Goal: Task Accomplishment & Management: Use online tool/utility

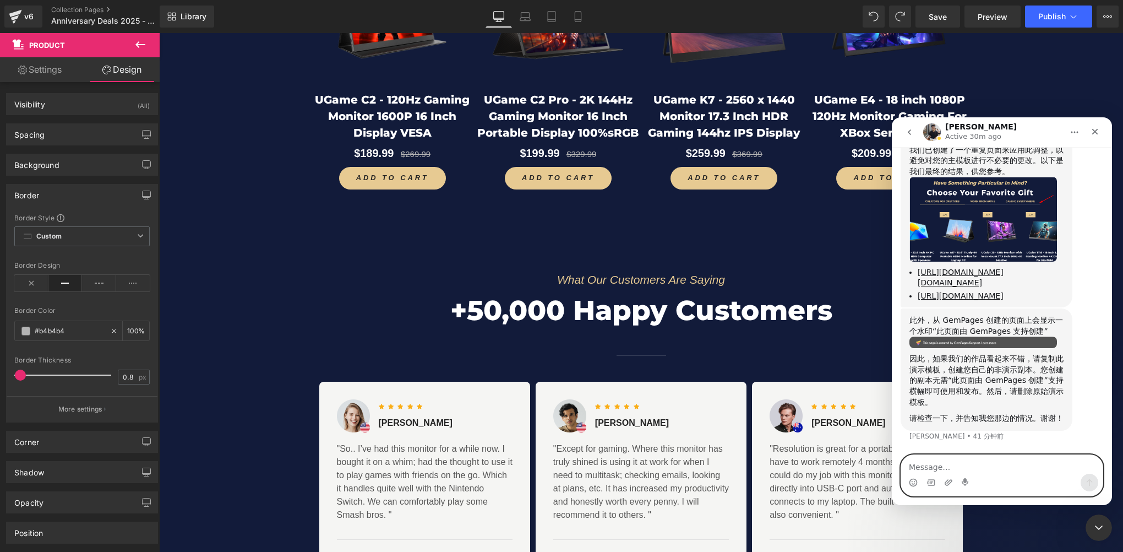
scroll to position [1574, 0]
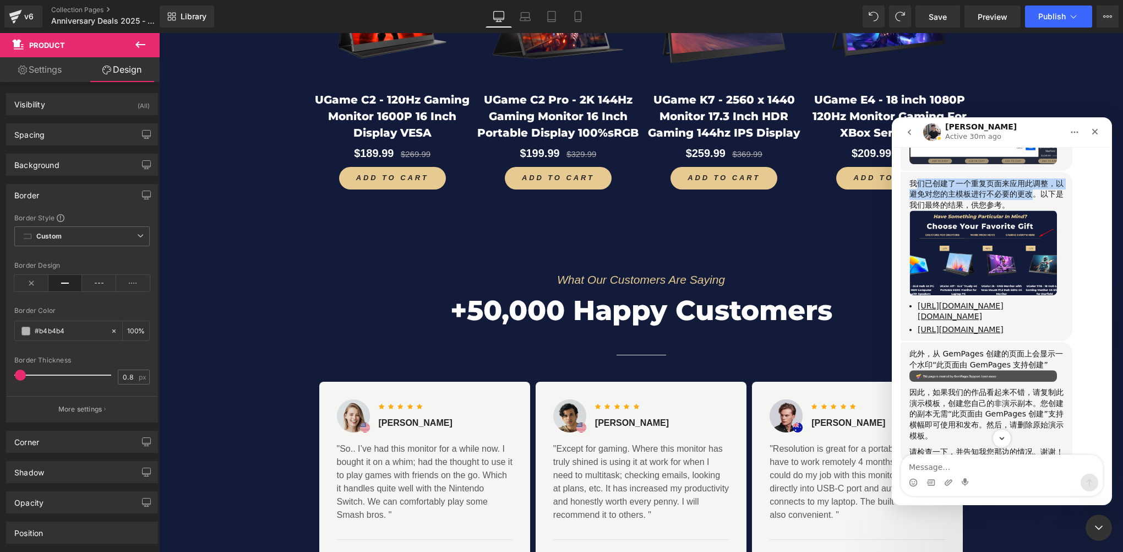
drag, startPoint x: 929, startPoint y: 212, endPoint x: 1031, endPoint y: 222, distance: 102.8
click at [1031, 211] on div "我们已创建了一个重复页面来应用此调整，以避免对您的主模板进行不必要的更改。以下是我们最终的结果，供您参考。" at bounding box center [986, 194] width 154 height 32
copy div "们已创建了一个重复页面来应用此调整，以避免对您的主模板进行不必要的更改"
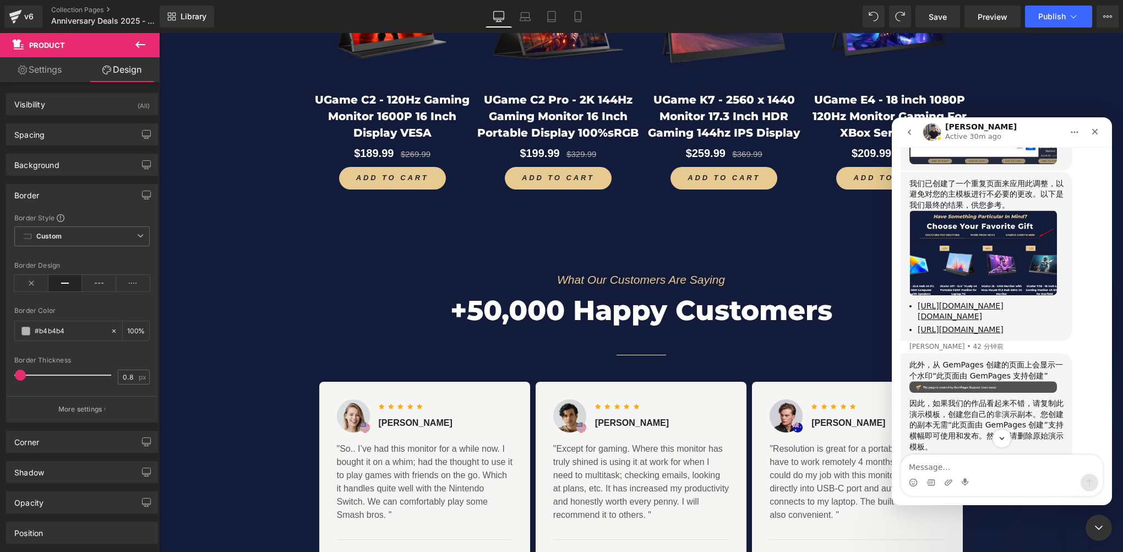
click at [955, 211] on div "我们已创建了一个重复页面来应用此调整，以避免对您的主模板进行不必要的更改。以下是我们最终的结果，供您参考。" at bounding box center [986, 194] width 154 height 32
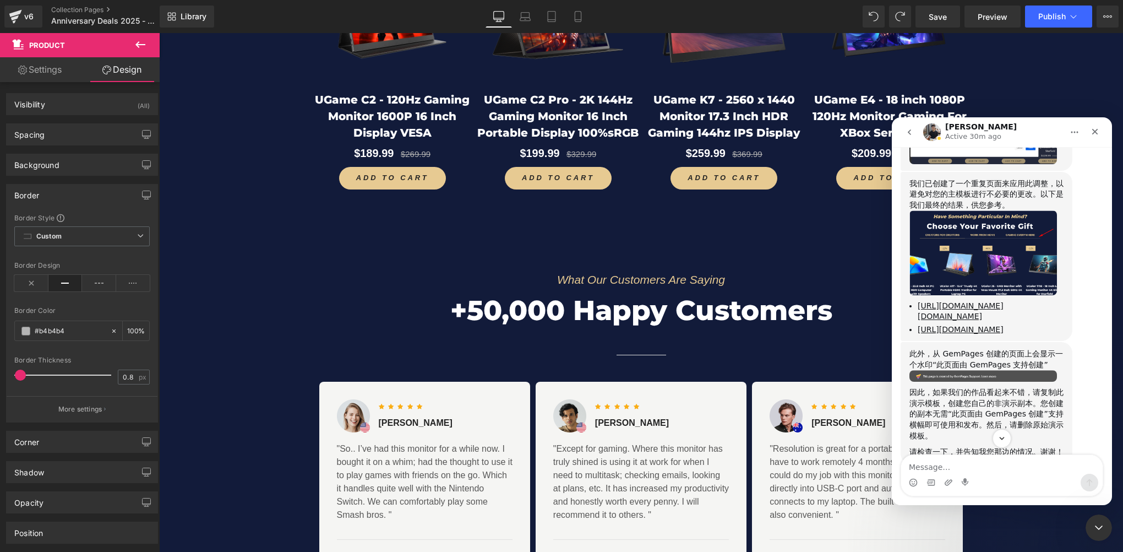
click at [977, 293] on img "Tony说…" at bounding box center [983, 252] width 148 height 85
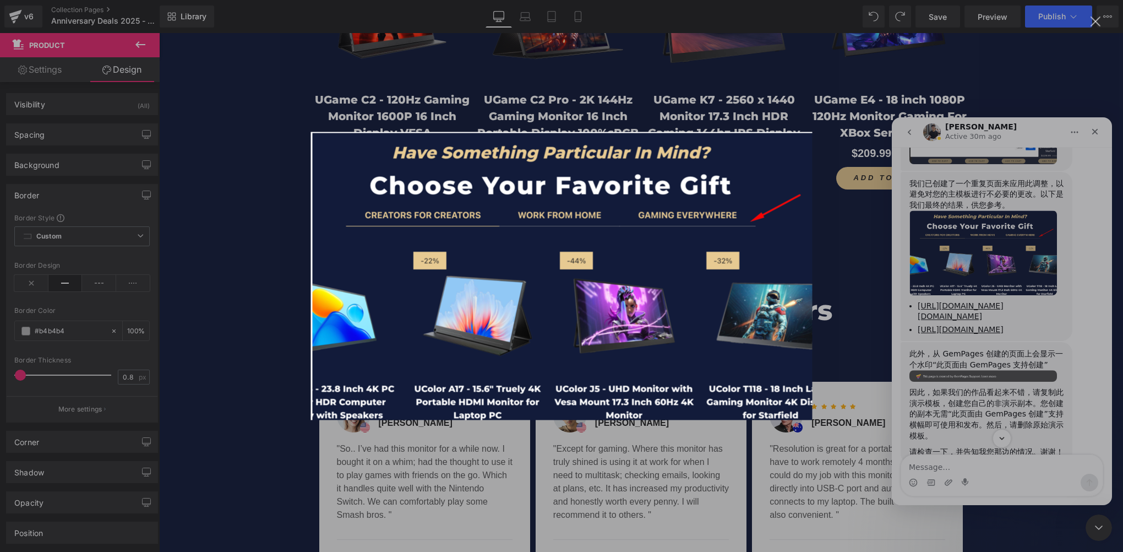
click at [1006, 409] on div "Intercom Messenger" at bounding box center [561, 276] width 1123 height 552
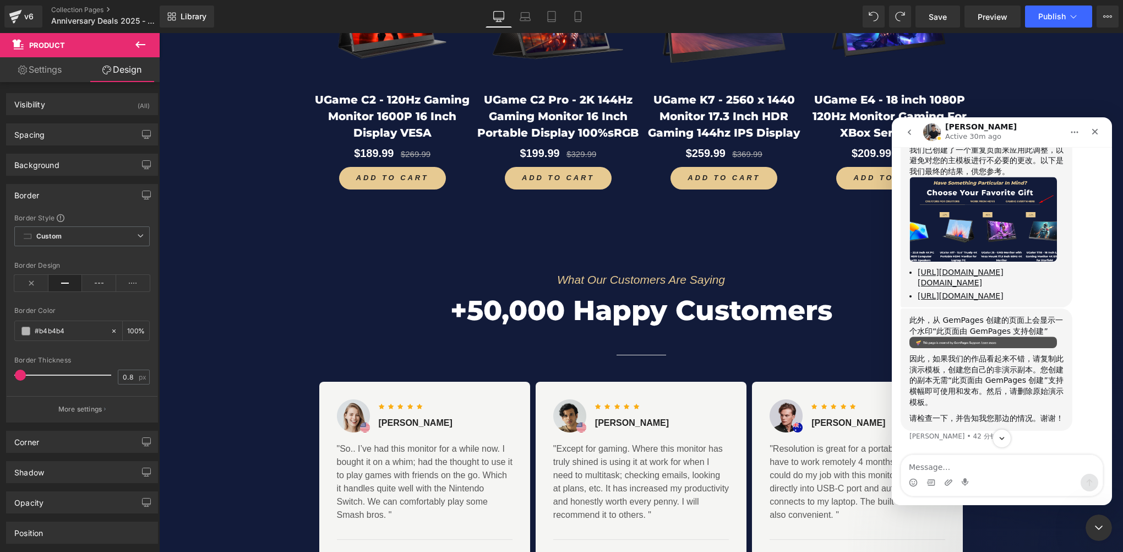
scroll to position [1684, 0]
click at [962, 468] on textarea "Message…" at bounding box center [1001, 464] width 201 height 19
type textarea "w"
type textarea "我检查一下结果"
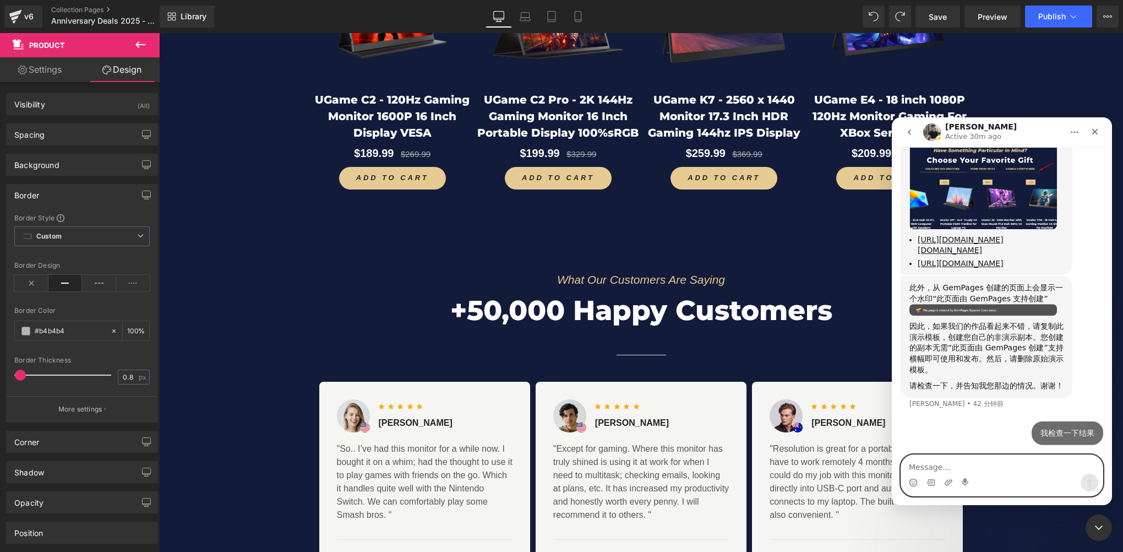
scroll to position [1699, 0]
type textarea "s"
type textarea "烧"
type textarea "稍等"
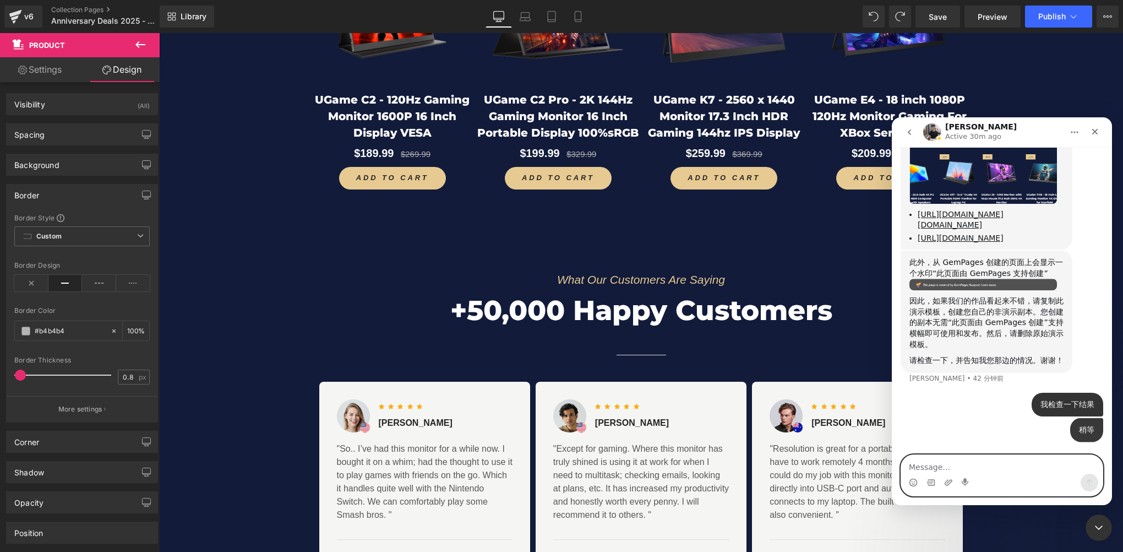
scroll to position [1724, 0]
click at [1100, 530] on icon "关闭 Intercom Messenger" at bounding box center [1097, 525] width 13 height 13
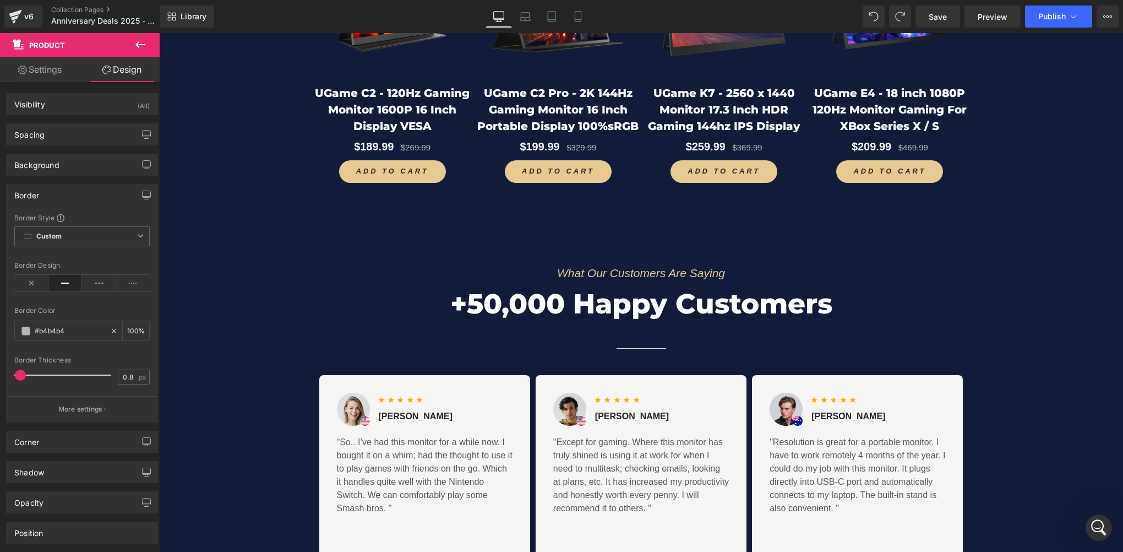
scroll to position [4899, 0]
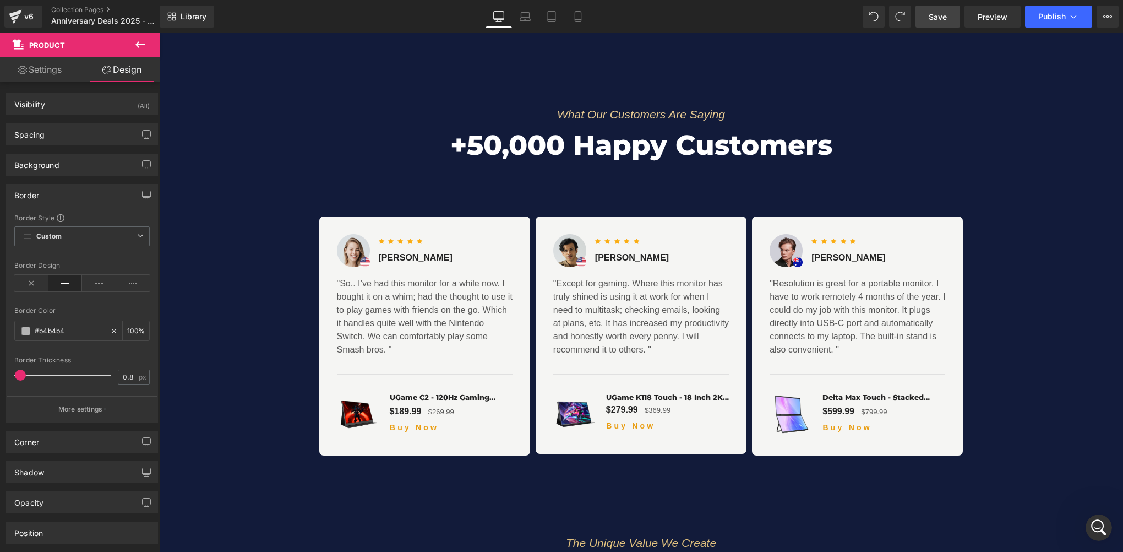
drag, startPoint x: 944, startPoint y: 19, endPoint x: 88, endPoint y: 490, distance: 977.1
click at [944, 19] on span "Save" at bounding box center [938, 17] width 18 height 12
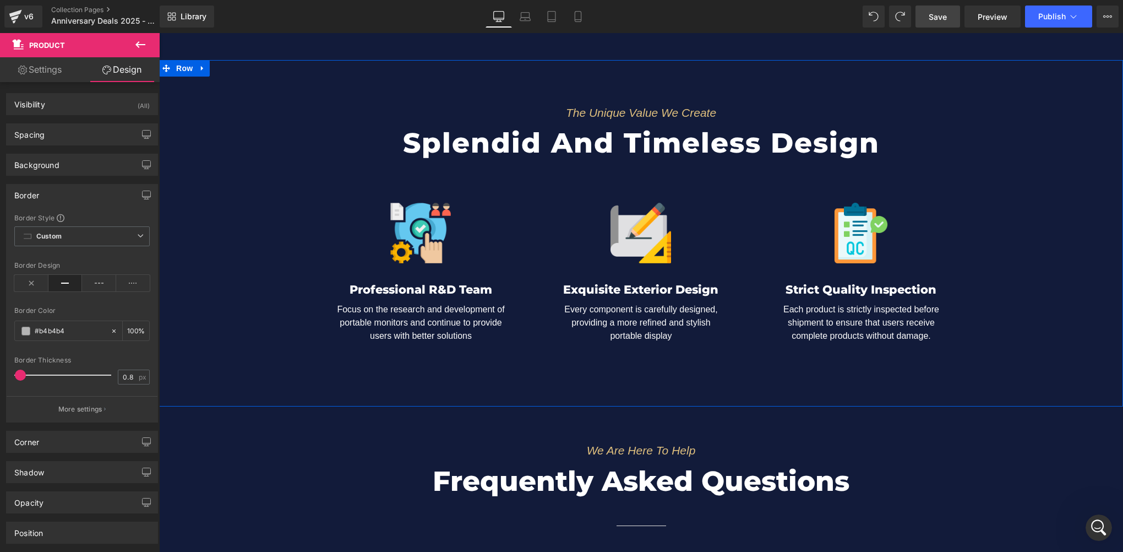
scroll to position [5395, 0]
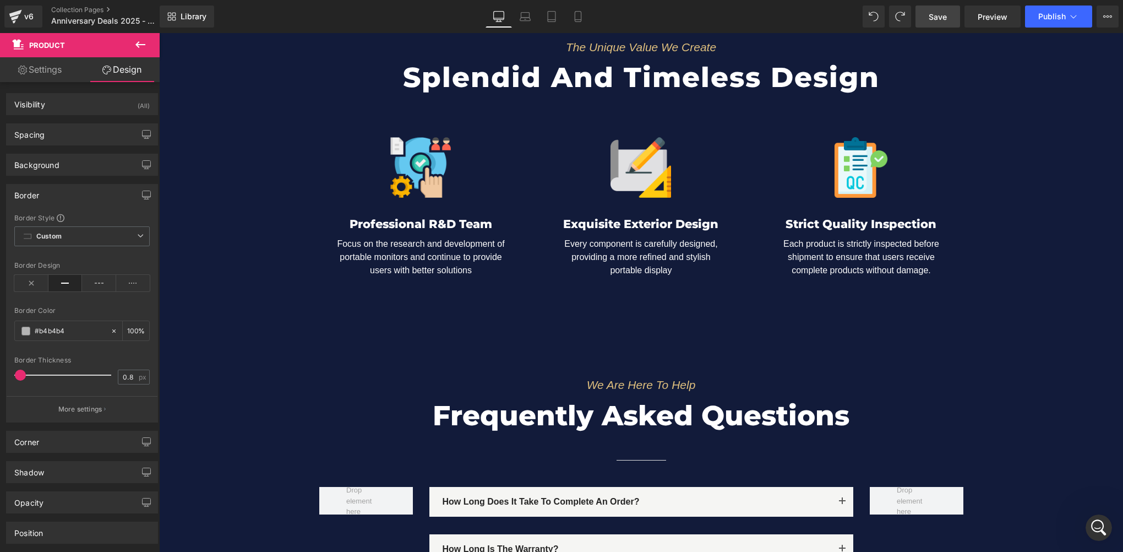
click at [941, 13] on span "Save" at bounding box center [938, 17] width 18 height 12
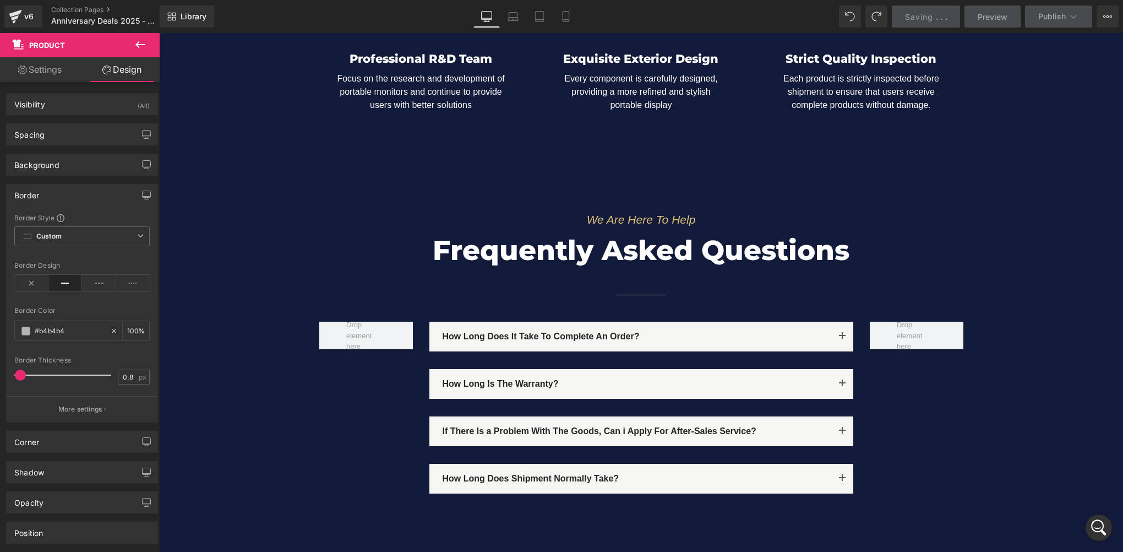
scroll to position [1680, 0]
click at [948, 13] on link "Save" at bounding box center [937, 17] width 45 height 22
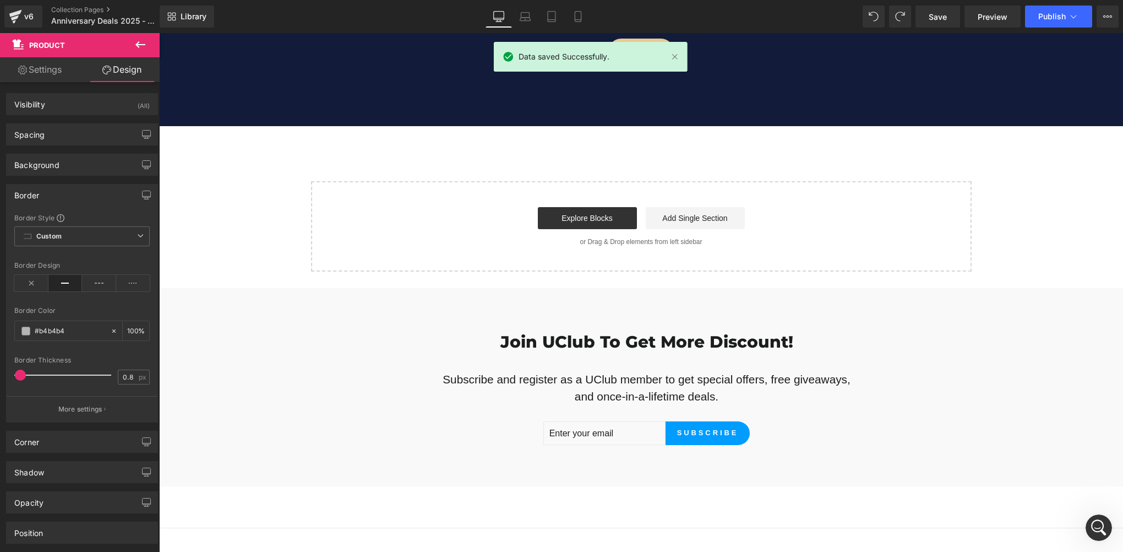
scroll to position [6331, 0]
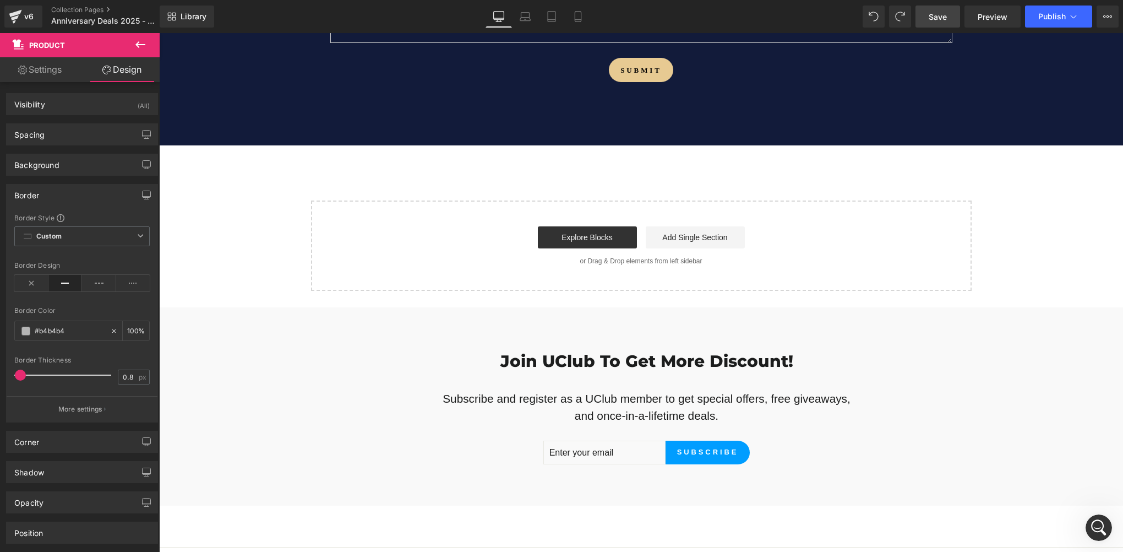
click at [934, 13] on span "Save" at bounding box center [938, 17] width 18 height 12
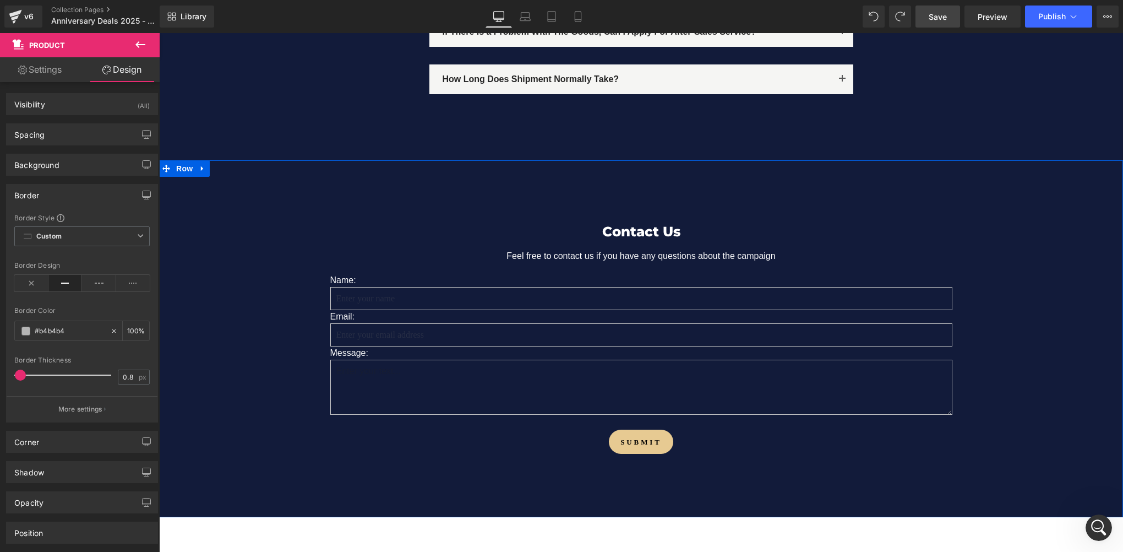
scroll to position [5890, 0]
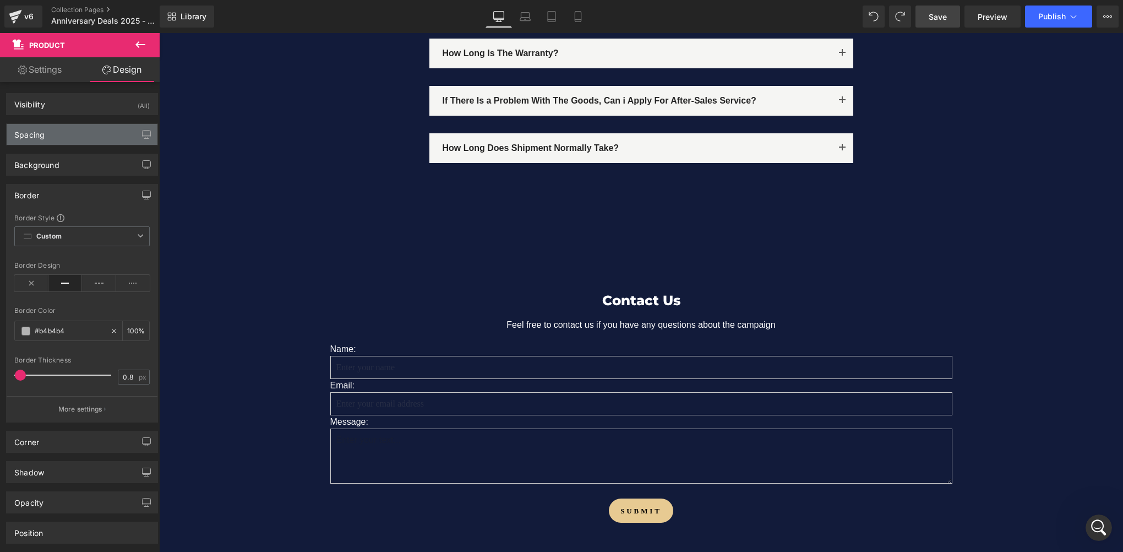
click at [74, 135] on div "Spacing" at bounding box center [82, 134] width 151 height 21
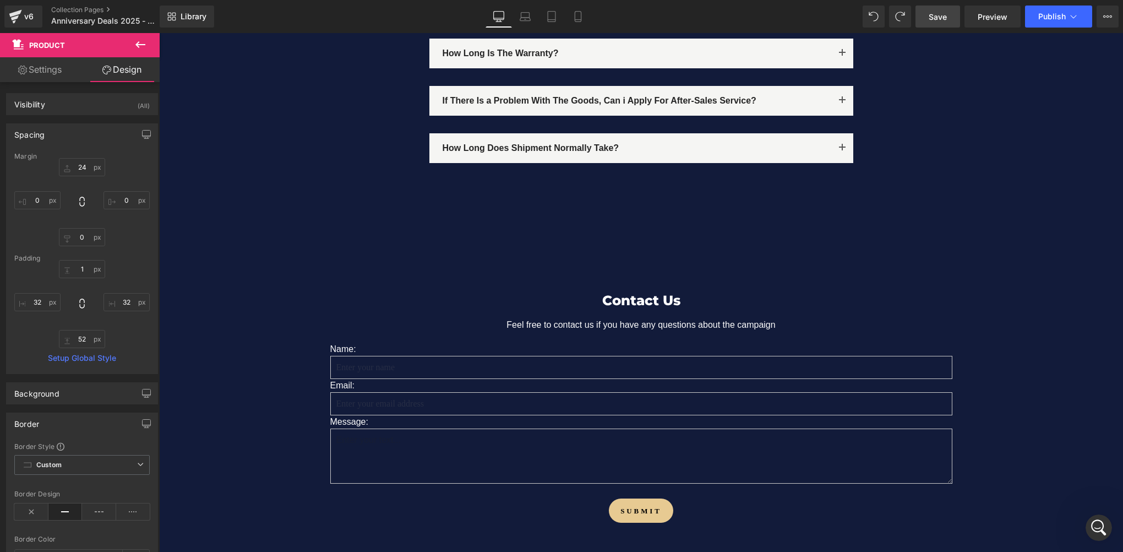
click at [74, 135] on div "Spacing" at bounding box center [82, 134] width 151 height 21
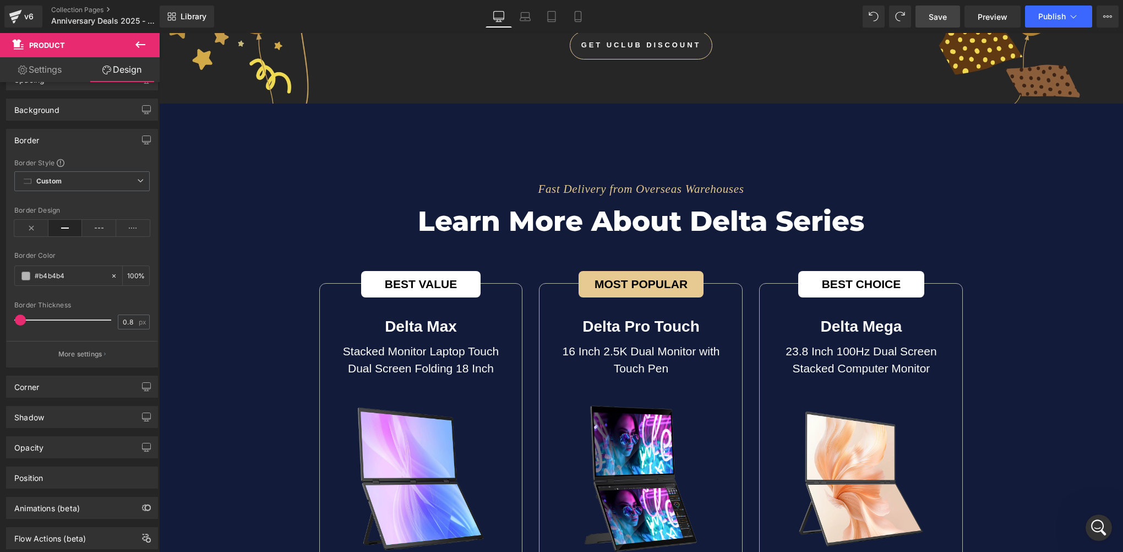
scroll to position [3798, 0]
click at [26, 15] on div "v6" at bounding box center [29, 16] width 14 height 14
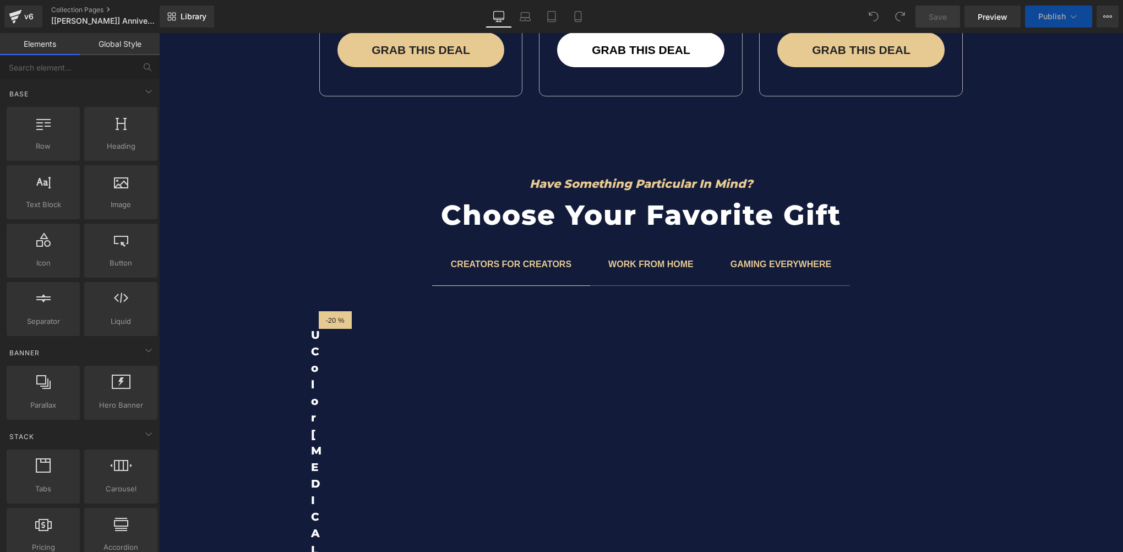
scroll to position [4349, 0]
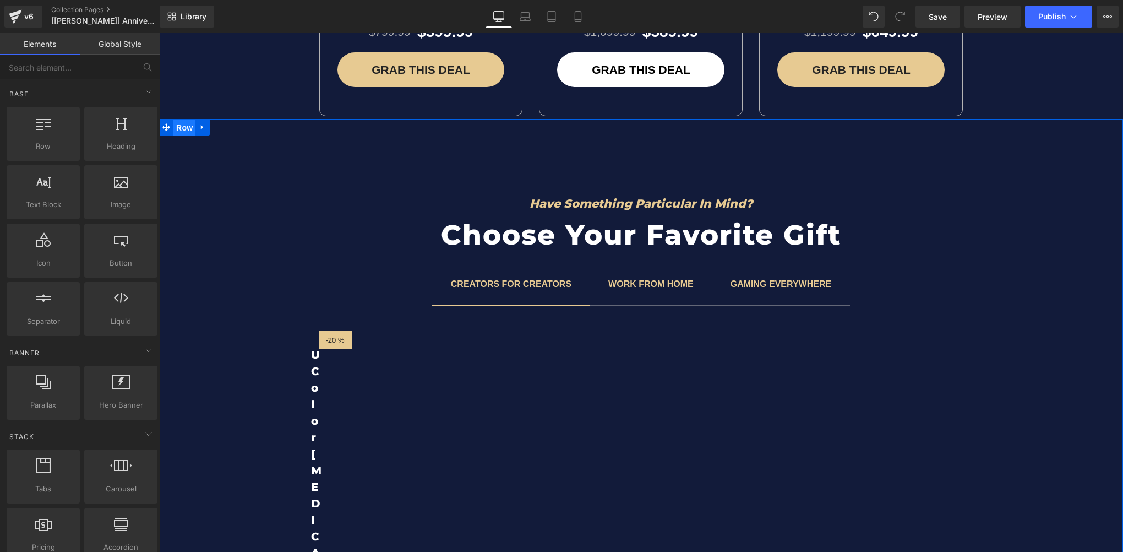
click at [182, 130] on span "Row" at bounding box center [184, 127] width 22 height 17
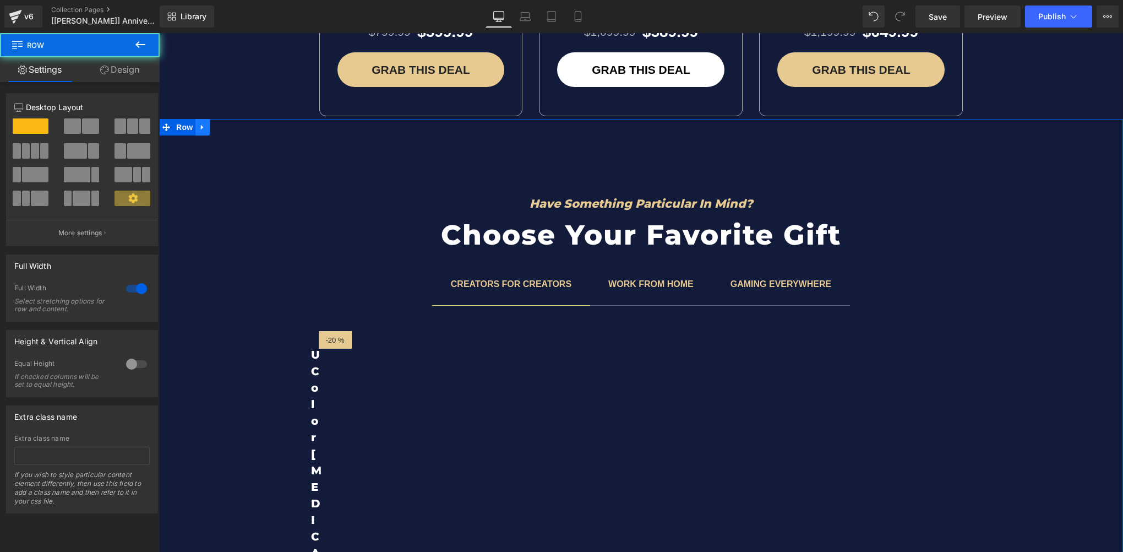
click at [199, 127] on icon at bounding box center [203, 127] width 8 height 8
click at [199, 124] on icon at bounding box center [203, 127] width 8 height 8
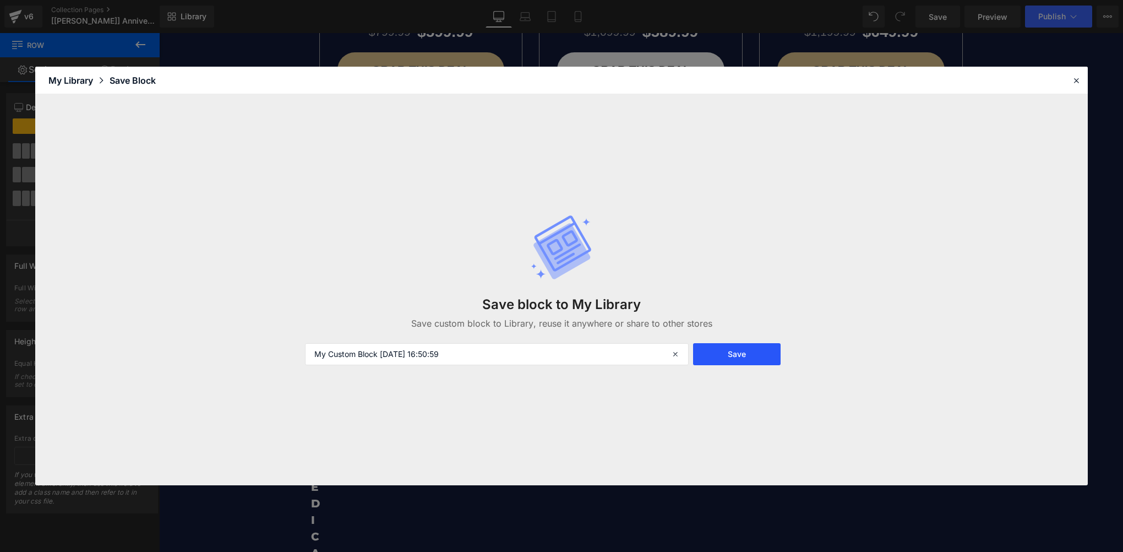
click at [747, 357] on button "Save" at bounding box center [737, 354] width 88 height 22
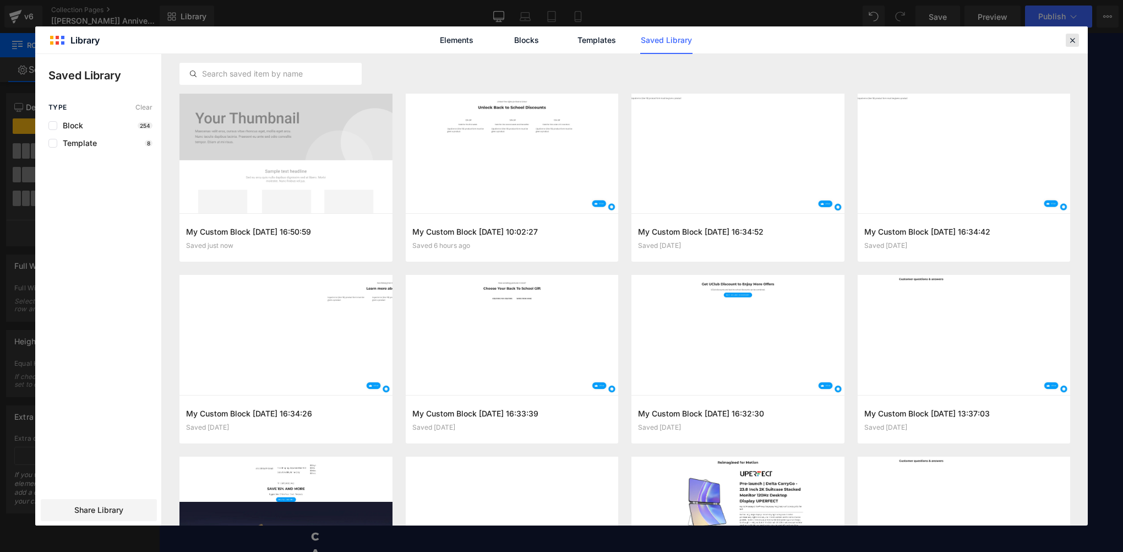
click at [1076, 43] on icon at bounding box center [1072, 40] width 10 height 10
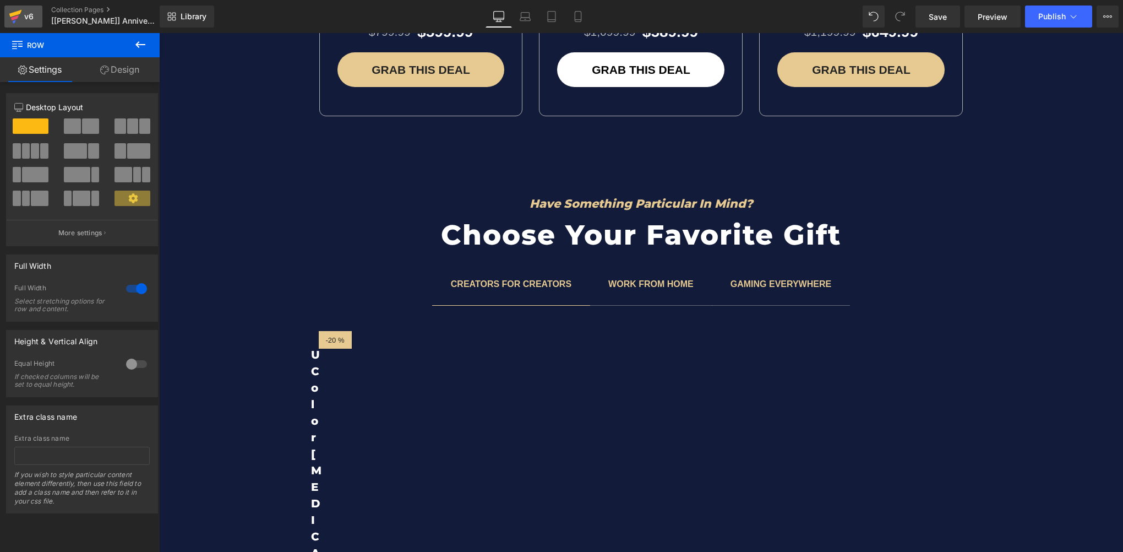
click at [24, 17] on div "v6" at bounding box center [29, 16] width 14 height 14
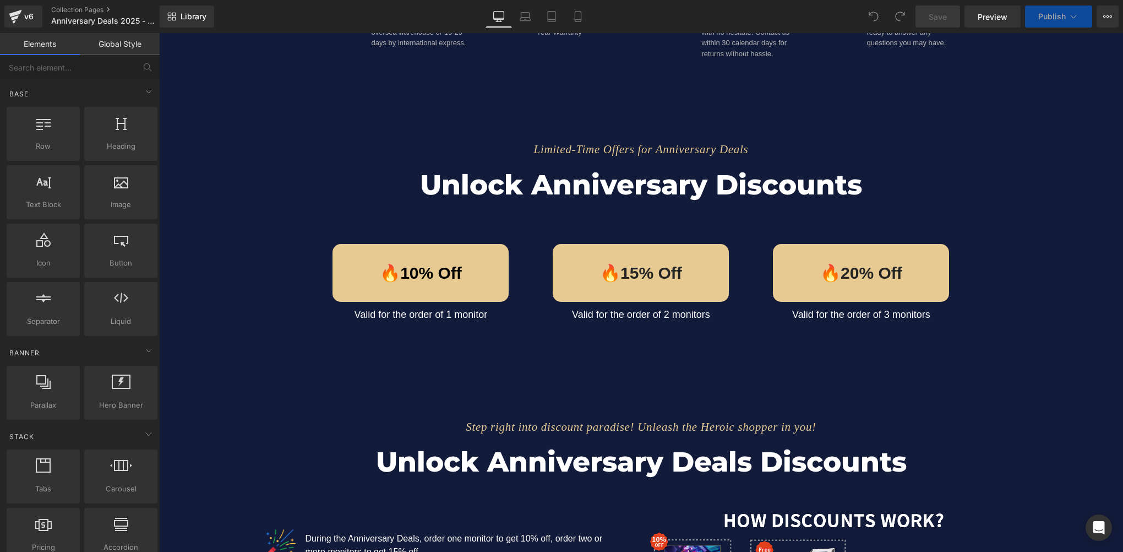
scroll to position [826, 0]
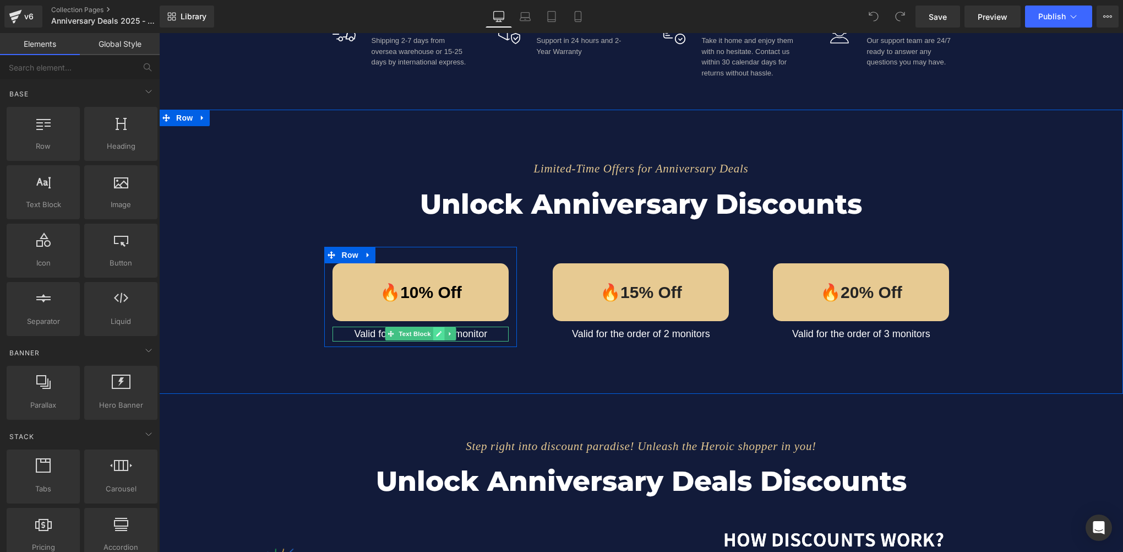
click at [437, 334] on icon at bounding box center [440, 334] width 6 height 6
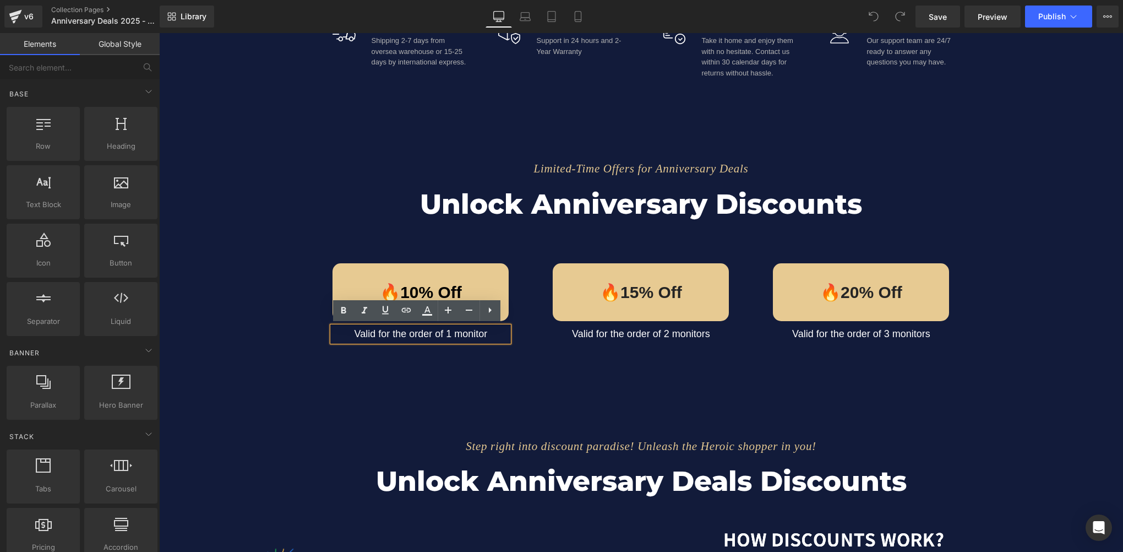
click at [450, 336] on p "Valid for the order of 1 monitor" at bounding box center [420, 333] width 176 height 15
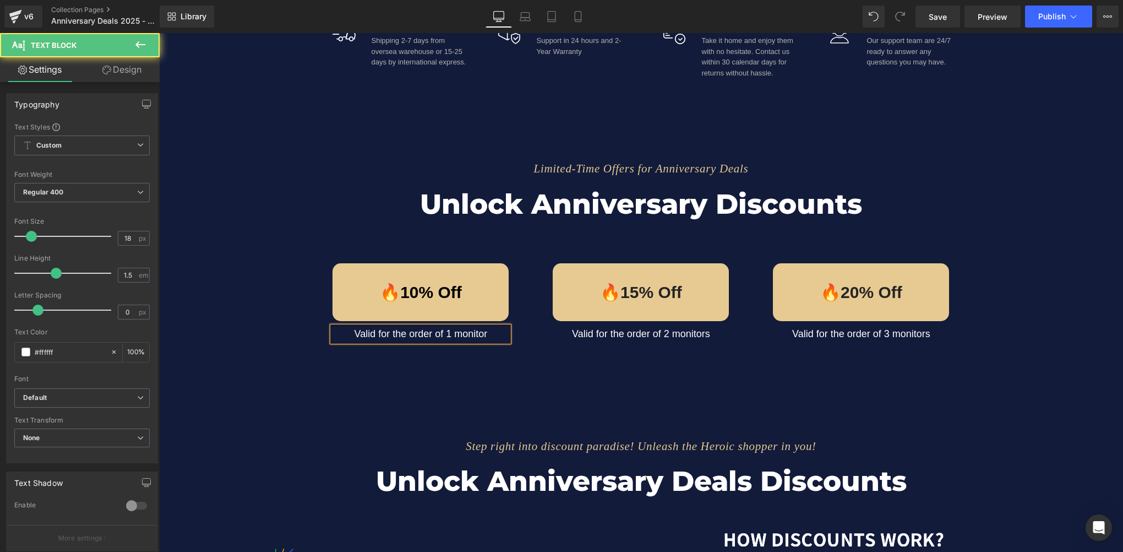
click at [445, 334] on p "Valid for the order of 1 monitor" at bounding box center [420, 333] width 176 height 15
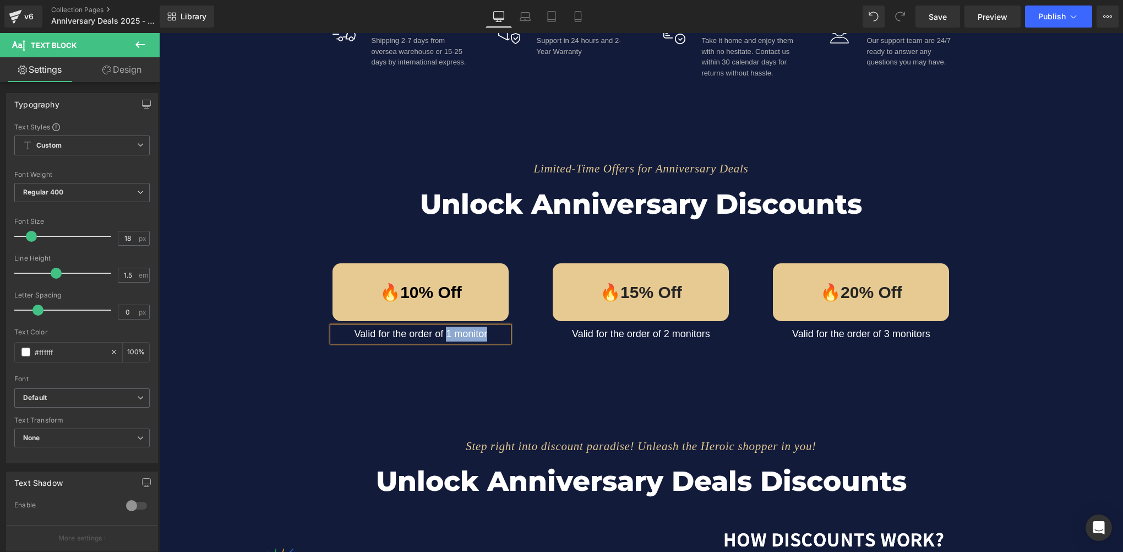
drag, startPoint x: 443, startPoint y: 333, endPoint x: 484, endPoint y: 333, distance: 41.3
click at [484, 333] on p "Valid for the order of 1 monitor" at bounding box center [420, 333] width 176 height 15
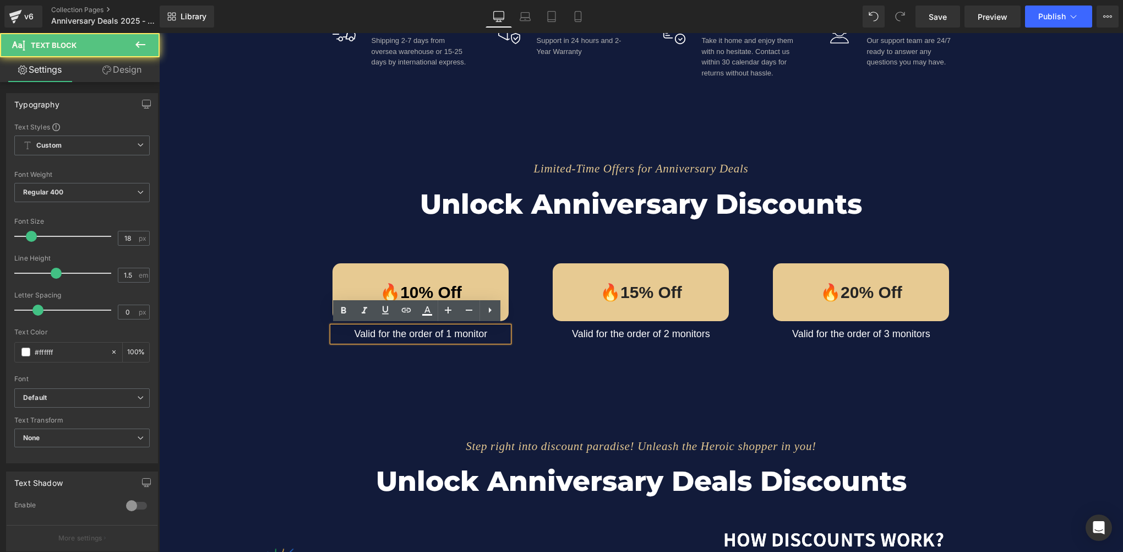
click at [437, 334] on p "Valid for the order of 1 monitor" at bounding box center [420, 333] width 176 height 15
click at [410, 332] on p "Valid for the order of 1 monitor" at bounding box center [420, 333] width 176 height 15
drag, startPoint x: 432, startPoint y: 334, endPoint x: 487, endPoint y: 334, distance: 54.5
click at [487, 334] on p "Valid for the order of 1 monitor" at bounding box center [420, 333] width 176 height 15
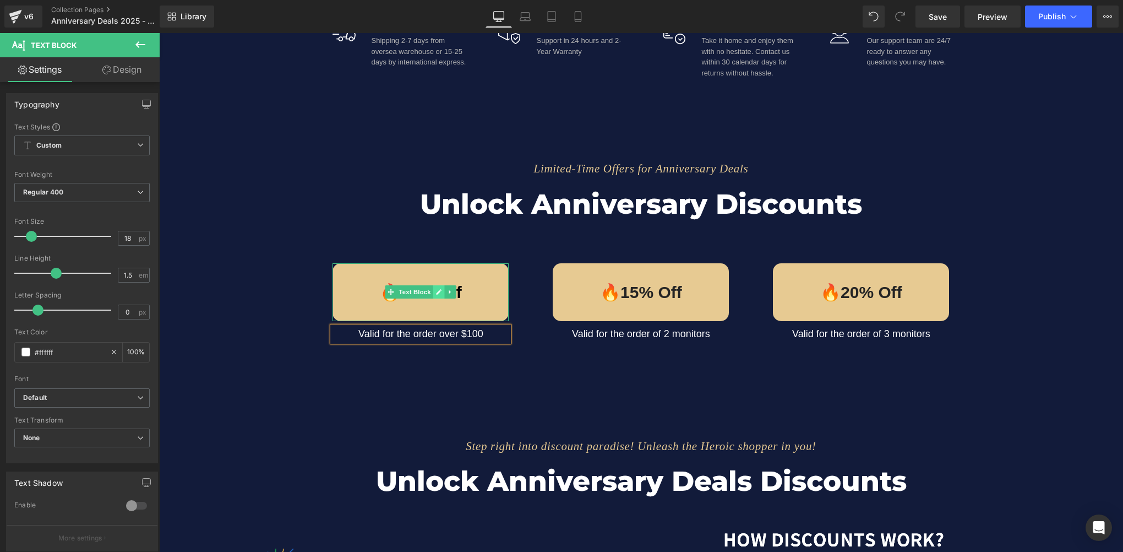
click at [436, 291] on icon at bounding box center [439, 291] width 6 height 7
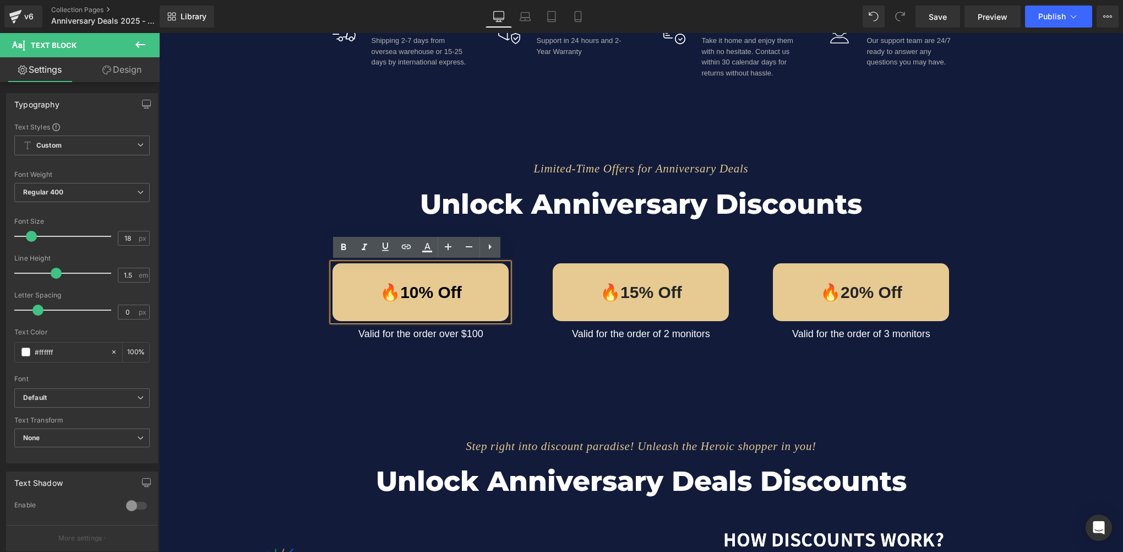
click at [402, 292] on p "🔥10% Off" at bounding box center [420, 292] width 176 height 25
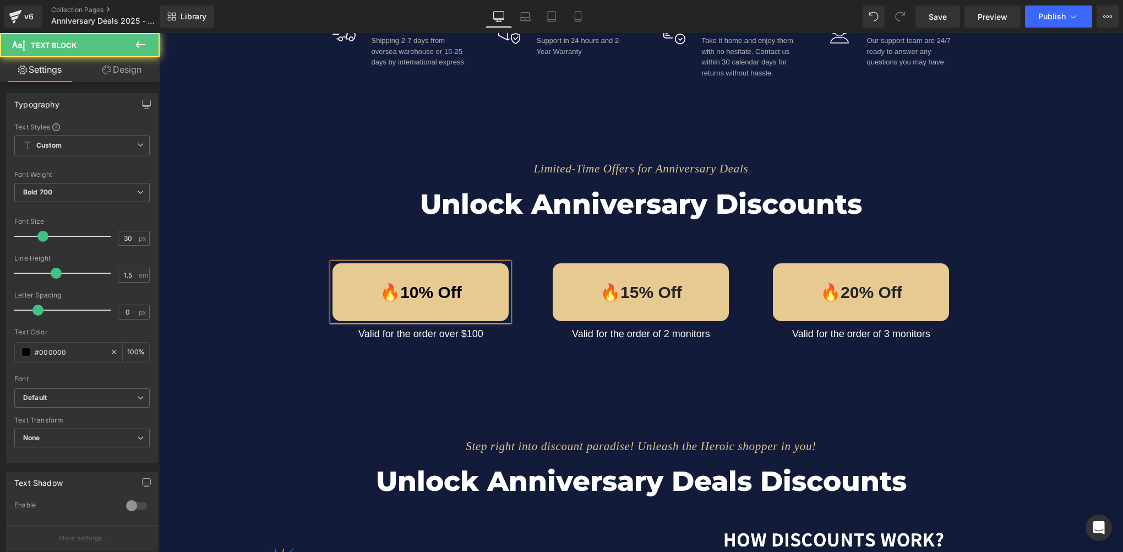
click at [413, 292] on p "🔥10% Off" at bounding box center [420, 292] width 176 height 25
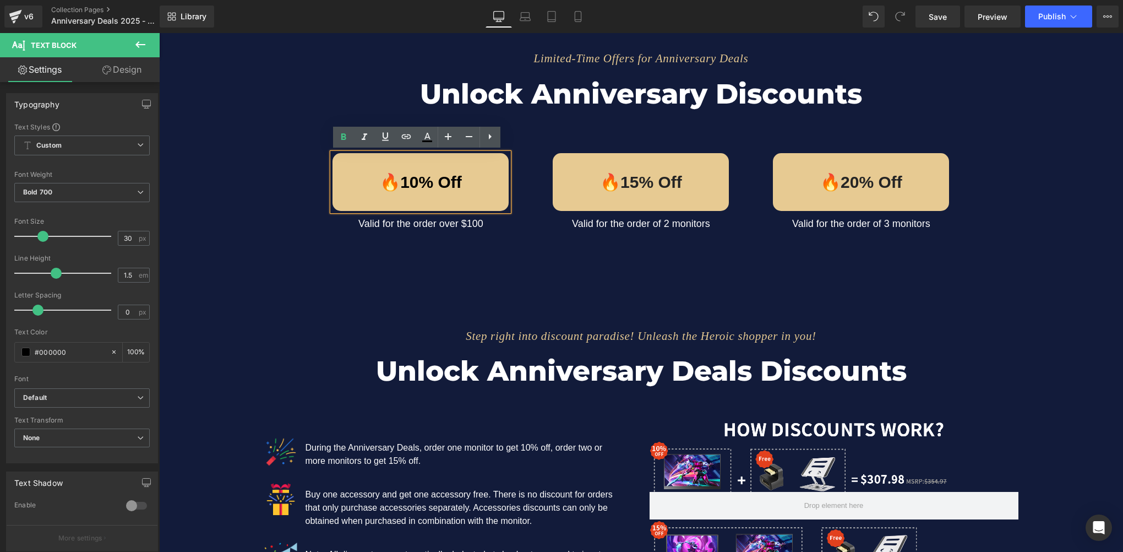
click at [350, 295] on div "Step right into discount paradise! Unleash the Heroic shopper in you! Text Bloc…" at bounding box center [641, 460] width 964 height 353
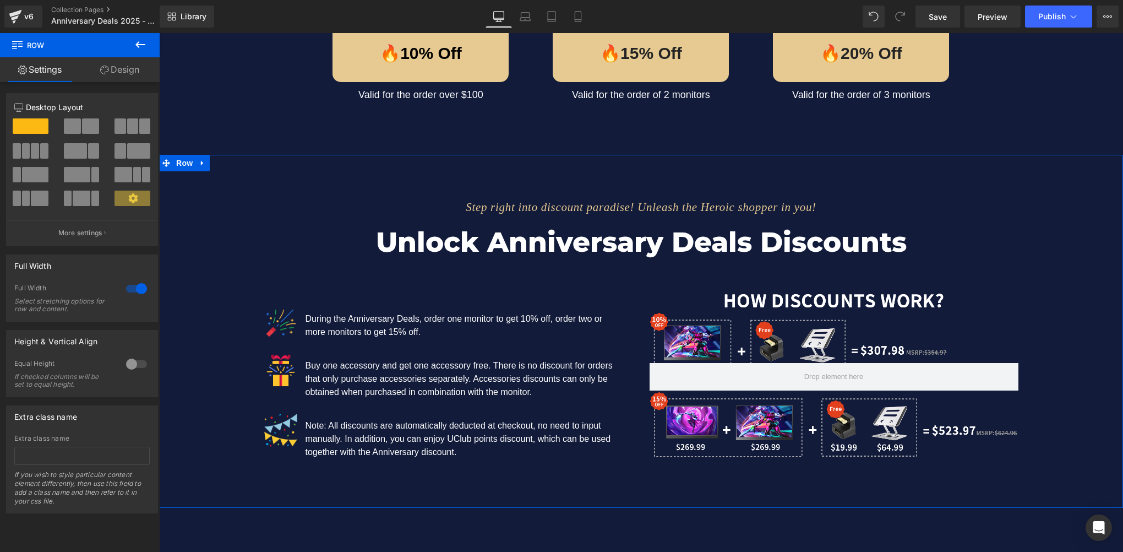
scroll to position [1046, 0]
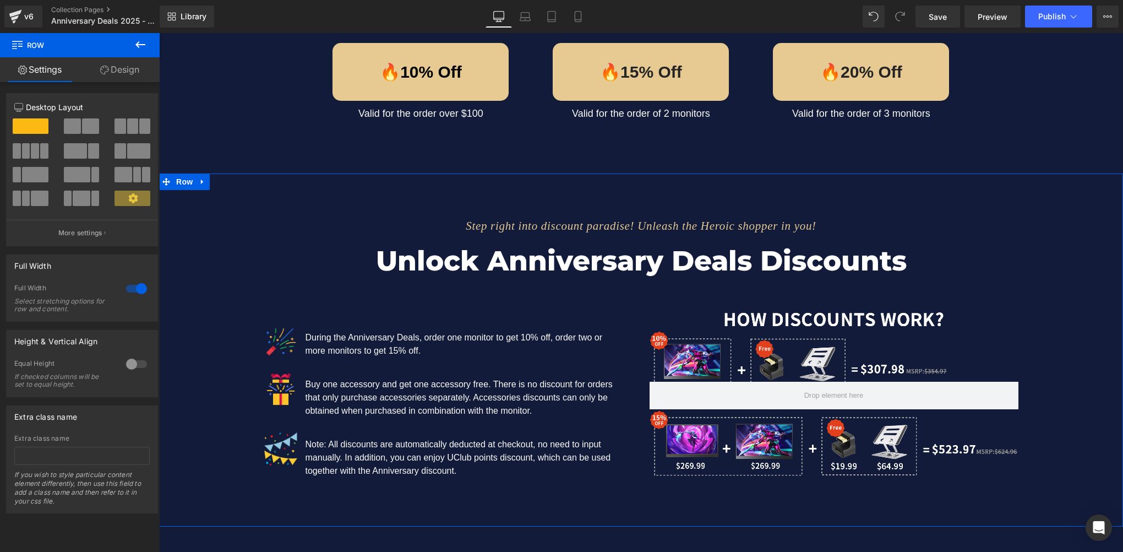
click at [771, 419] on div at bounding box center [834, 395] width 369 height 175
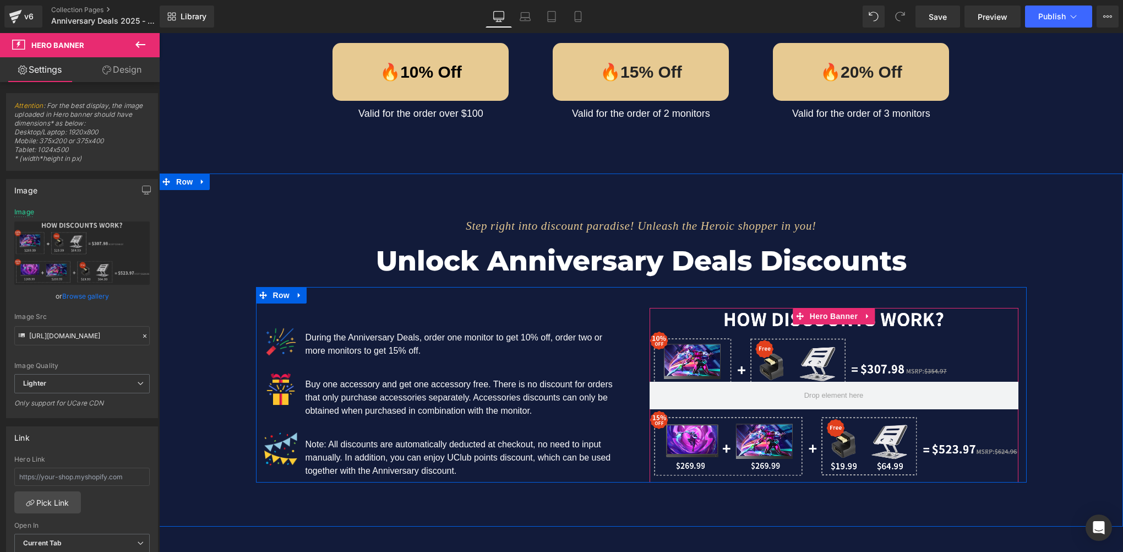
click at [740, 378] on div at bounding box center [834, 395] width 369 height 175
click at [835, 314] on span "Hero Banner" at bounding box center [833, 316] width 53 height 17
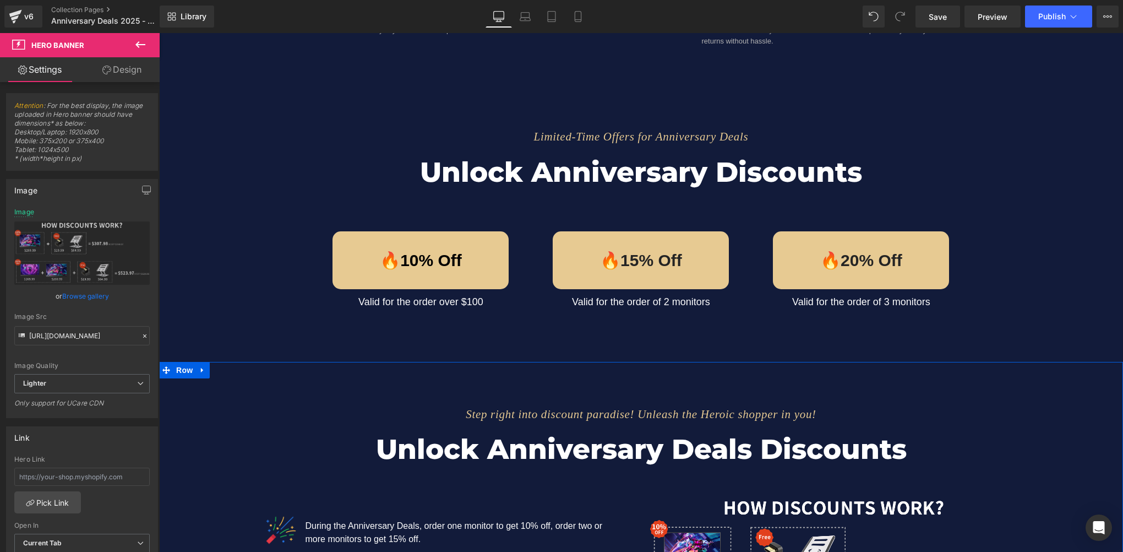
scroll to position [826, 0]
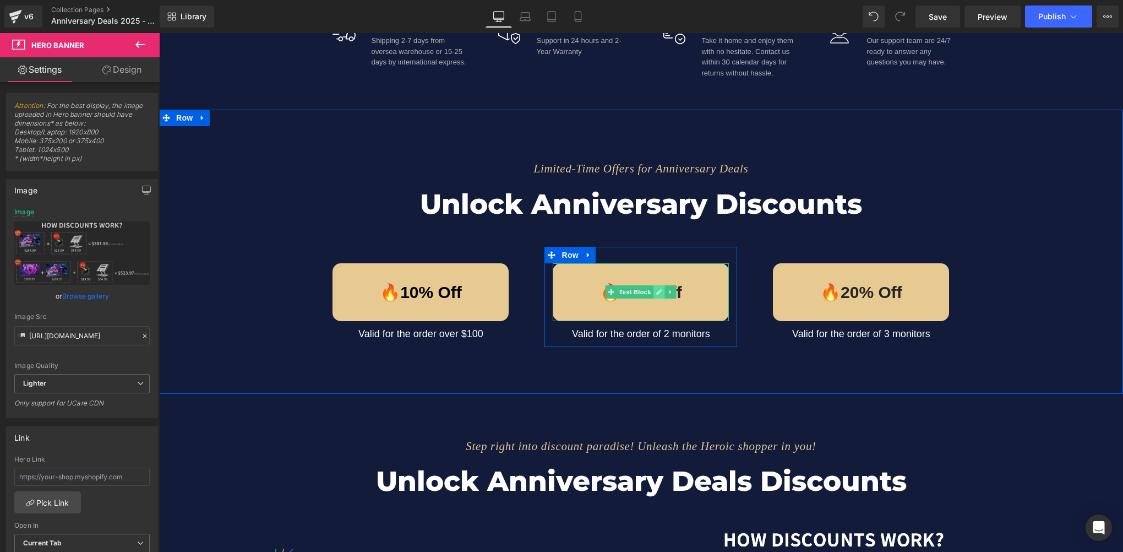
click at [656, 292] on icon at bounding box center [659, 291] width 6 height 7
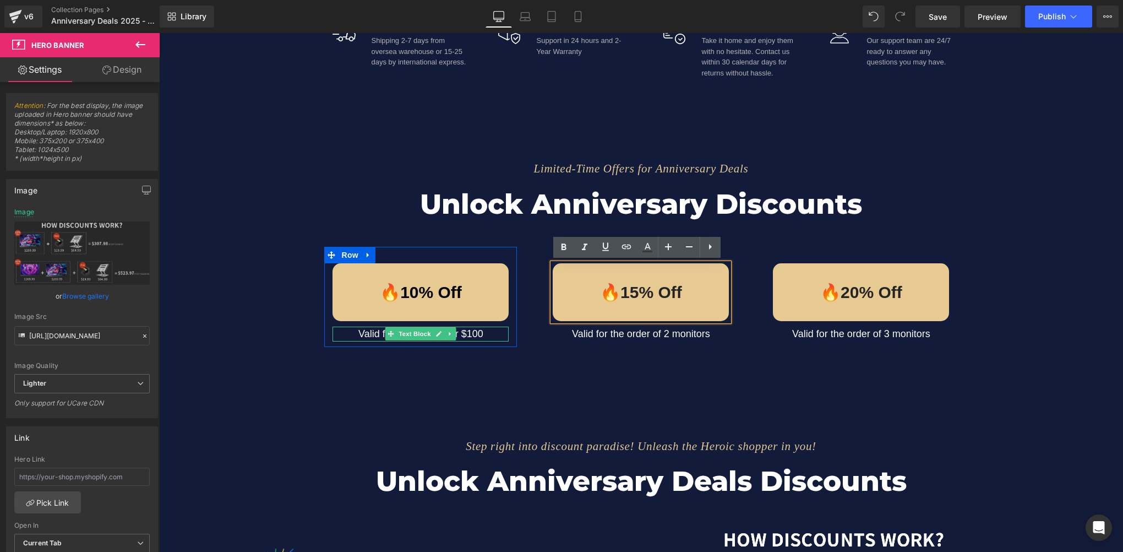
click at [460, 336] on p "Valid for the order over $100" at bounding box center [420, 333] width 176 height 15
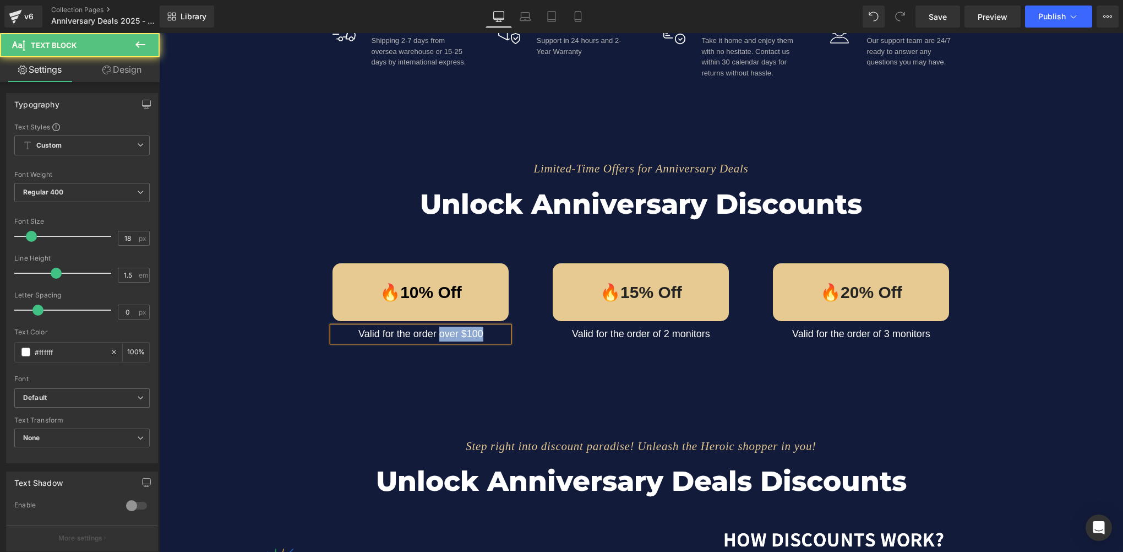
drag, startPoint x: 437, startPoint y: 336, endPoint x: 481, endPoint y: 336, distance: 44.0
click at [481, 336] on p "Valid for the order over $100" at bounding box center [420, 333] width 176 height 15
copy p "over $100"
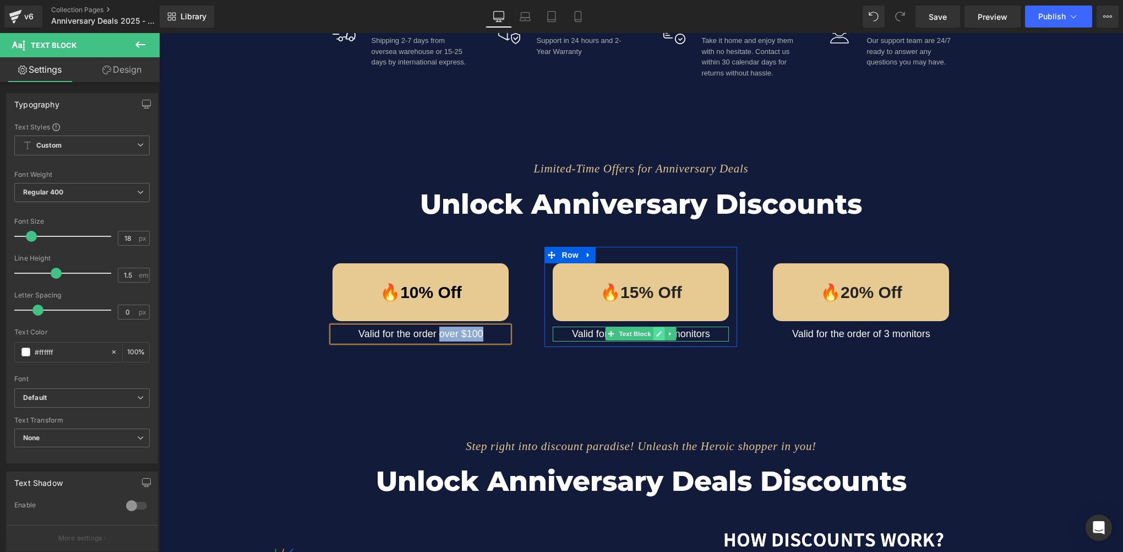
click at [657, 334] on icon at bounding box center [660, 334] width 6 height 6
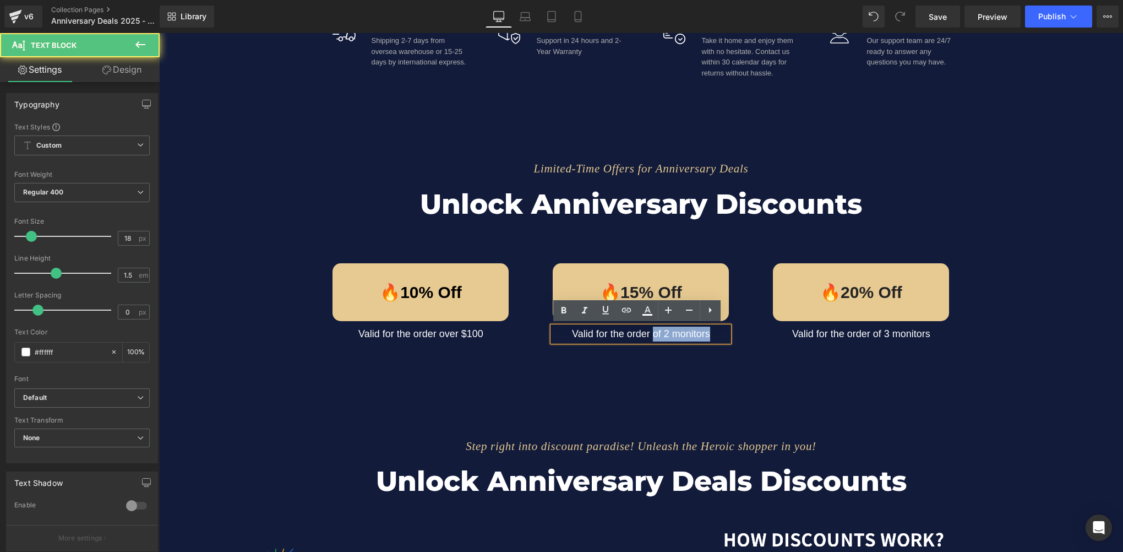
drag, startPoint x: 648, startPoint y: 332, endPoint x: 715, endPoint y: 336, distance: 66.1
click at [715, 336] on p "Valid for the order of 2 monitors" at bounding box center [641, 333] width 176 height 15
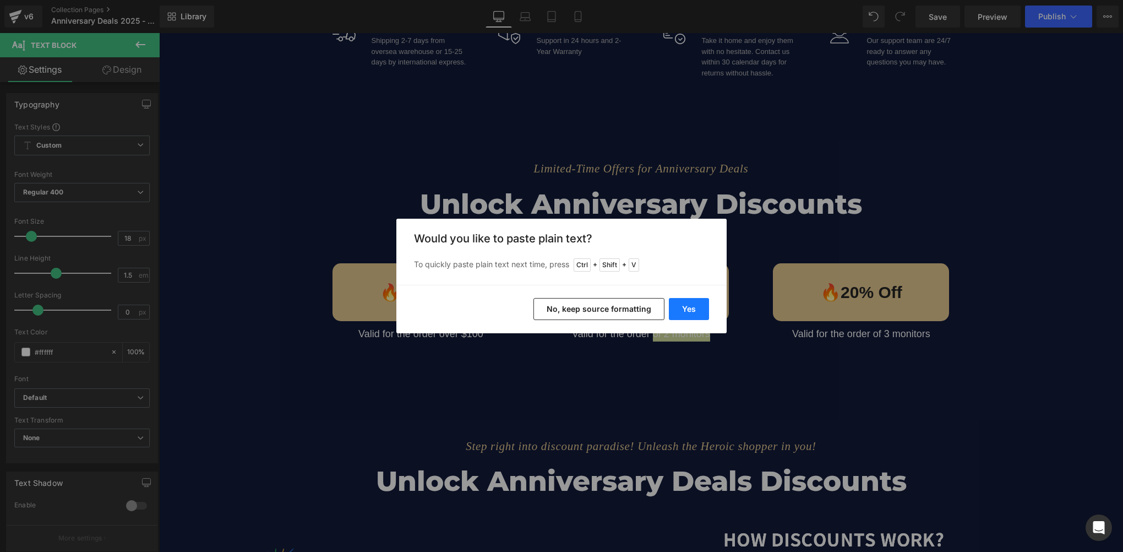
click at [698, 309] on button "Yes" at bounding box center [689, 309] width 40 height 22
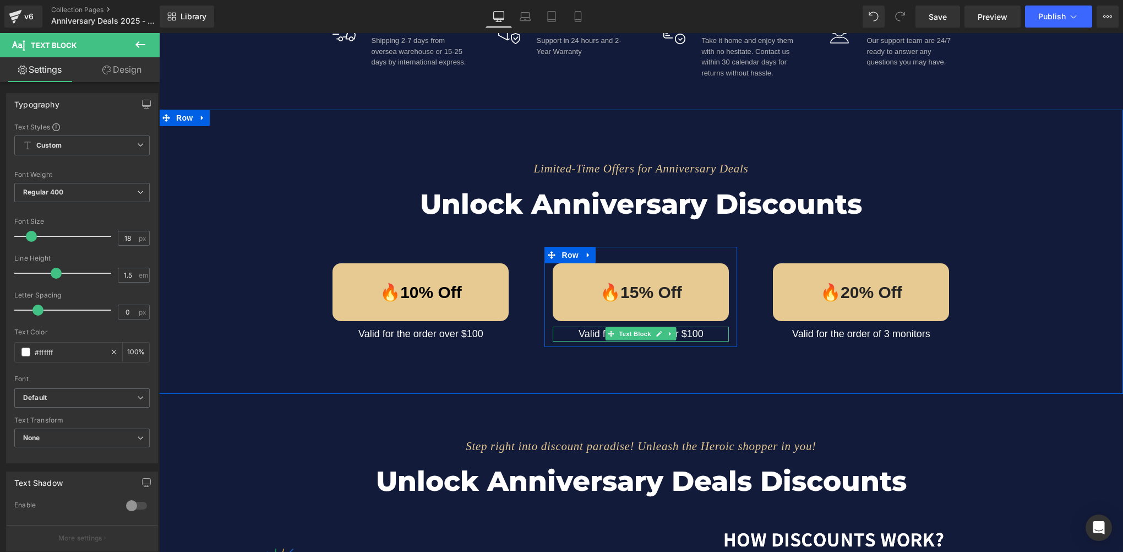
click at [656, 330] on icon at bounding box center [659, 333] width 6 height 7
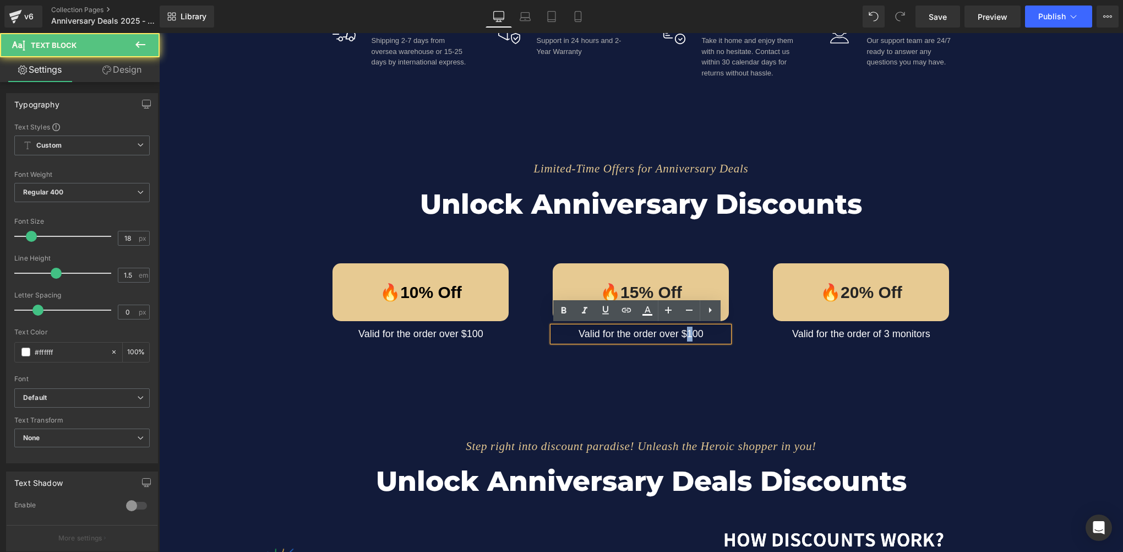
click at [688, 333] on p "Valid for the order over $100" at bounding box center [641, 333] width 176 height 15
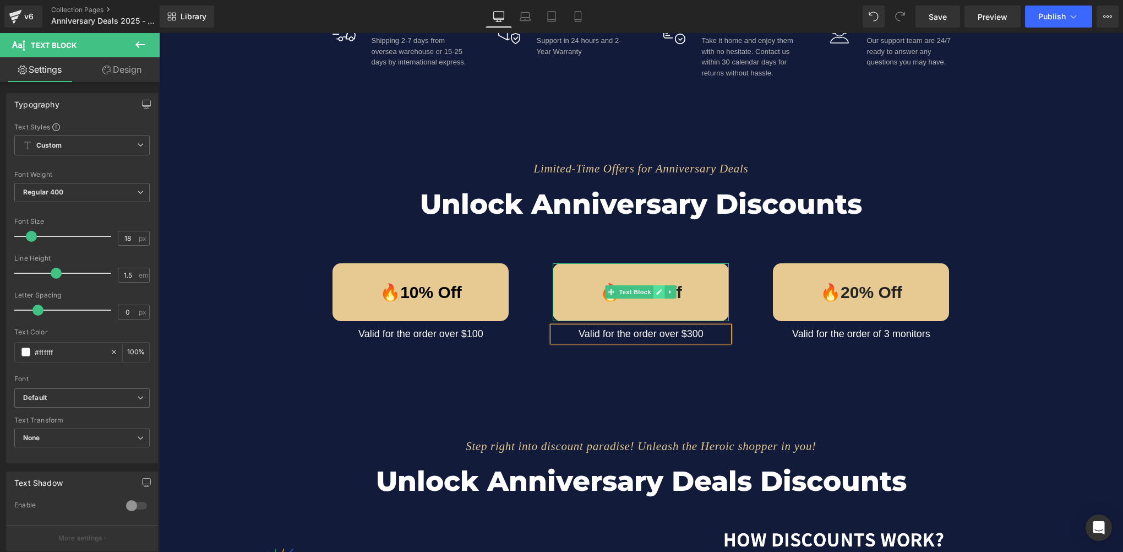
click at [656, 292] on icon at bounding box center [659, 291] width 6 height 7
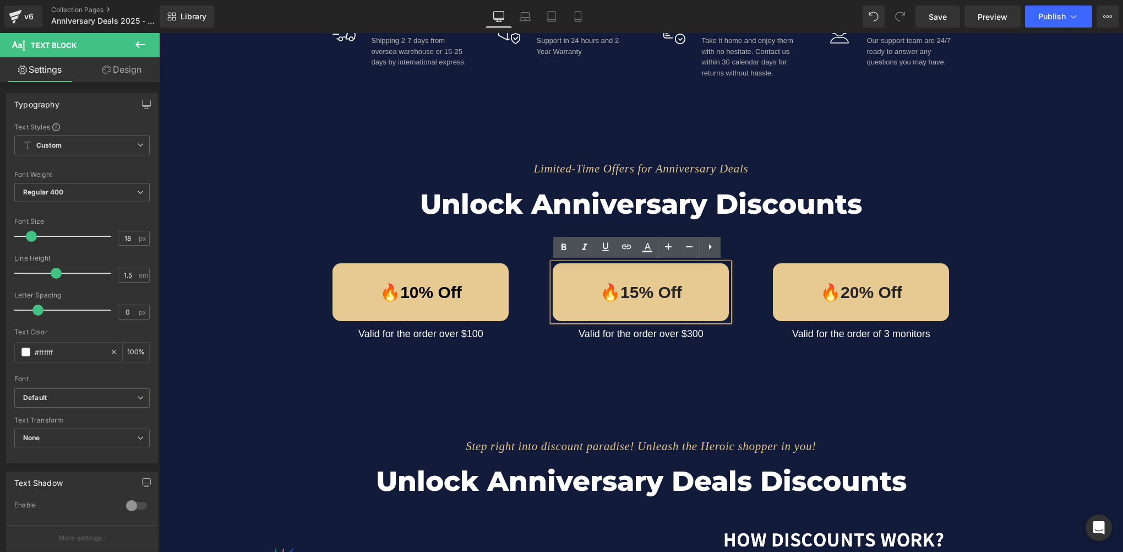
click at [634, 291] on p "🔥15% Off" at bounding box center [641, 292] width 176 height 25
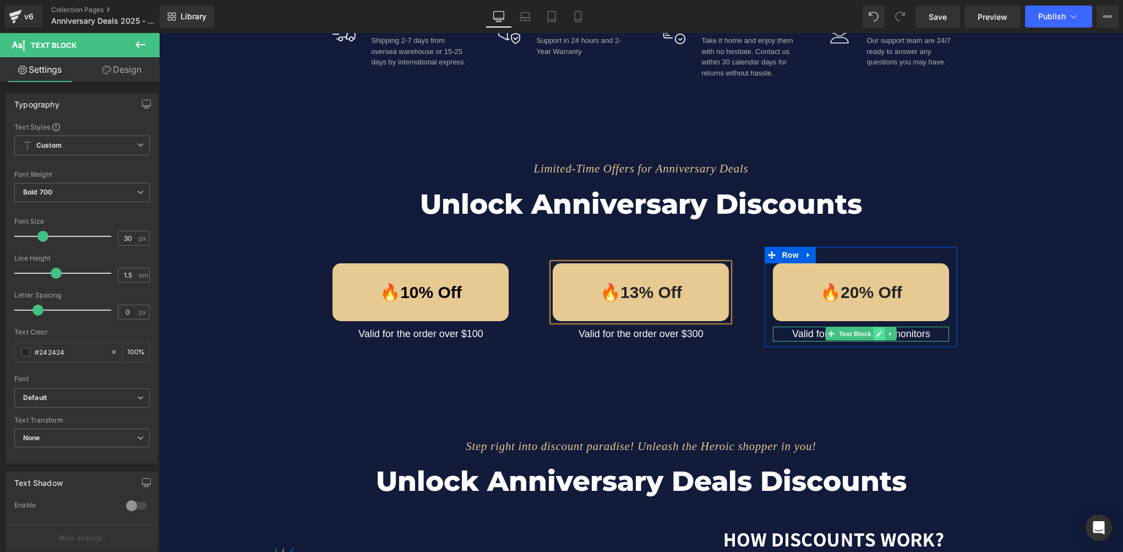
click at [877, 334] on icon at bounding box center [880, 334] width 6 height 6
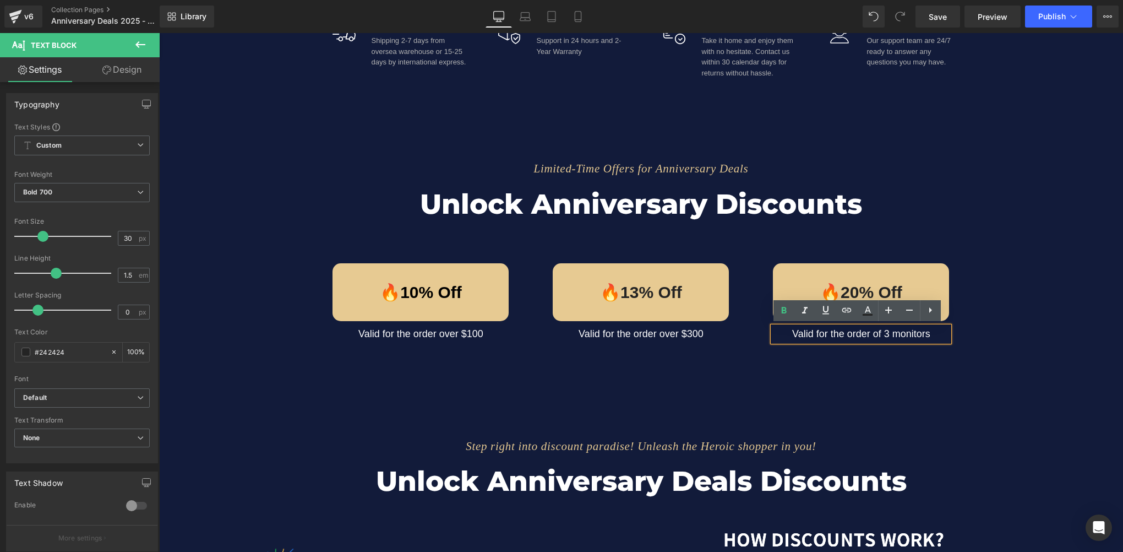
click at [887, 334] on p "Valid for the order of 3 monitors" at bounding box center [861, 333] width 176 height 15
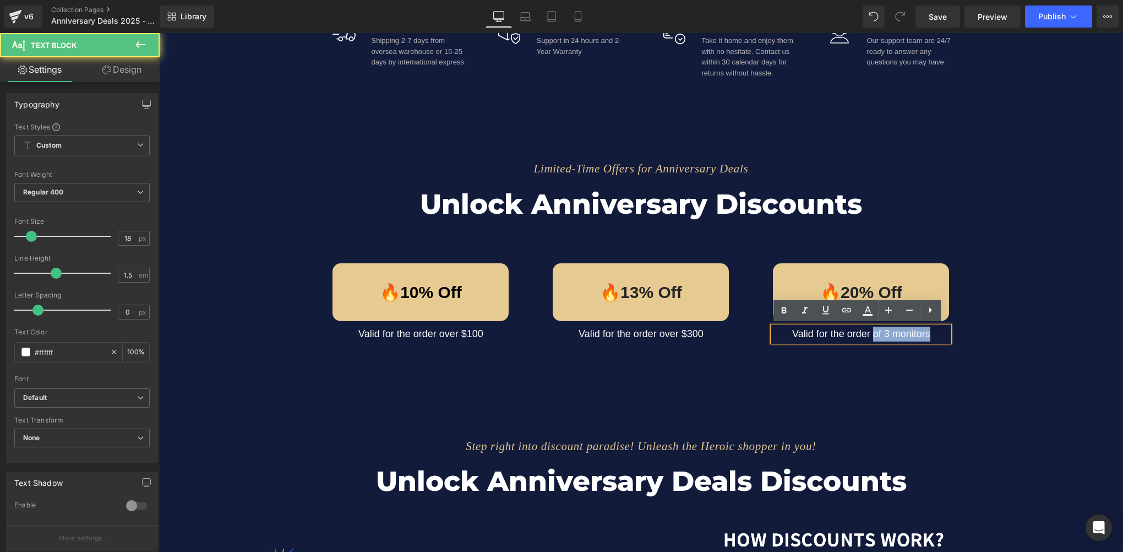
drag, startPoint x: 870, startPoint y: 334, endPoint x: 927, endPoint y: 334, distance: 57.3
click at [927, 334] on p "Valid for the order of 3 monitors" at bounding box center [861, 333] width 176 height 15
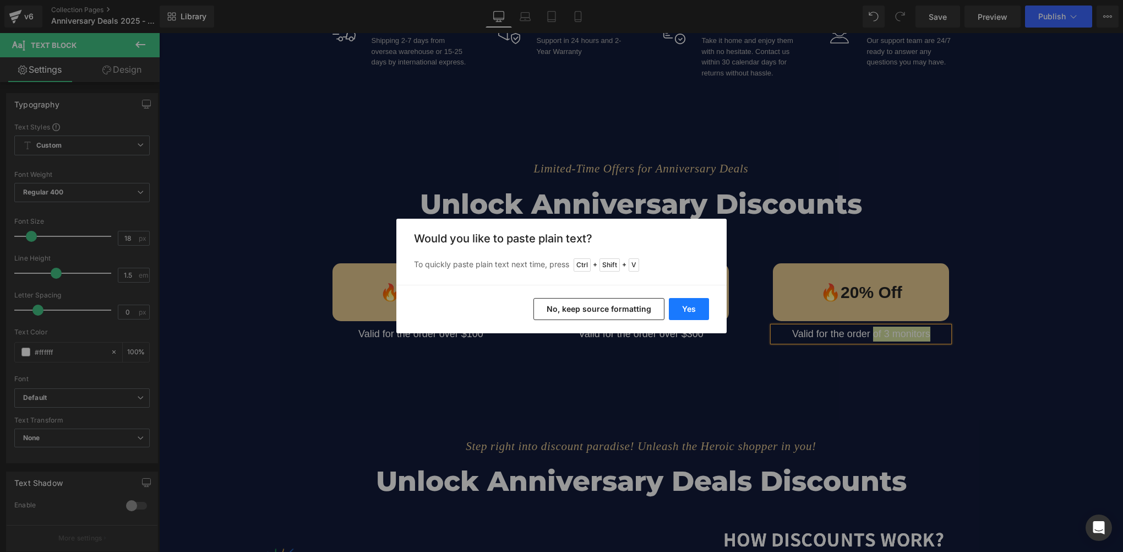
click at [694, 313] on button "Yes" at bounding box center [689, 309] width 40 height 22
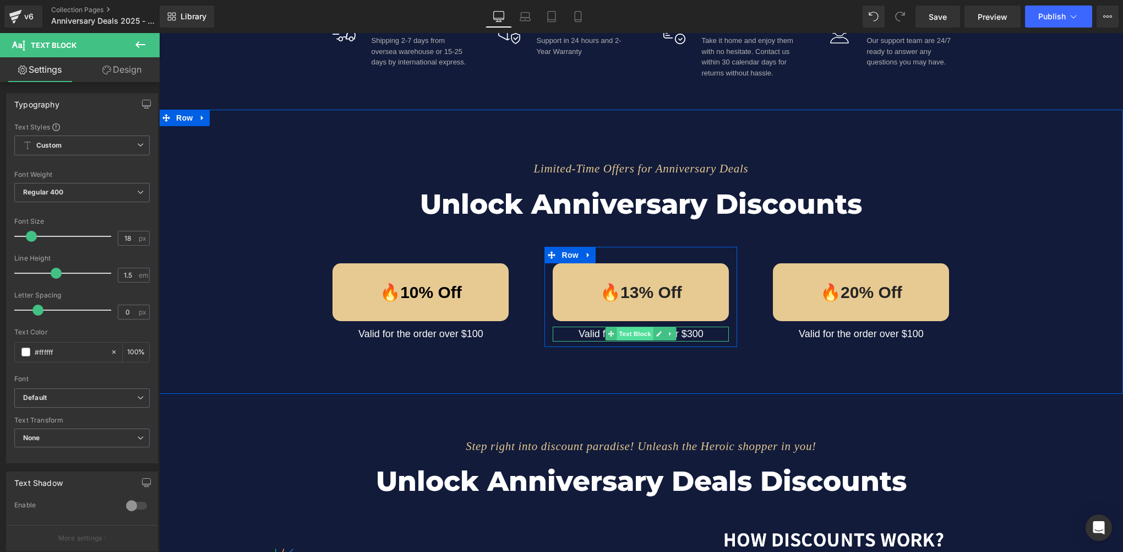
click at [639, 334] on span "Text Block" at bounding box center [635, 333] width 36 height 13
click at [636, 289] on span "Text Block" at bounding box center [635, 291] width 36 height 13
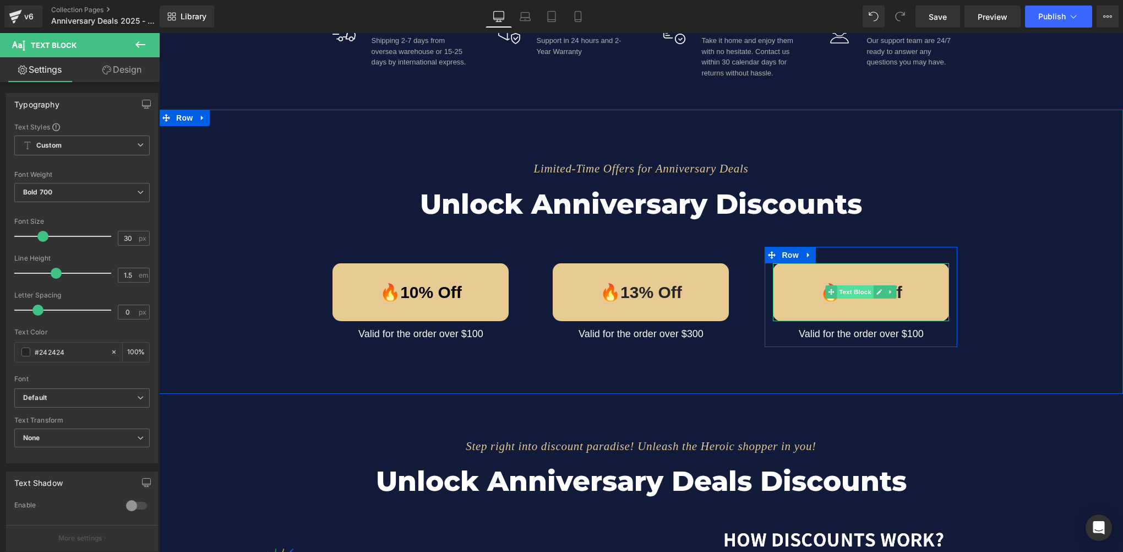
click at [848, 290] on span "Text Block" at bounding box center [855, 291] width 36 height 13
click at [851, 291] on span "Text Block" at bounding box center [855, 292] width 36 height 13
click at [852, 291] on span "Text Block" at bounding box center [855, 292] width 36 height 13
click at [946, 19] on span "Save" at bounding box center [938, 17] width 18 height 12
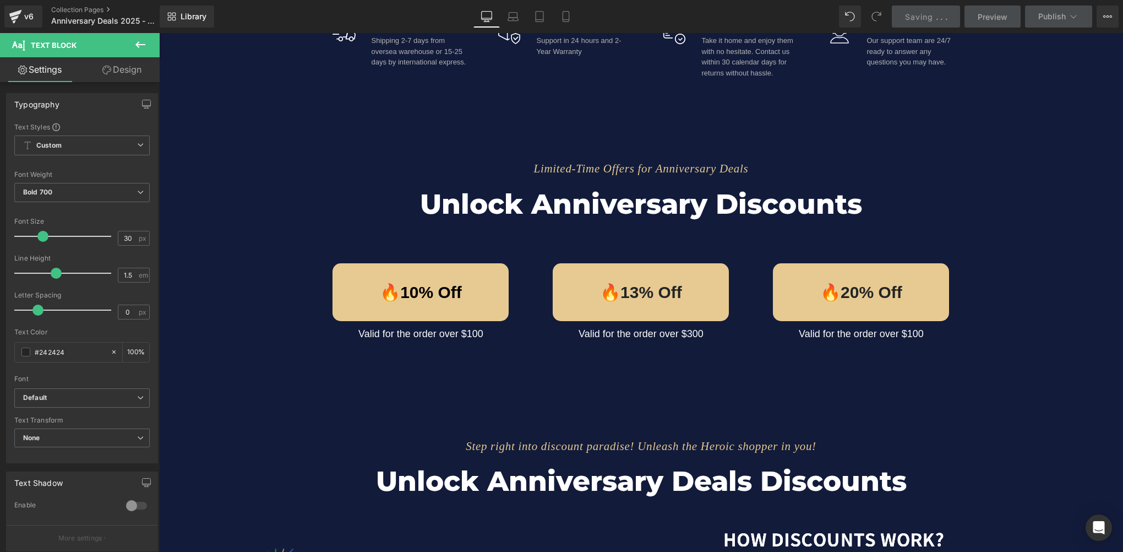
scroll to position [165, 0]
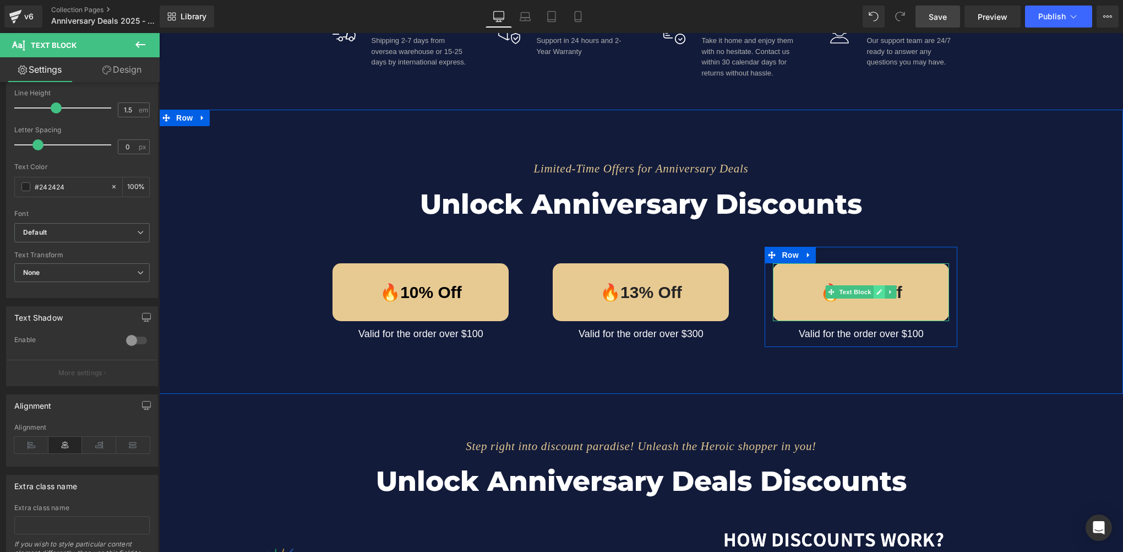
click at [874, 296] on link at bounding box center [880, 291] width 12 height 13
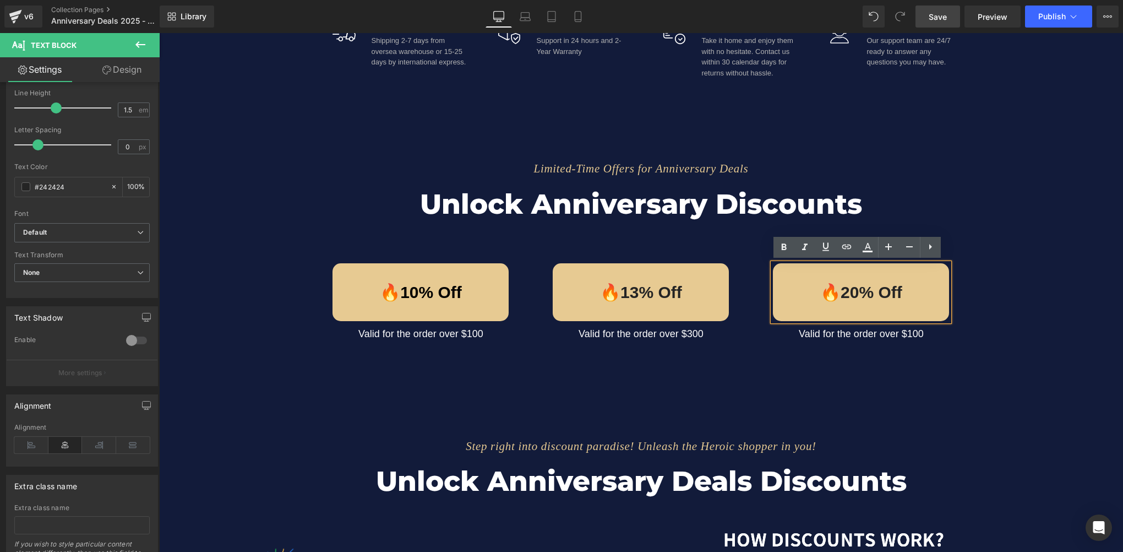
click at [853, 294] on p "🔥20% Off" at bounding box center [861, 292] width 176 height 25
click at [645, 366] on div "Limited-Time Offers for Anniversary Deals Text Block Unlock Anniversary Discoun…" at bounding box center [641, 252] width 964 height 284
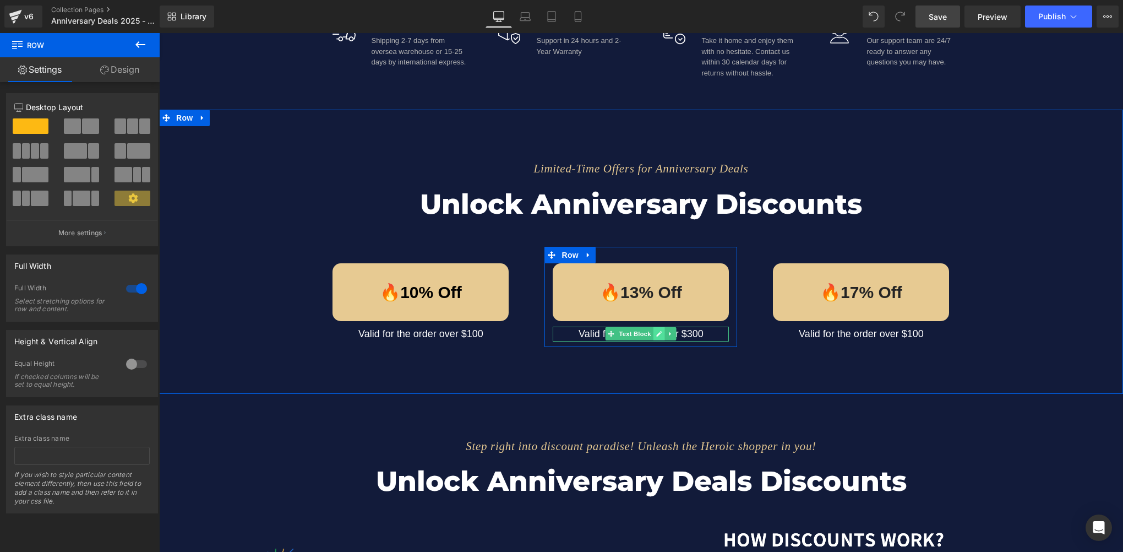
click at [656, 333] on icon at bounding box center [659, 333] width 6 height 7
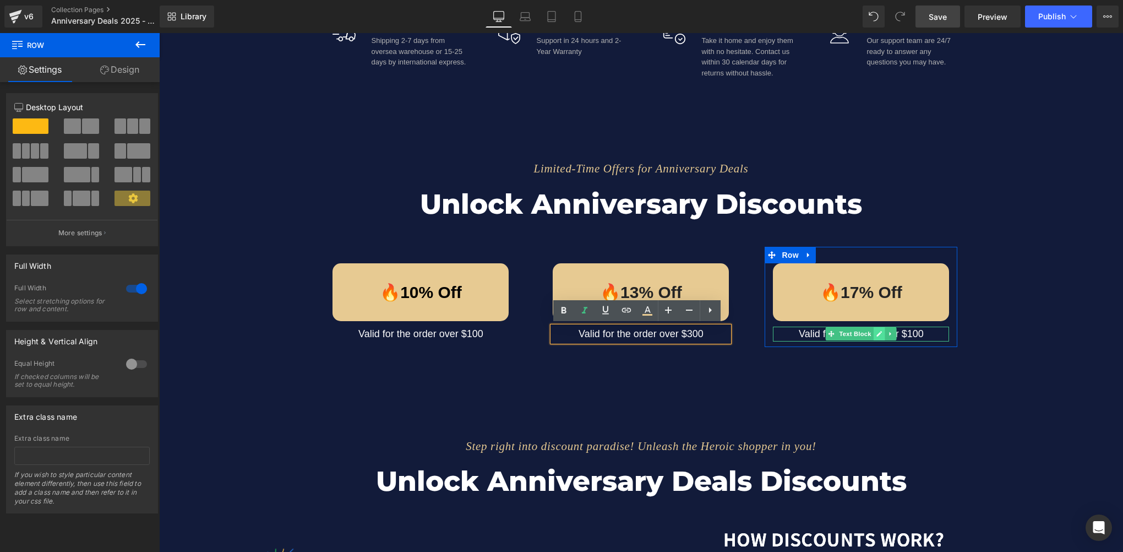
click at [874, 336] on link at bounding box center [880, 333] width 12 height 13
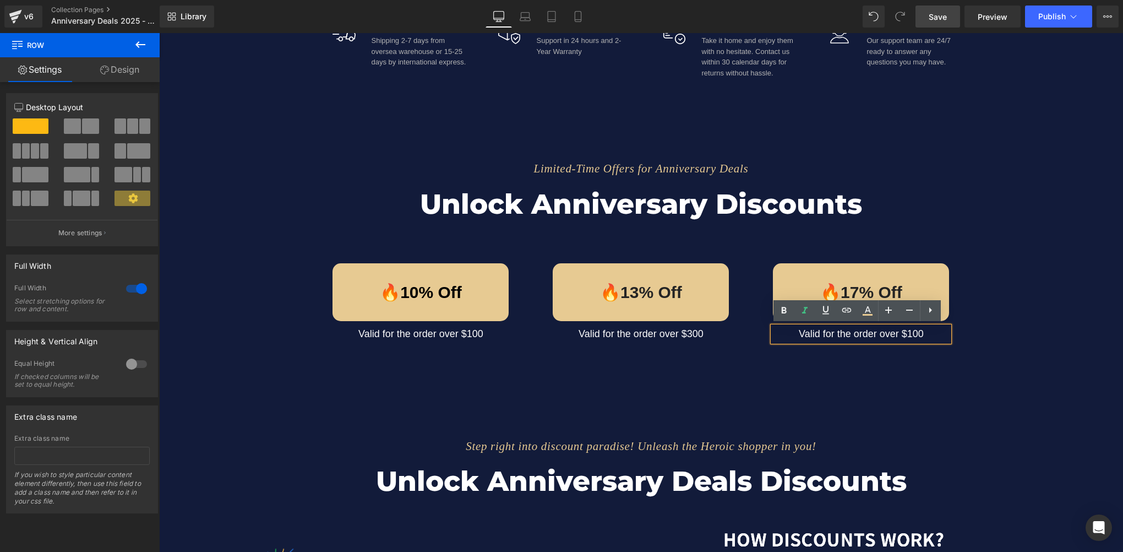
click at [910, 336] on p "Valid for the order over $100" at bounding box center [861, 333] width 176 height 15
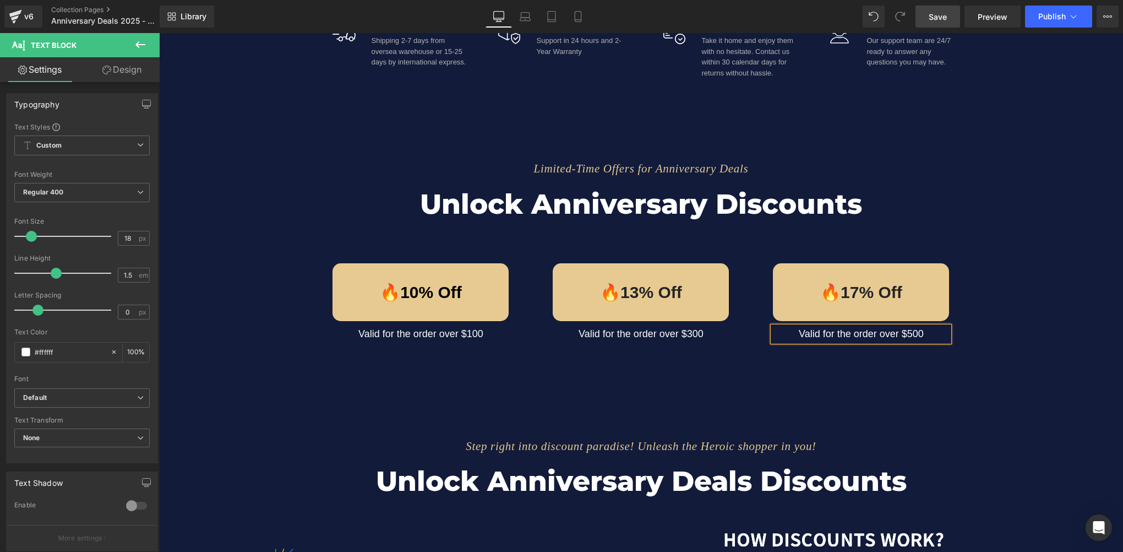
click at [852, 371] on div "Limited-Time Offers for Anniversary Deals Text Block Unlock Anniversary Discoun…" at bounding box center [641, 252] width 964 height 284
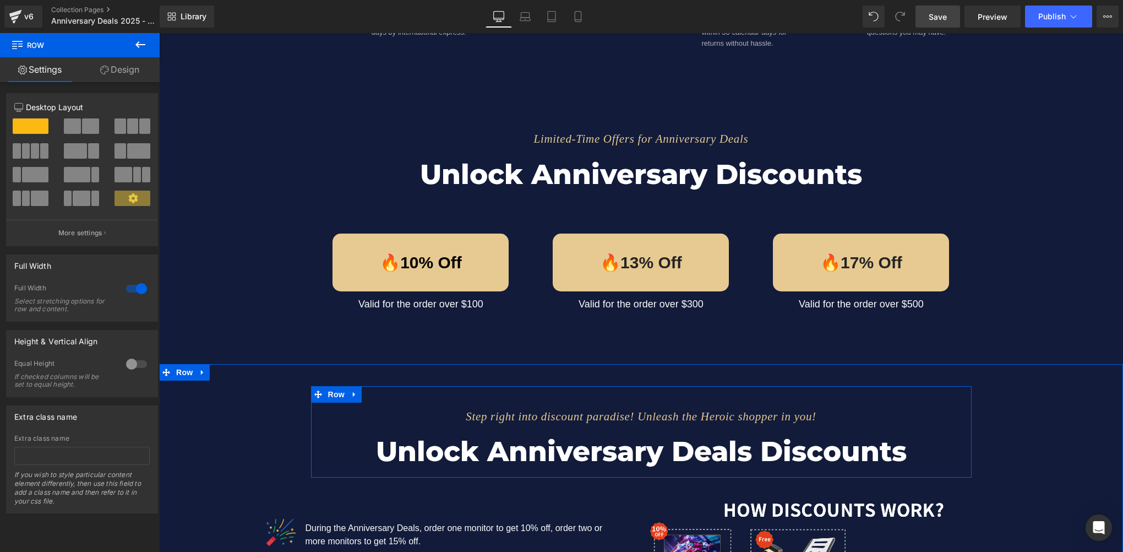
scroll to position [826, 0]
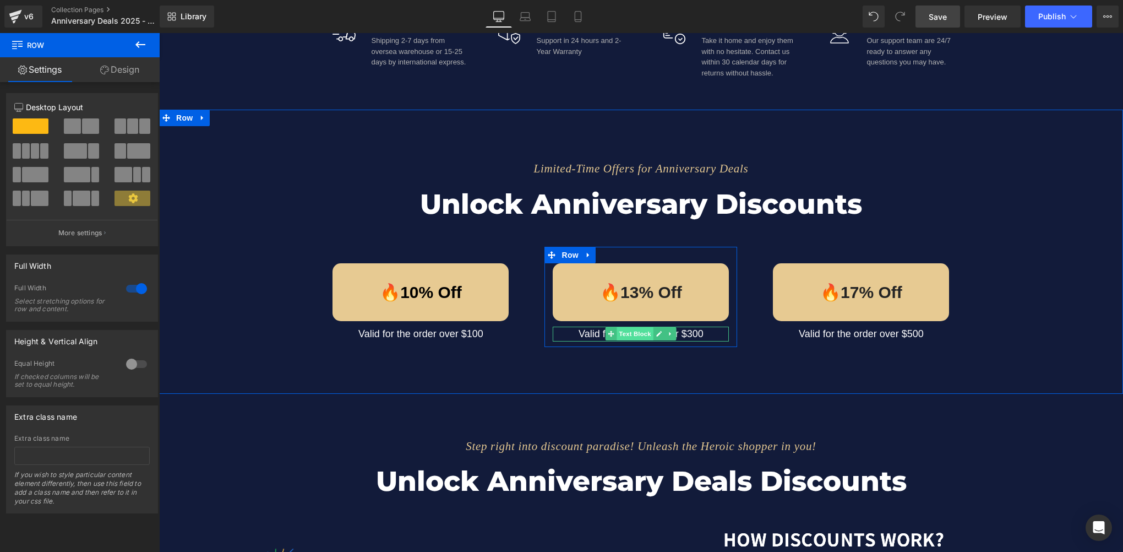
click at [644, 335] on span "Text Block" at bounding box center [635, 333] width 36 height 13
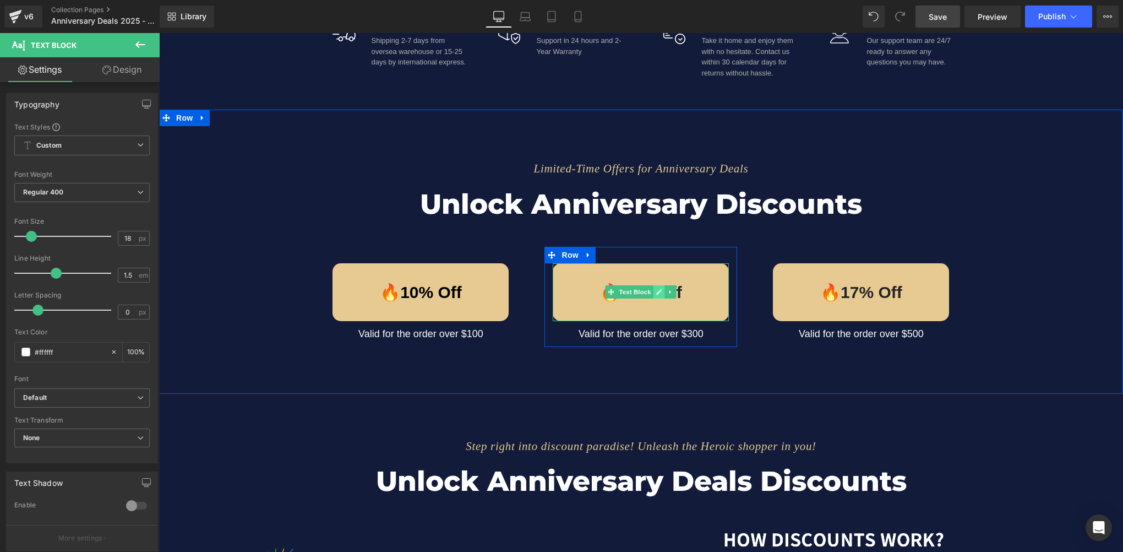
click at [653, 295] on link at bounding box center [659, 291] width 12 height 13
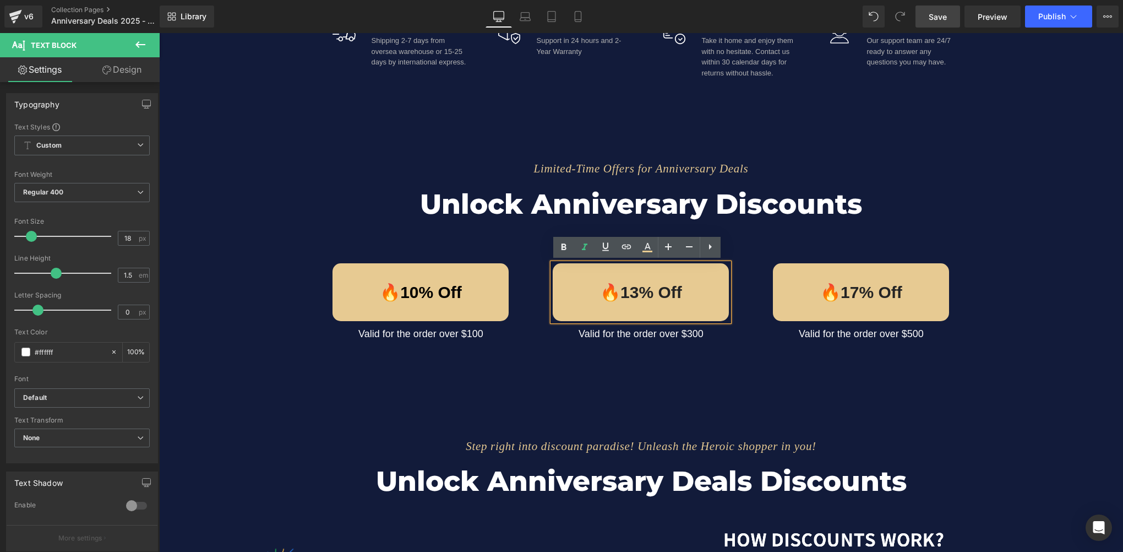
click at [639, 295] on p "🔥13% Off" at bounding box center [641, 292] width 176 height 25
click at [634, 336] on span "Text Block" at bounding box center [635, 334] width 36 height 13
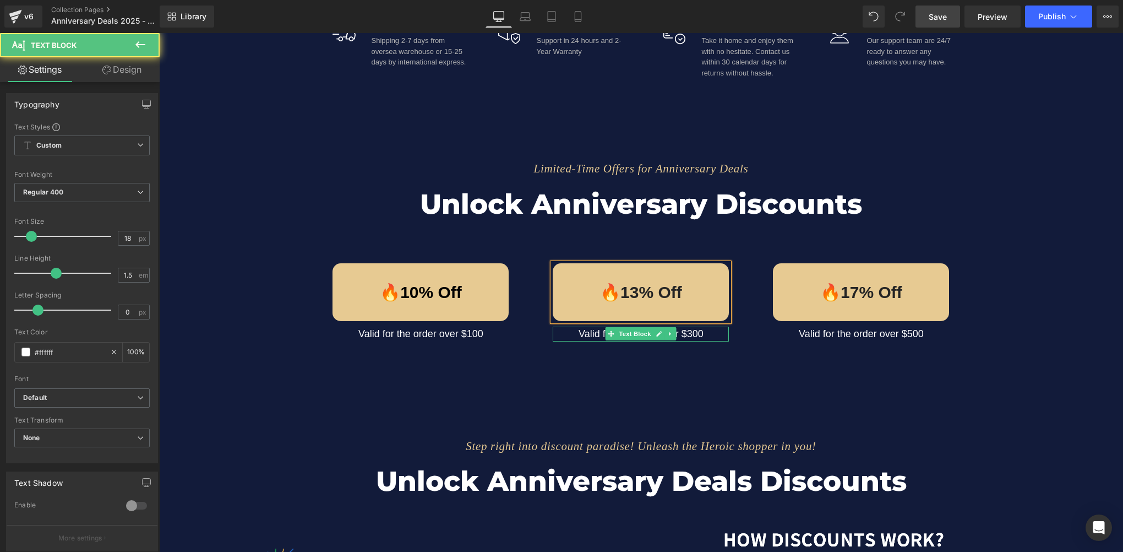
click at [634, 336] on span "Text Block" at bounding box center [635, 333] width 36 height 13
click at [634, 336] on span "Text Block" at bounding box center [635, 334] width 36 height 13
click at [653, 332] on link at bounding box center [659, 333] width 12 height 13
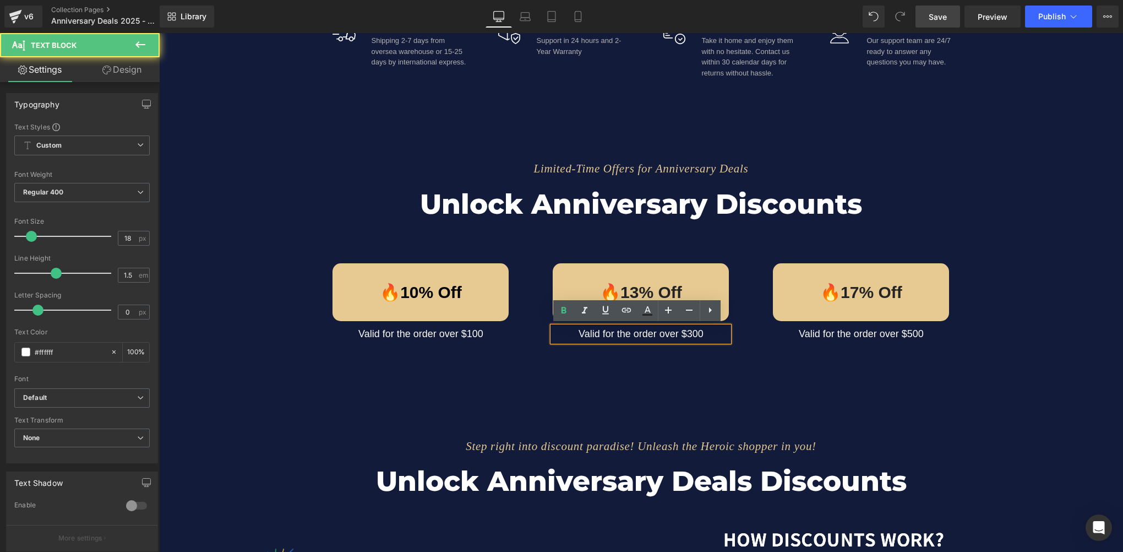
click at [677, 336] on p "Valid for the order over $300" at bounding box center [641, 333] width 176 height 15
click at [702, 336] on p "Valid for the order over $300" at bounding box center [641, 333] width 176 height 15
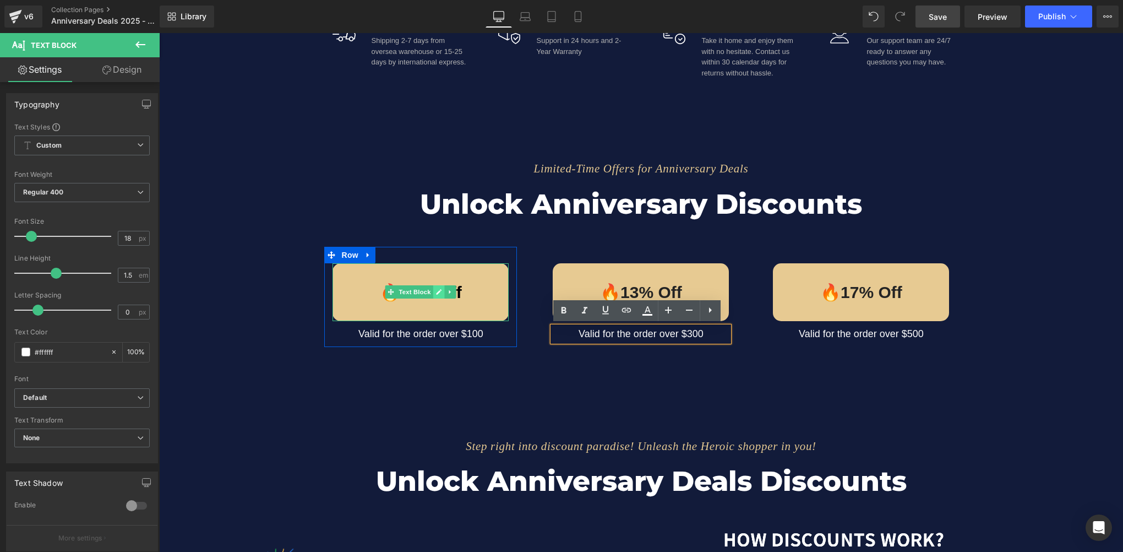
click at [436, 291] on icon at bounding box center [439, 291] width 6 height 7
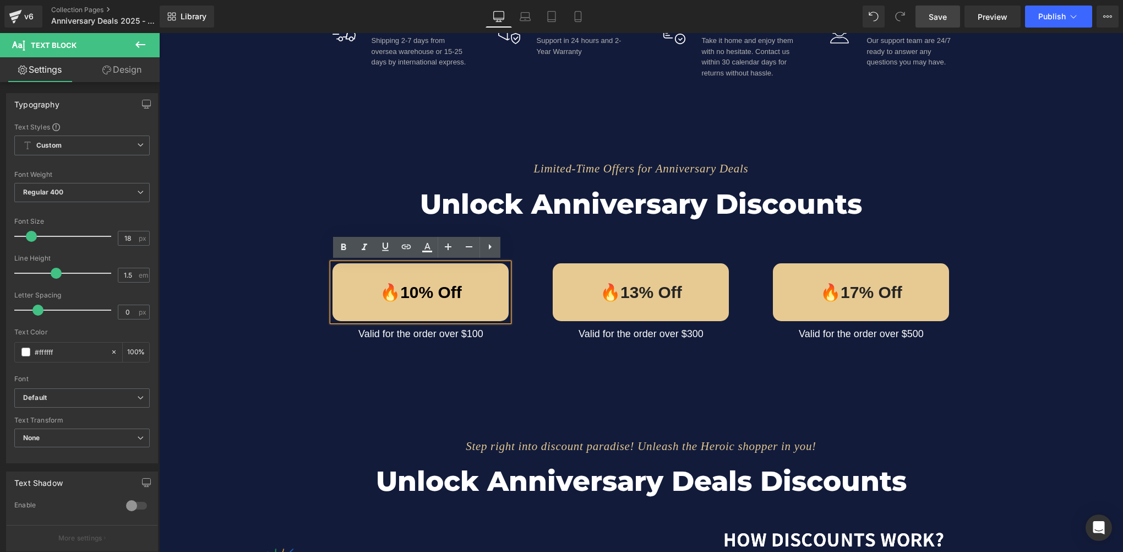
click at [397, 293] on p "🔥10% Off" at bounding box center [420, 292] width 176 height 25
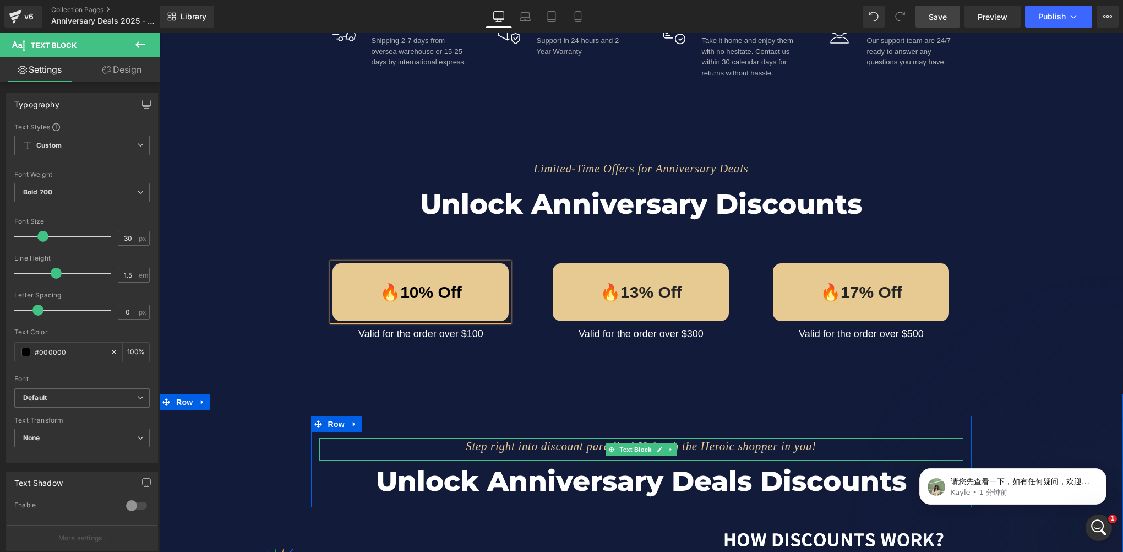
scroll to position [771, 0]
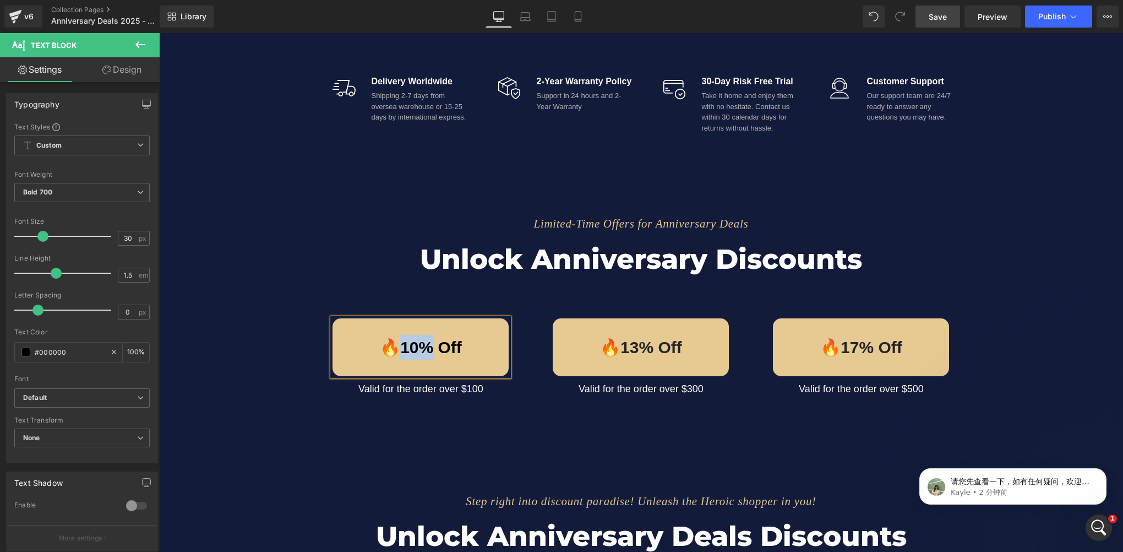
drag, startPoint x: 398, startPoint y: 348, endPoint x: 424, endPoint y: 348, distance: 25.9
click at [424, 348] on p "🔥10% Off" at bounding box center [420, 347] width 176 height 25
click at [657, 346] on icon at bounding box center [660, 347] width 6 height 6
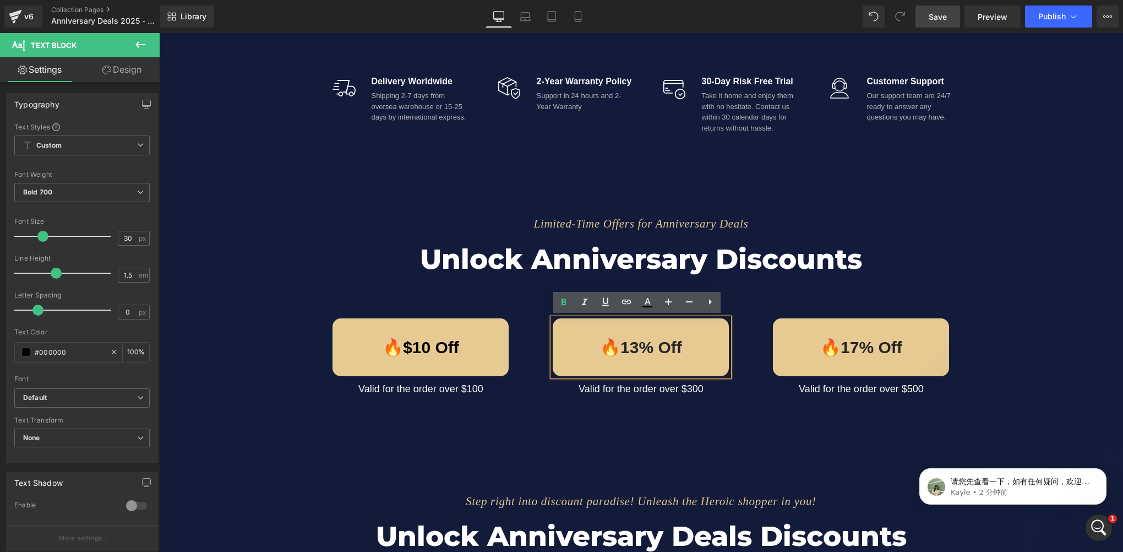
click at [626, 349] on p "🔥13% Off" at bounding box center [641, 347] width 176 height 25
click at [634, 346] on p "🔥13% Off" at bounding box center [641, 347] width 176 height 25
drag, startPoint x: 617, startPoint y: 347, endPoint x: 632, endPoint y: 348, distance: 15.5
click at [632, 348] on p "🔥13% Off" at bounding box center [641, 347] width 176 height 25
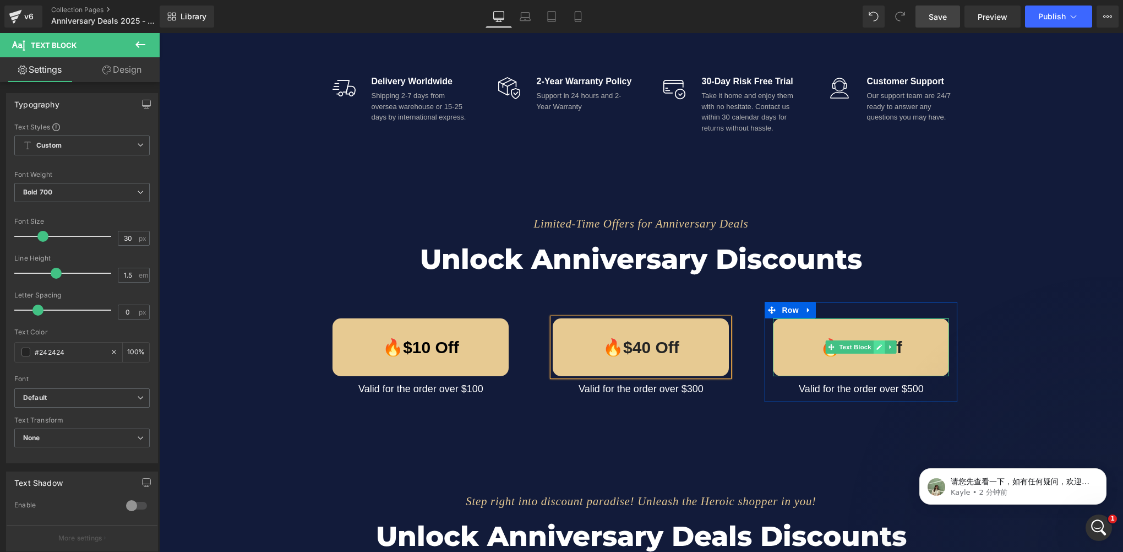
click at [876, 345] on icon at bounding box center [879, 347] width 6 height 7
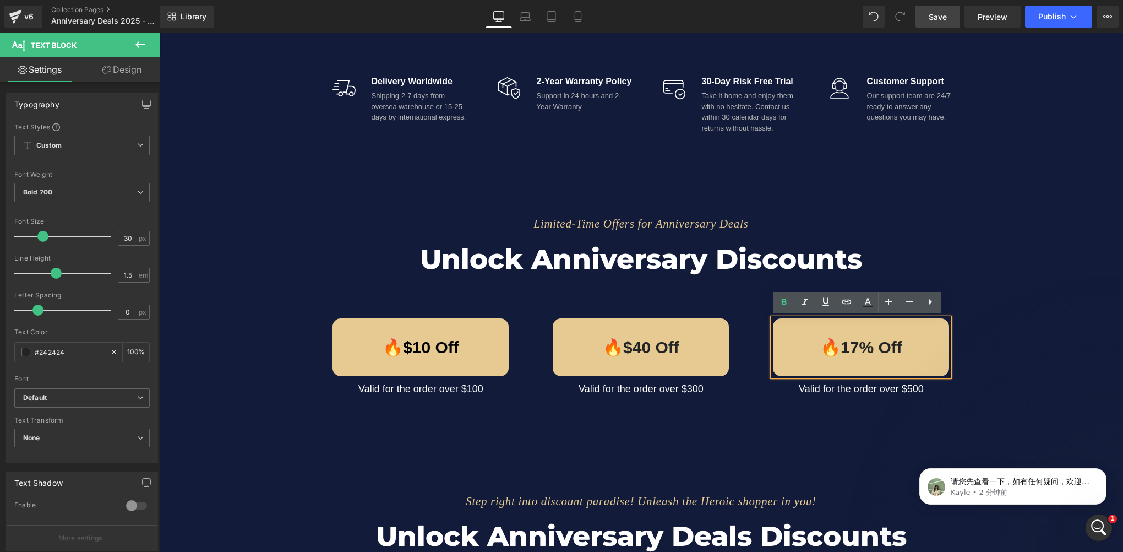
click at [849, 345] on p "🔥17% Off" at bounding box center [861, 347] width 176 height 25
click at [865, 350] on p "🔥17% Off" at bounding box center [861, 347] width 176 height 25
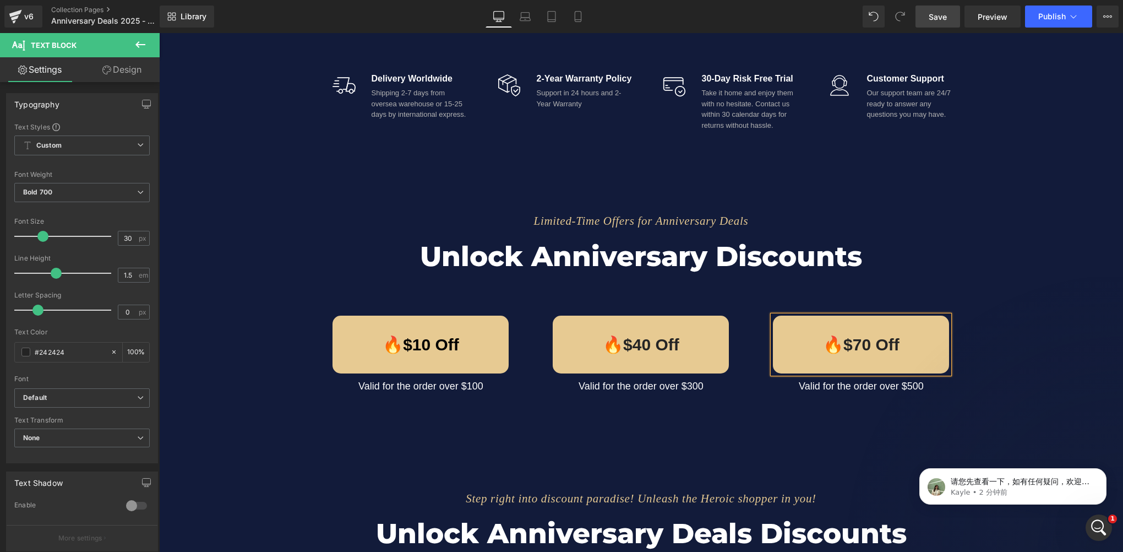
scroll to position [826, 0]
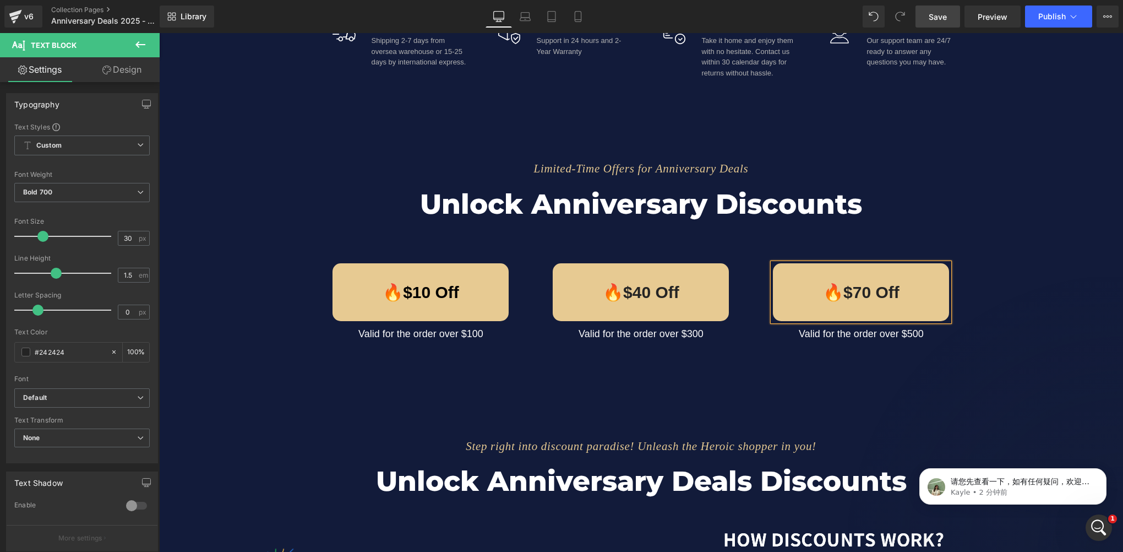
click at [675, 382] on div "Limited-Time Offers for Anniversary Deals Text Block Unlock Anniversary Discoun…" at bounding box center [641, 252] width 964 height 284
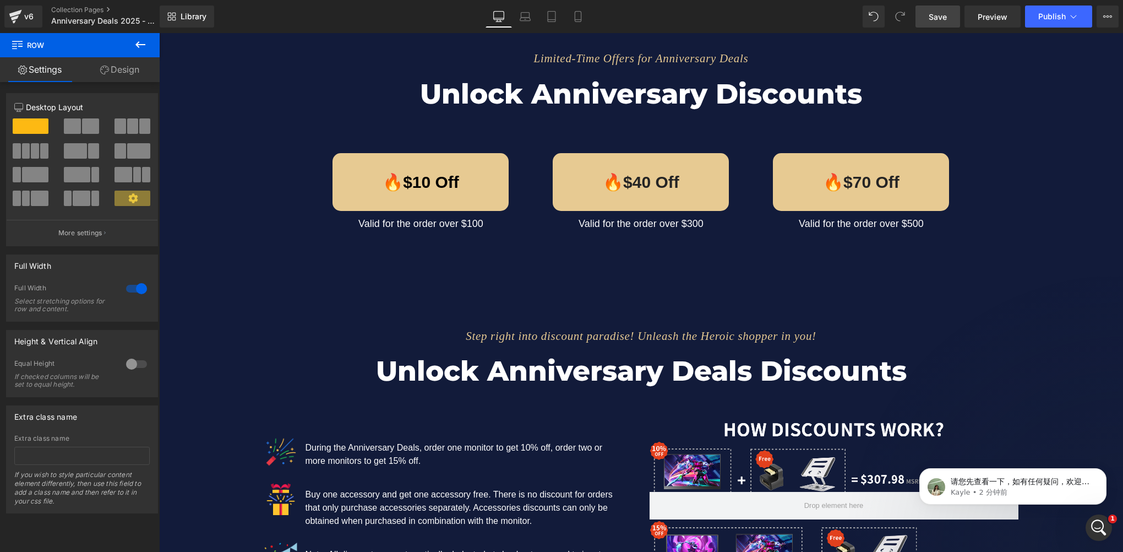
scroll to position [881, 0]
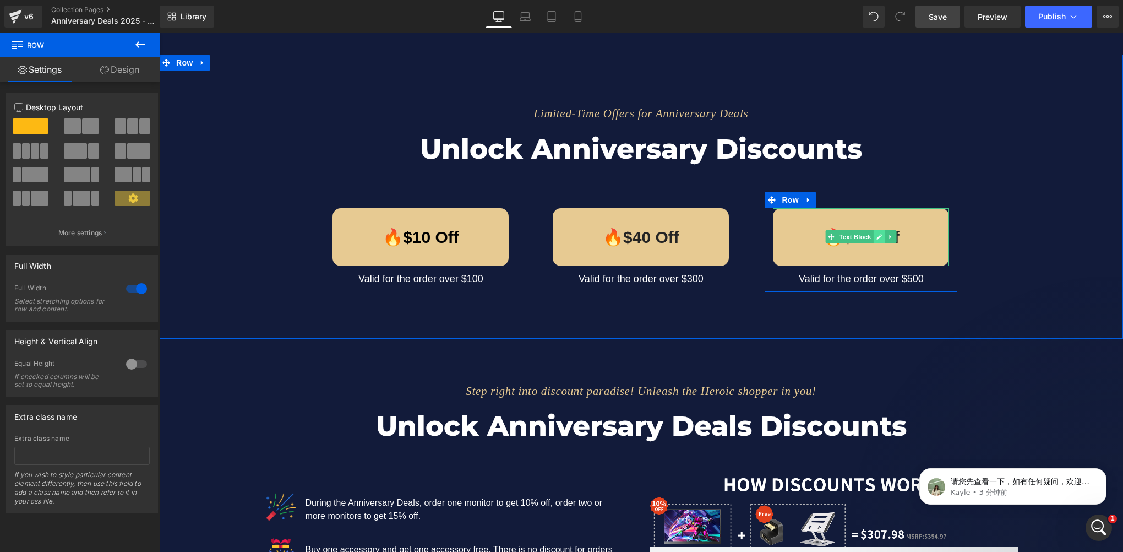
click at [876, 235] on icon at bounding box center [879, 236] width 6 height 7
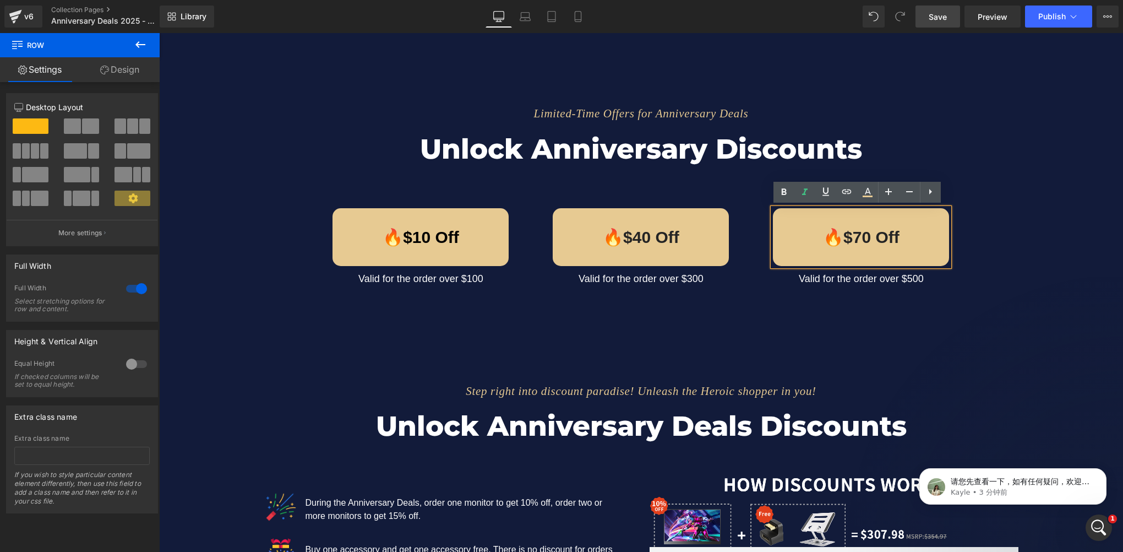
click at [853, 237] on p "🔥$70 Off" at bounding box center [861, 237] width 176 height 25
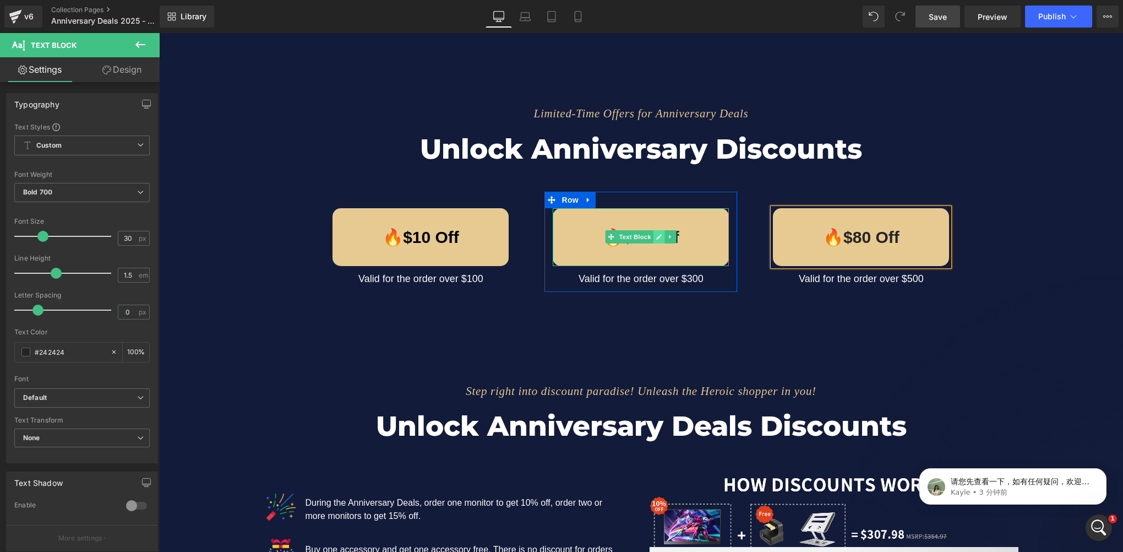
click at [653, 236] on link at bounding box center [659, 236] width 12 height 13
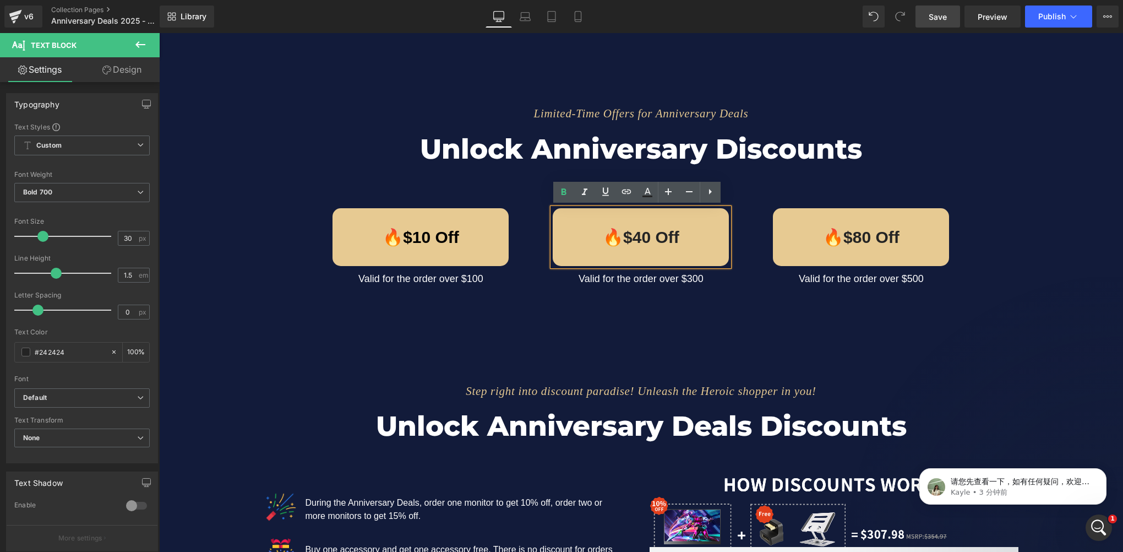
click at [635, 237] on p "🔥$40 Off" at bounding box center [641, 237] width 176 height 25
click at [625, 312] on div "Limited-Time Offers for Anniversary Deals Text Block Unlock Anniversary Discoun…" at bounding box center [641, 196] width 964 height 284
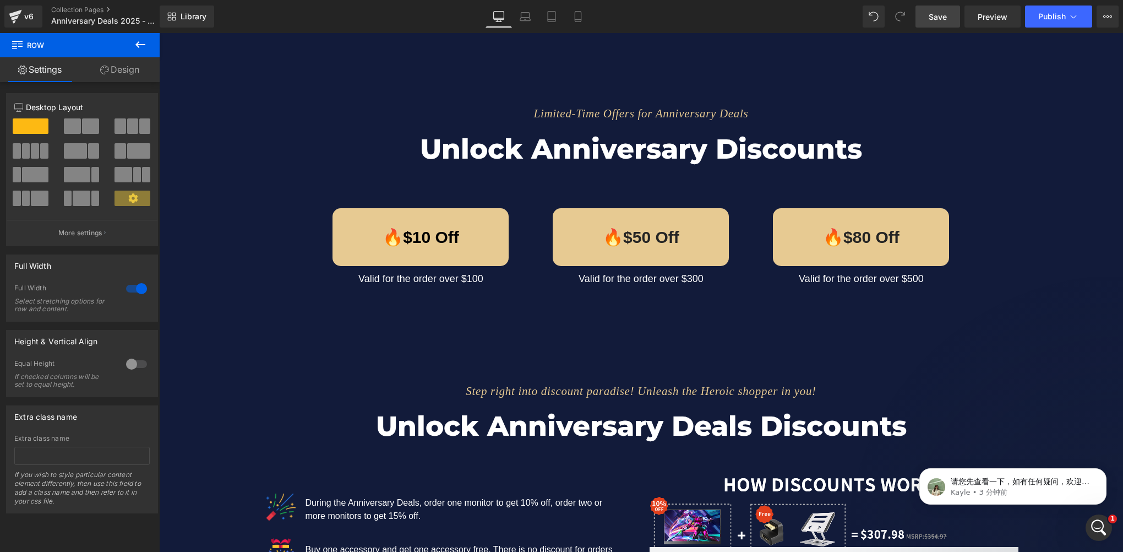
click at [951, 13] on link "Save" at bounding box center [937, 17] width 45 height 22
click at [653, 236] on link at bounding box center [659, 236] width 12 height 13
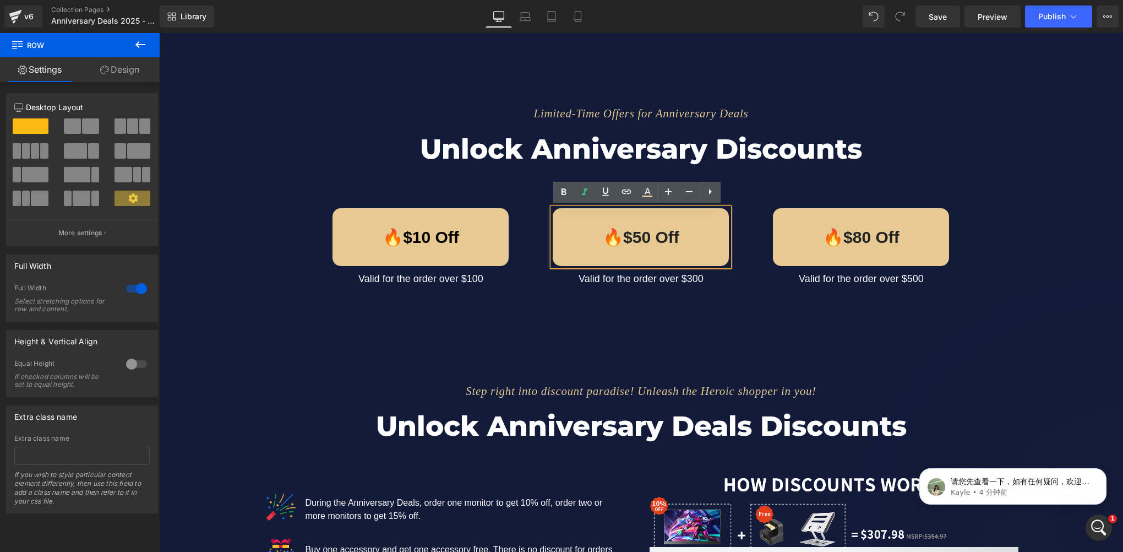
click at [633, 235] on p "🔥$50 Off" at bounding box center [641, 237] width 176 height 25
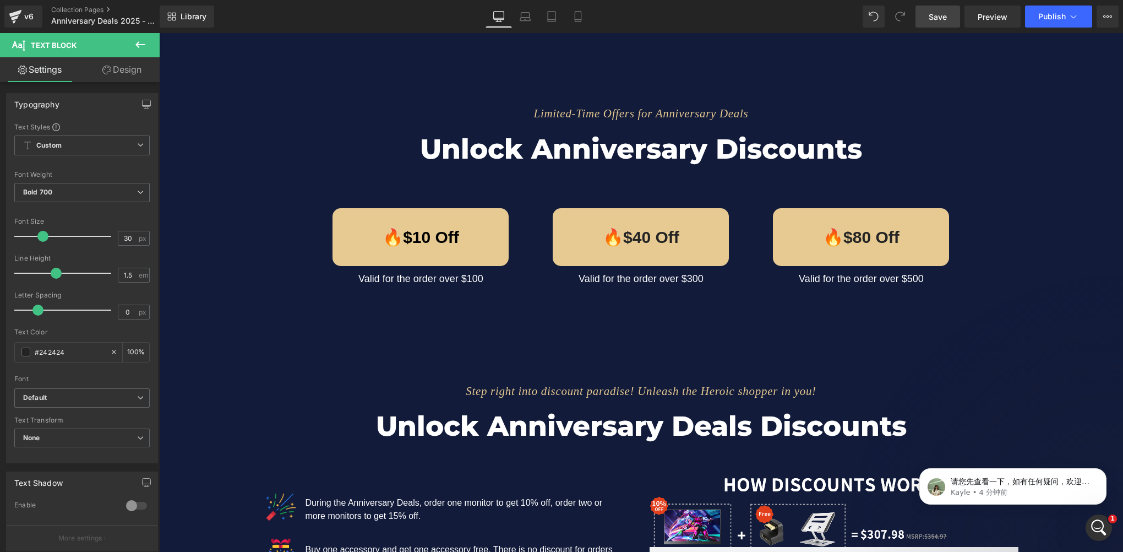
click at [939, 13] on span "Save" at bounding box center [938, 17] width 18 height 12
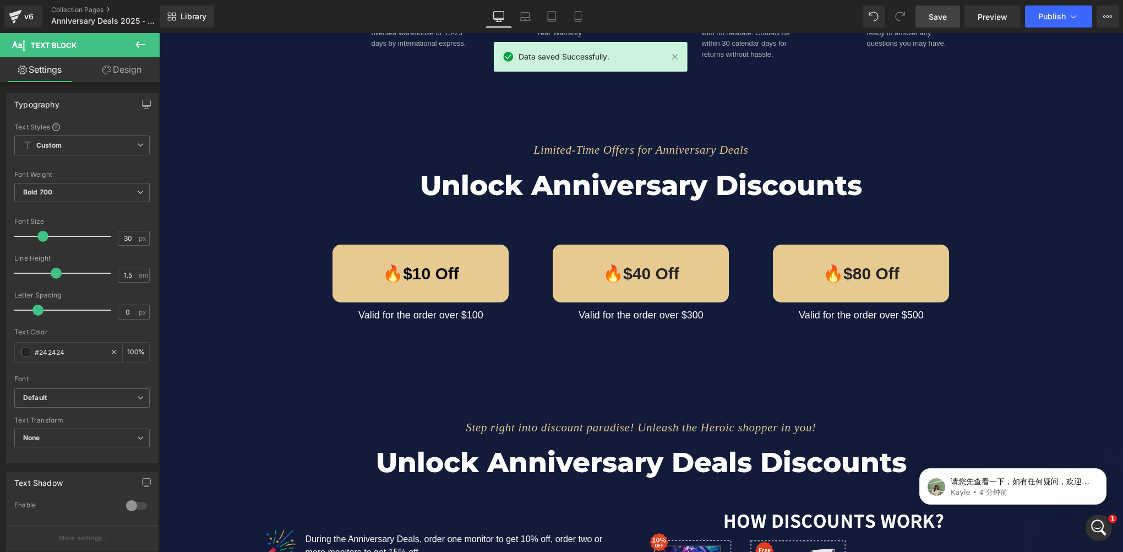
scroll to position [826, 0]
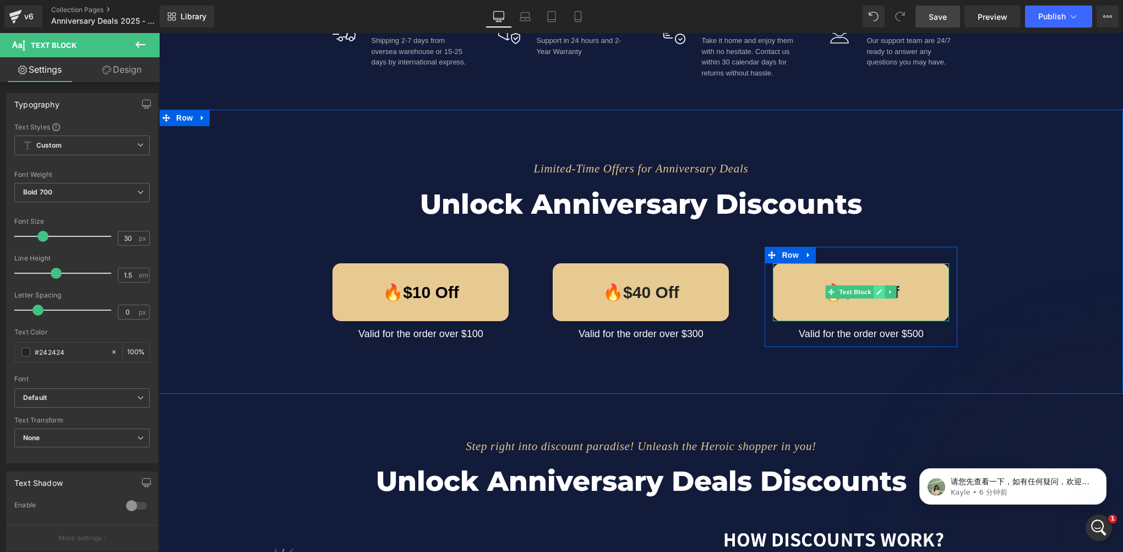
click at [876, 292] on icon at bounding box center [879, 291] width 6 height 7
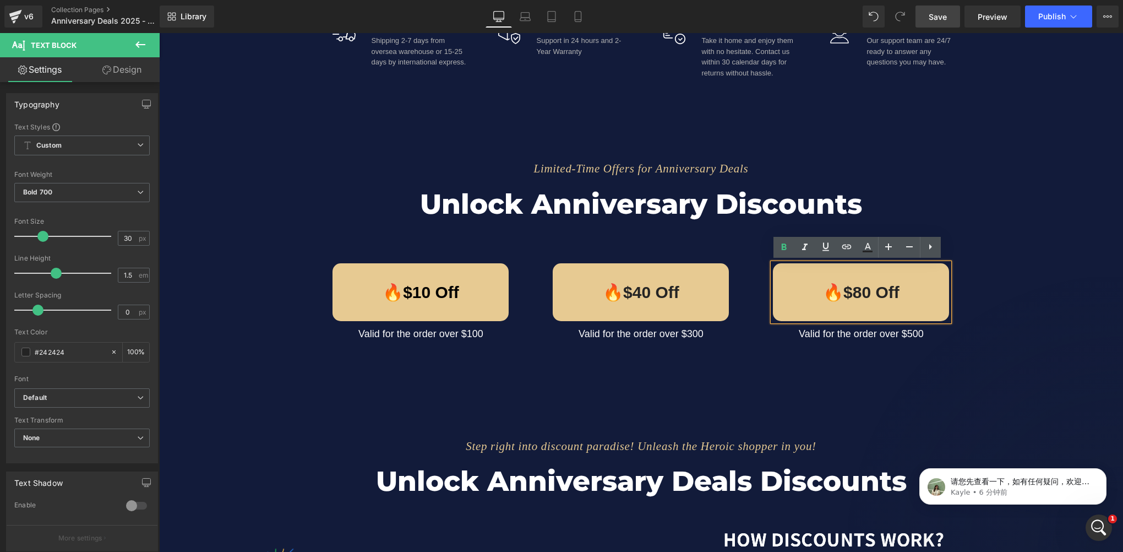
click at [852, 293] on p "🔥$80 Off" at bounding box center [861, 292] width 176 height 25
click at [953, 21] on link "Save" at bounding box center [937, 17] width 45 height 22
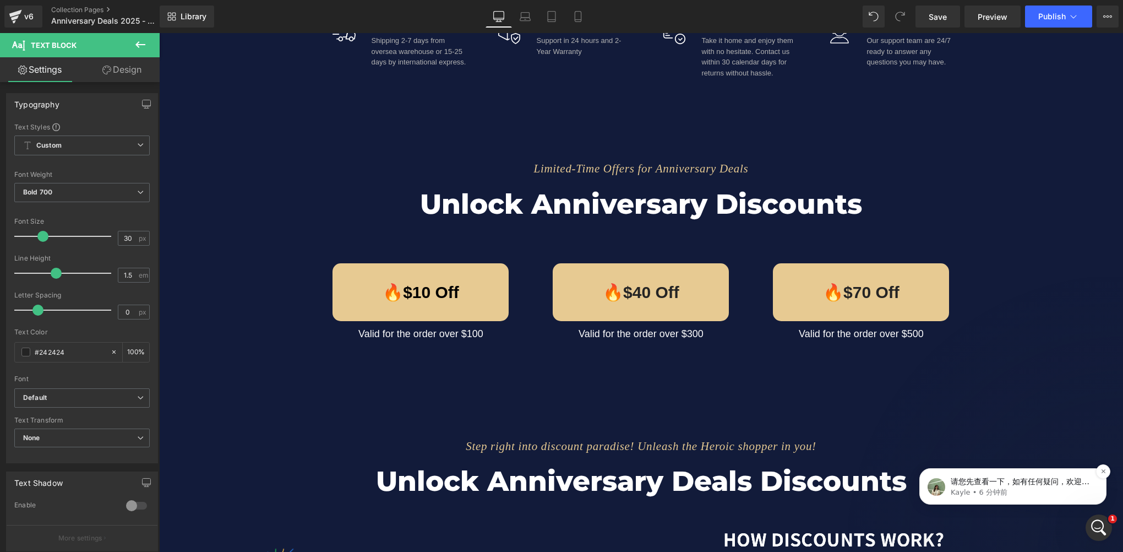
click at [1021, 482] on p "请您先查看一下，如有任何疑问，欢迎随时告诉我 💖" at bounding box center [1022, 481] width 142 height 11
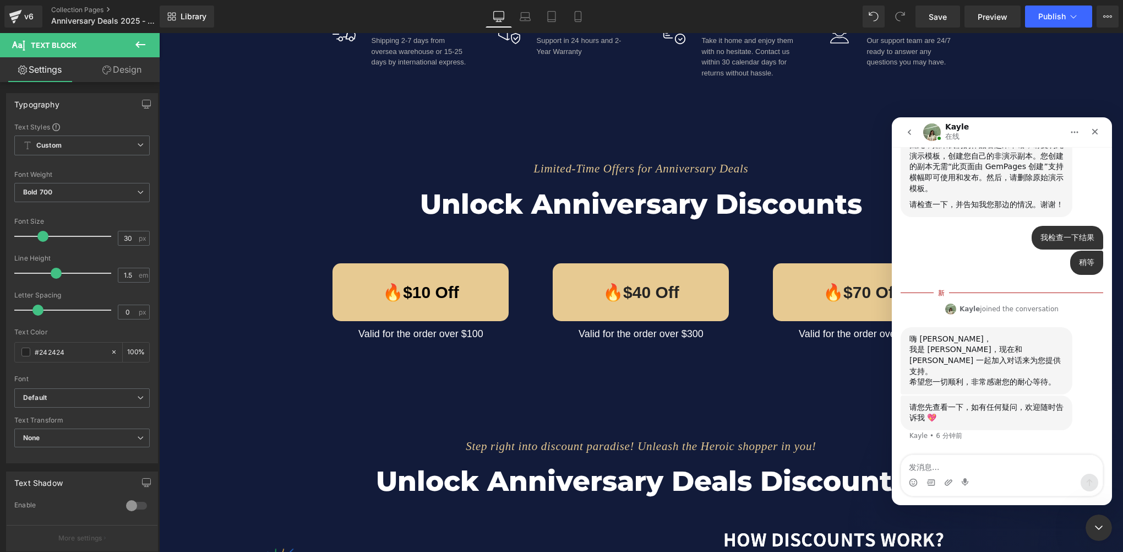
scroll to position [1825, 0]
click at [964, 465] on textarea "发消息..." at bounding box center [1001, 464] width 201 height 19
type textarea "g"
type textarea "m"
type textarea "没有疑问了"
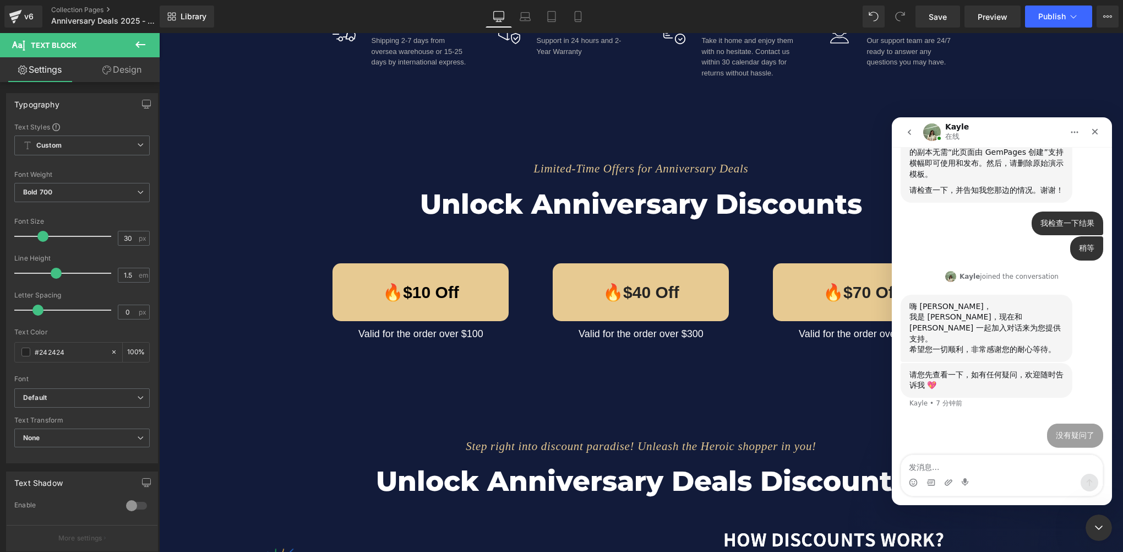
scroll to position [1840, 0]
type textarea "感"
click at [776, 397] on div at bounding box center [561, 259] width 1123 height 519
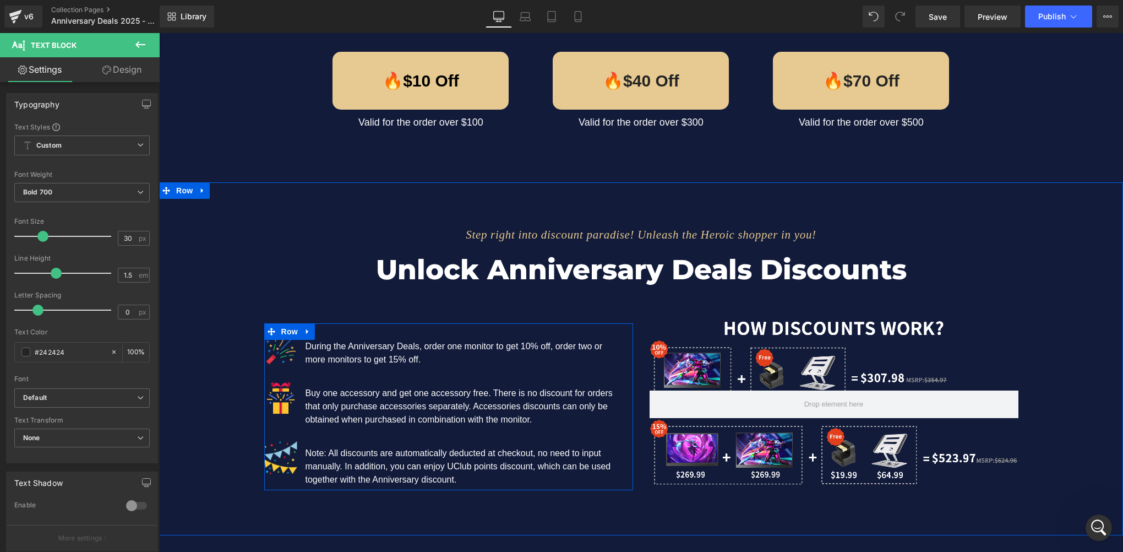
scroll to position [991, 0]
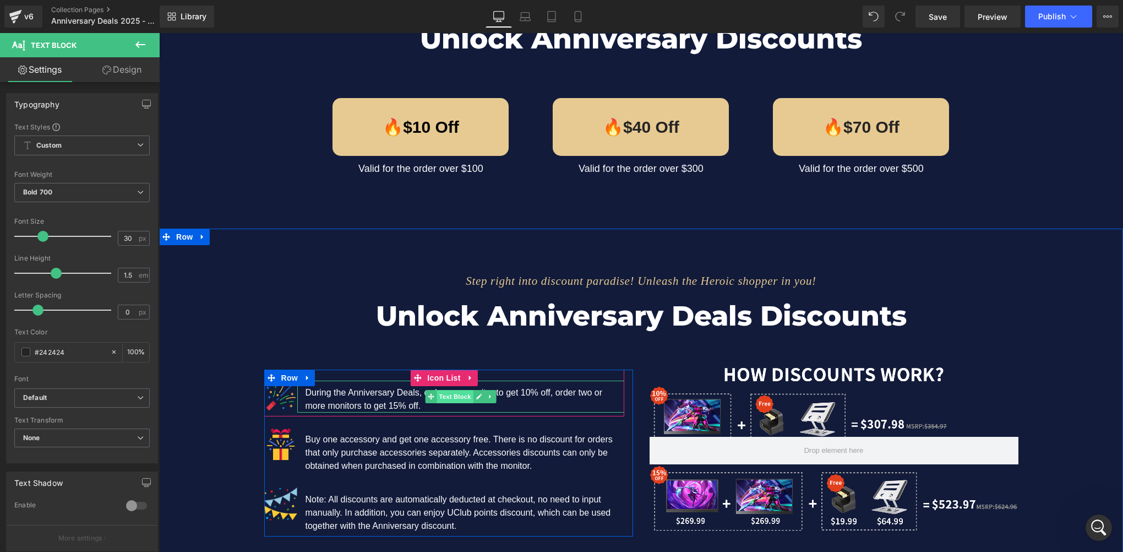
click at [454, 395] on span "Text Block" at bounding box center [455, 396] width 36 height 13
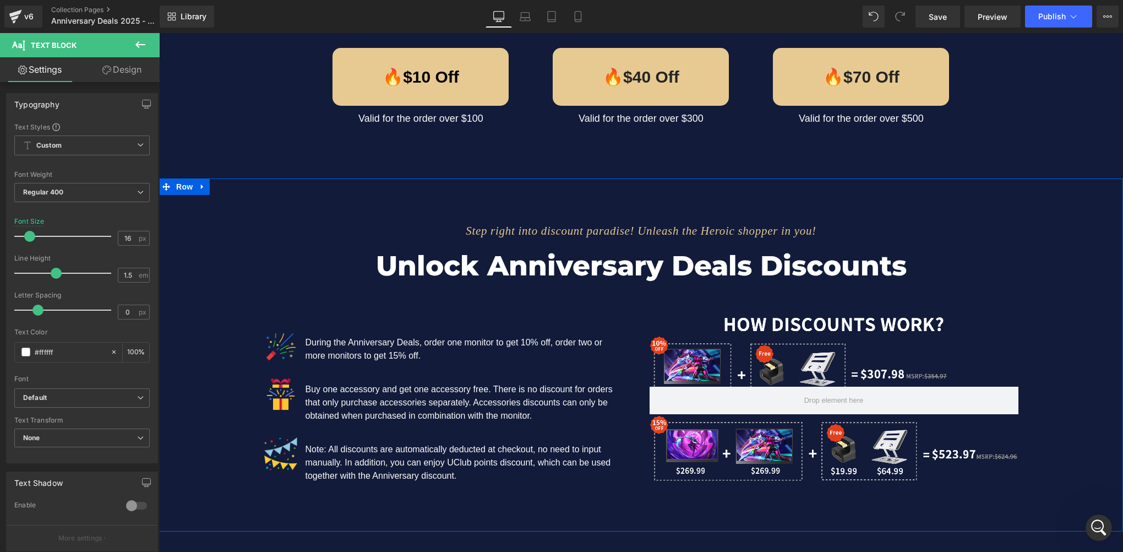
scroll to position [1046, 0]
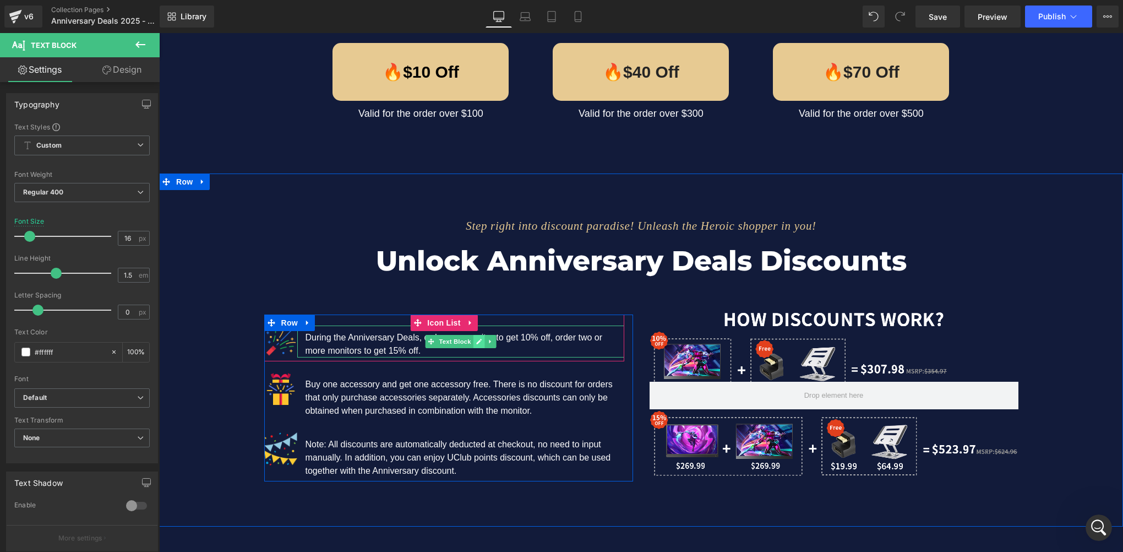
click at [473, 346] on link at bounding box center [479, 341] width 12 height 13
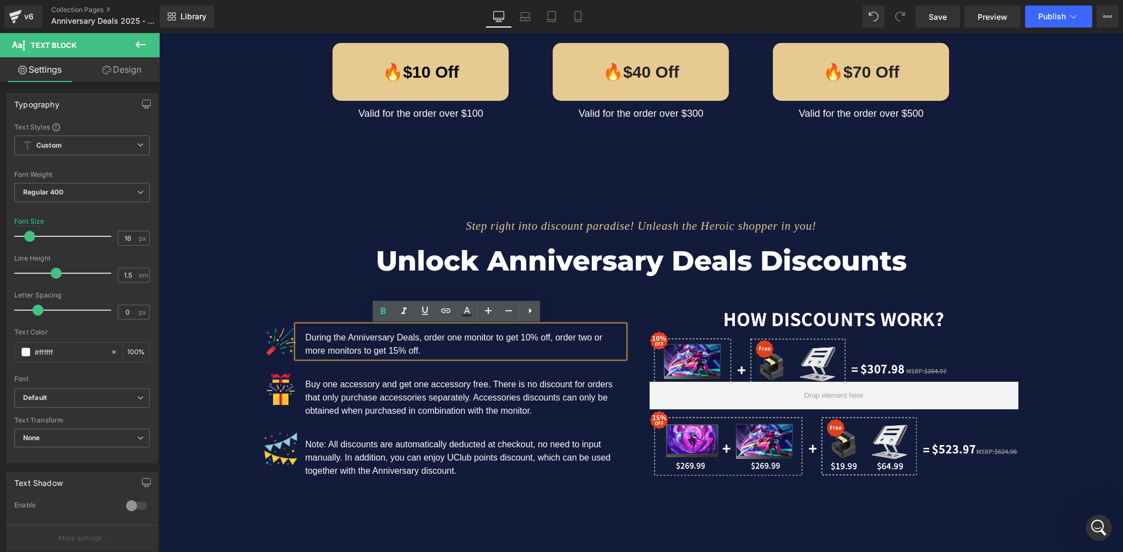
drag, startPoint x: 397, startPoint y: 348, endPoint x: 407, endPoint y: 348, distance: 10.5
click at [397, 348] on p "During the Anniversary Deals, order one monitor to get 10% off, order two or mo…" at bounding box center [465, 344] width 319 height 26
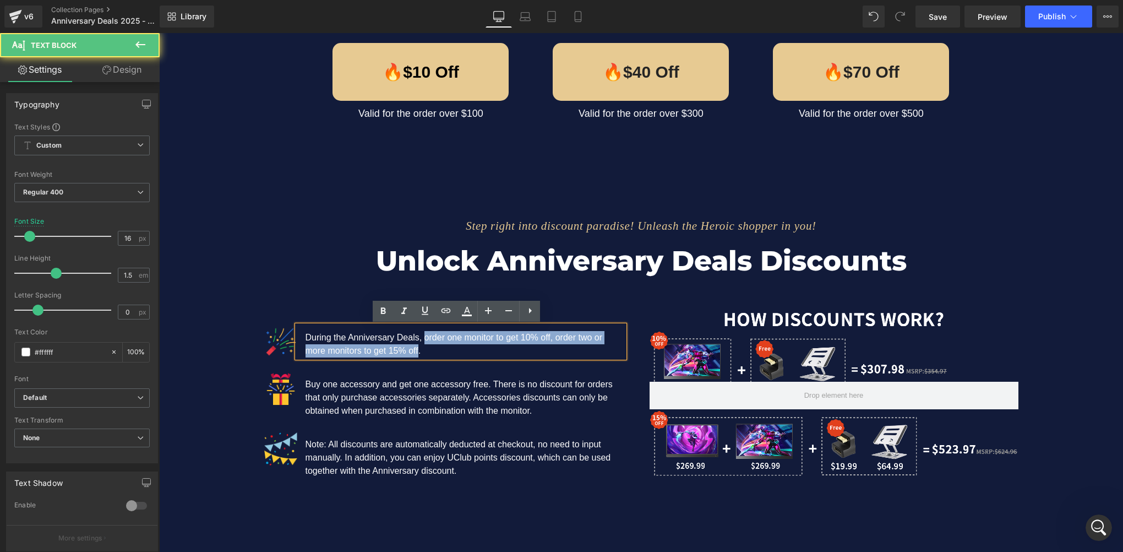
drag, startPoint x: 419, startPoint y: 339, endPoint x: 416, endPoint y: 350, distance: 10.8
click at [416, 350] on p "During the Anniversary Deals, order one monitor to get 10% off, order two or mo…" at bounding box center [465, 344] width 319 height 26
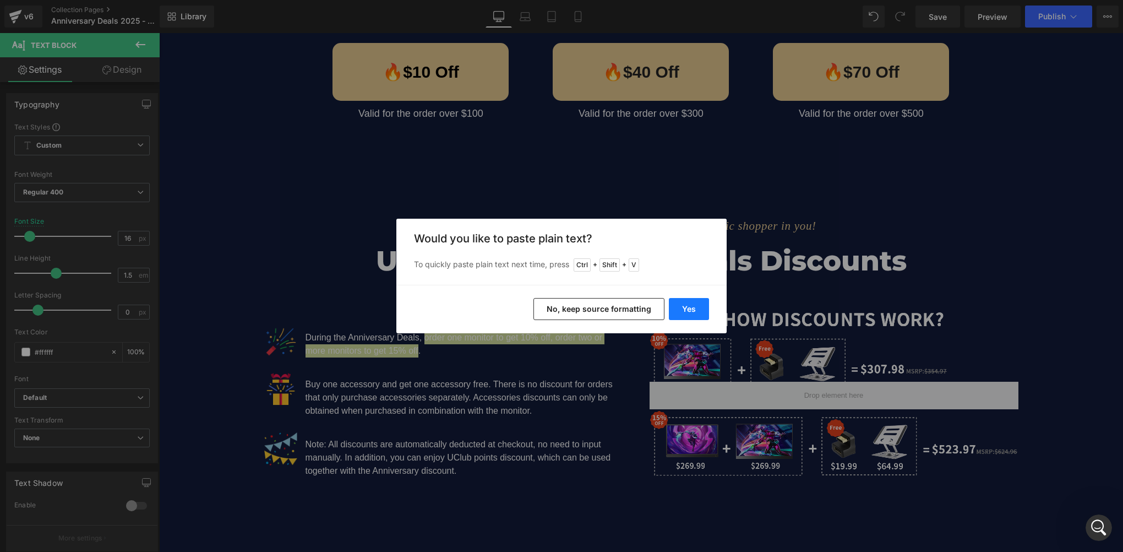
click at [685, 312] on button "Yes" at bounding box center [689, 309] width 40 height 22
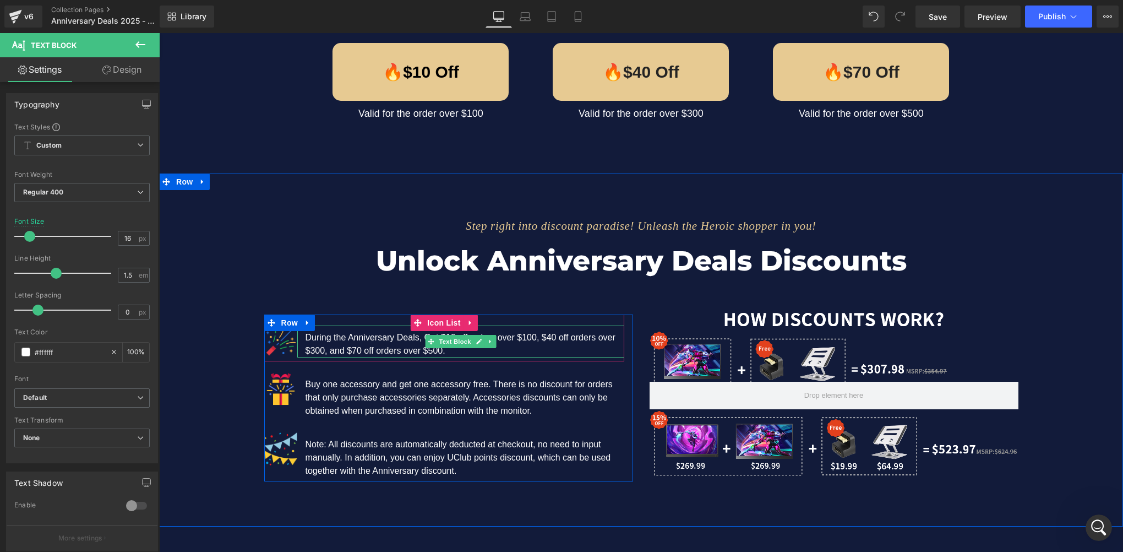
click at [476, 341] on icon at bounding box center [479, 341] width 6 height 7
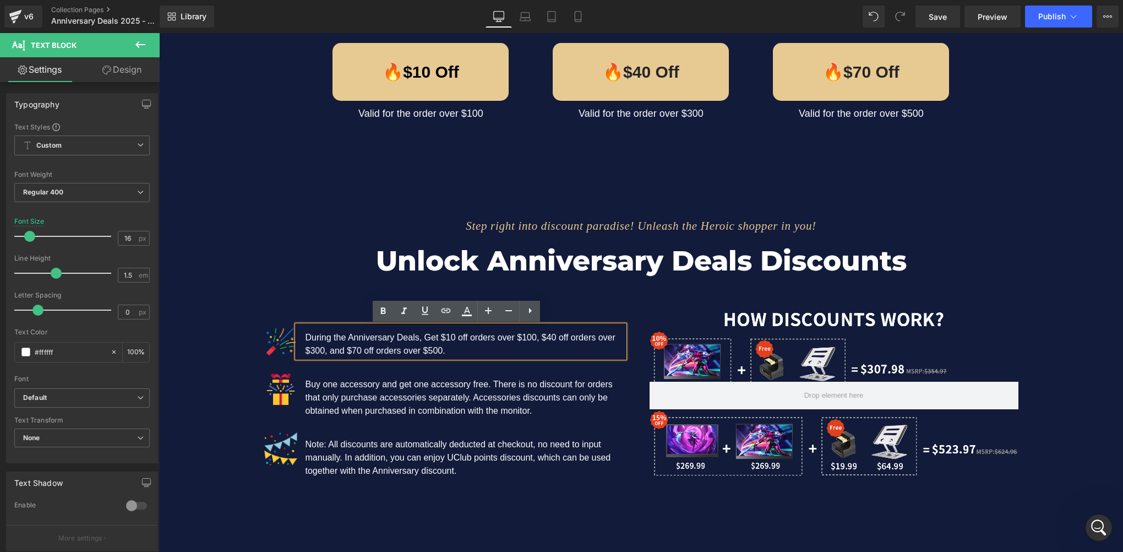
scroll to position [1882, 0]
click at [423, 338] on p "During the Anniversary Deals, Get $10 off orders over $100, $40 off orders over…" at bounding box center [465, 344] width 319 height 26
click at [240, 355] on div "Step right into discount paradise! Unleash the Heroic shopper in you! Text Bloc…" at bounding box center [641, 338] width 964 height 287
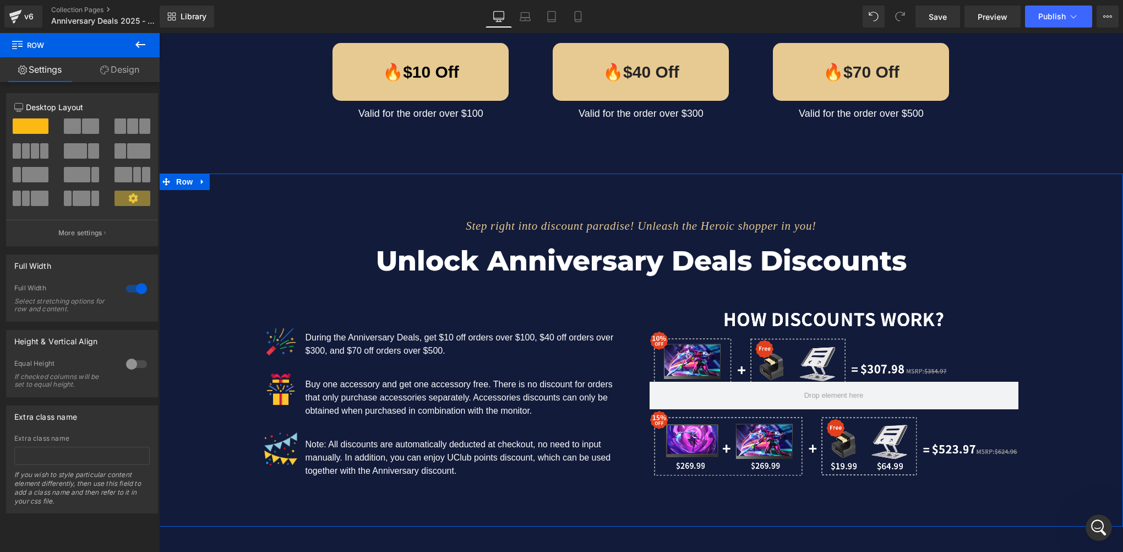
click at [227, 370] on div "Step right into discount paradise! Unleash the Heroic shopper in you! Text Bloc…" at bounding box center [641, 338] width 964 height 287
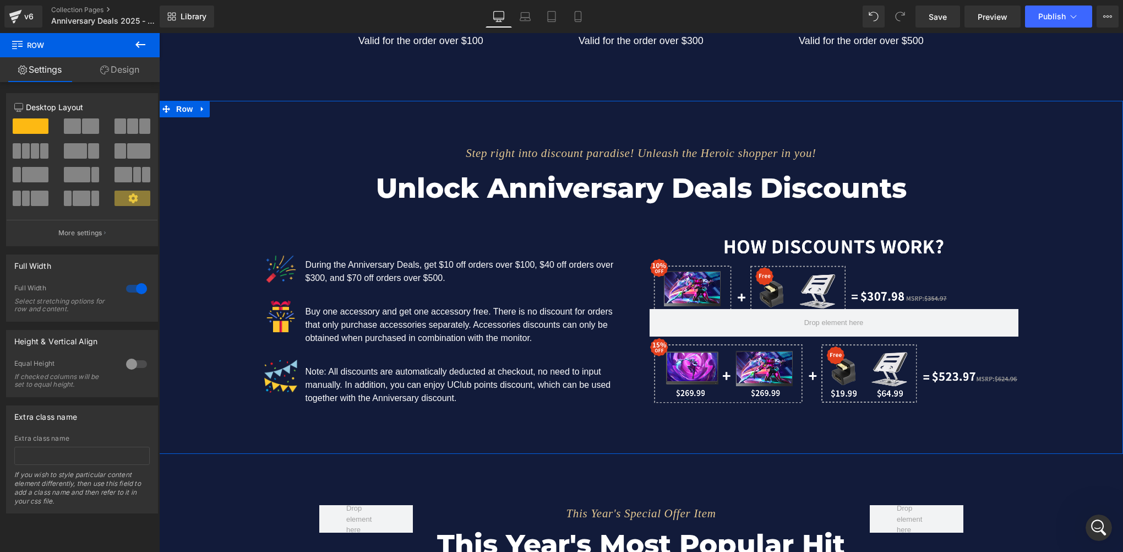
scroll to position [1101, 0]
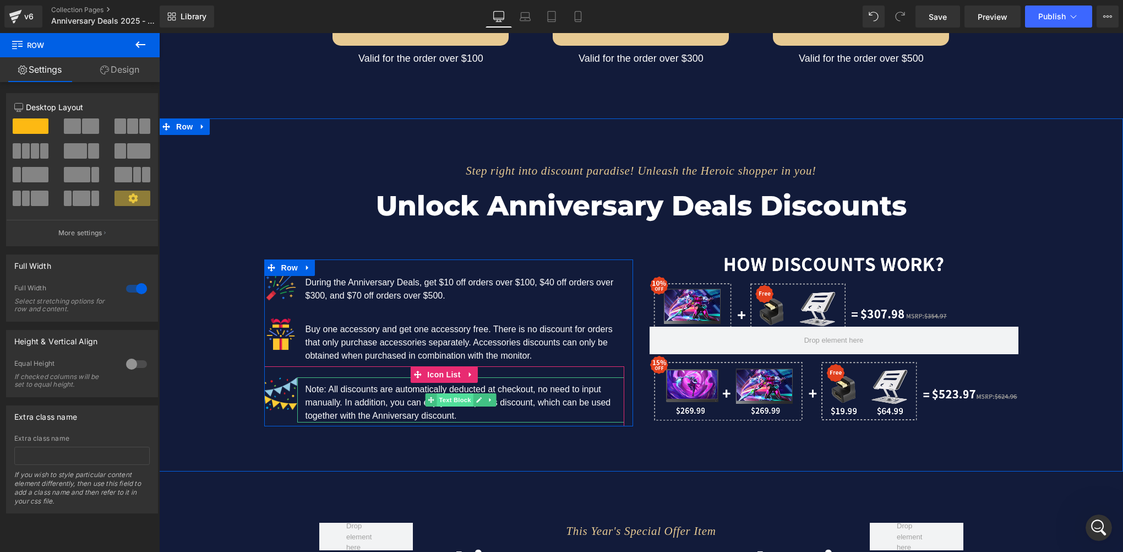
click at [451, 397] on span "Text Block" at bounding box center [455, 399] width 36 height 13
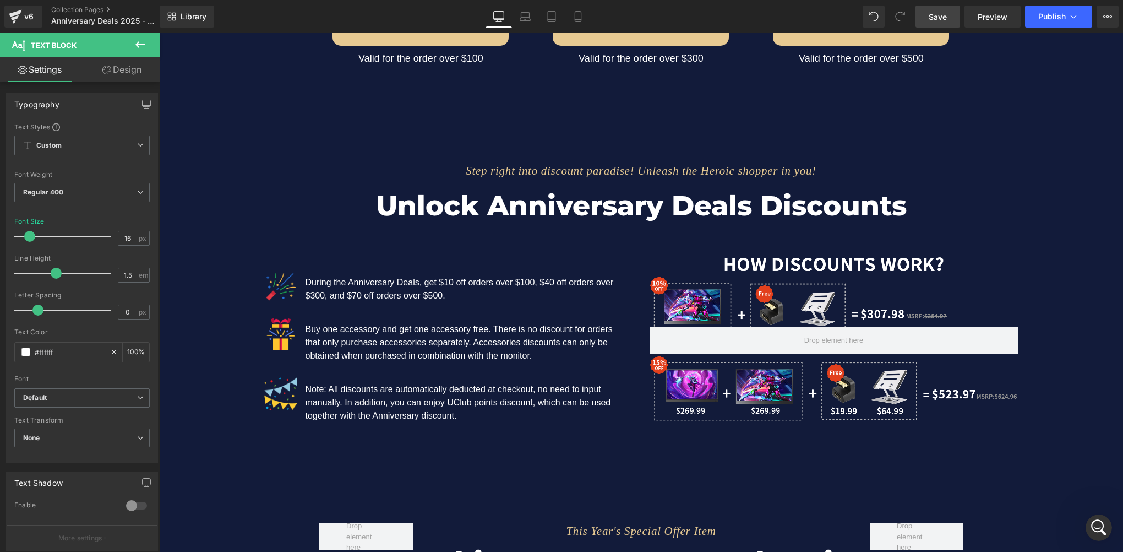
click at [936, 15] on span "Save" at bounding box center [938, 17] width 18 height 12
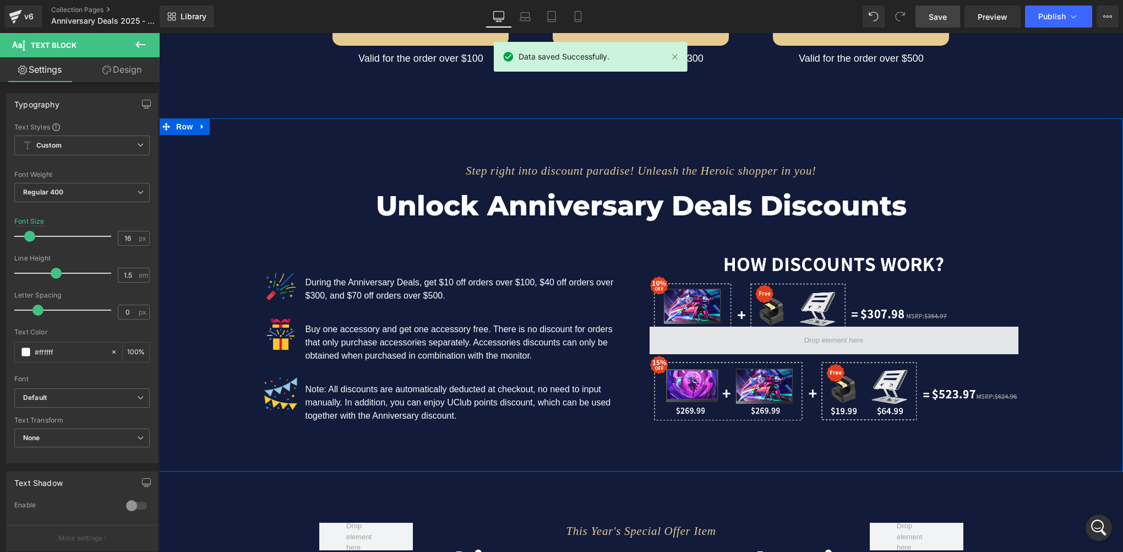
click at [800, 342] on span at bounding box center [833, 340] width 67 height 17
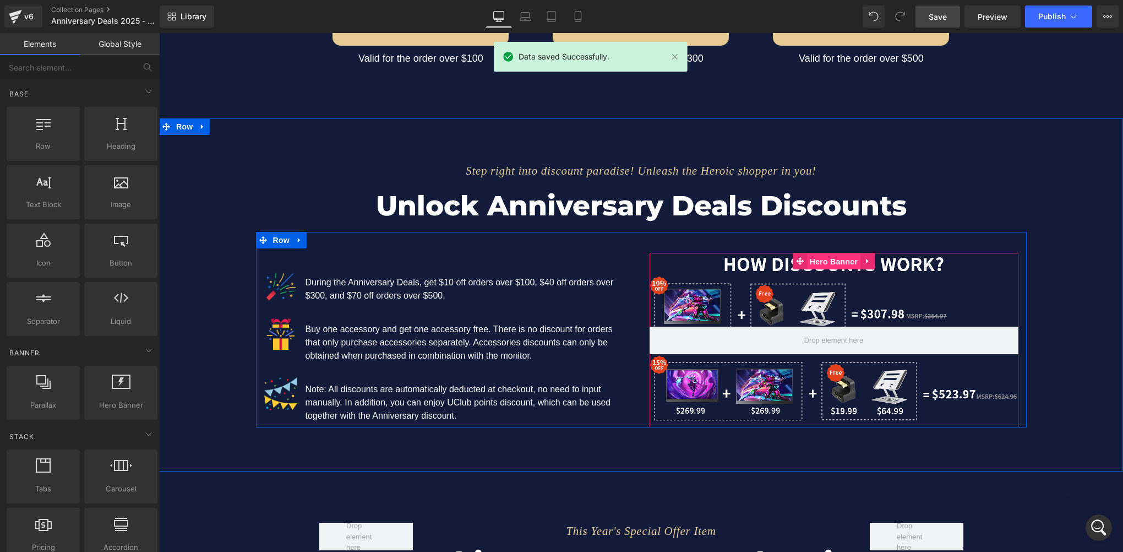
click at [823, 258] on span "Hero Banner" at bounding box center [833, 261] width 53 height 17
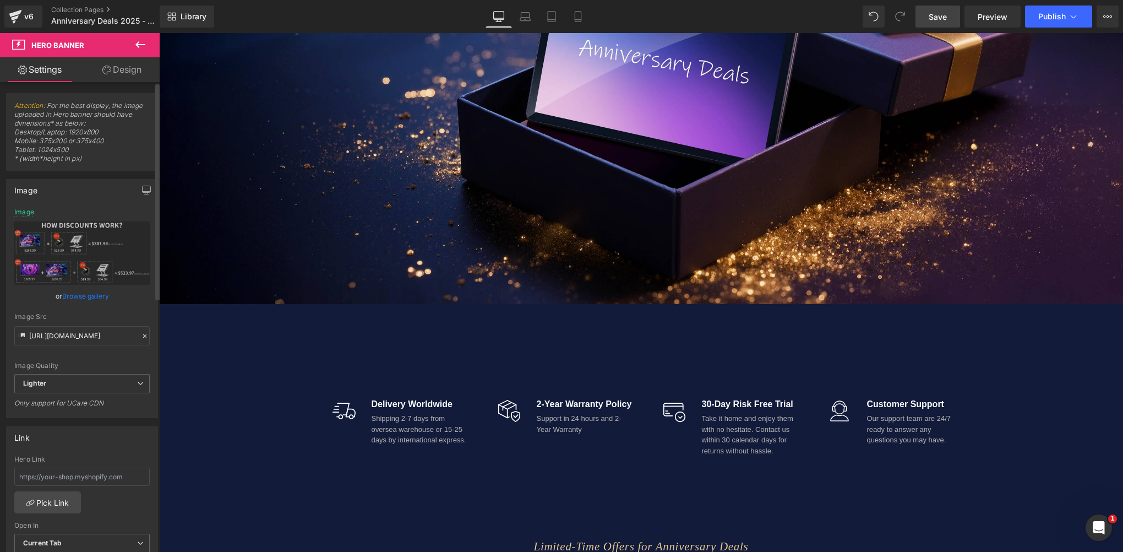
scroll to position [440, 0]
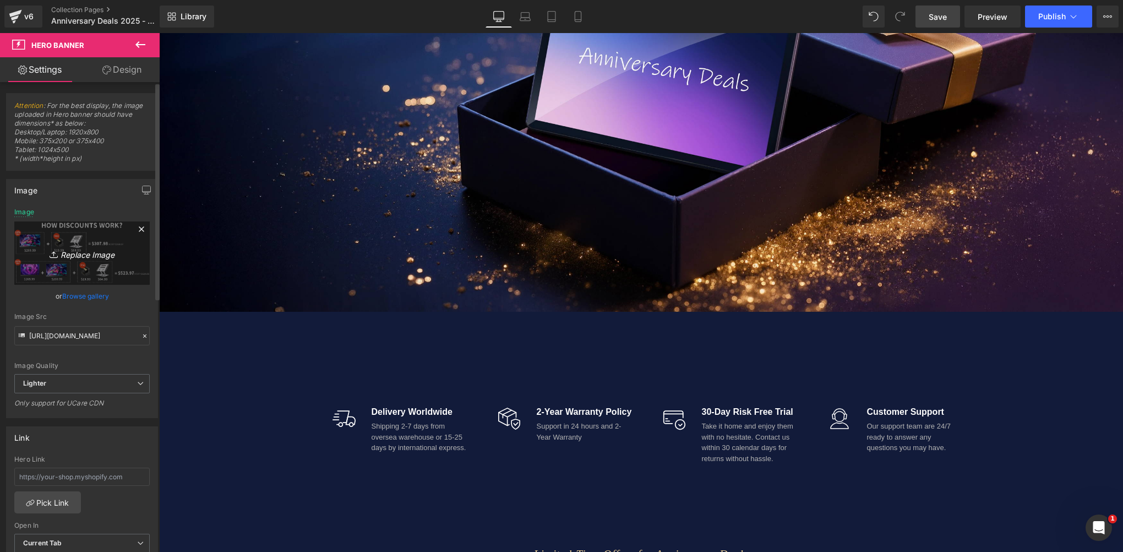
click at [86, 261] on link "Replace Image" at bounding box center [81, 252] width 135 height 63
type input "C:\fakepath\05 拷贝 2.webp"
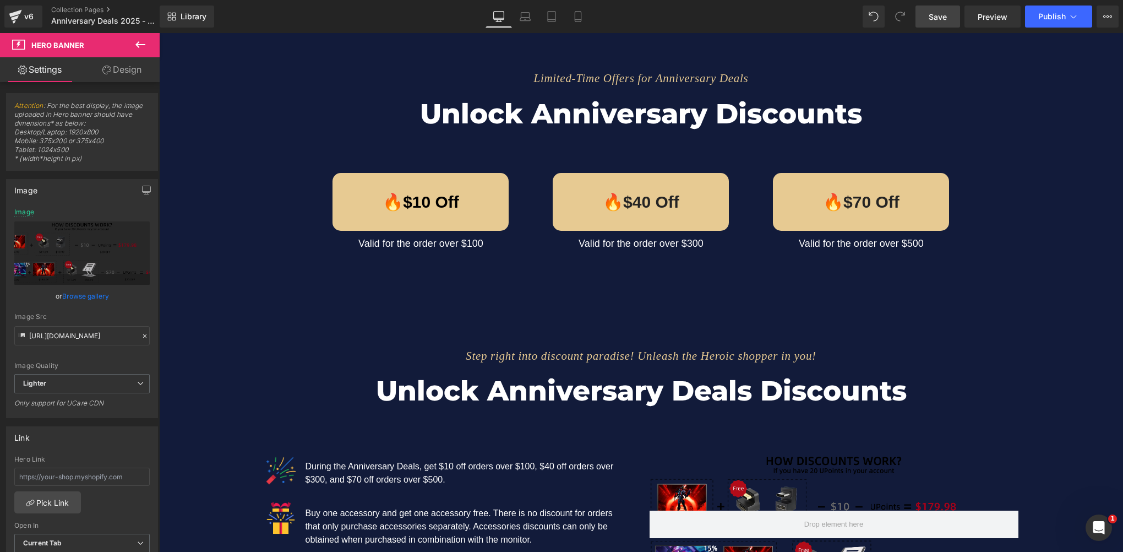
scroll to position [936, 0]
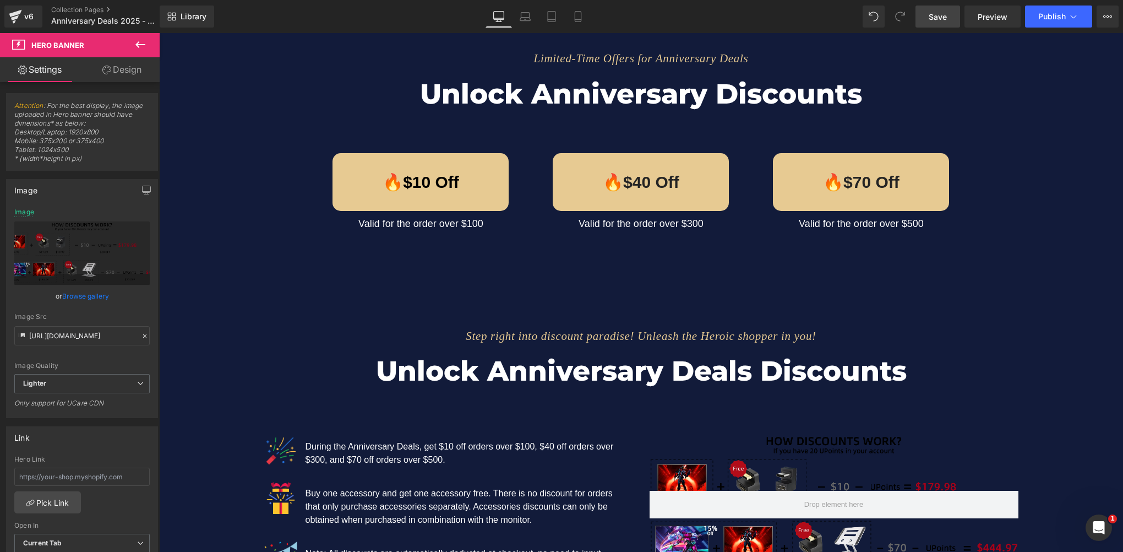
click at [351, 384] on h2 "Unlock Anniversary Deals Discounts" at bounding box center [641, 370] width 644 height 41
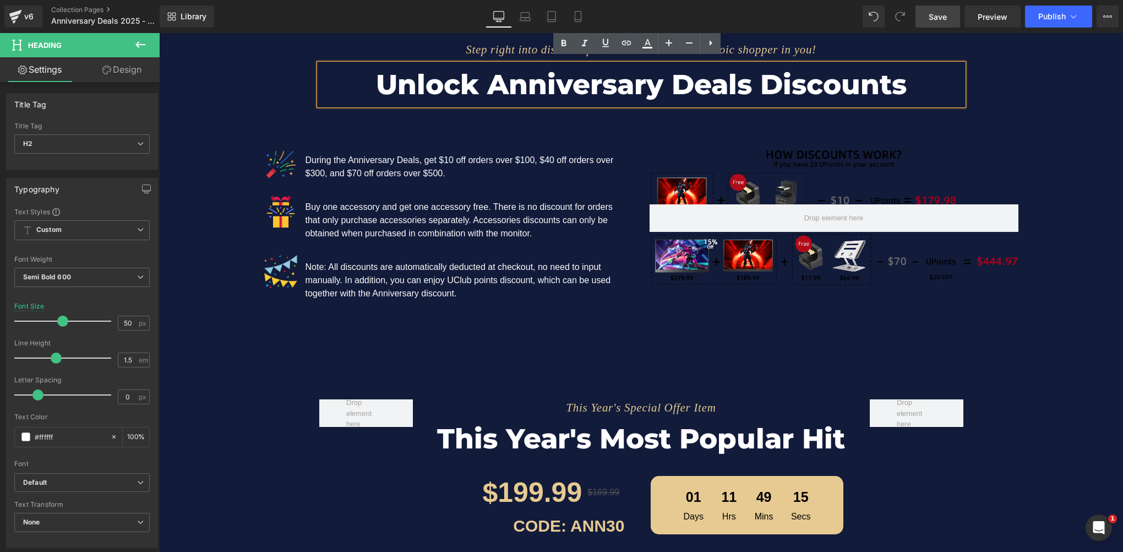
scroll to position [1156, 0]
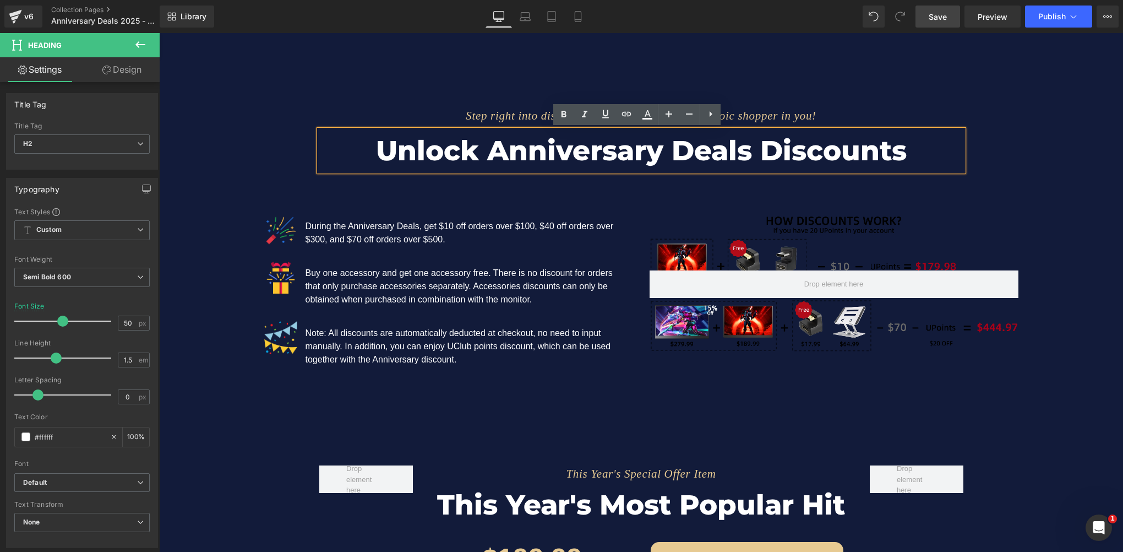
click at [766, 228] on div at bounding box center [834, 283] width 369 height 141
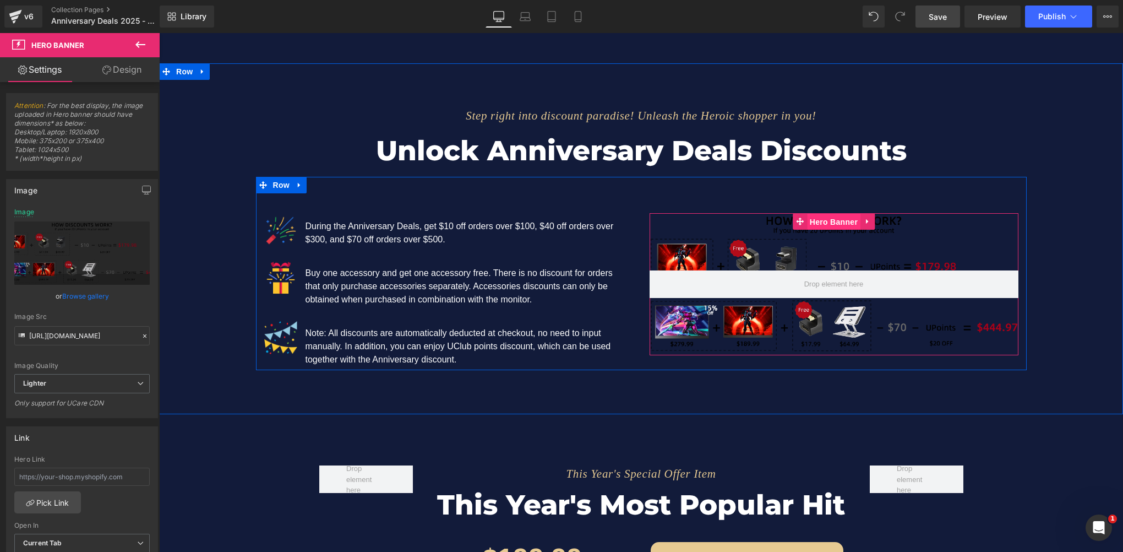
click at [819, 217] on span "Hero Banner" at bounding box center [833, 222] width 53 height 17
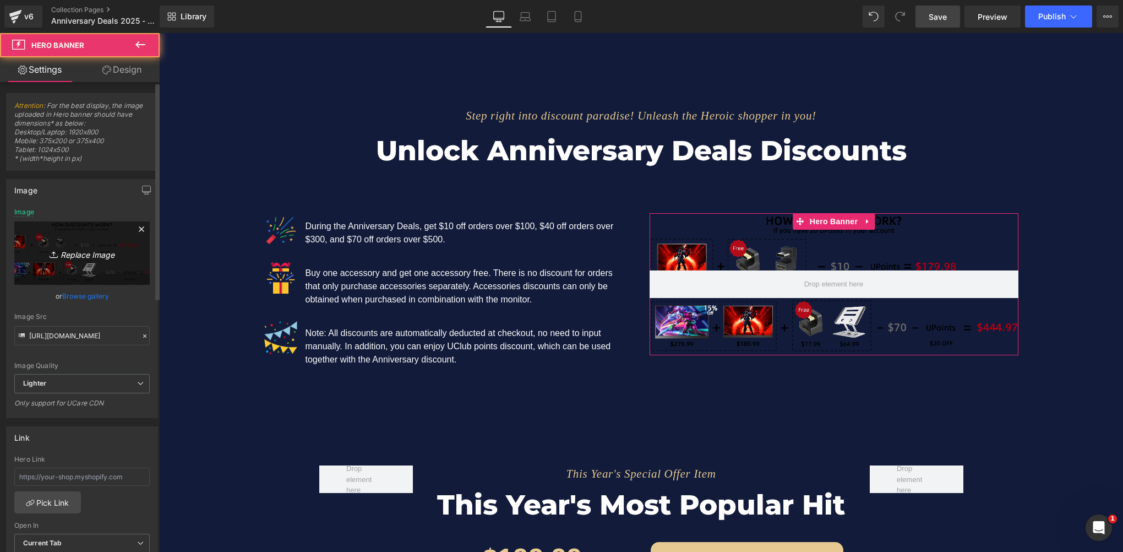
click at [62, 252] on icon "Replace Image" at bounding box center [82, 253] width 88 height 14
type input "C:\fakepath\05 拷贝 2.webp"
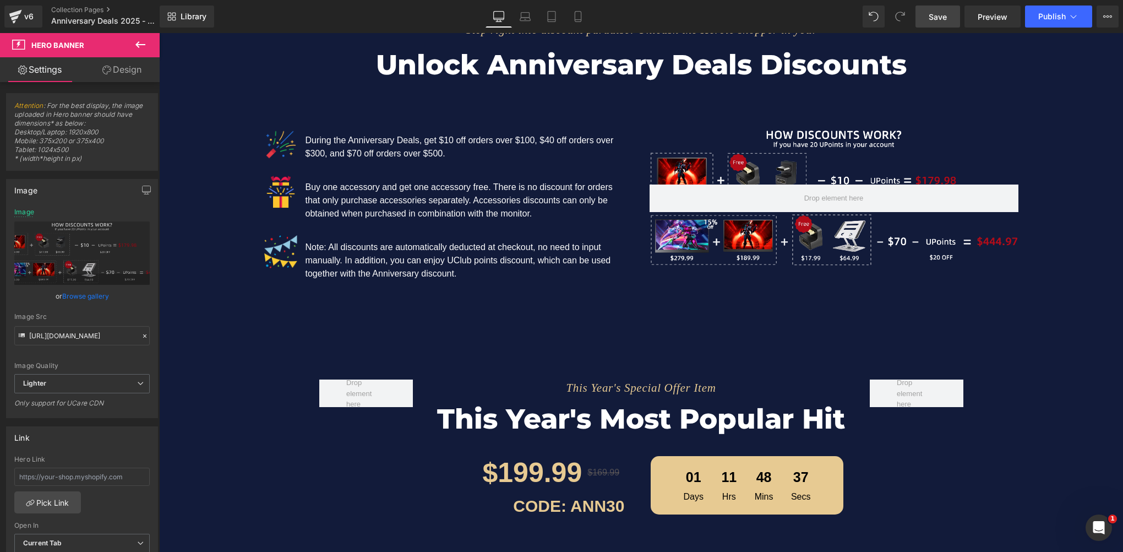
scroll to position [1321, 0]
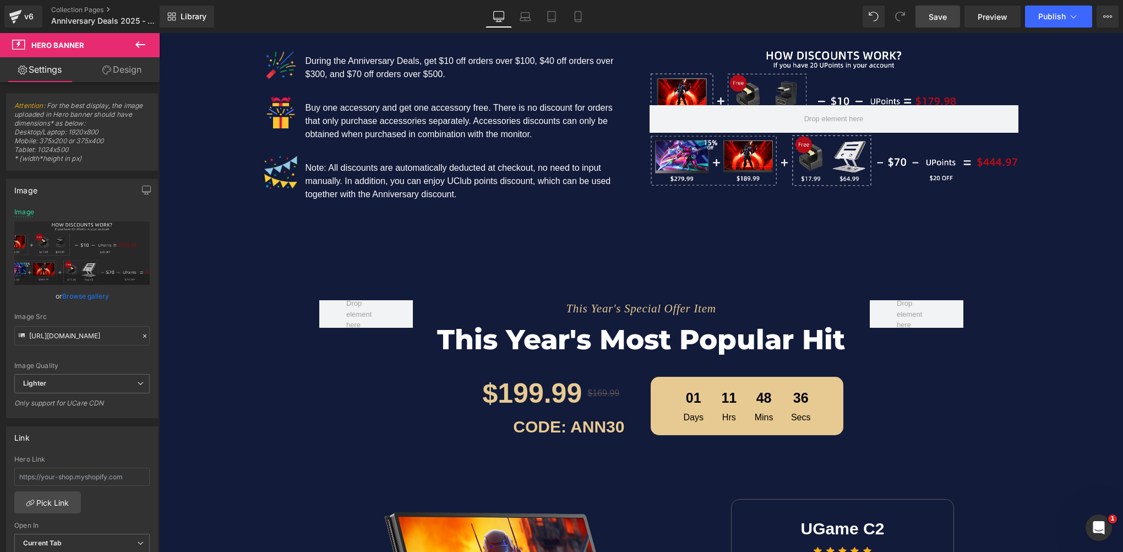
click at [506, 396] on div "$199.99 Text Block" at bounding box center [511, 393] width 144 height 41
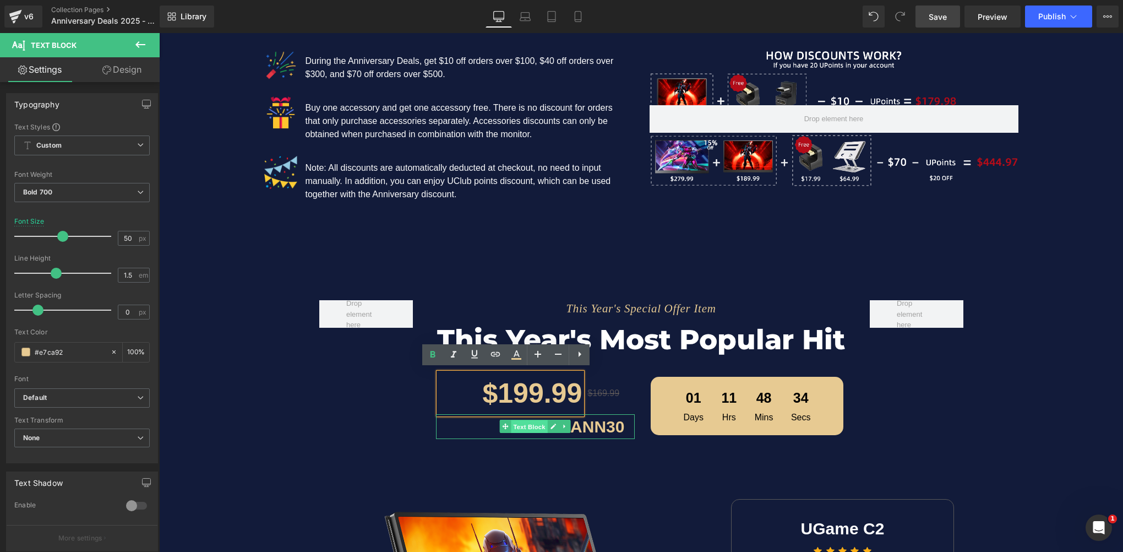
click at [527, 426] on span "Text Block" at bounding box center [529, 426] width 36 height 13
click at [527, 426] on span "Text Block" at bounding box center [529, 425] width 36 height 13
click at [527, 426] on span "Text Block" at bounding box center [529, 426] width 36 height 13
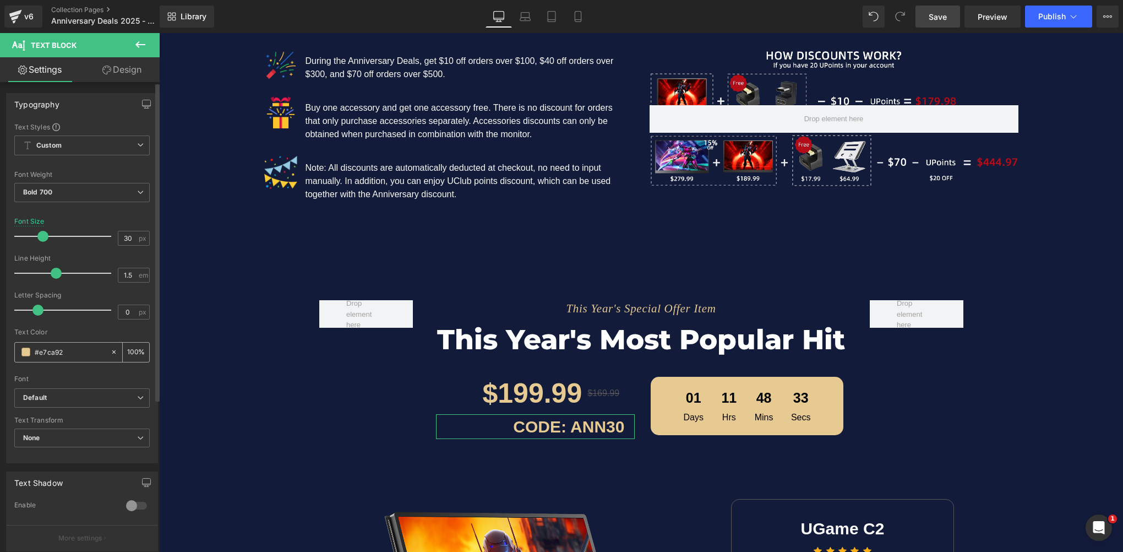
click at [66, 353] on input "#e7ca92" at bounding box center [70, 352] width 70 height 12
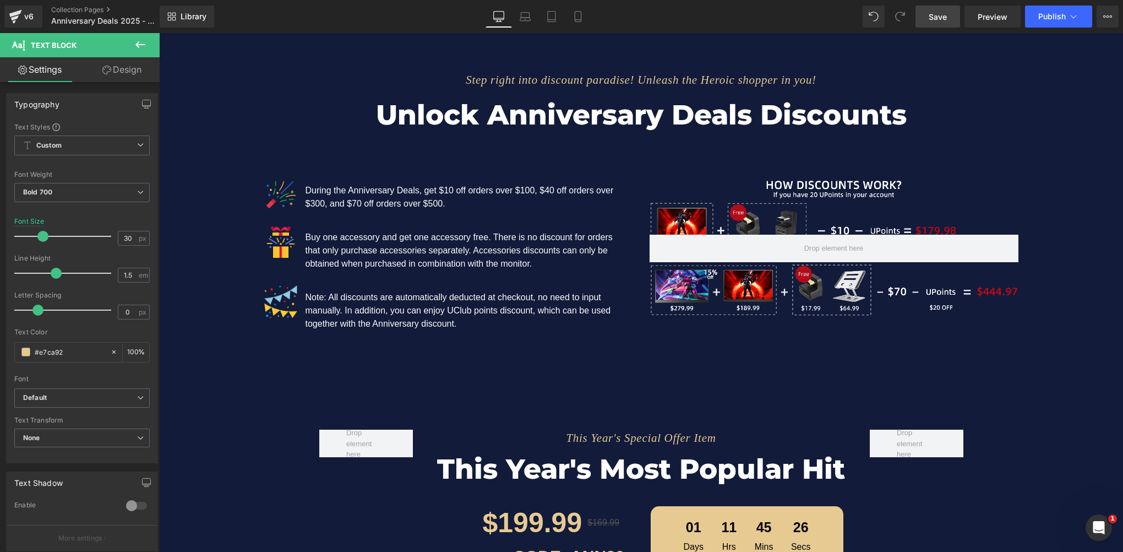
scroll to position [1211, 0]
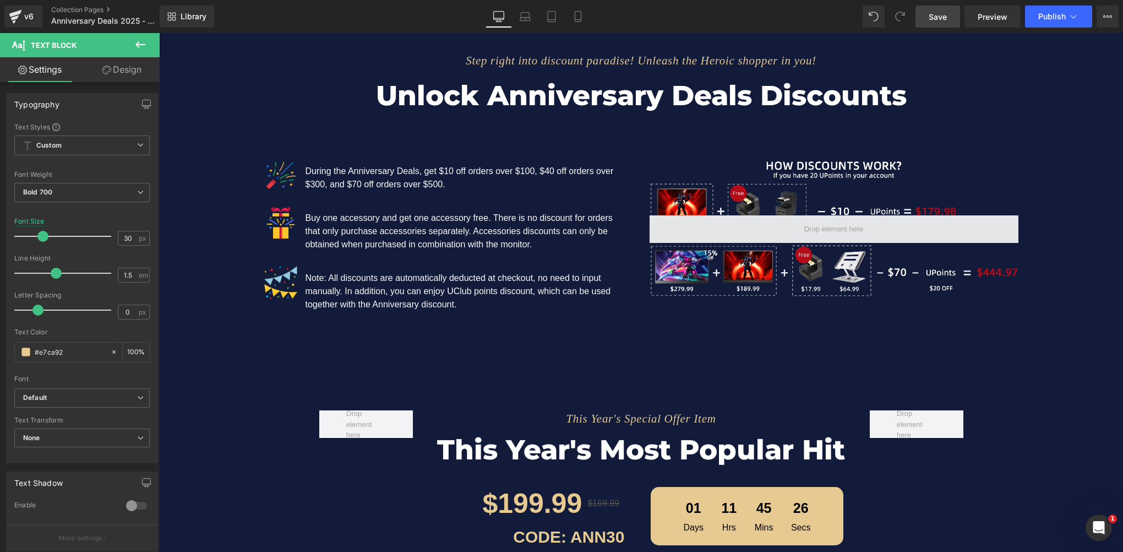
click at [795, 235] on span at bounding box center [834, 229] width 369 height 28
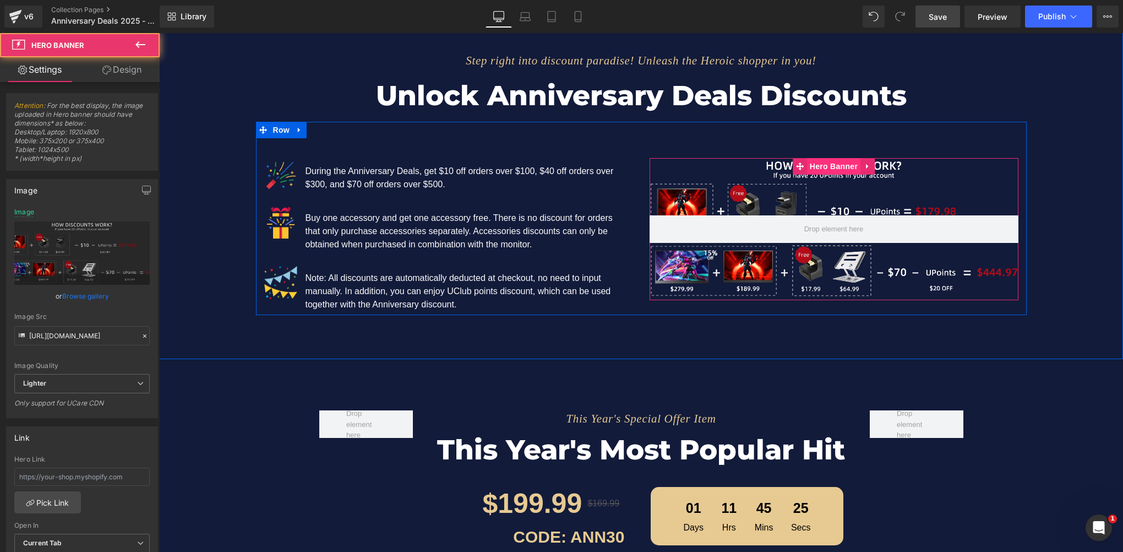
click at [819, 168] on span "Hero Banner" at bounding box center [833, 166] width 53 height 17
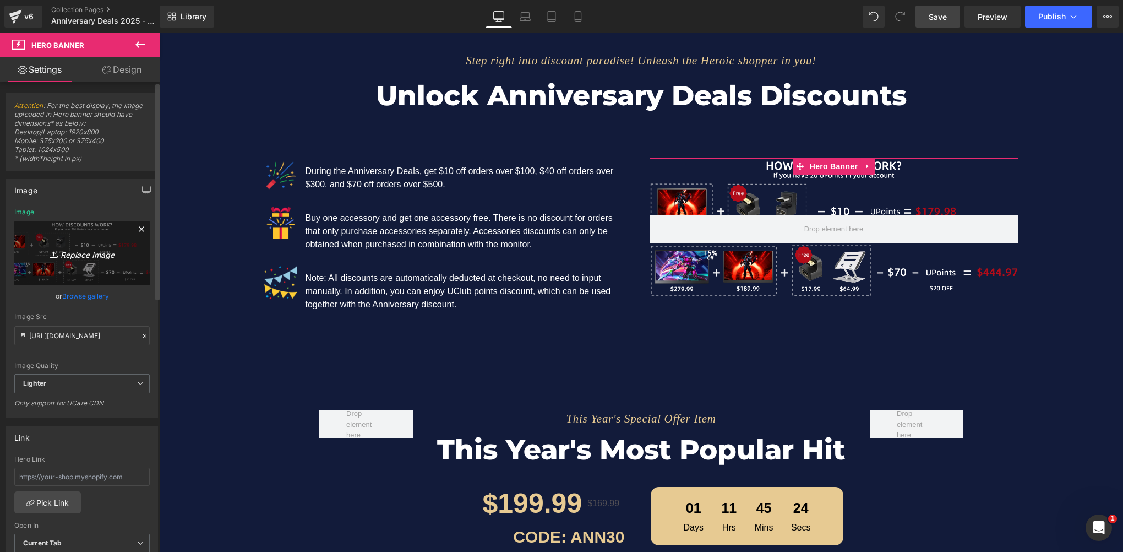
click at [66, 259] on icon "Replace Image" at bounding box center [82, 253] width 88 height 14
type input "C:\fakepath\05 拷贝 2.webp"
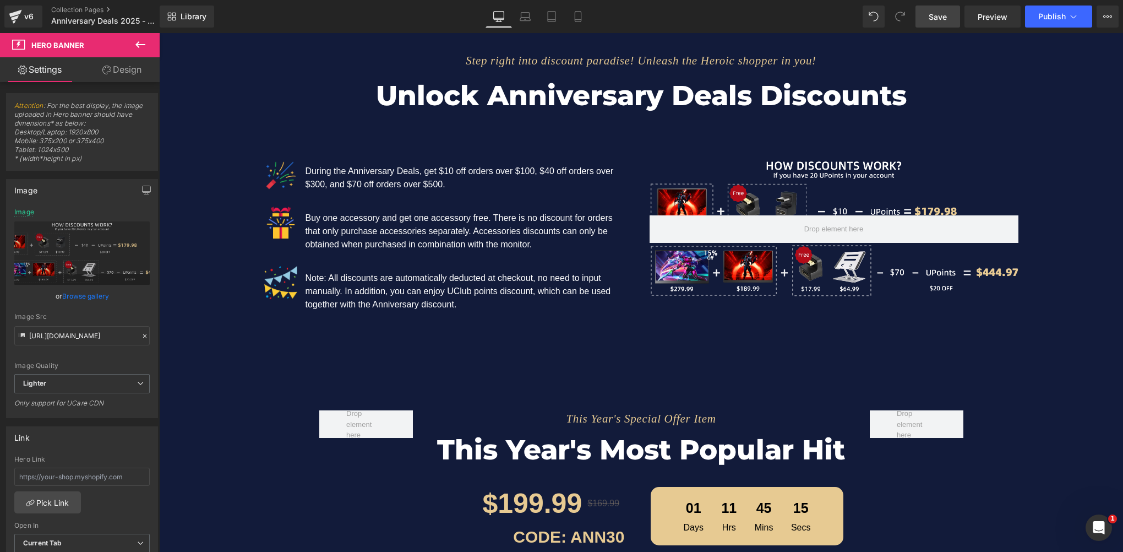
click at [948, 21] on link "Save" at bounding box center [937, 17] width 45 height 22
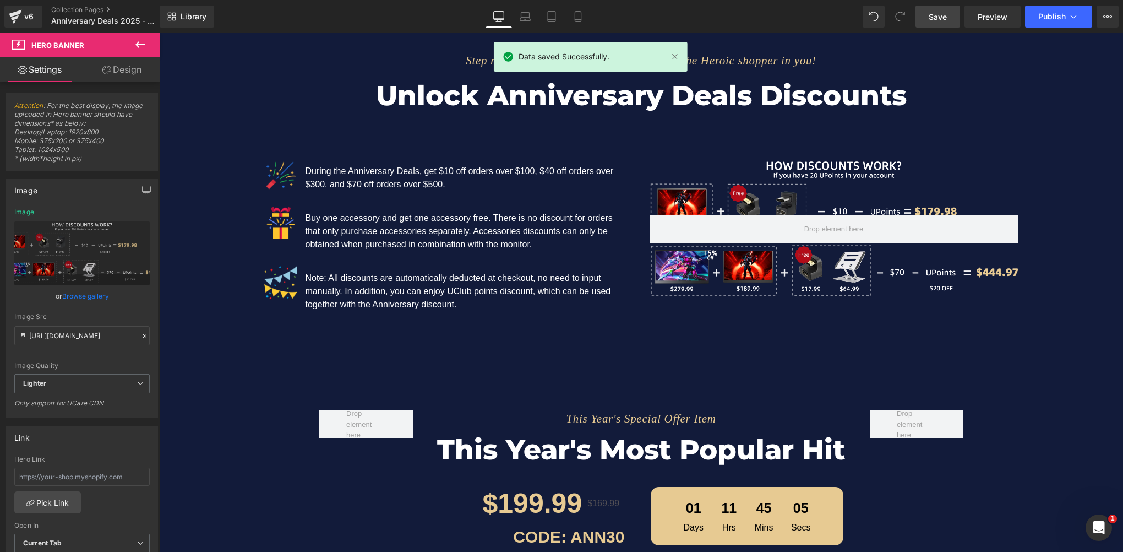
click at [943, 13] on span "Save" at bounding box center [938, 17] width 18 height 12
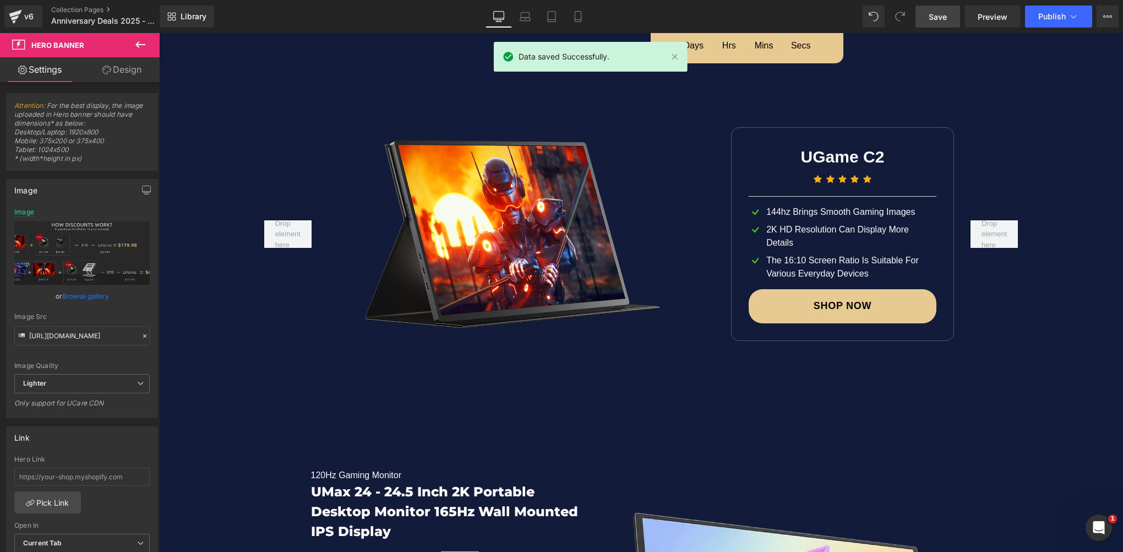
scroll to position [1541, 0]
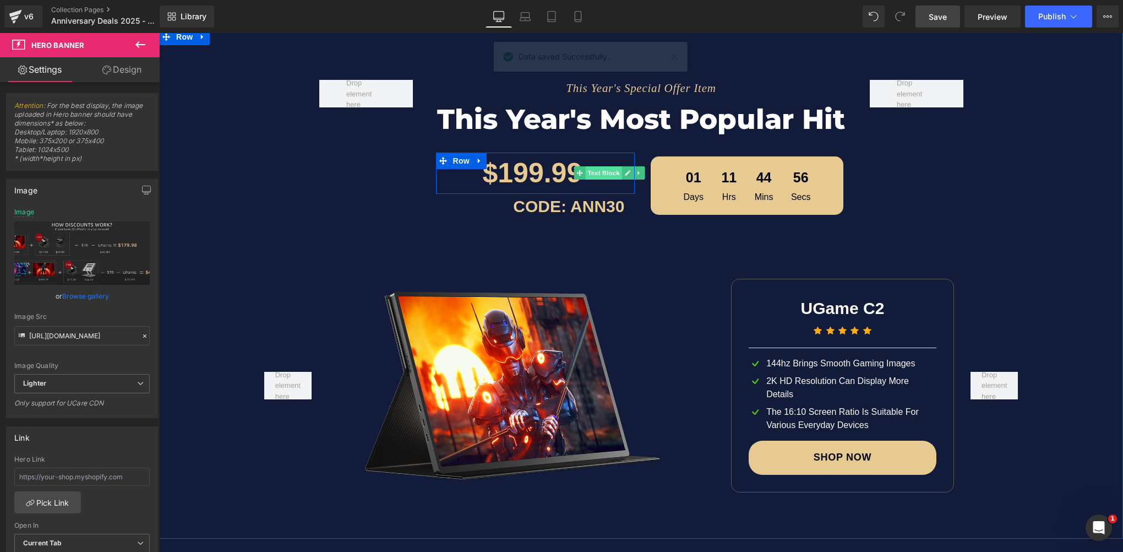
click at [595, 171] on span "Text Block" at bounding box center [604, 172] width 36 height 13
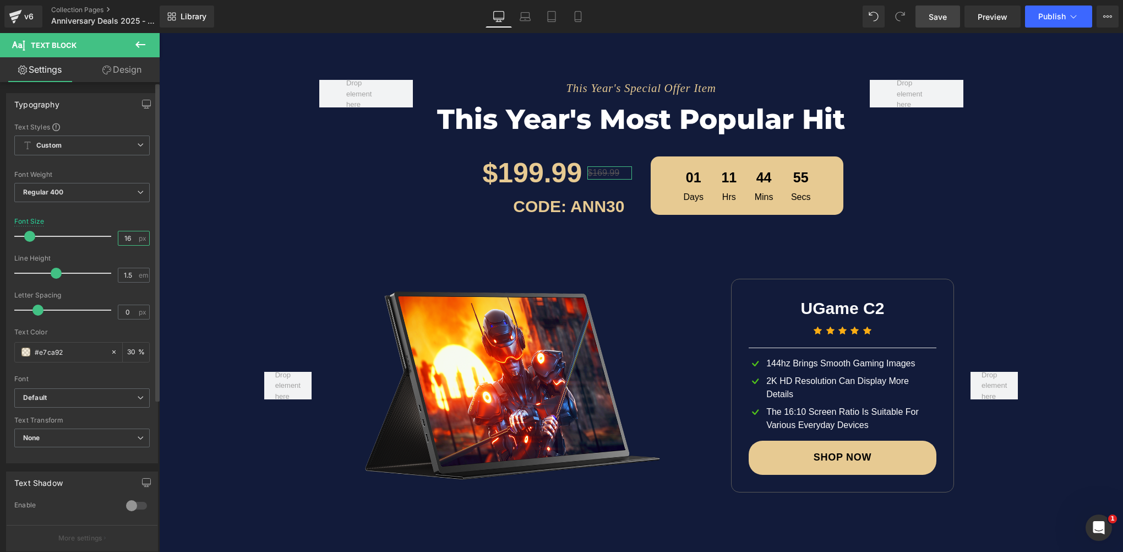
drag, startPoint x: 130, startPoint y: 234, endPoint x: 101, endPoint y: 237, distance: 28.8
click at [101, 237] on div "Font Size 16 px" at bounding box center [81, 235] width 135 height 37
type input "21"
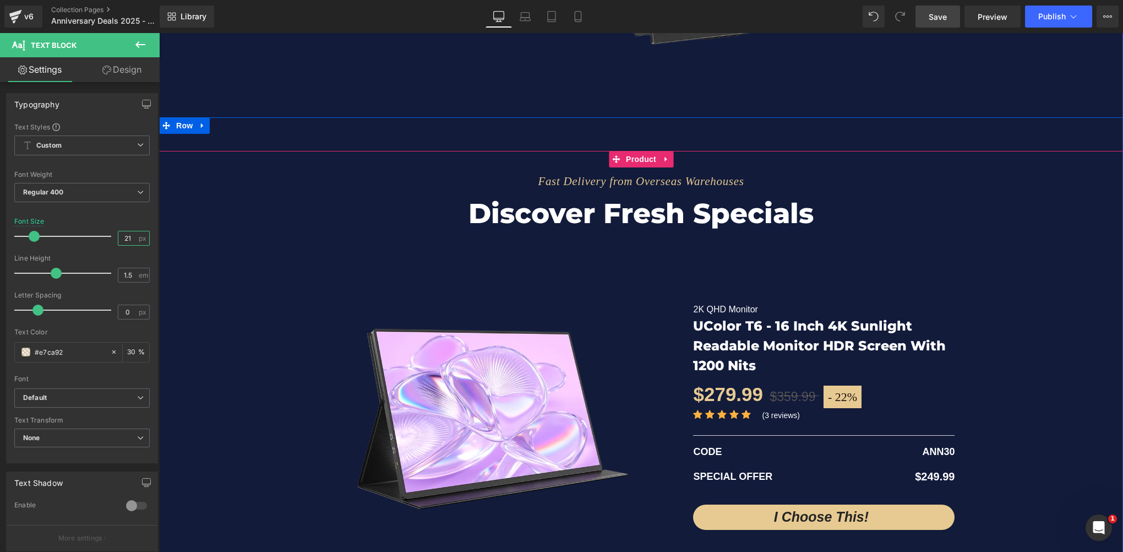
scroll to position [2477, 0]
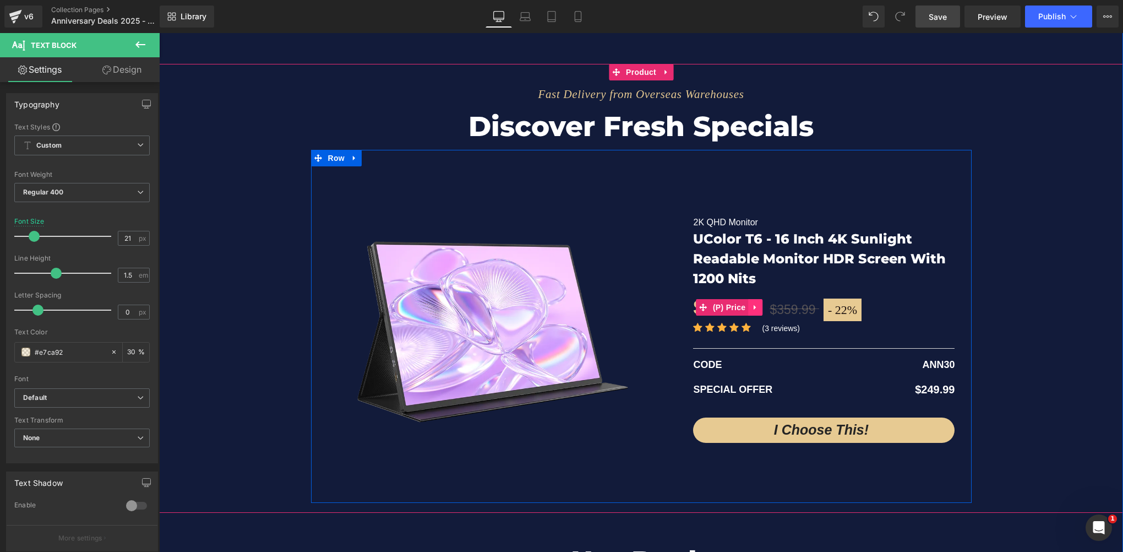
click at [754, 306] on div "$279.99 $359.99 - 22% (P) Price" at bounding box center [823, 307] width 261 height 29
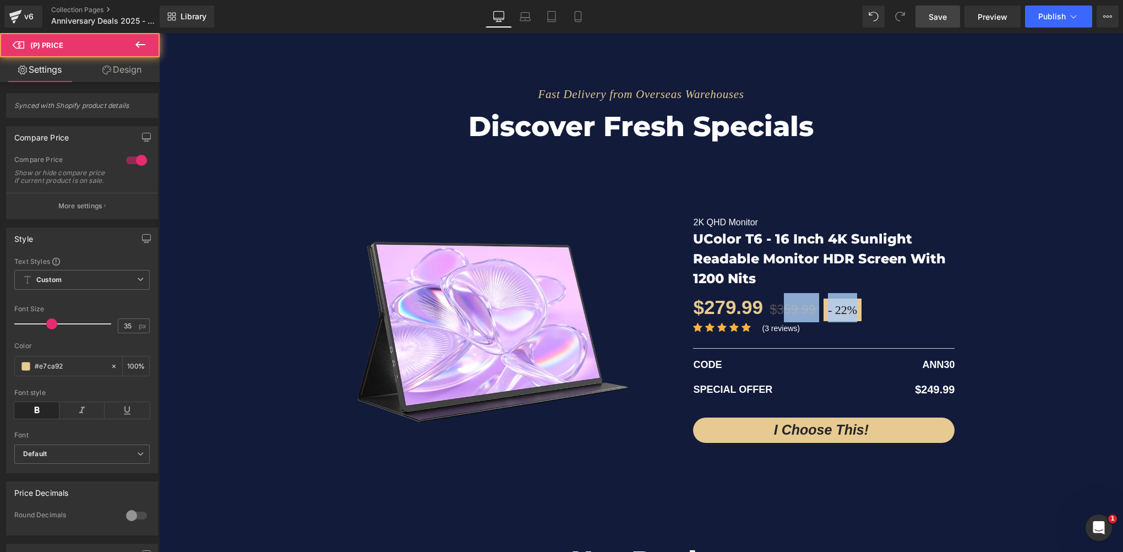
click at [728, 303] on div "$279.99 $359.99 - 22% (P) Price" at bounding box center [823, 307] width 261 height 29
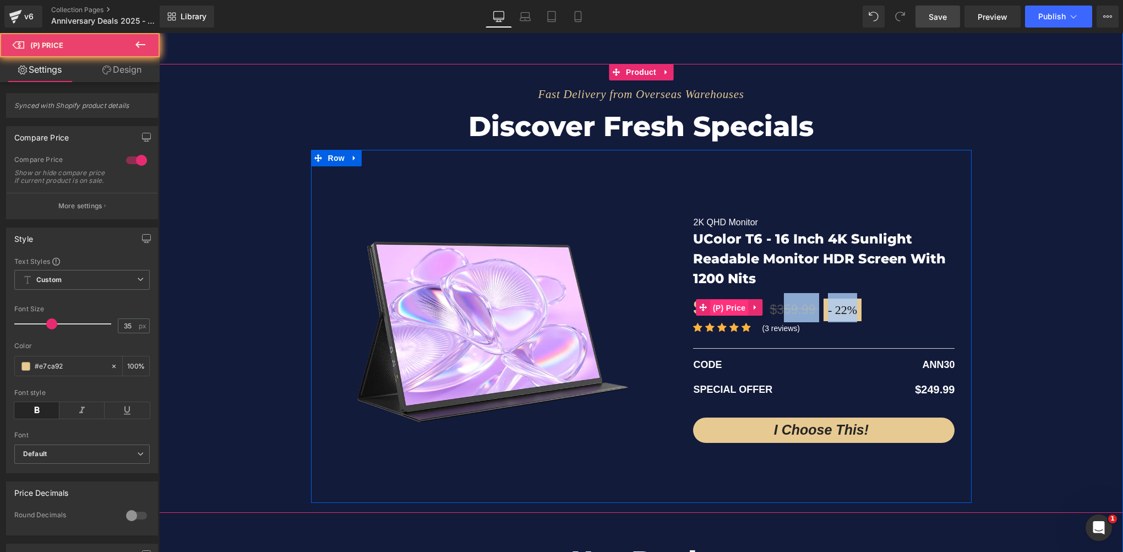
click at [731, 303] on span "(P) Price" at bounding box center [729, 307] width 39 height 17
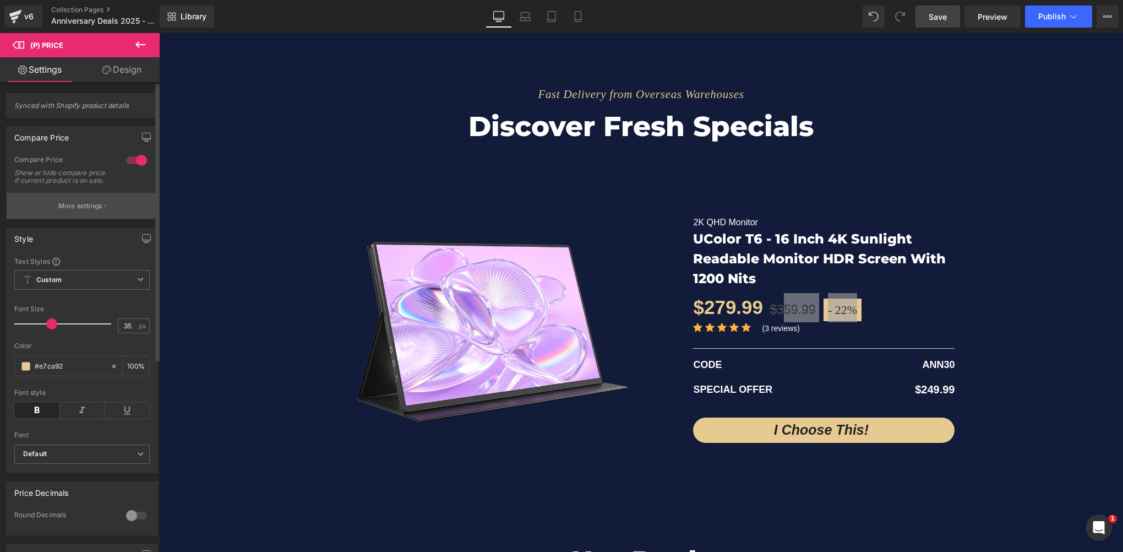
click at [63, 211] on p "More settings" at bounding box center [80, 206] width 44 height 10
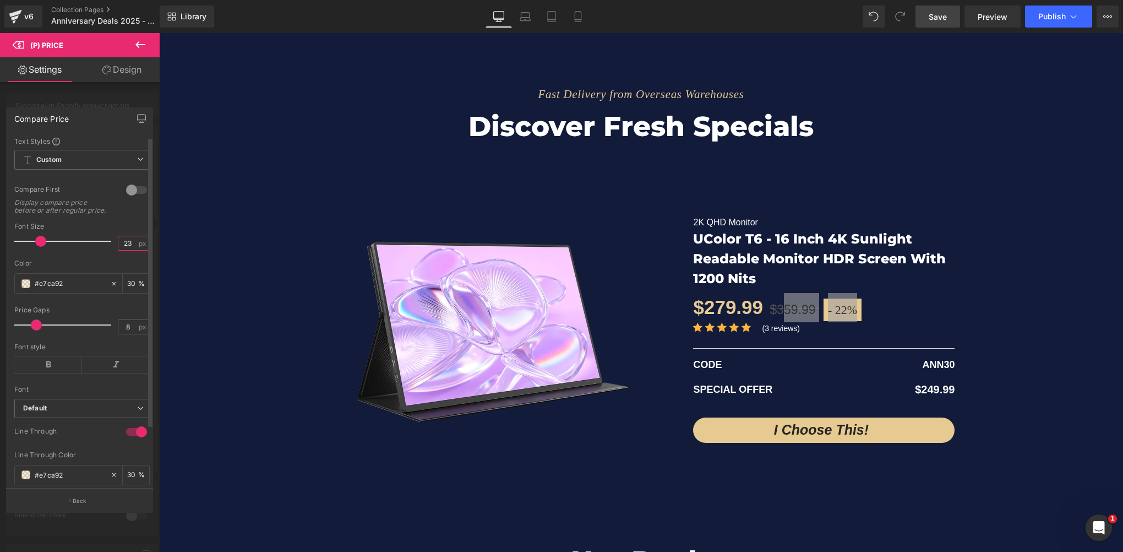
drag, startPoint x: 127, startPoint y: 250, endPoint x: 101, endPoint y: 249, distance: 25.9
click at [101, 249] on div "Font Size 23 px" at bounding box center [81, 240] width 135 height 37
type input "21"
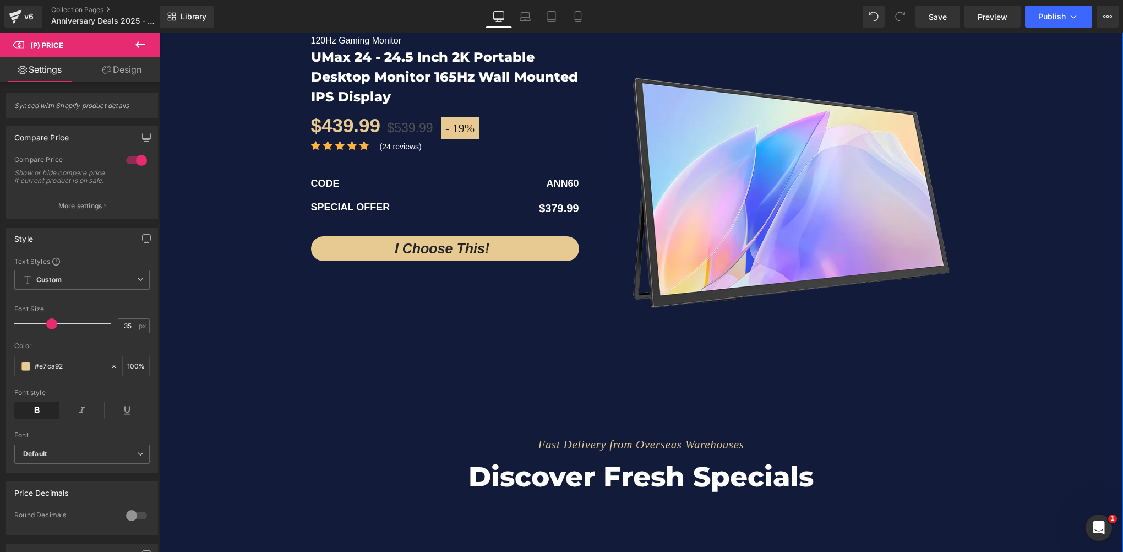
scroll to position [2092, 0]
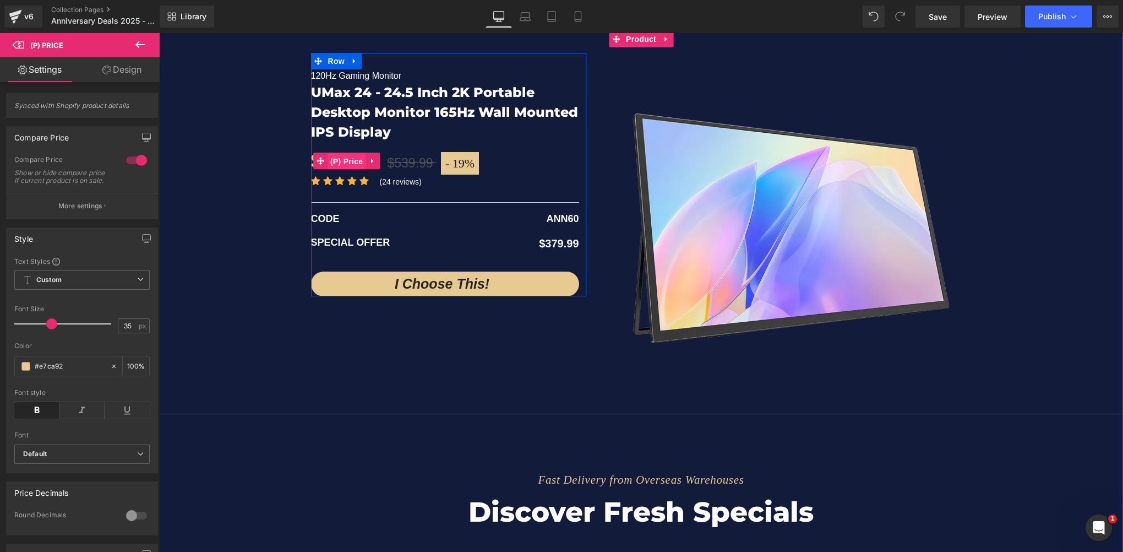
click at [351, 157] on span "(P) Price" at bounding box center [347, 161] width 39 height 17
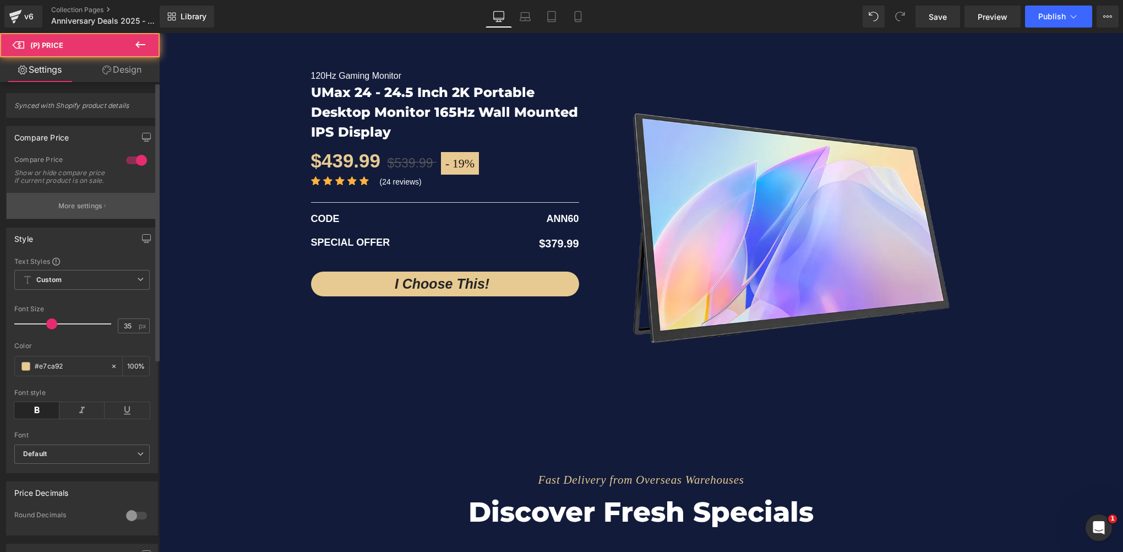
click at [97, 211] on p "More settings" at bounding box center [80, 206] width 44 height 10
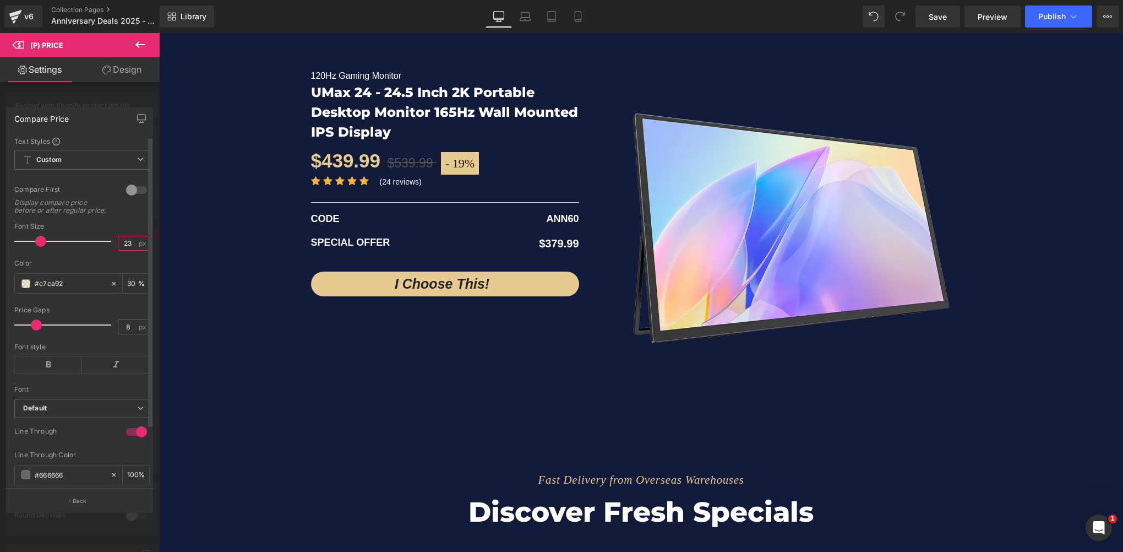
drag, startPoint x: 130, startPoint y: 249, endPoint x: 95, endPoint y: 250, distance: 35.2
click at [95, 250] on div "Font Size 23 px" at bounding box center [81, 240] width 135 height 37
type input "21"
click at [933, 15] on span "Save" at bounding box center [938, 17] width 18 height 12
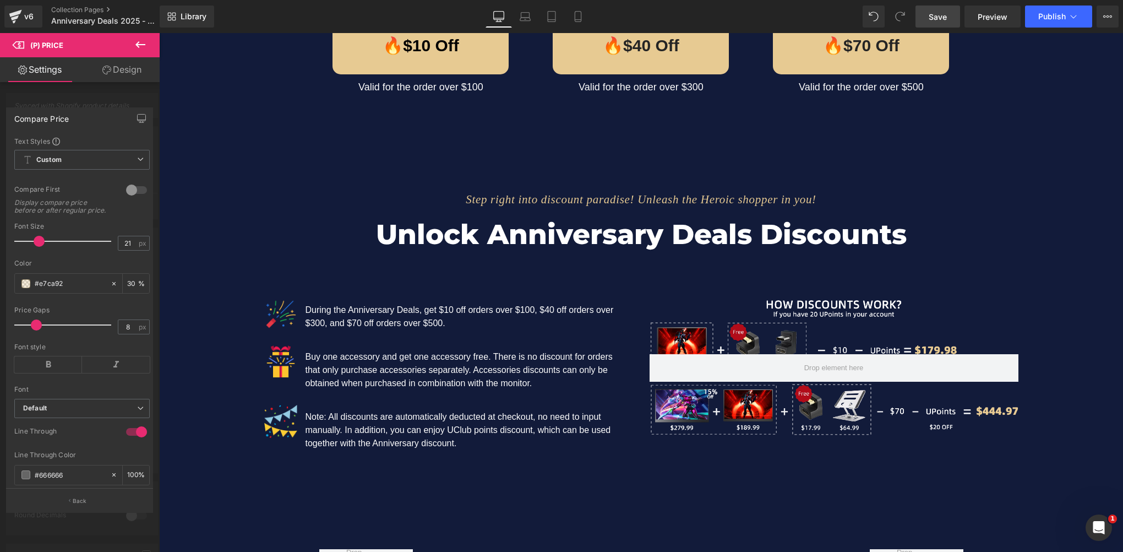
scroll to position [1046, 0]
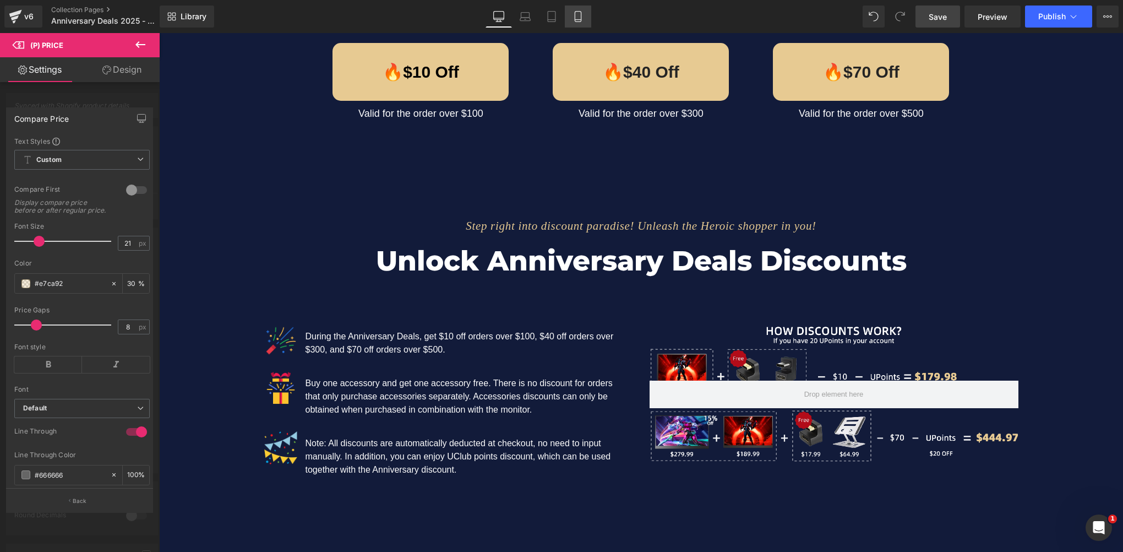
drag, startPoint x: 573, startPoint y: 16, endPoint x: 46, endPoint y: 74, distance: 530.0
click at [573, 16] on icon at bounding box center [578, 16] width 11 height 11
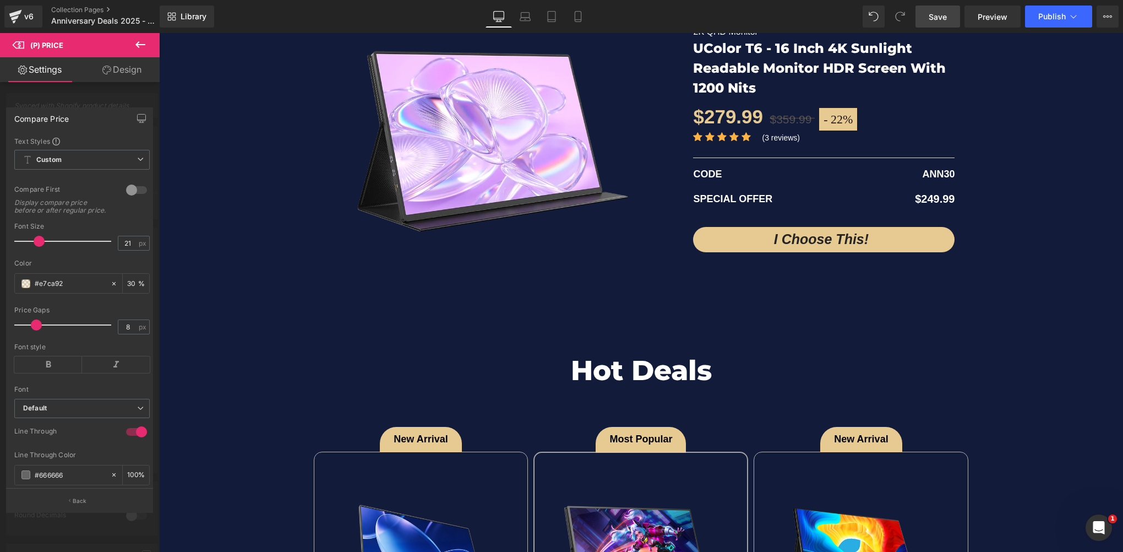
type input "33"
type input "100"
type input "30"
type input "100"
type input "-3"
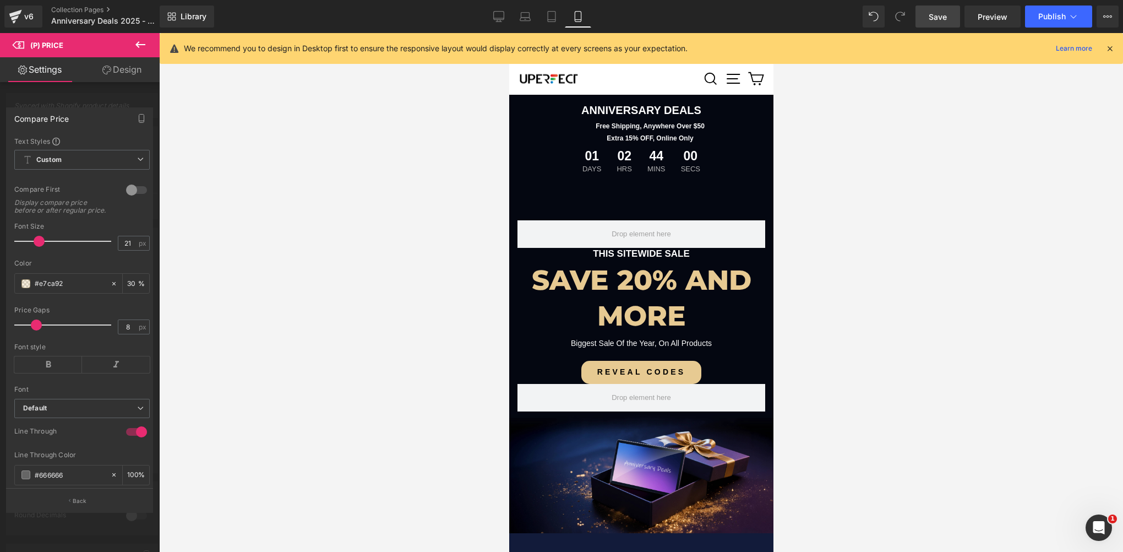
scroll to position [0, 0]
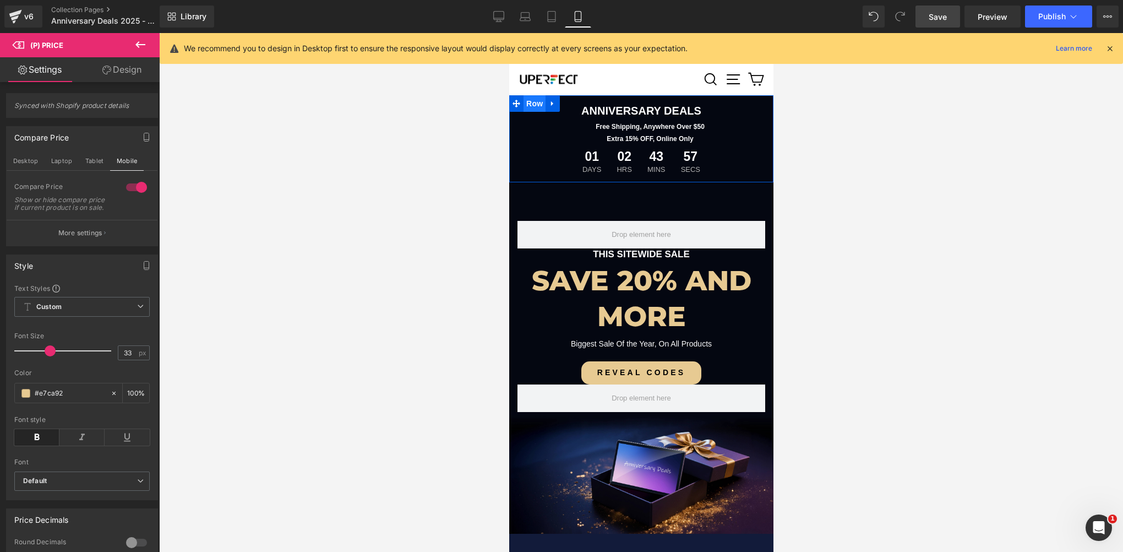
click at [529, 103] on span "Row" at bounding box center [534, 103] width 22 height 17
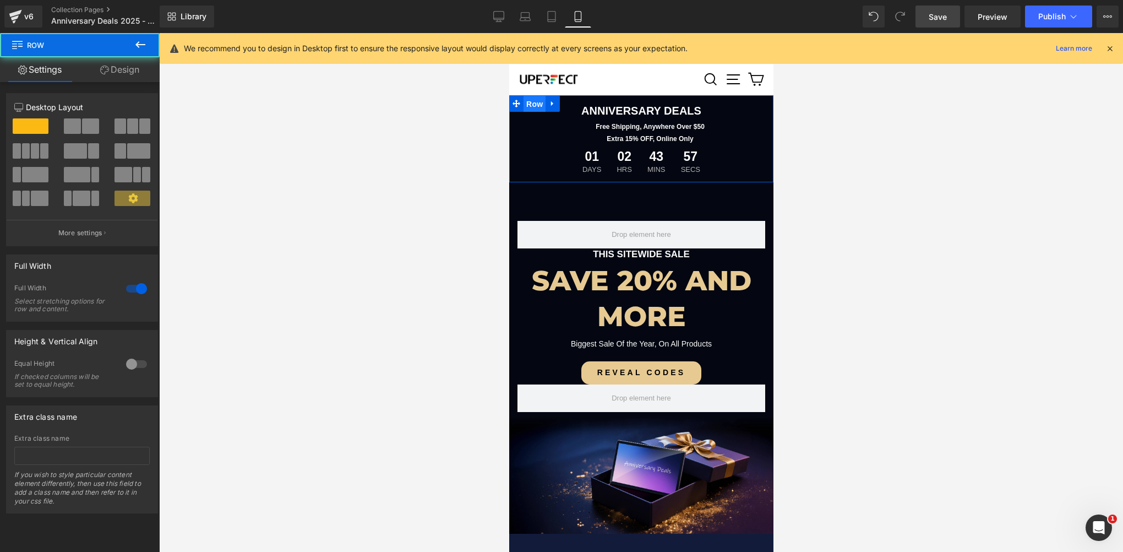
click at [529, 103] on span "Row" at bounding box center [534, 104] width 22 height 17
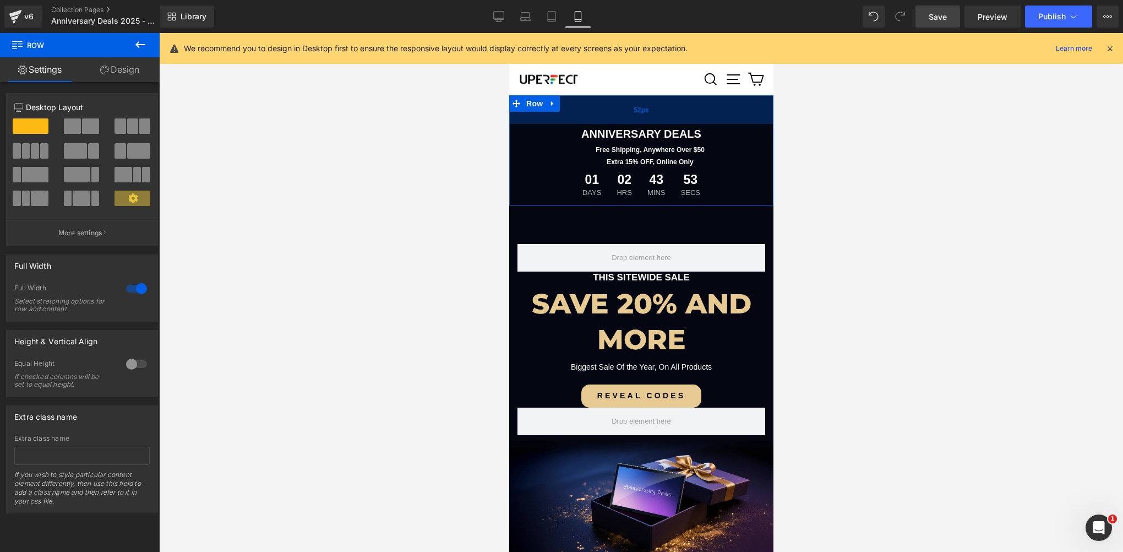
drag, startPoint x: 620, startPoint y: 96, endPoint x: 905, endPoint y: 208, distance: 305.6
click at [619, 119] on div "52px" at bounding box center [641, 109] width 264 height 29
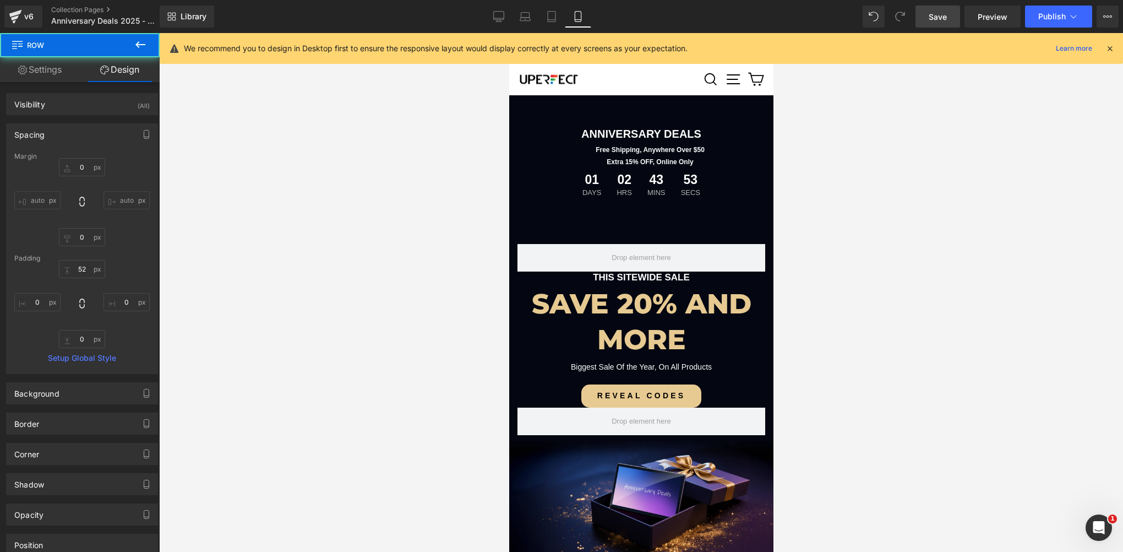
click at [396, 175] on div at bounding box center [641, 292] width 964 height 519
click at [942, 16] on span "Save" at bounding box center [938, 17] width 18 height 12
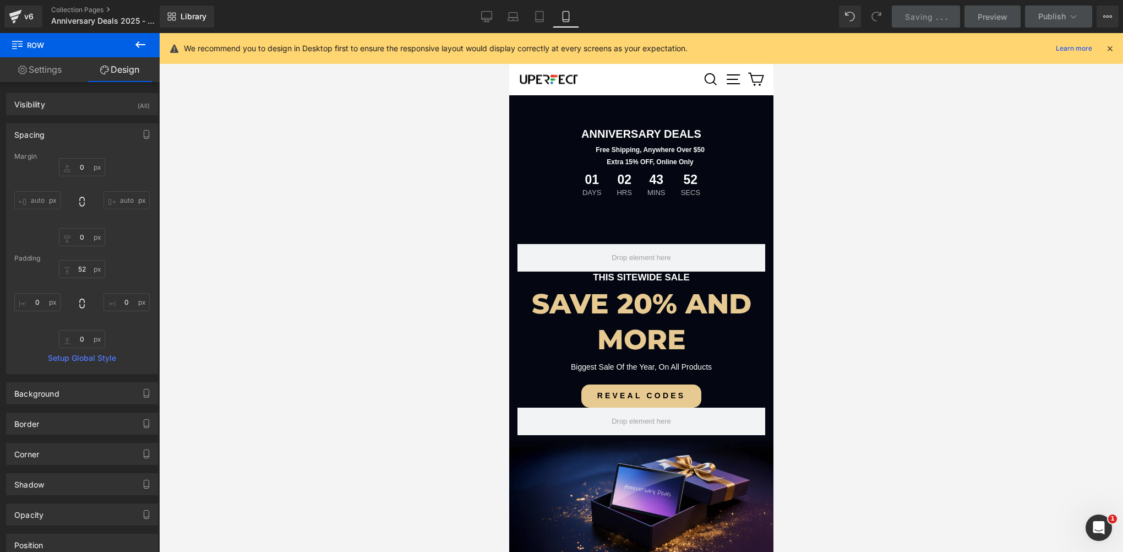
click at [406, 223] on div at bounding box center [641, 292] width 964 height 519
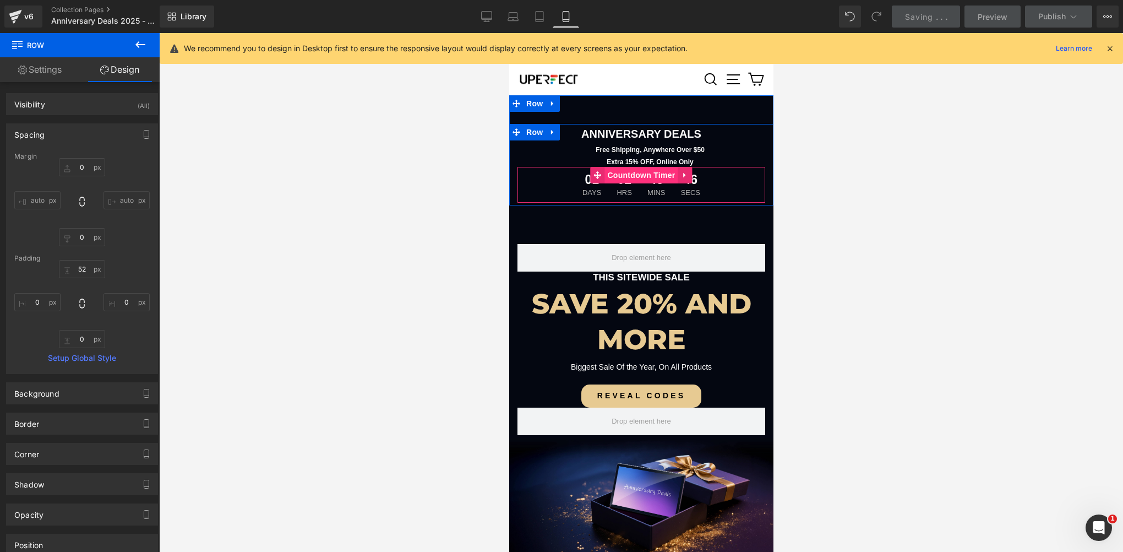
click at [636, 171] on span "Countdown Timer" at bounding box center [640, 175] width 73 height 17
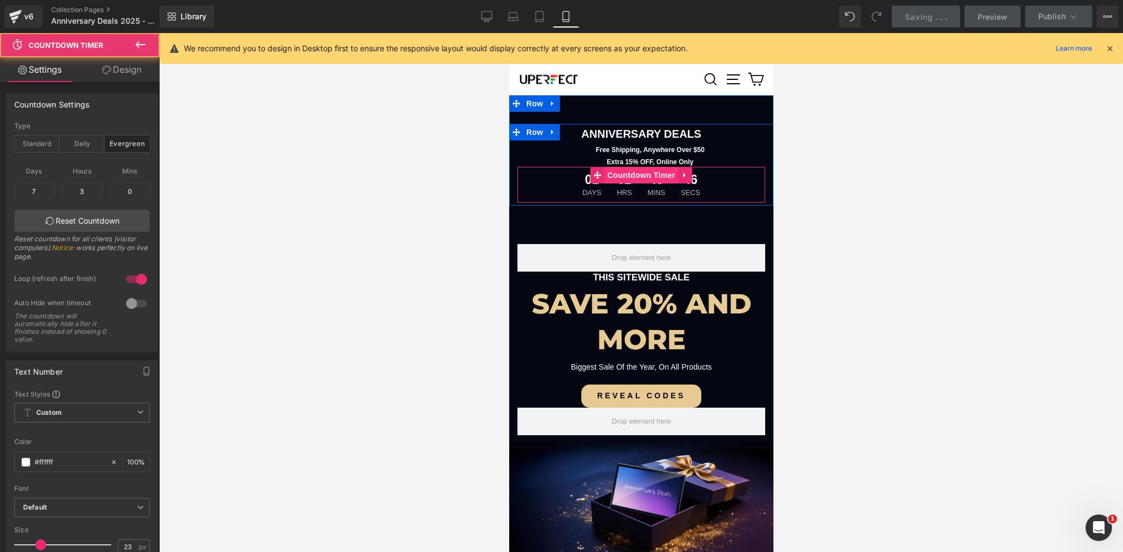
click at [636, 171] on span "Countdown Timer" at bounding box center [640, 175] width 73 height 17
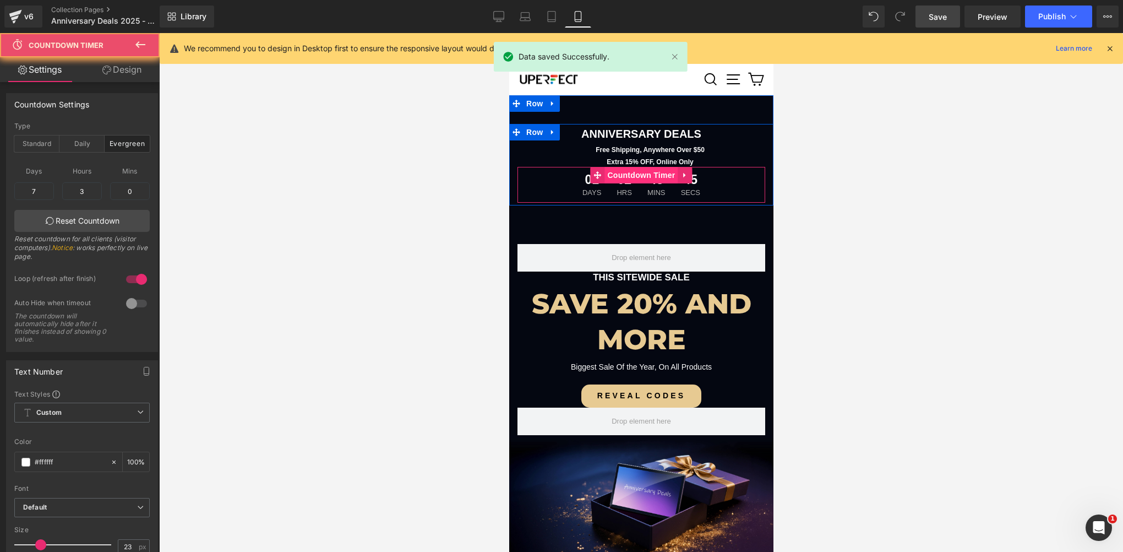
click at [636, 171] on span "Countdown Timer" at bounding box center [640, 175] width 73 height 17
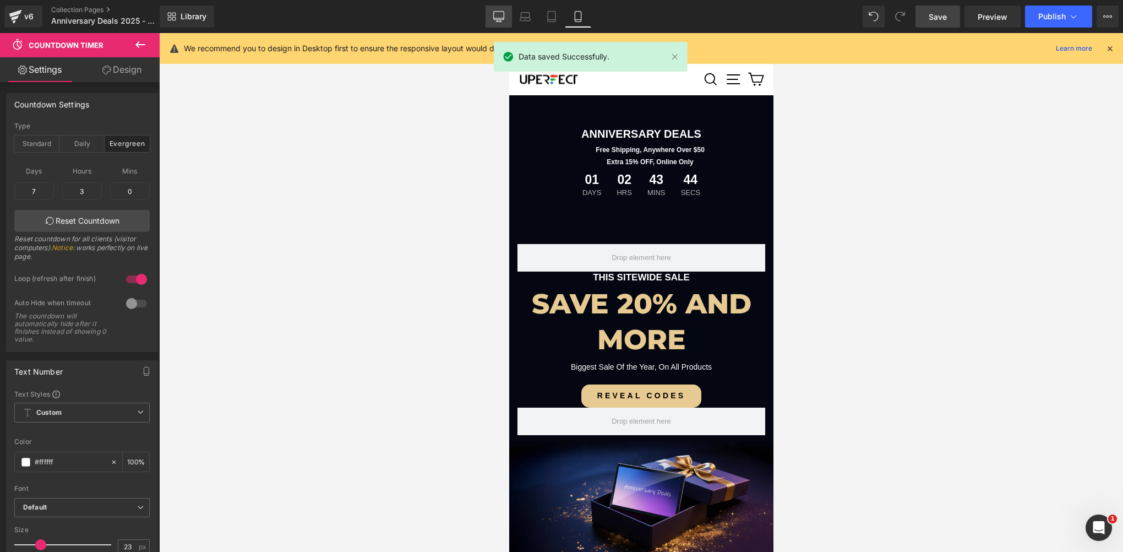
click at [496, 17] on icon at bounding box center [498, 16] width 11 height 11
type input "100"
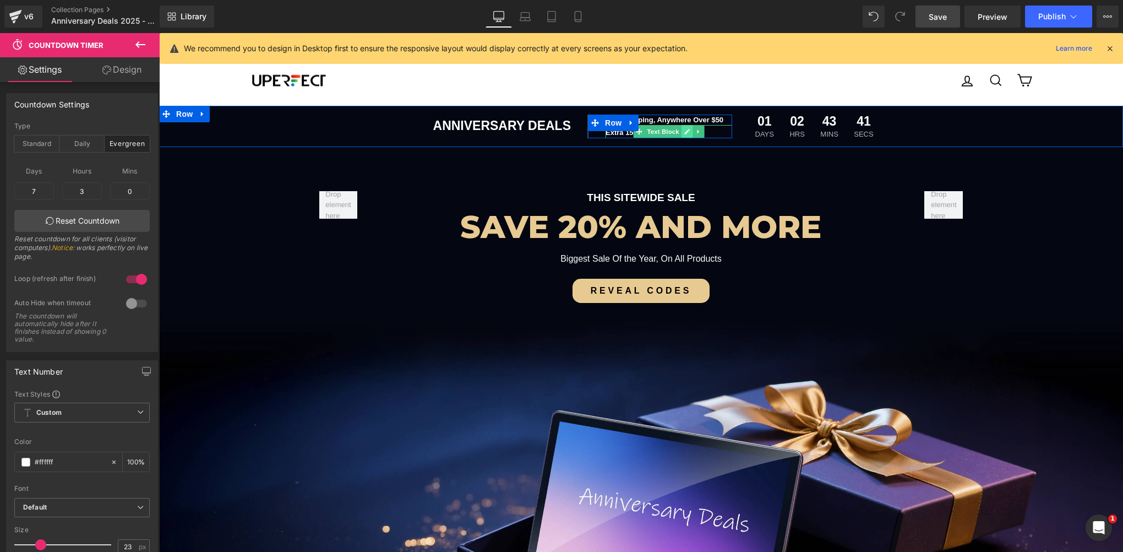
click at [684, 132] on icon at bounding box center [687, 131] width 6 height 7
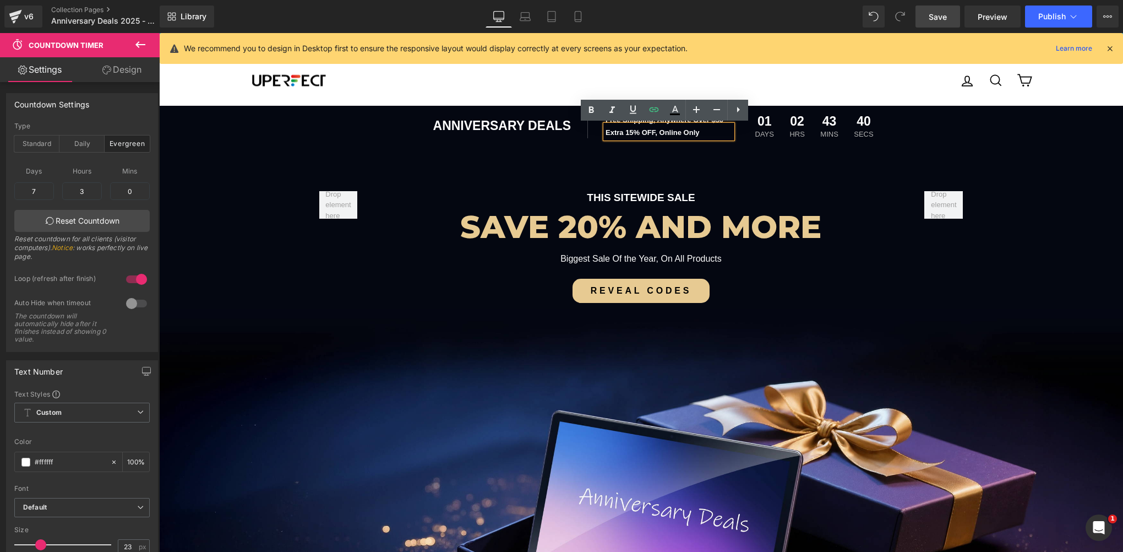
click at [624, 138] on p "Extra 15% OFF, Online Only" at bounding box center [669, 132] width 127 height 11
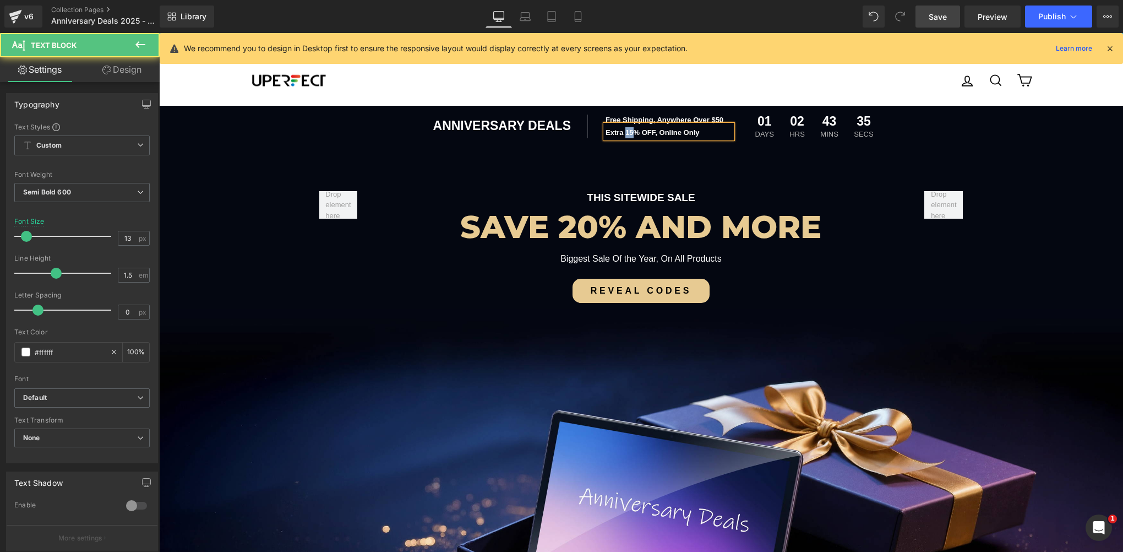
drag, startPoint x: 620, startPoint y: 133, endPoint x: 626, endPoint y: 131, distance: 5.7
click at [626, 131] on p "Extra 15% OFF, Online Only" at bounding box center [669, 132] width 127 height 11
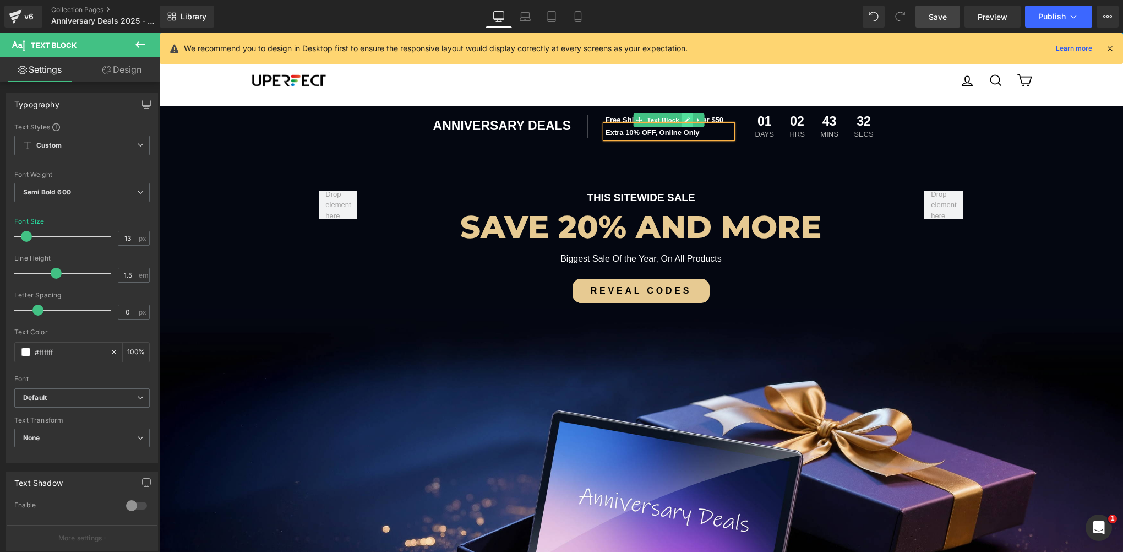
click at [684, 120] on icon at bounding box center [687, 120] width 6 height 7
click at [710, 120] on p "Free Shipping, Anywhere Over $50" at bounding box center [669, 120] width 127 height 11
drag, startPoint x: 938, startPoint y: 19, endPoint x: 911, endPoint y: 43, distance: 37.0
click at [939, 19] on span "Save" at bounding box center [938, 17] width 18 height 12
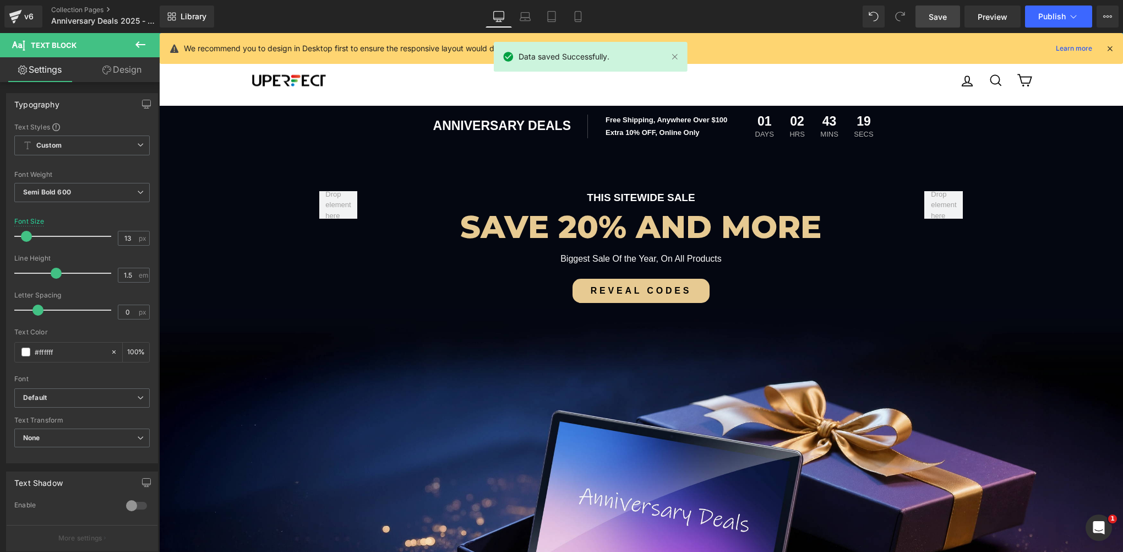
click at [595, 217] on h2 "SAVE 20% AND MORE" at bounding box center [641, 226] width 534 height 41
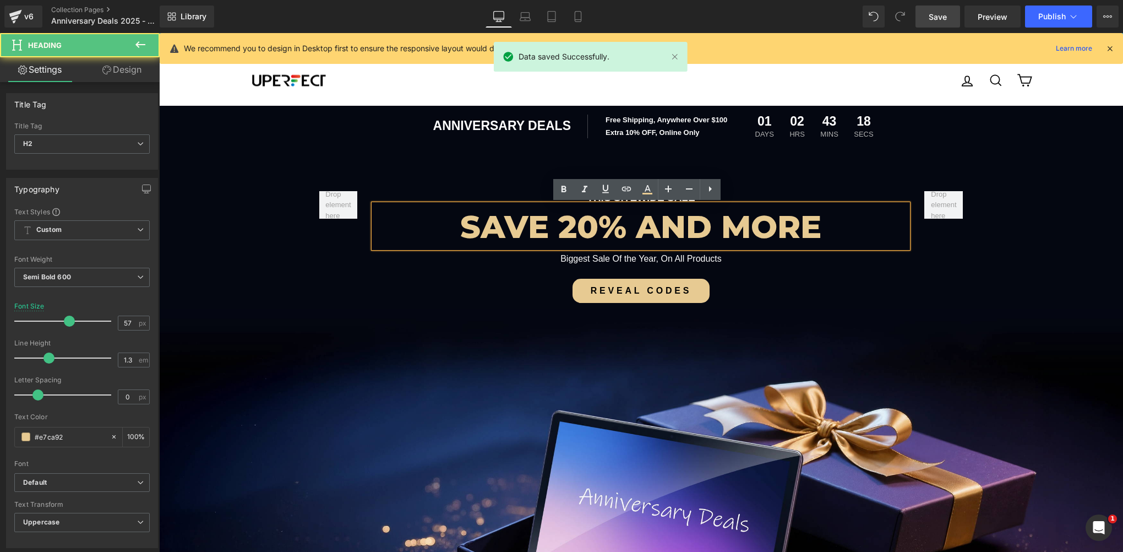
click at [590, 226] on h2 "SAVE 20% AND MORE" at bounding box center [641, 226] width 534 height 41
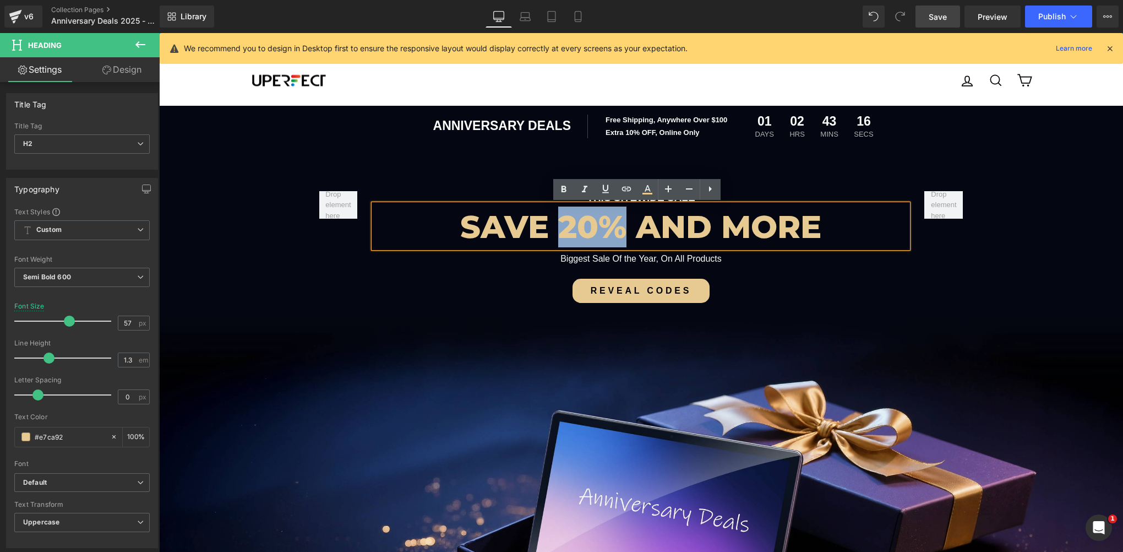
drag, startPoint x: 558, startPoint y: 228, endPoint x: 610, endPoint y: 223, distance: 52.0
click at [610, 223] on h2 "SAVE 20% AND MORE" at bounding box center [641, 226] width 534 height 41
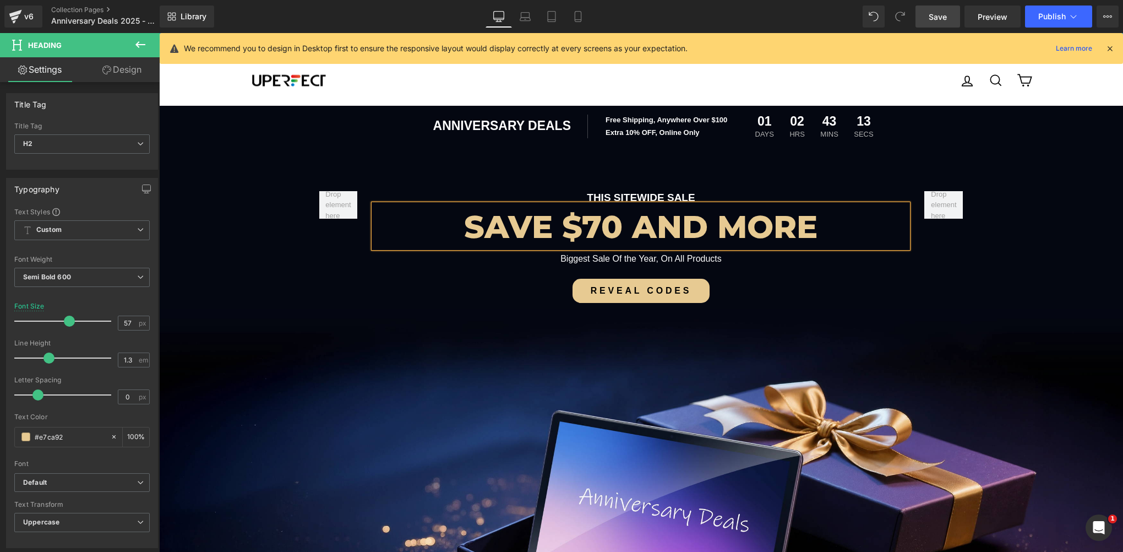
click at [937, 19] on span "Save" at bounding box center [938, 17] width 18 height 12
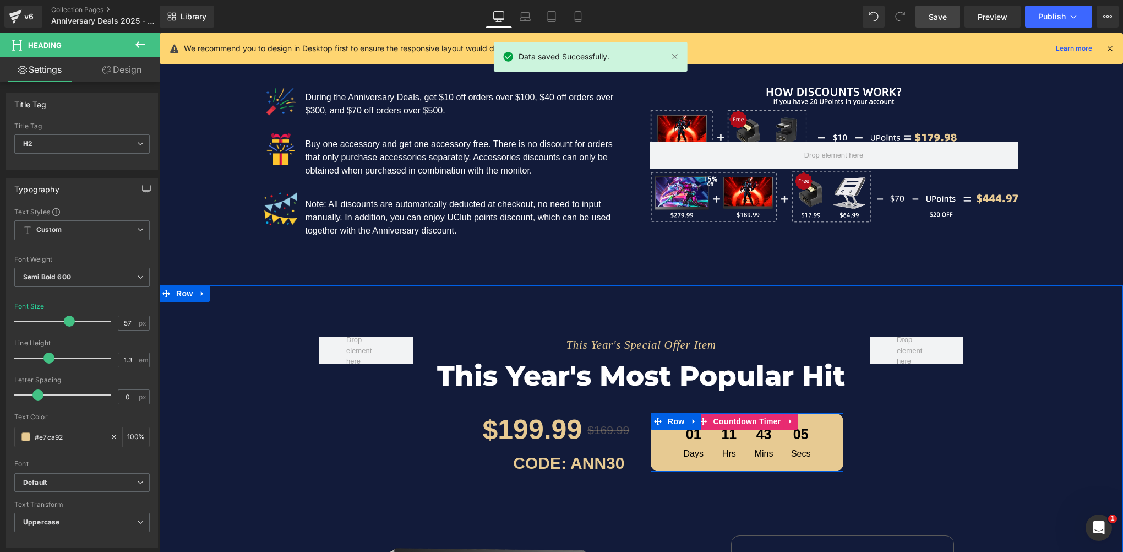
scroll to position [1211, 0]
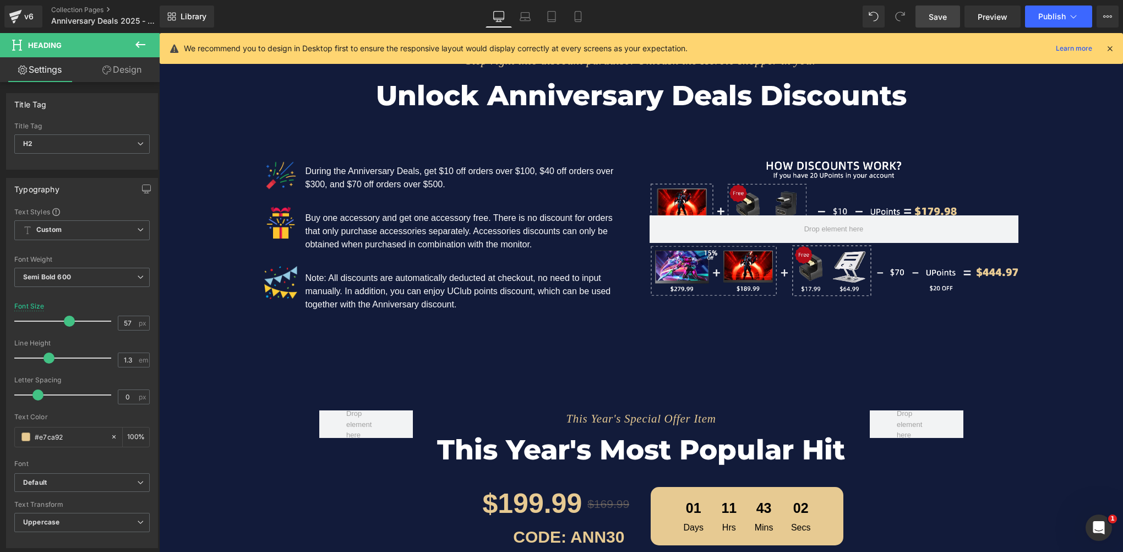
click at [933, 17] on span "Save" at bounding box center [938, 17] width 18 height 12
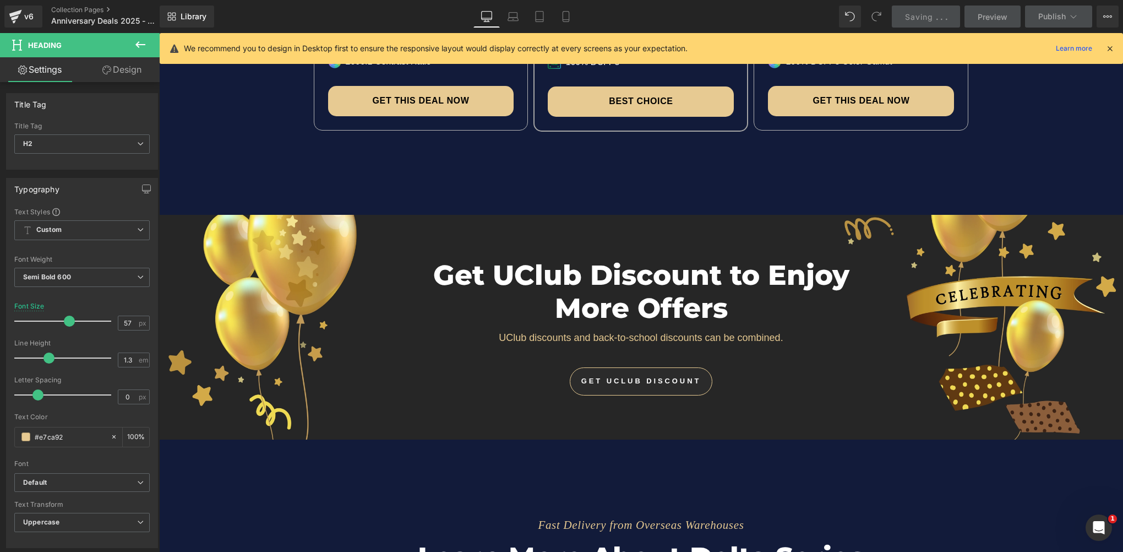
scroll to position [3523, 0]
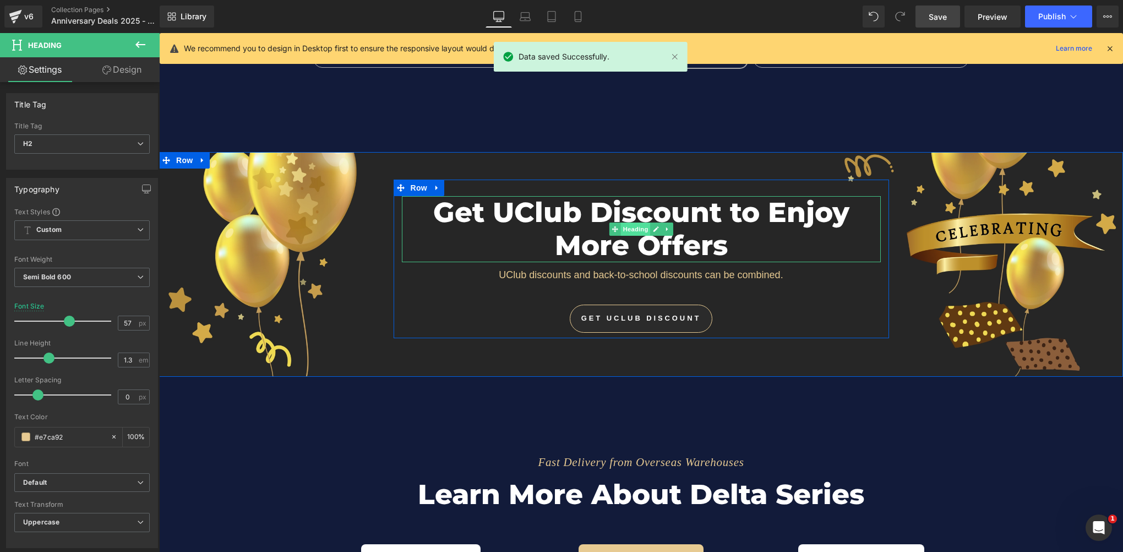
click at [636, 228] on span "Heading" at bounding box center [635, 228] width 30 height 13
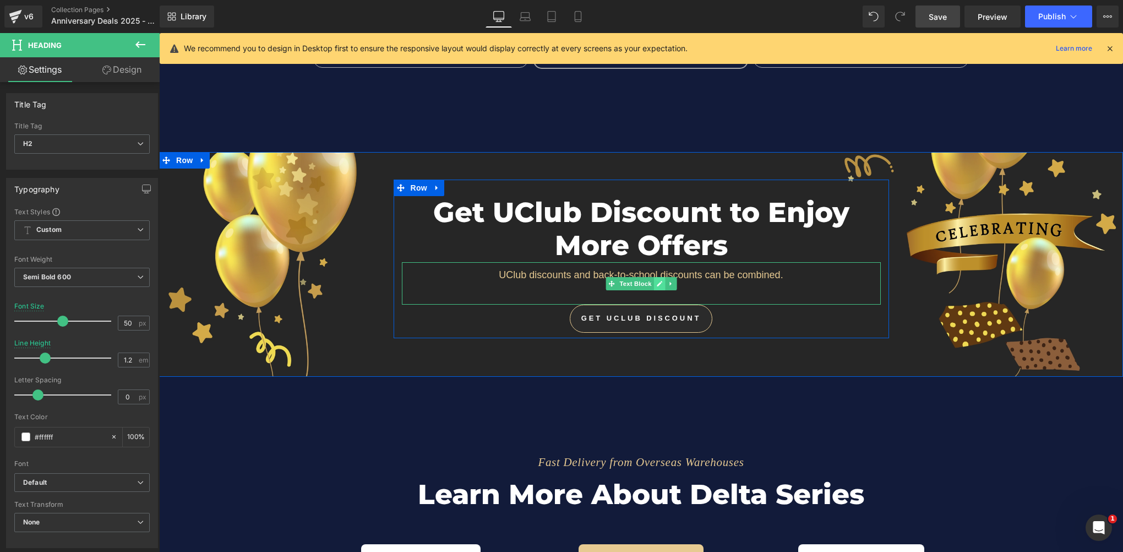
click at [653, 277] on link at bounding box center [659, 283] width 12 height 13
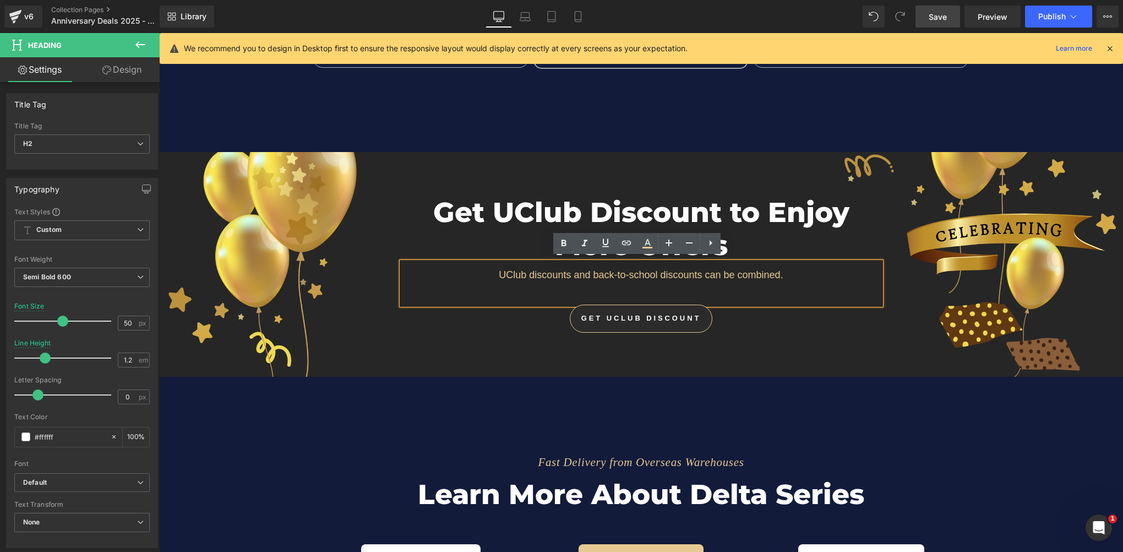
click at [596, 272] on p "UClub discounts and back-to-school discounts can be combined." at bounding box center [641, 275] width 479 height 15
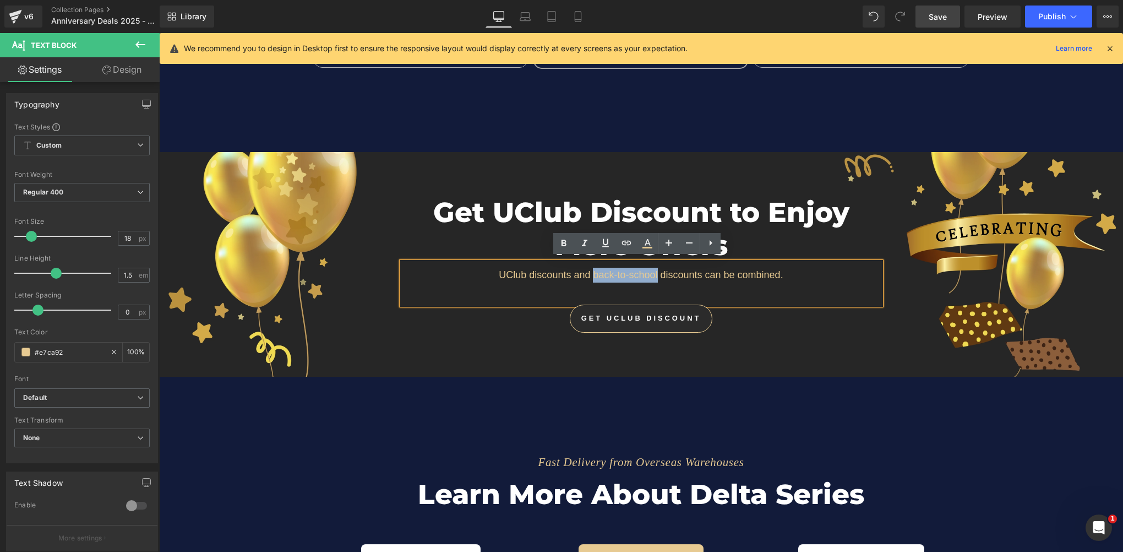
drag, startPoint x: 588, startPoint y: 272, endPoint x: 654, endPoint y: 273, distance: 66.1
click at [654, 273] on p "UClub discounts and back-to-school discounts can be combined." at bounding box center [641, 275] width 479 height 15
click at [946, 15] on span "Save" at bounding box center [938, 17] width 18 height 12
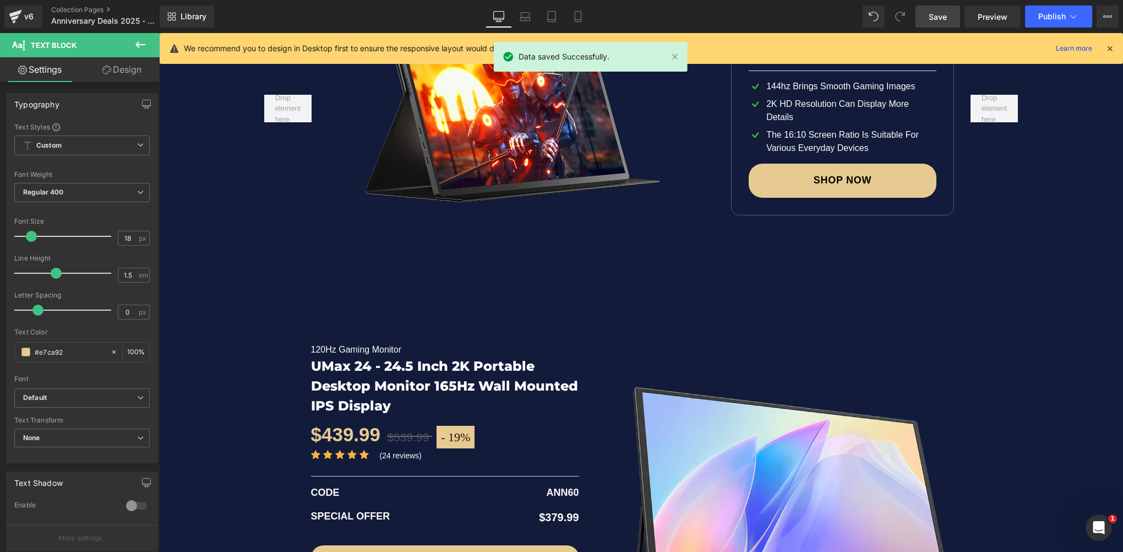
scroll to position [1817, 0]
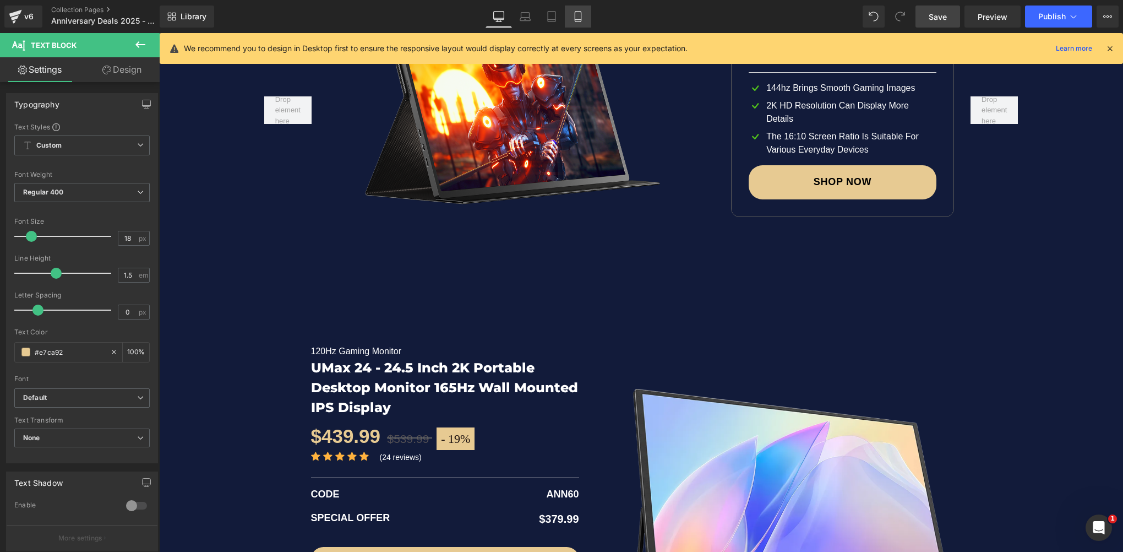
drag, startPoint x: 581, startPoint y: 20, endPoint x: 99, endPoint y: 204, distance: 515.9
click at [581, 20] on icon at bounding box center [578, 17] width 6 height 10
type input "100"
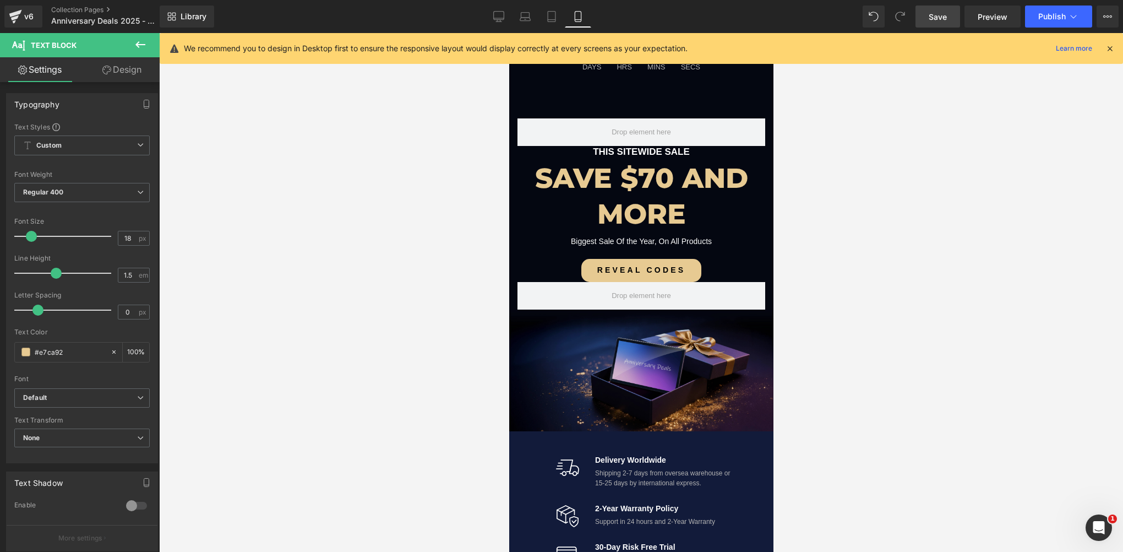
scroll to position [220, 0]
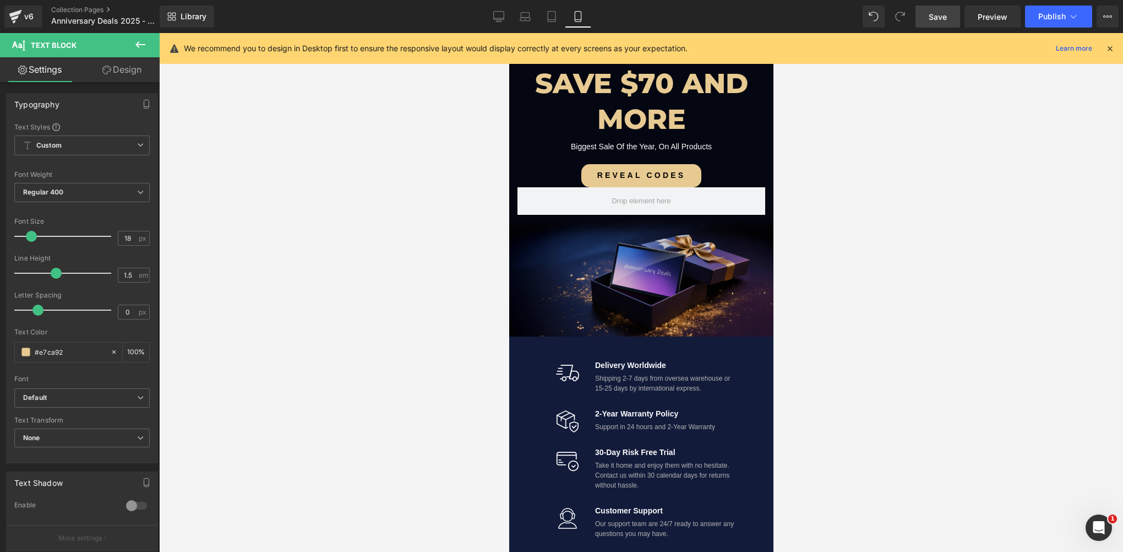
click at [637, 266] on img at bounding box center [641, 276] width 264 height 122
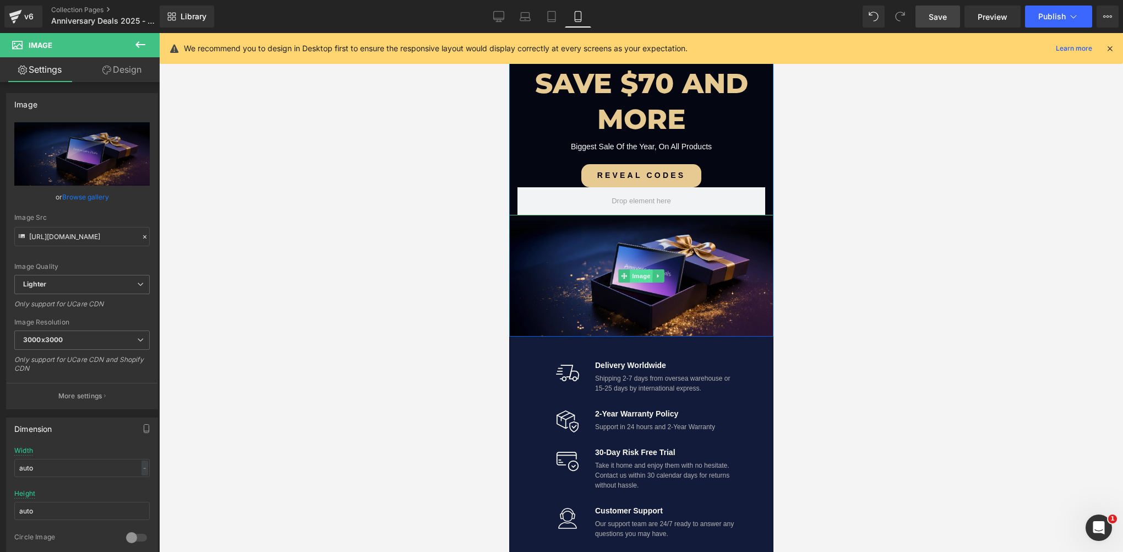
click at [637, 275] on span "Image" at bounding box center [640, 275] width 23 height 13
click at [506, 20] on link "Desktop" at bounding box center [499, 17] width 26 height 22
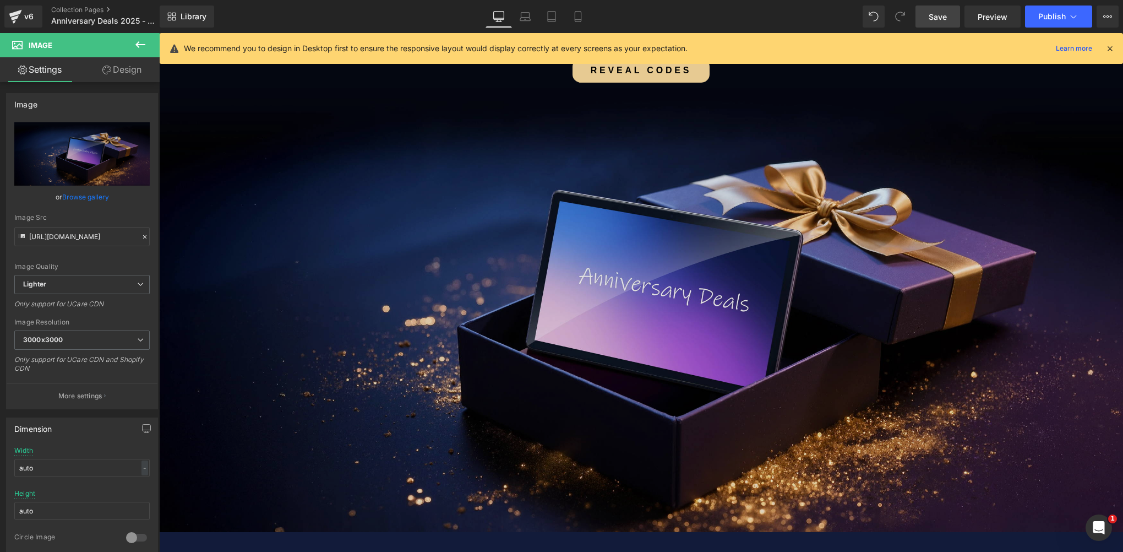
click at [592, 155] on img at bounding box center [641, 310] width 964 height 444
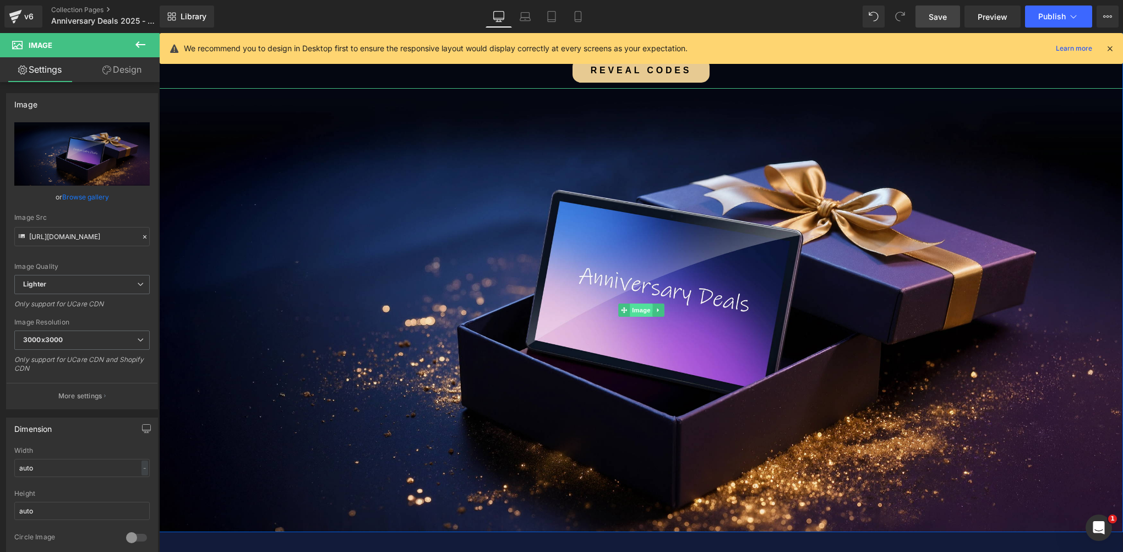
click at [637, 309] on span "Image" at bounding box center [641, 309] width 23 height 13
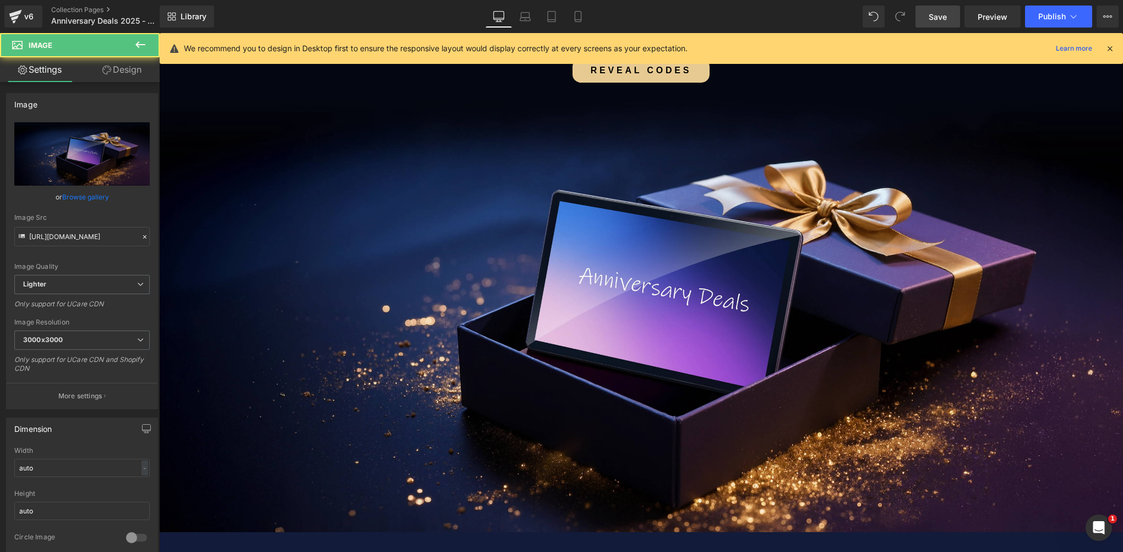
click at [139, 41] on icon at bounding box center [140, 44] width 10 height 7
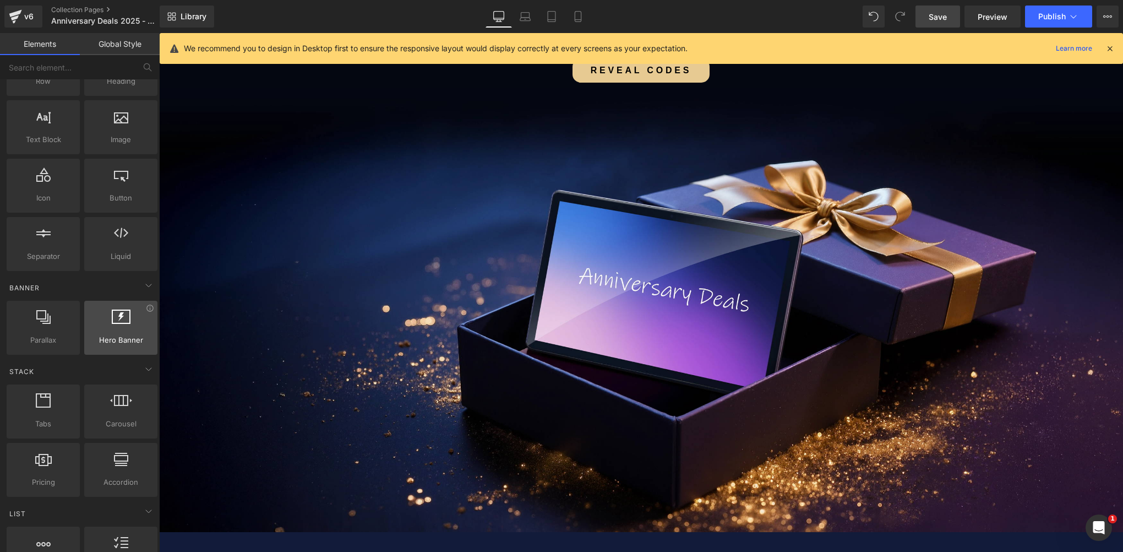
scroll to position [165, 0]
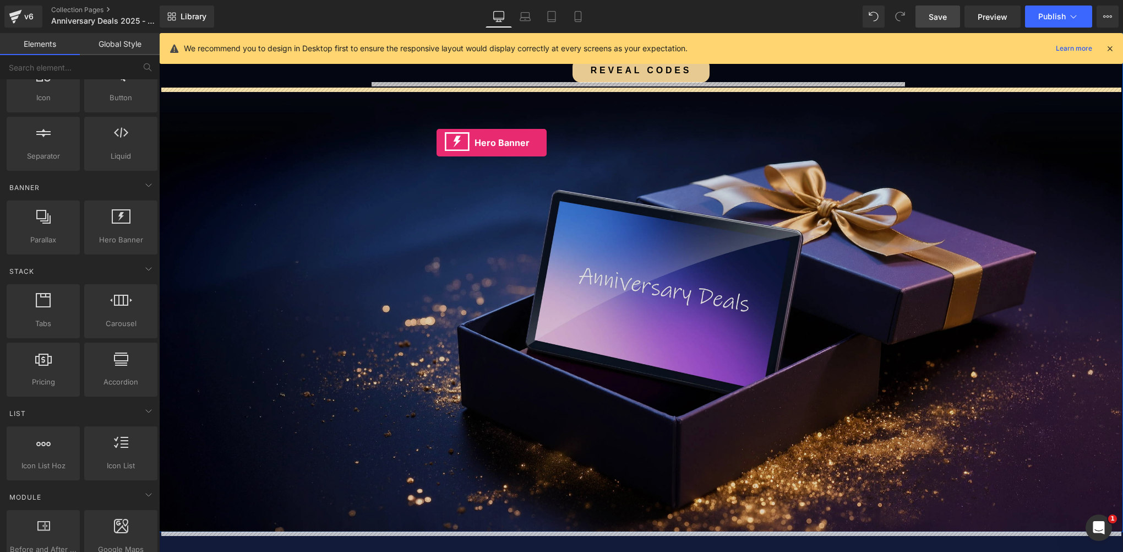
drag, startPoint x: 276, startPoint y: 263, endPoint x: 437, endPoint y: 143, distance: 200.6
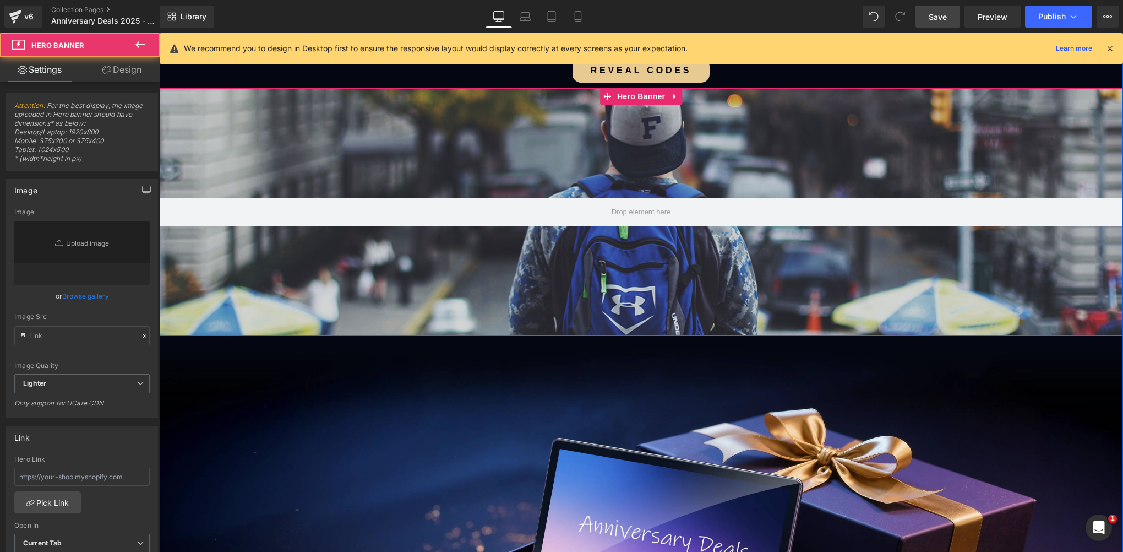
type input "https://d1um8515vdn9kb.cloudfront.net/images/hero.jpg"
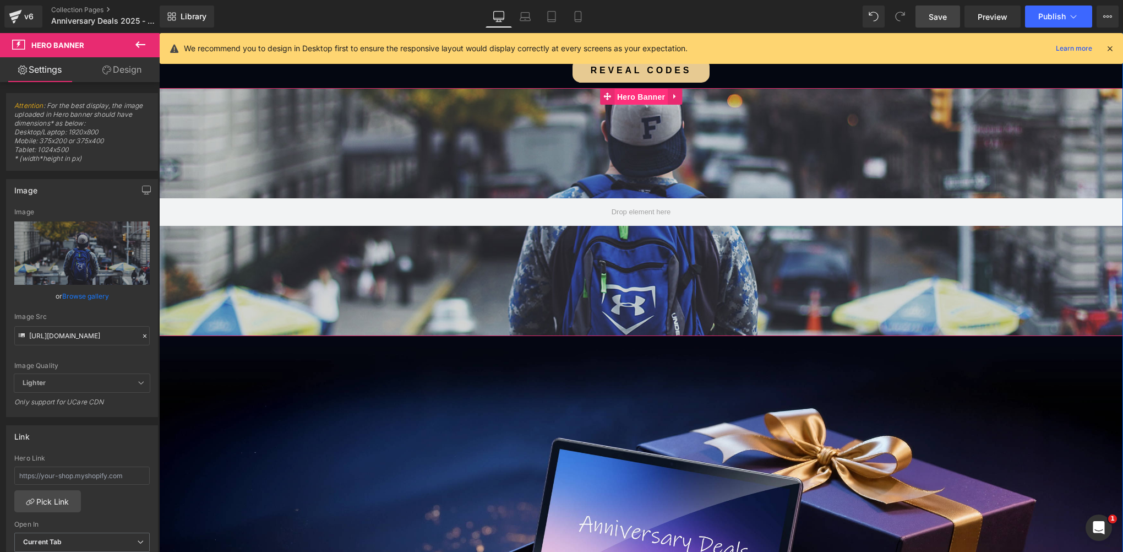
click at [630, 102] on span "Hero Banner" at bounding box center [640, 97] width 53 height 17
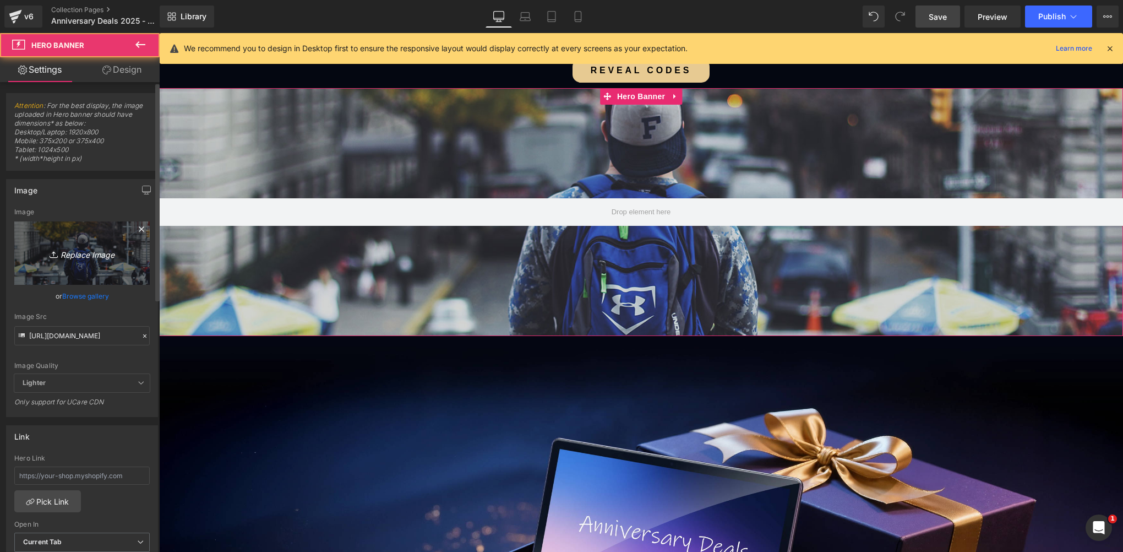
click at [72, 242] on link "Replace Image" at bounding box center [81, 252] width 135 height 63
type input "C:\fakepath\02-3.webp"
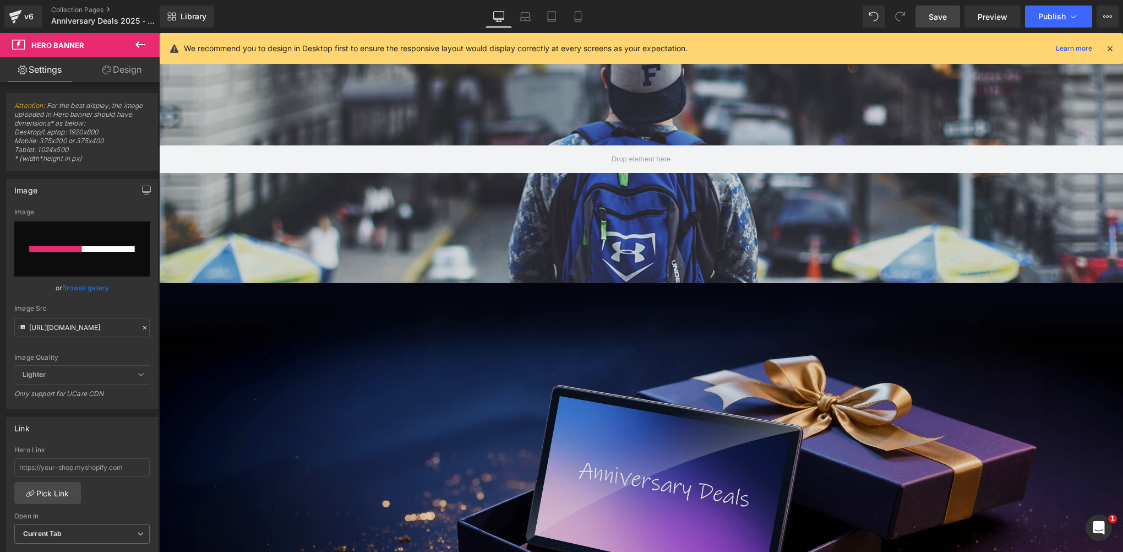
scroll to position [275, 0]
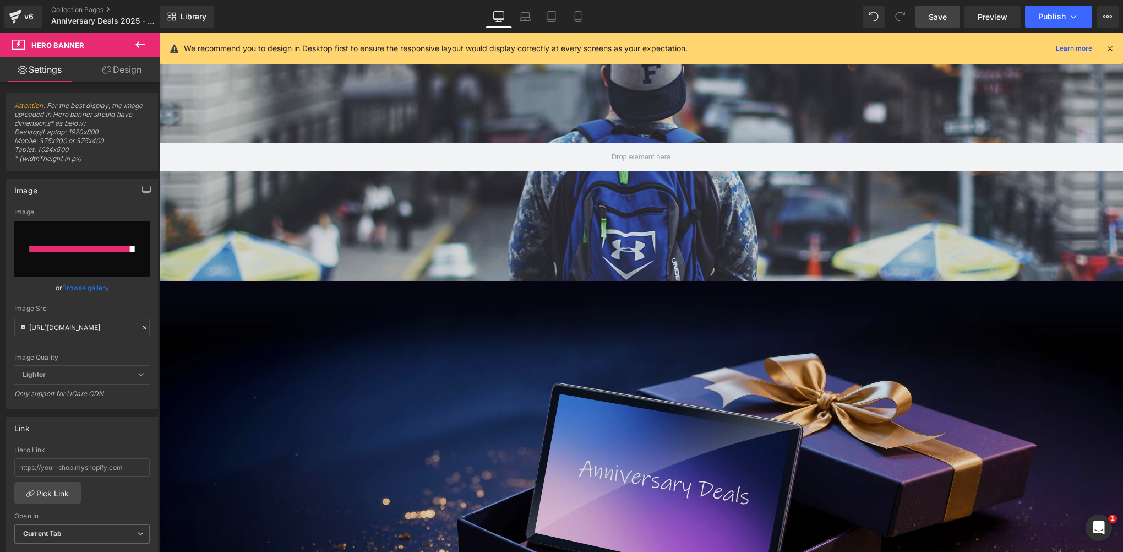
type input "https://ucarecdn.com/6b6ee535-92d2-4fba-990e-10620ab44392/-/format/auto/-/previ…"
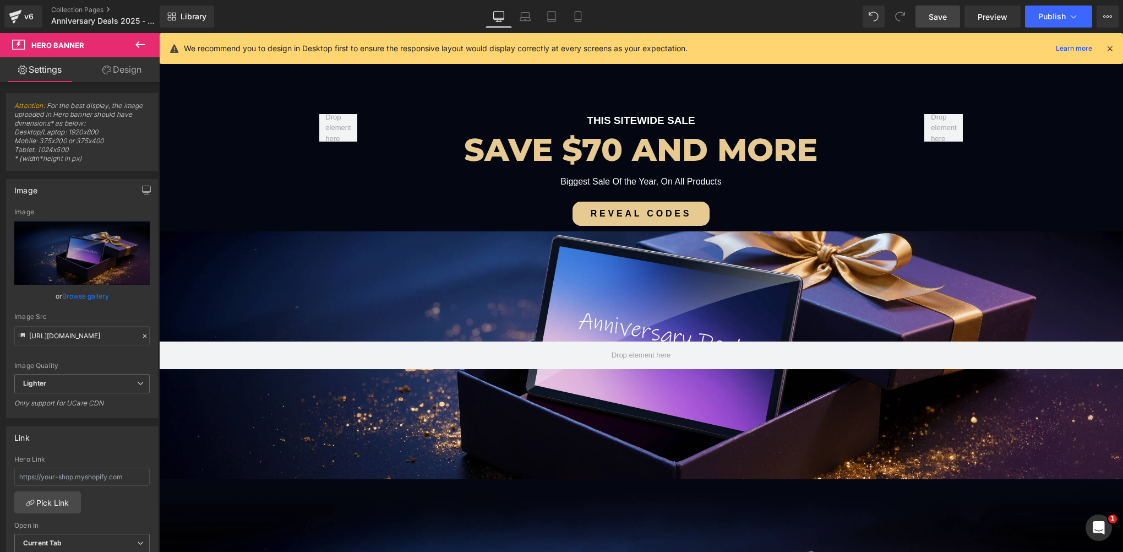
scroll to position [55, 0]
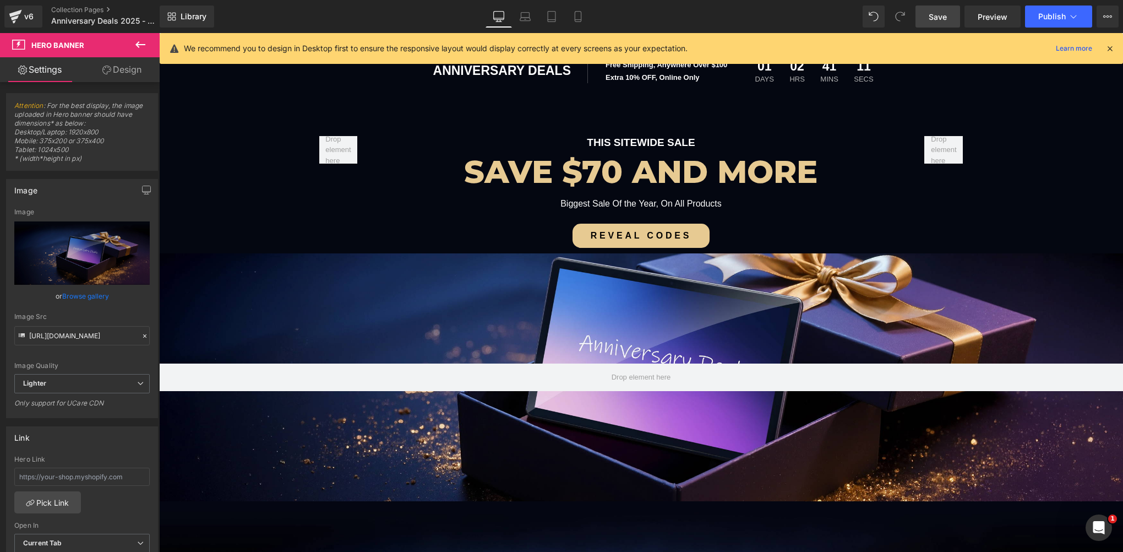
click at [159, 33] on div "200px" at bounding box center [159, 33] width 0 height 0
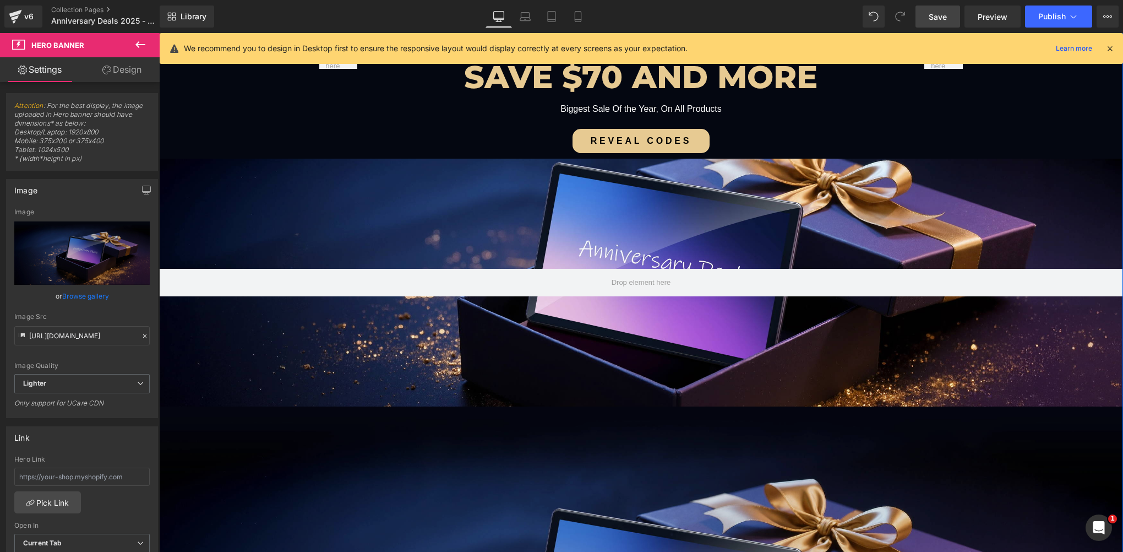
scroll to position [220, 0]
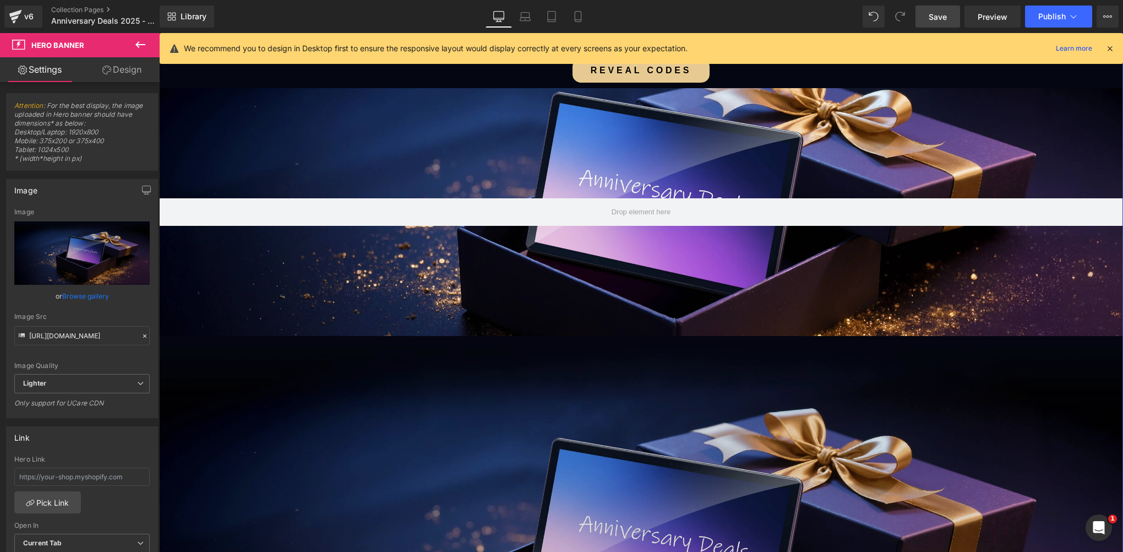
click at [416, 391] on img at bounding box center [641, 558] width 964 height 444
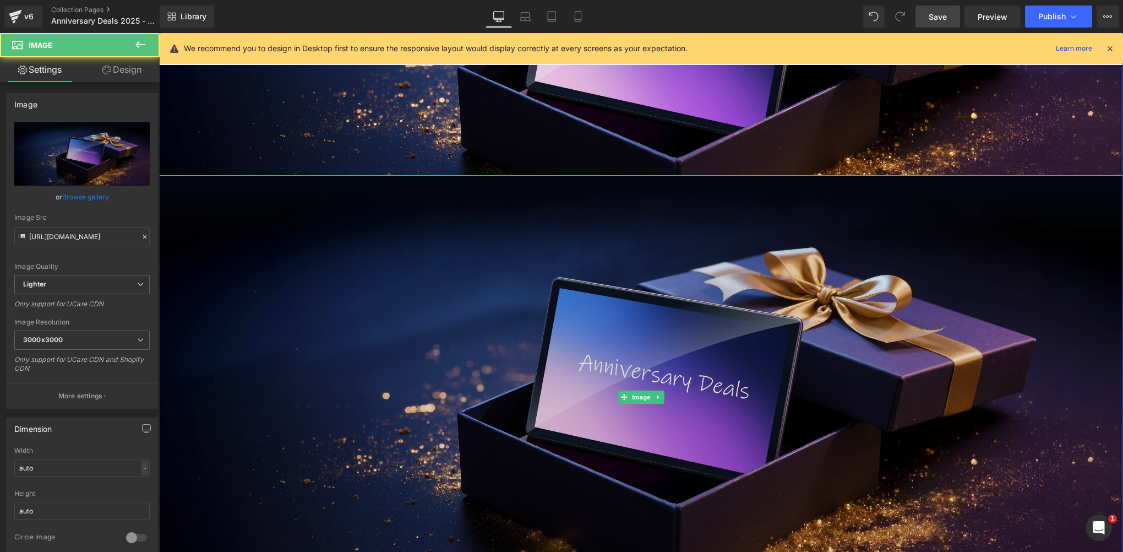
scroll to position [385, 0]
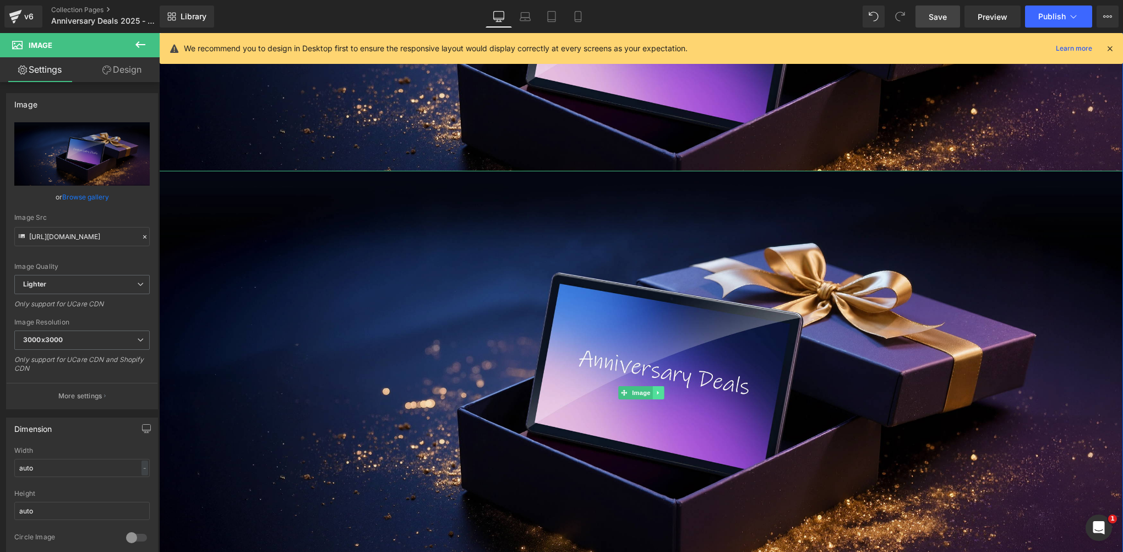
click at [657, 393] on icon at bounding box center [658, 393] width 2 height 4
click at [661, 395] on icon at bounding box center [664, 393] width 6 height 6
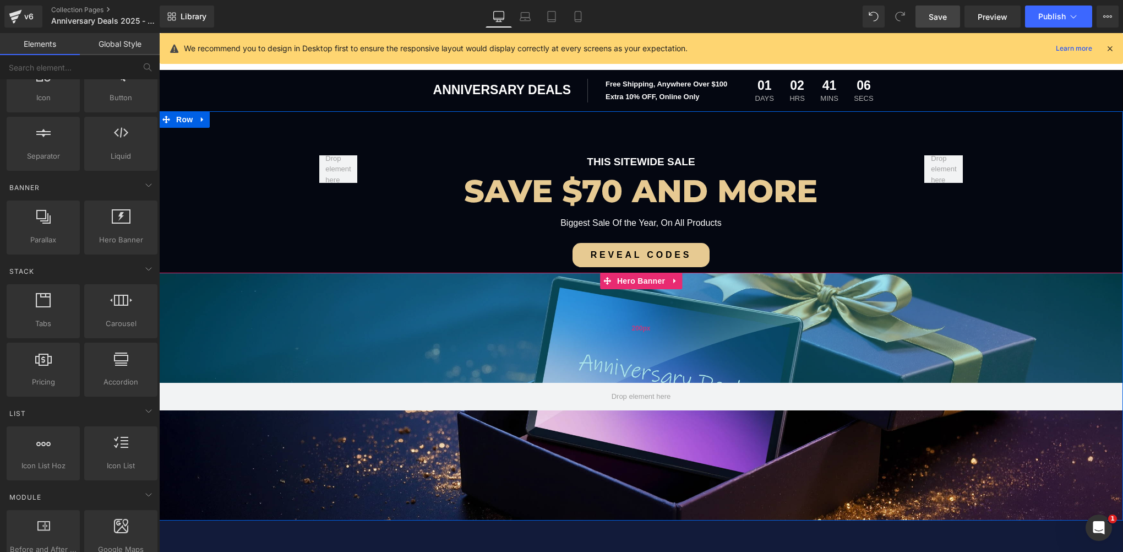
scroll to position [55, 0]
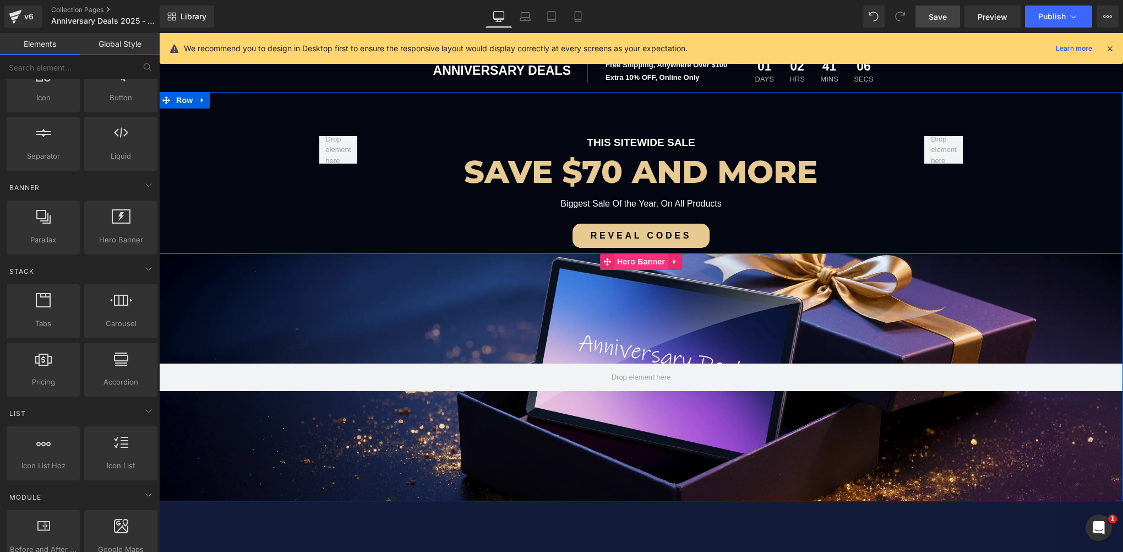
click at [641, 261] on span "Hero Banner" at bounding box center [640, 261] width 53 height 17
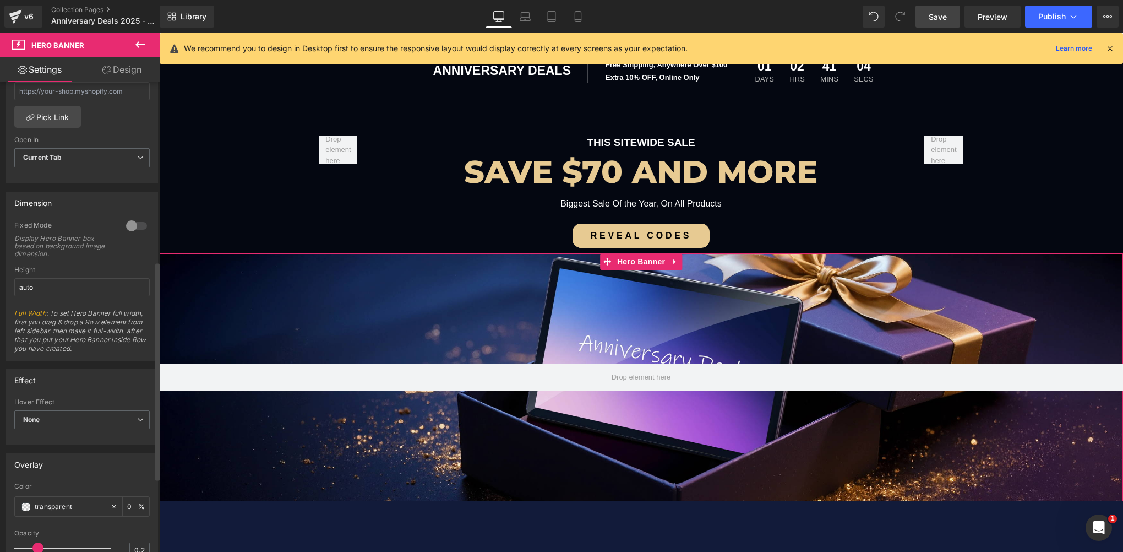
scroll to position [544, 0]
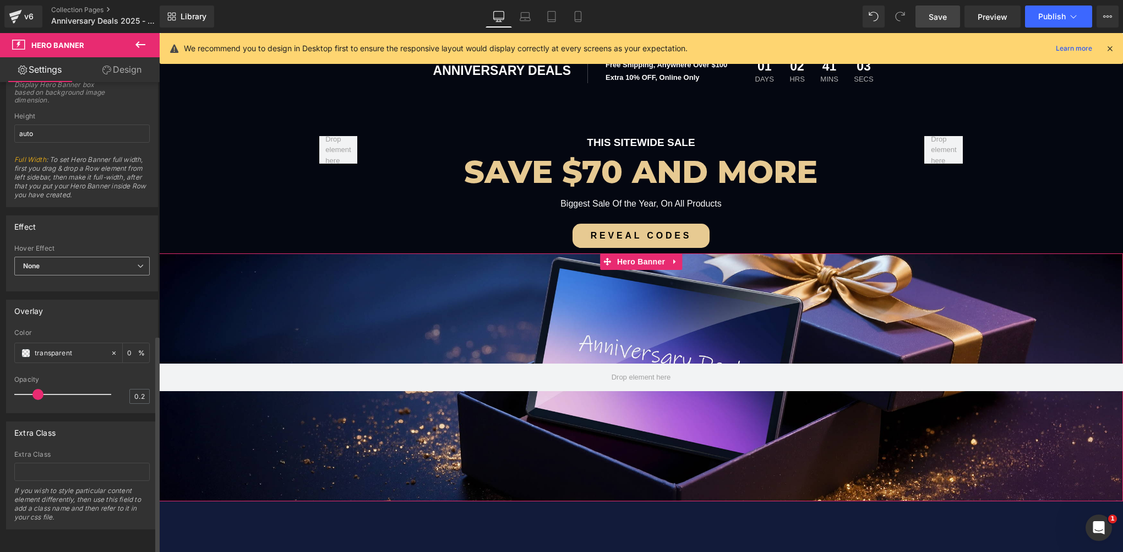
click at [79, 266] on span "None" at bounding box center [81, 266] width 135 height 19
click at [78, 199] on div "Attention : For the best display, the image uploaded in Hero banner should have…" at bounding box center [80, 36] width 160 height 986
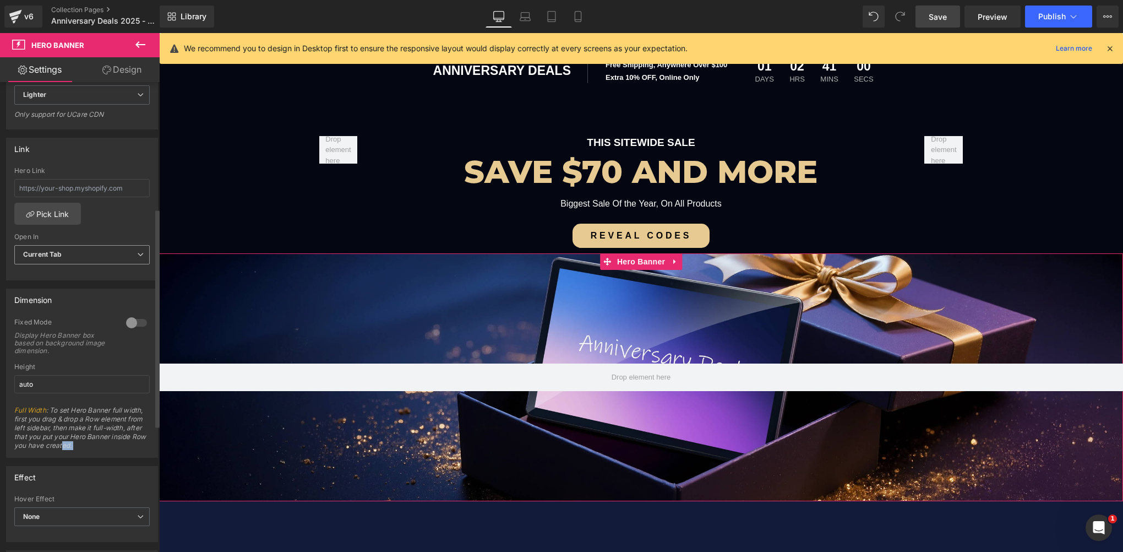
scroll to position [269, 0]
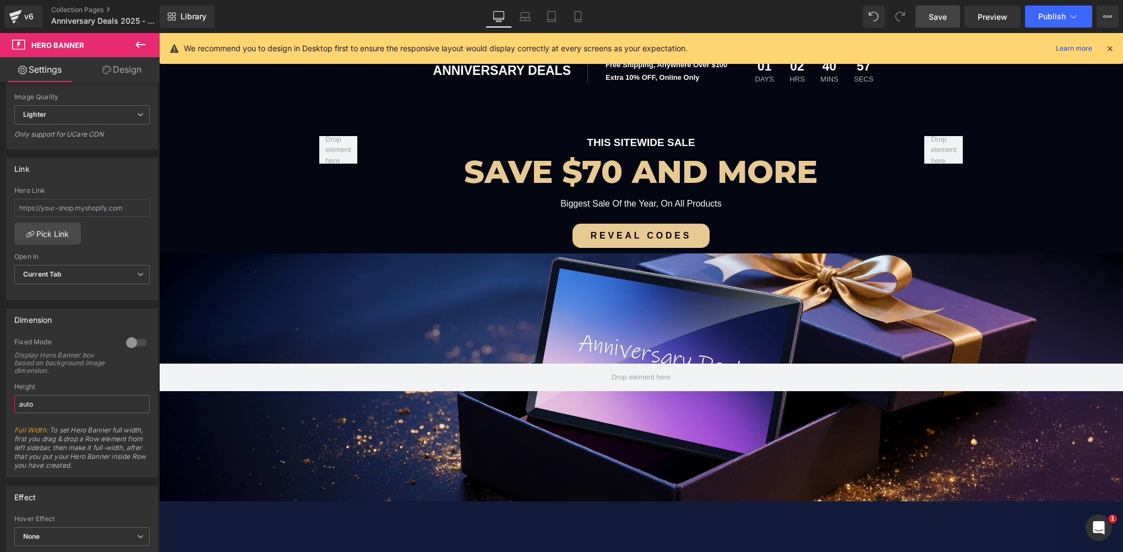
drag, startPoint x: 53, startPoint y: 401, endPoint x: -2, endPoint y: 395, distance: 56.0
click at [0, 395] on html "Hero Banner You are previewing how the will restyle your page. You can not edit…" at bounding box center [561, 276] width 1123 height 552
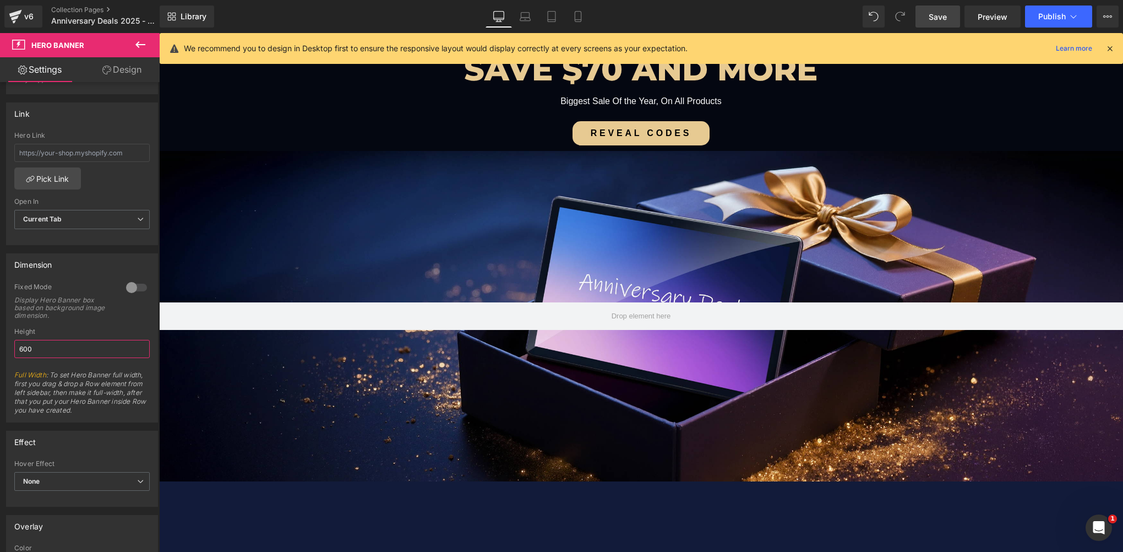
scroll to position [55, 0]
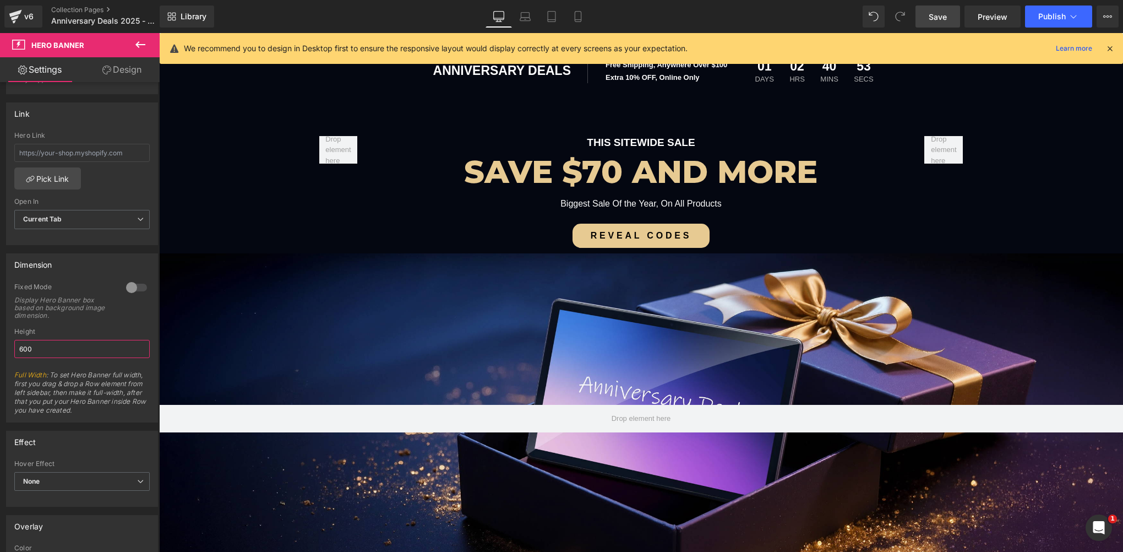
drag, startPoint x: 34, startPoint y: 344, endPoint x: -2, endPoint y: 342, distance: 36.4
click at [0, 342] on html "Hero Banner You are previewing how the will restyle your page. You can not edit…" at bounding box center [561, 276] width 1123 height 552
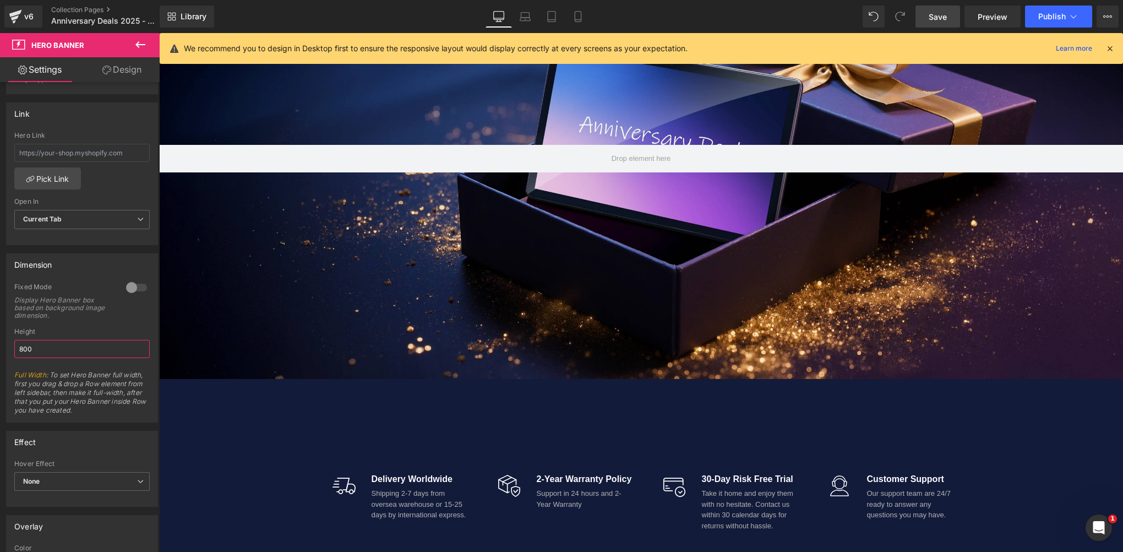
scroll to position [440, 0]
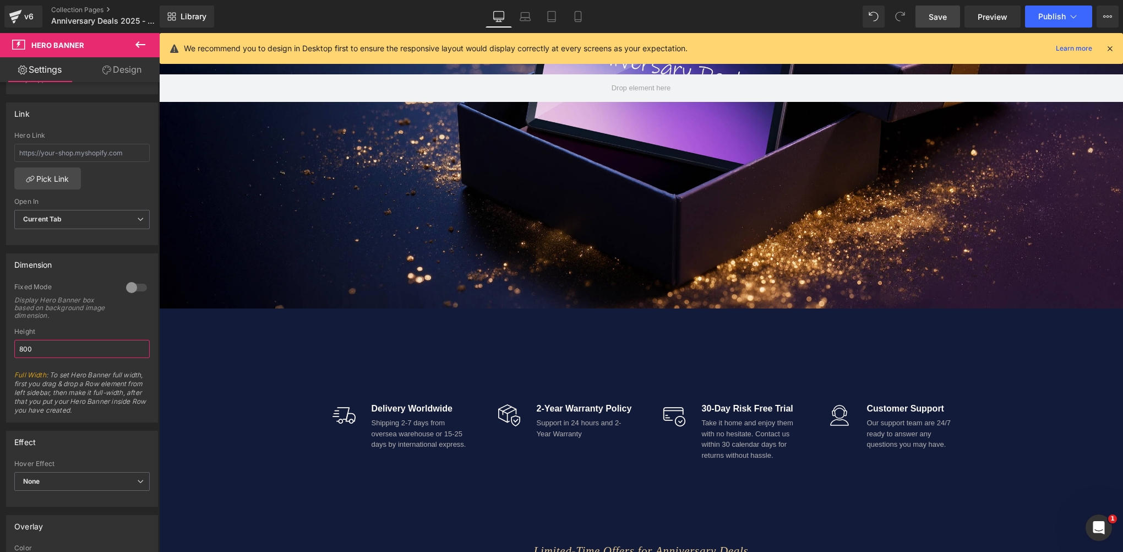
drag, startPoint x: 51, startPoint y: 345, endPoint x: -2, endPoint y: 345, distance: 53.4
click at [0, 345] on html "Hero Banner You are previewing how the will restyle your page. You can not edit…" at bounding box center [561, 276] width 1123 height 552
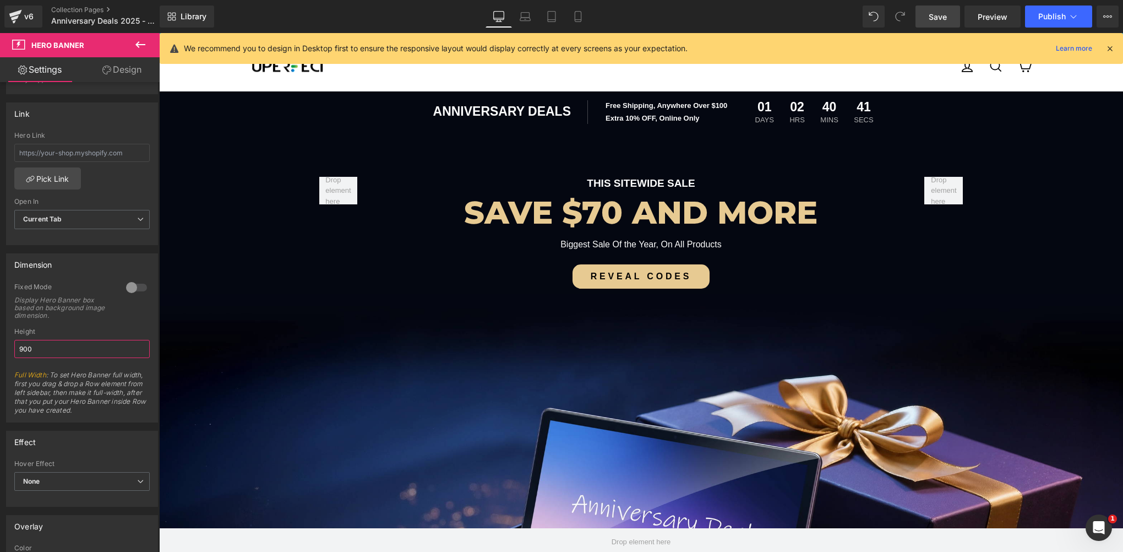
scroll to position [0, 0]
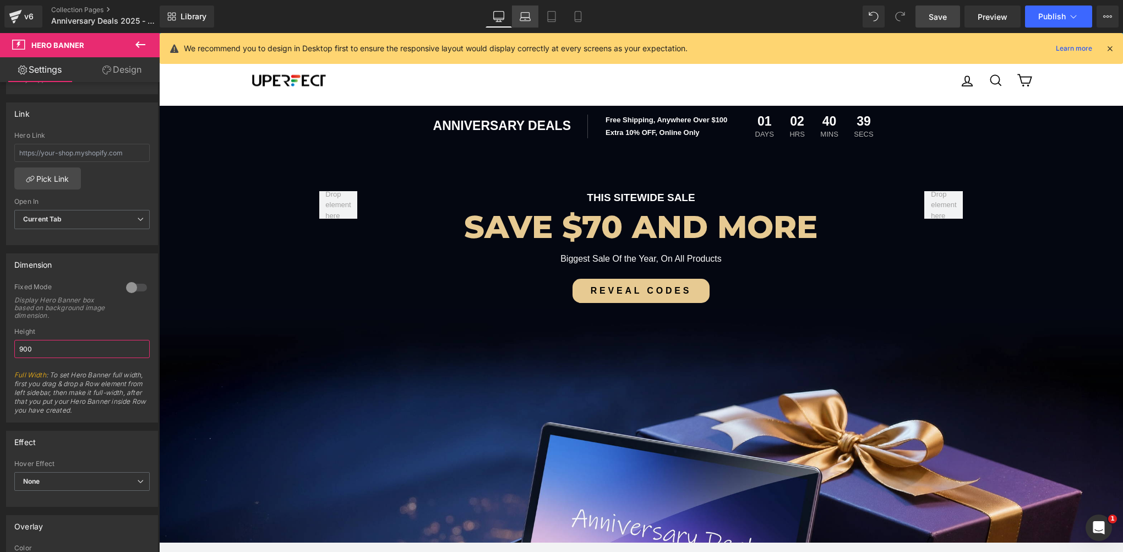
type input "900"
click at [535, 22] on link "Laptop" at bounding box center [525, 17] width 26 height 22
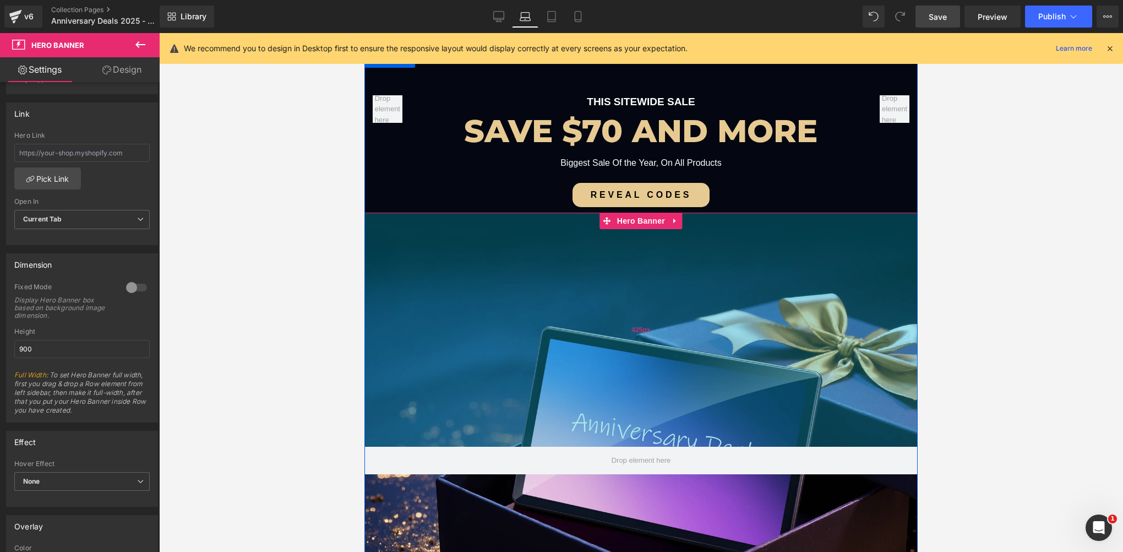
scroll to position [110, 0]
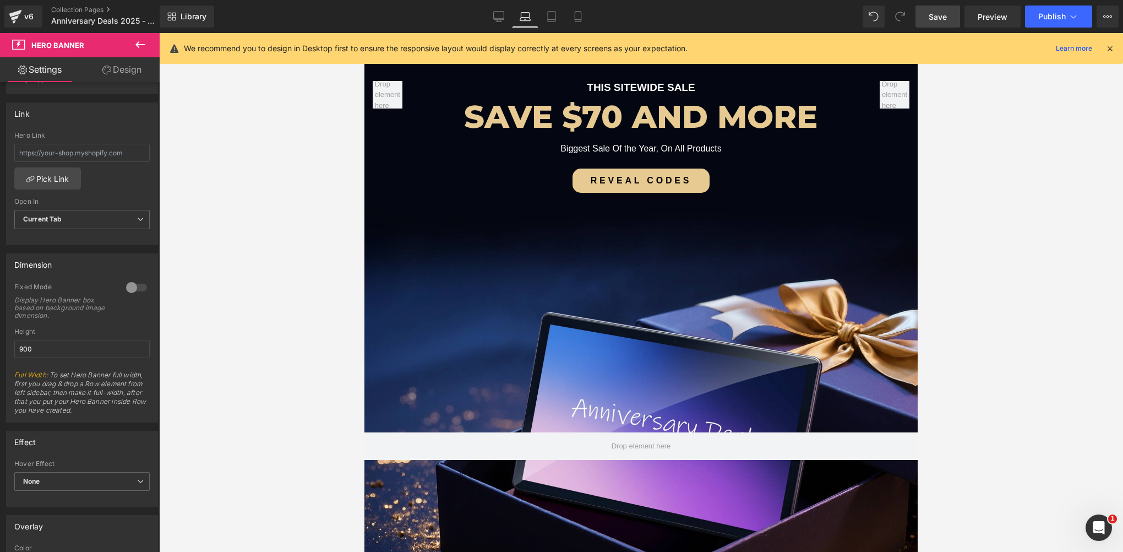
click at [326, 260] on div at bounding box center [641, 292] width 964 height 519
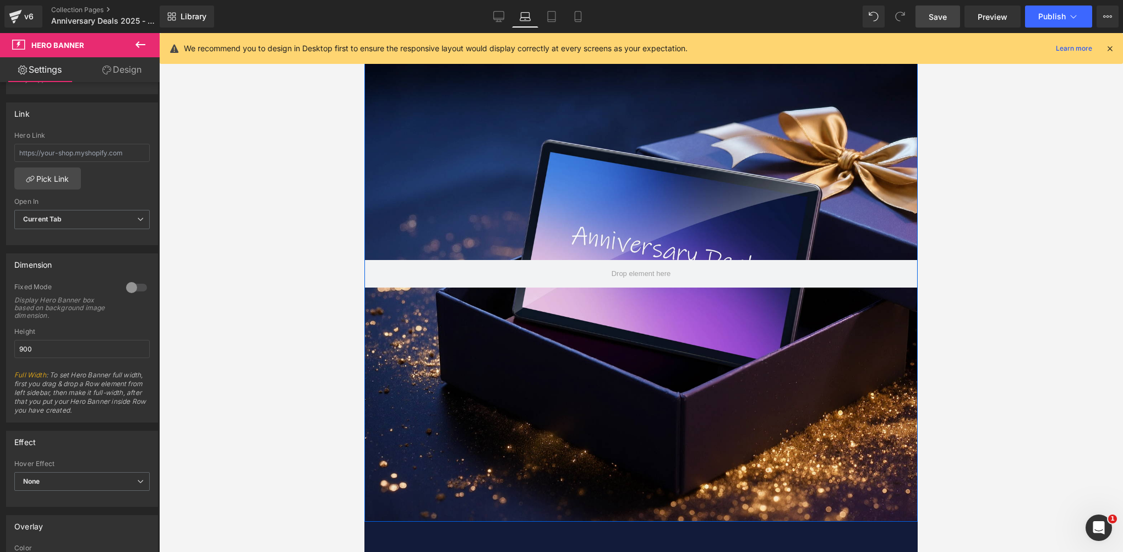
scroll to position [330, 0]
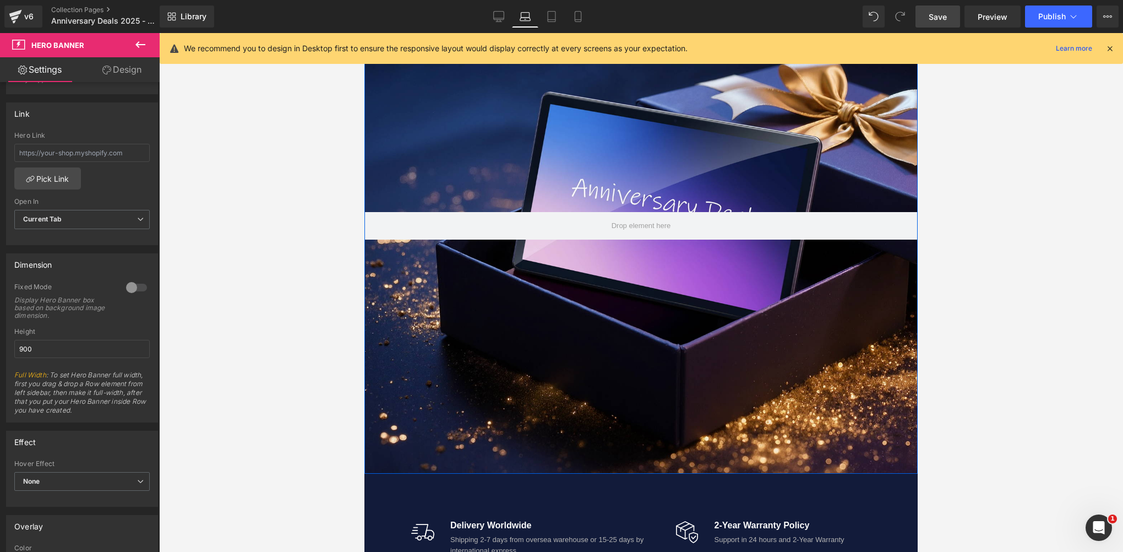
click at [652, 414] on div at bounding box center [640, 225] width 553 height 495
click at [643, 468] on div "Hero Banner 425px" at bounding box center [640, 225] width 553 height 495
click at [635, 393] on div at bounding box center [640, 225] width 553 height 495
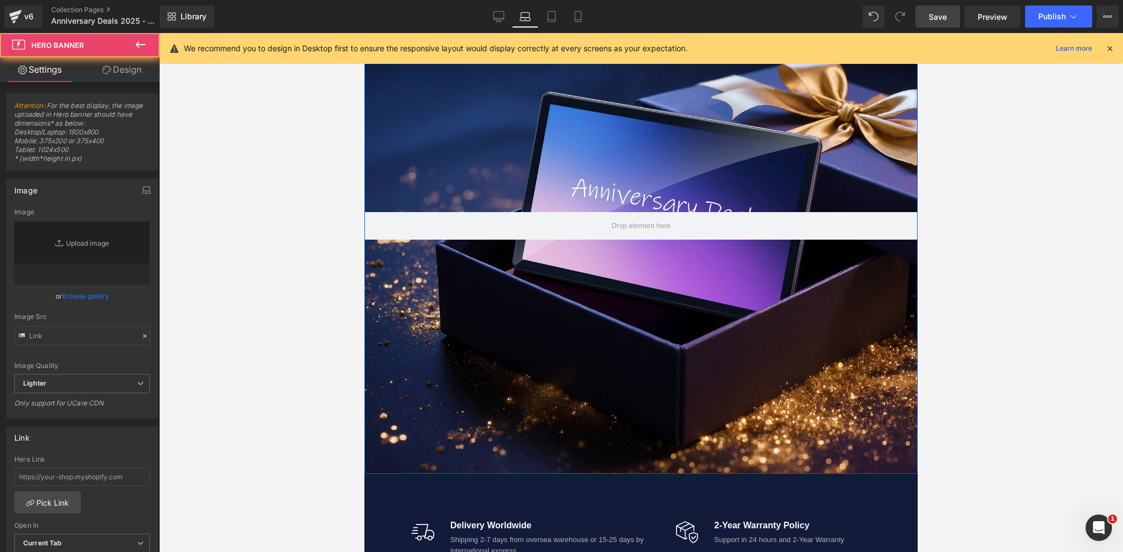
type input "https://ucarecdn.com/6b6ee535-92d2-4fba-990e-10620ab44392/-/format/auto/-/previ…"
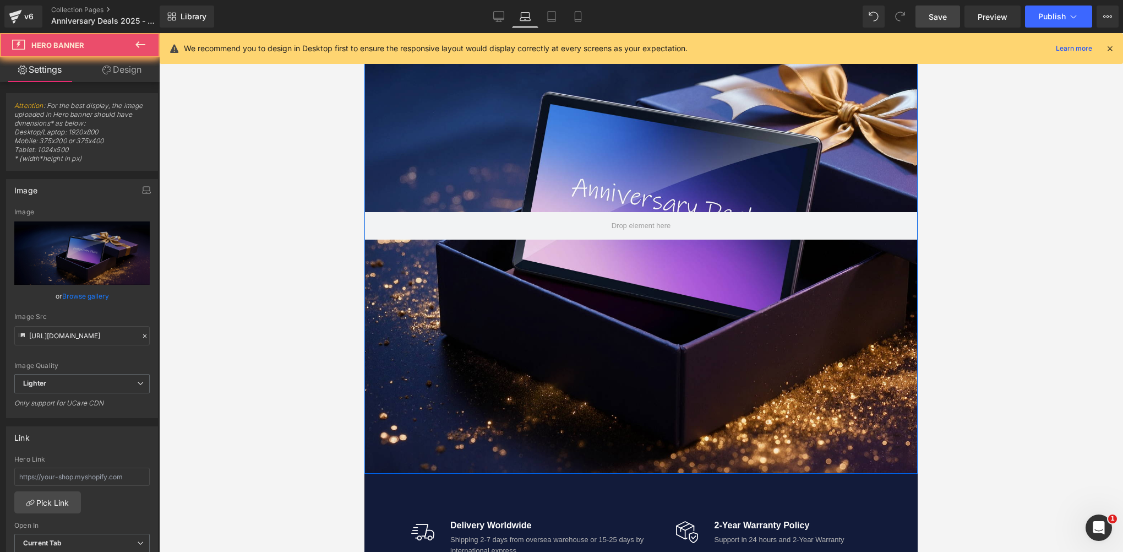
drag, startPoint x: 652, startPoint y: 351, endPoint x: 652, endPoint y: 345, distance: 6.6
click at [652, 345] on div at bounding box center [640, 225] width 553 height 495
drag, startPoint x: 573, startPoint y: 349, endPoint x: 583, endPoint y: 326, distance: 25.2
click at [573, 326] on div at bounding box center [640, 225] width 553 height 495
click at [698, 314] on div at bounding box center [640, 225] width 553 height 495
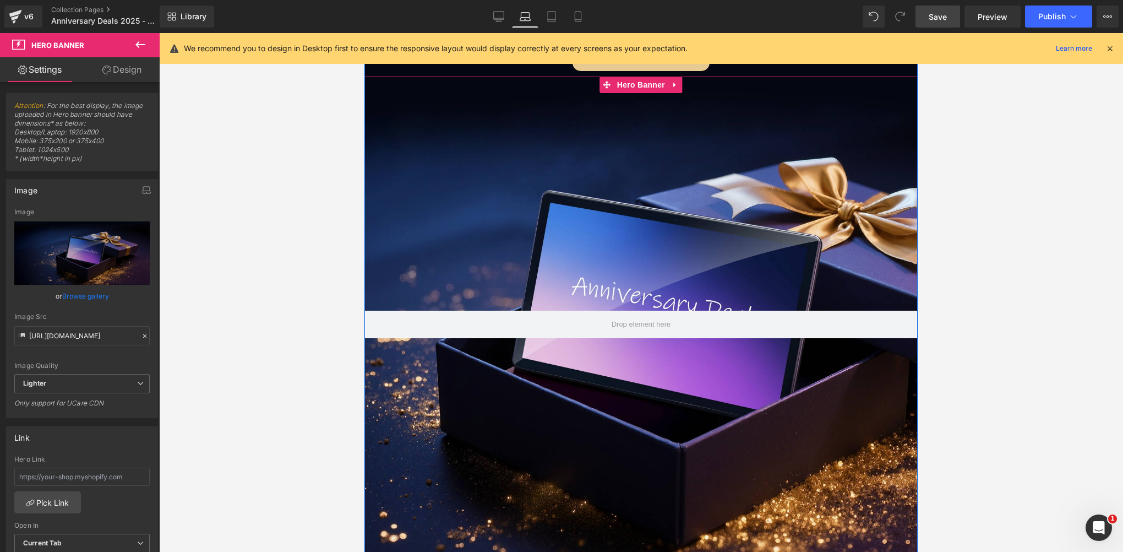
scroll to position [220, 0]
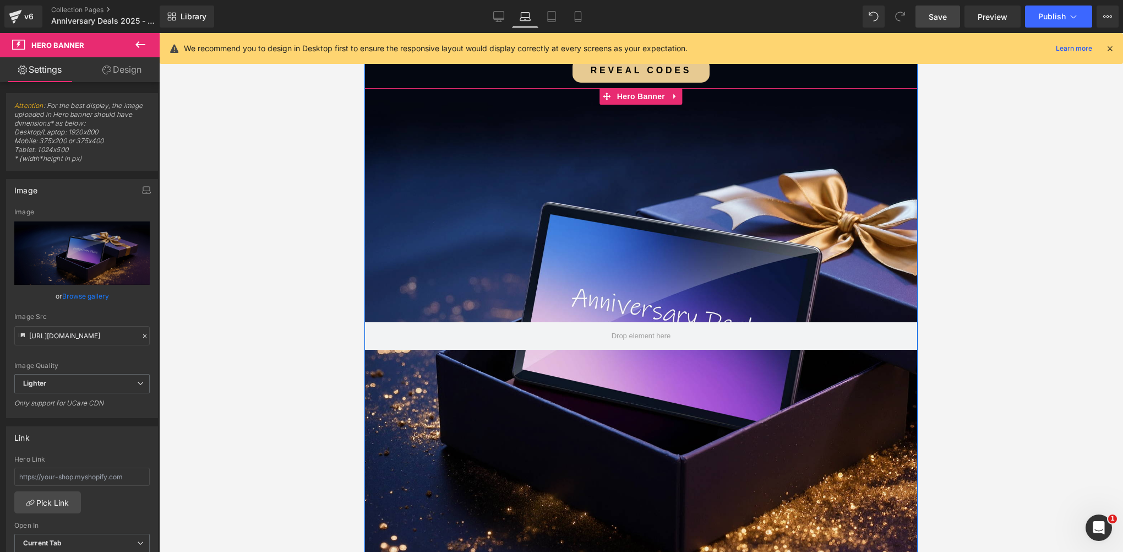
click at [603, 357] on div at bounding box center [640, 335] width 553 height 495
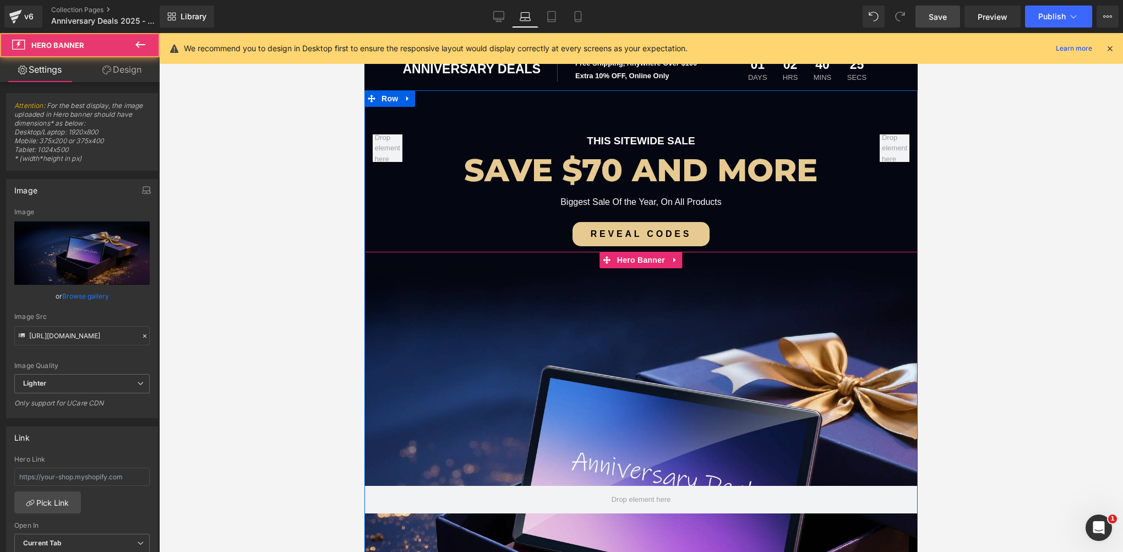
scroll to position [55, 0]
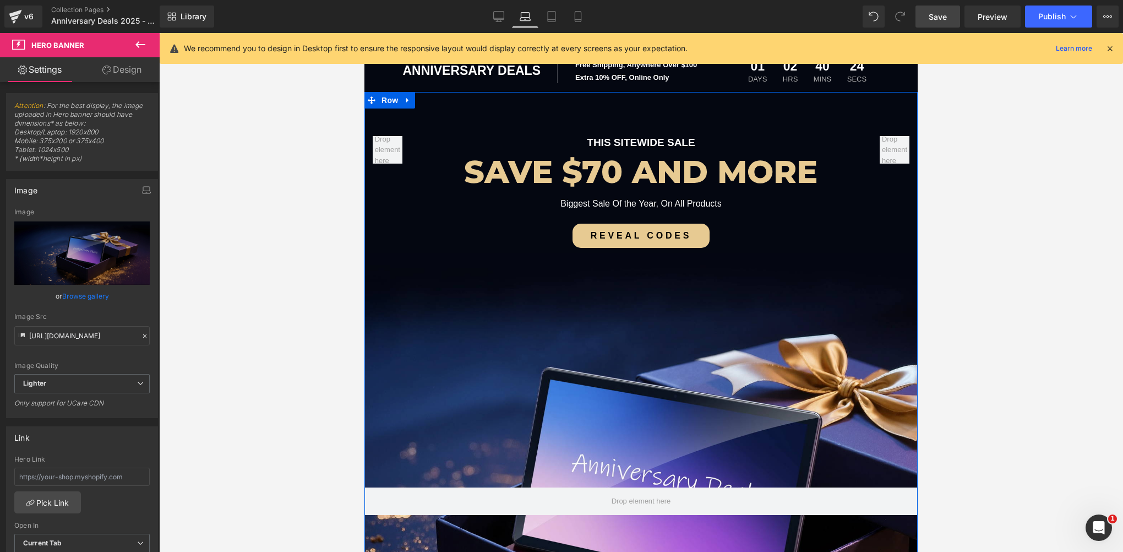
click at [631, 265] on div "Hero Banner 425px" at bounding box center [640, 500] width 553 height 495
click at [632, 264] on span "Hero Banner" at bounding box center [640, 261] width 53 height 17
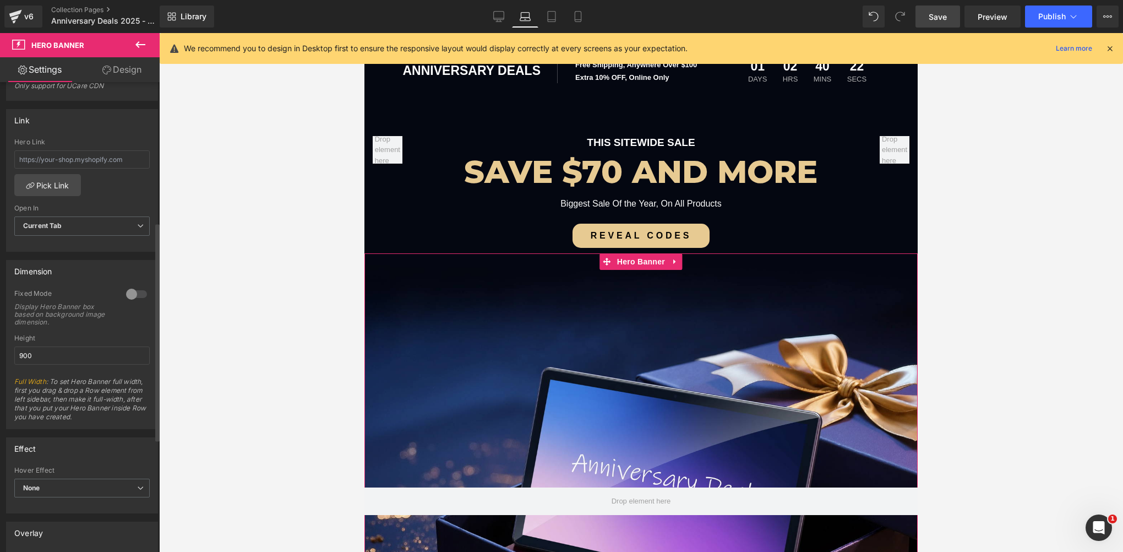
scroll to position [330, 0]
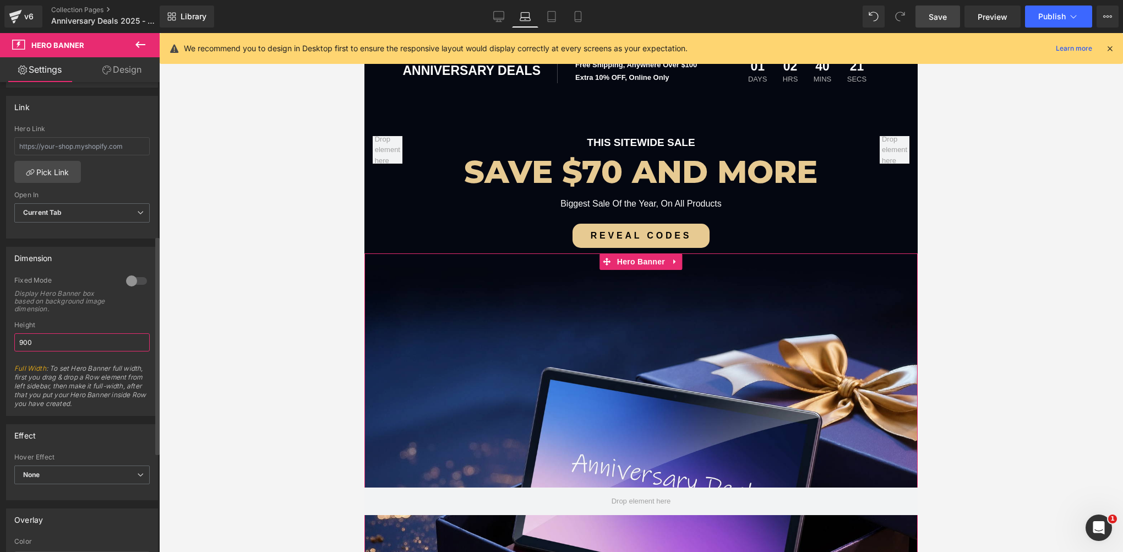
drag, startPoint x: 25, startPoint y: 338, endPoint x: 2, endPoint y: 342, distance: 23.0
click at [2, 342] on div "Dimension 0 Fixed Mode Display Hero Banner box based on background image dimens…" at bounding box center [82, 326] width 165 height 177
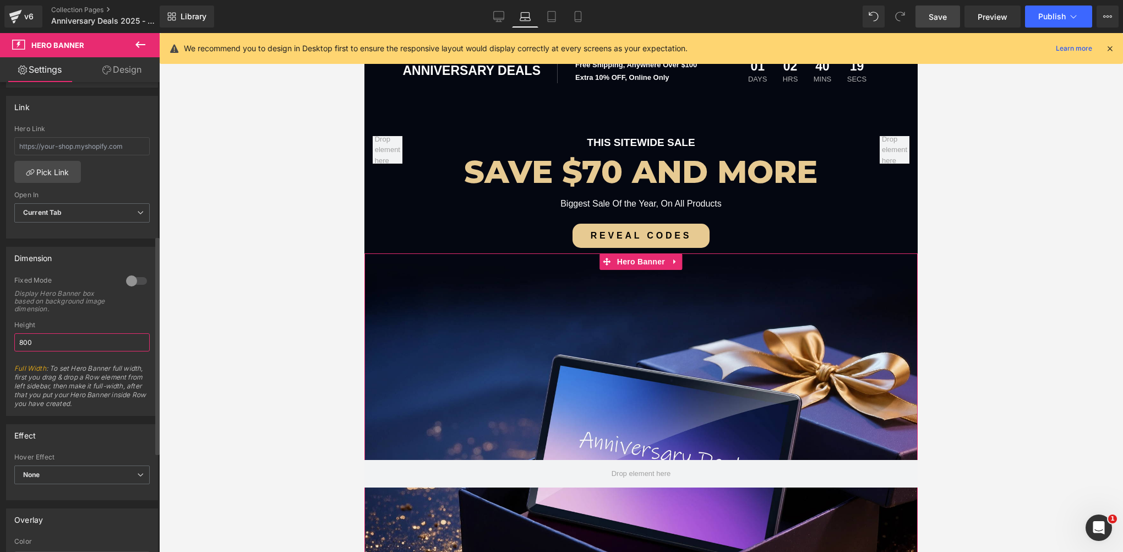
drag, startPoint x: 22, startPoint y: 340, endPoint x: 8, endPoint y: 341, distance: 13.8
click at [8, 341] on div "0 Fixed Mode Display Hero Banner box based on background image dimension. Top M…" at bounding box center [82, 345] width 151 height 139
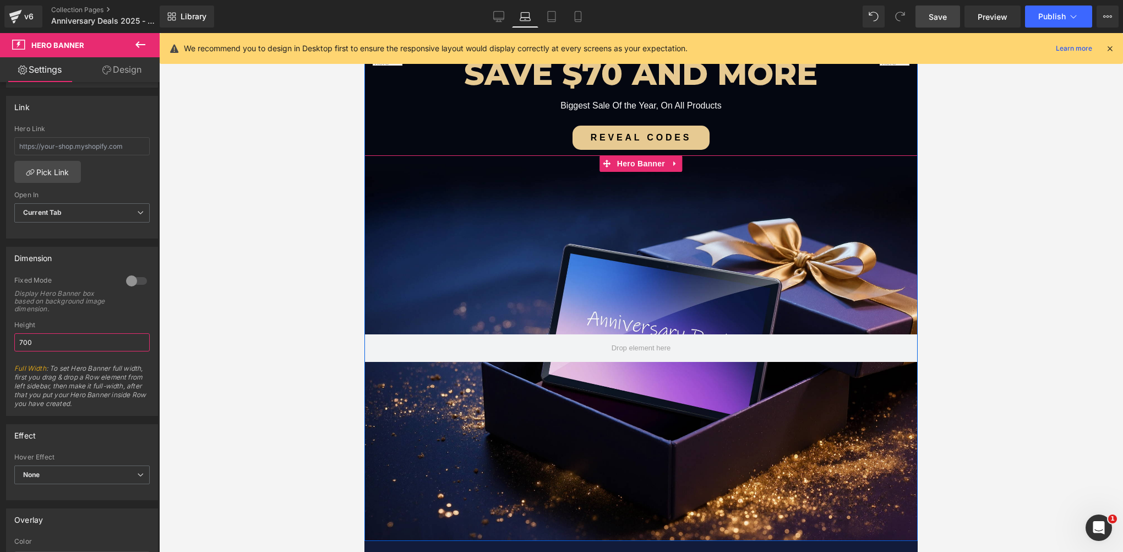
scroll to position [220, 0]
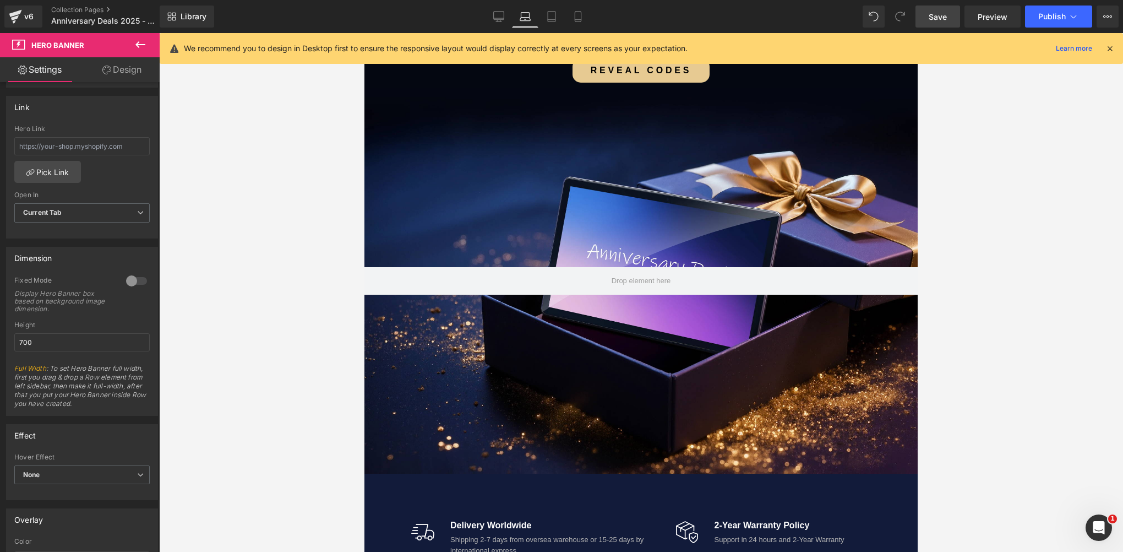
click at [314, 329] on div at bounding box center [641, 292] width 964 height 519
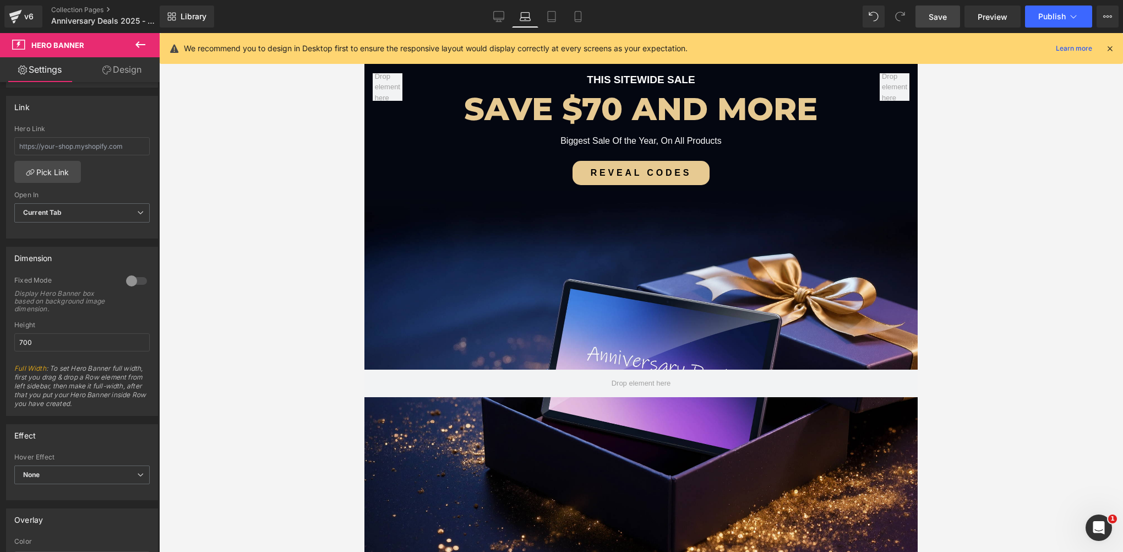
scroll to position [165, 0]
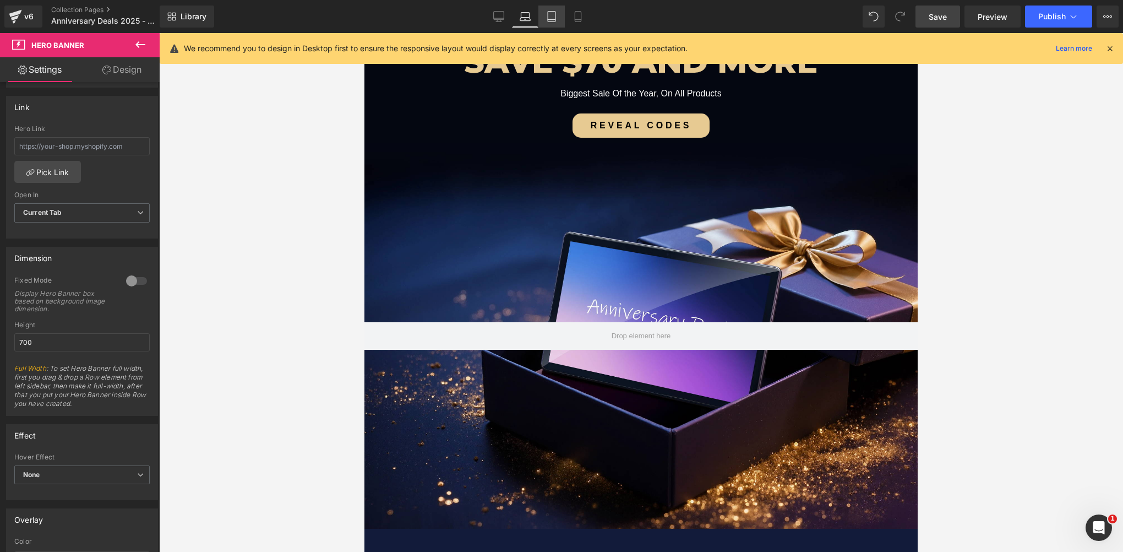
click at [560, 10] on link "Tablet" at bounding box center [551, 17] width 26 height 22
type input "900"
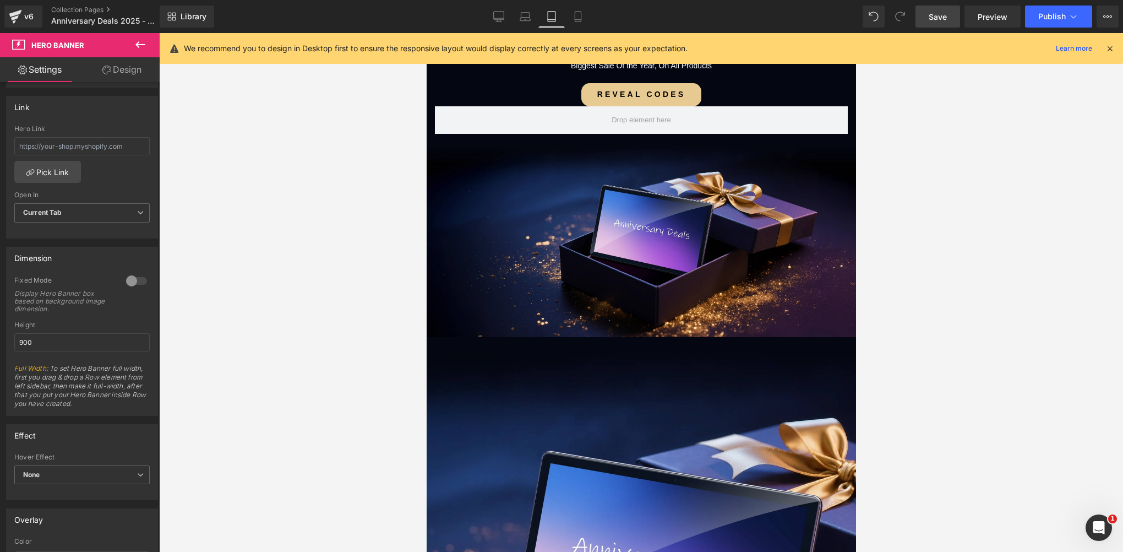
scroll to position [306, 0]
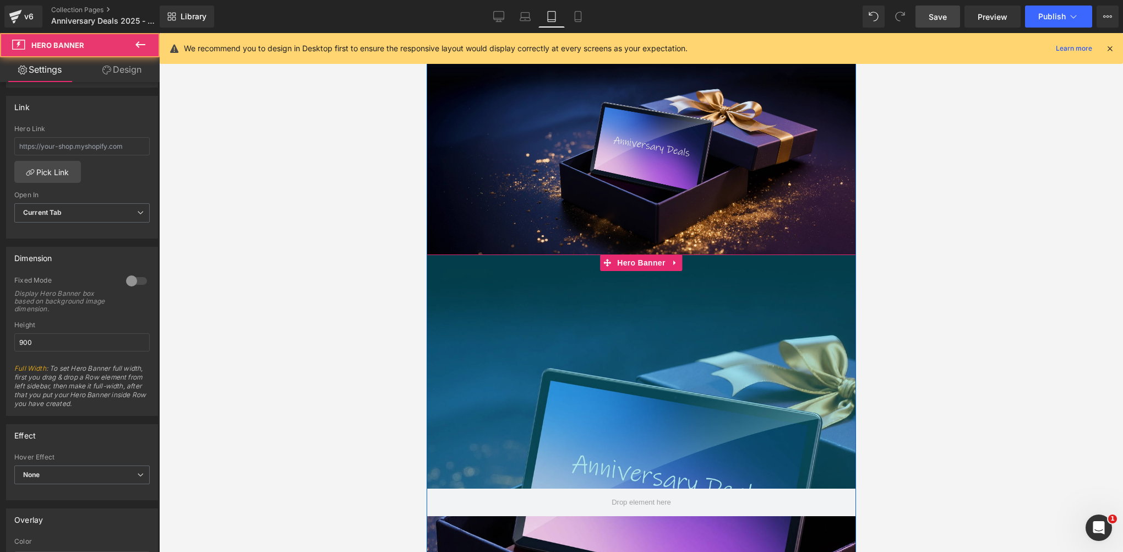
click at [556, 313] on div "Hero Banner 425px" at bounding box center [640, 501] width 429 height 495
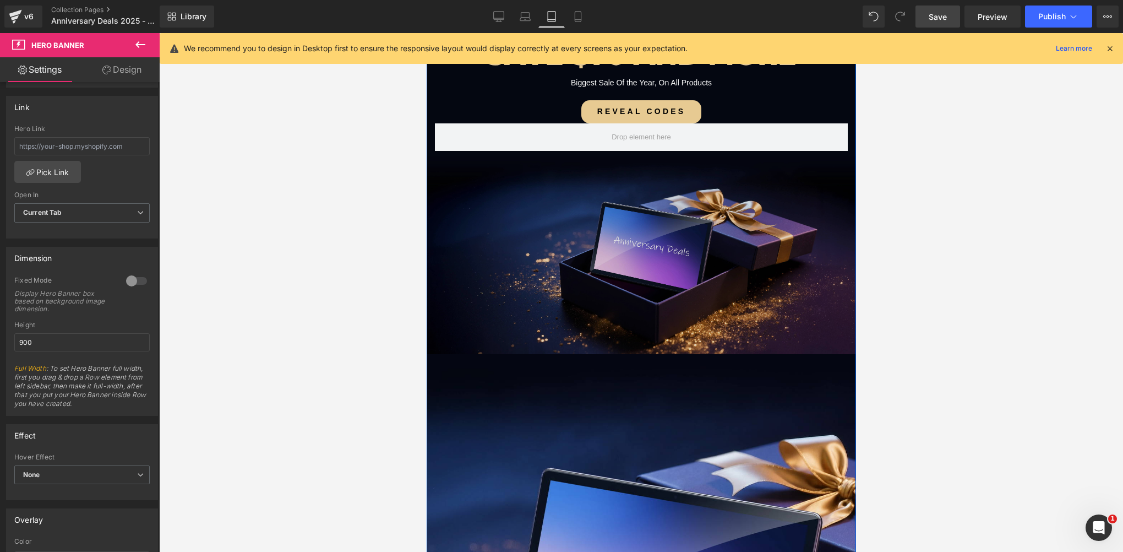
scroll to position [141, 0]
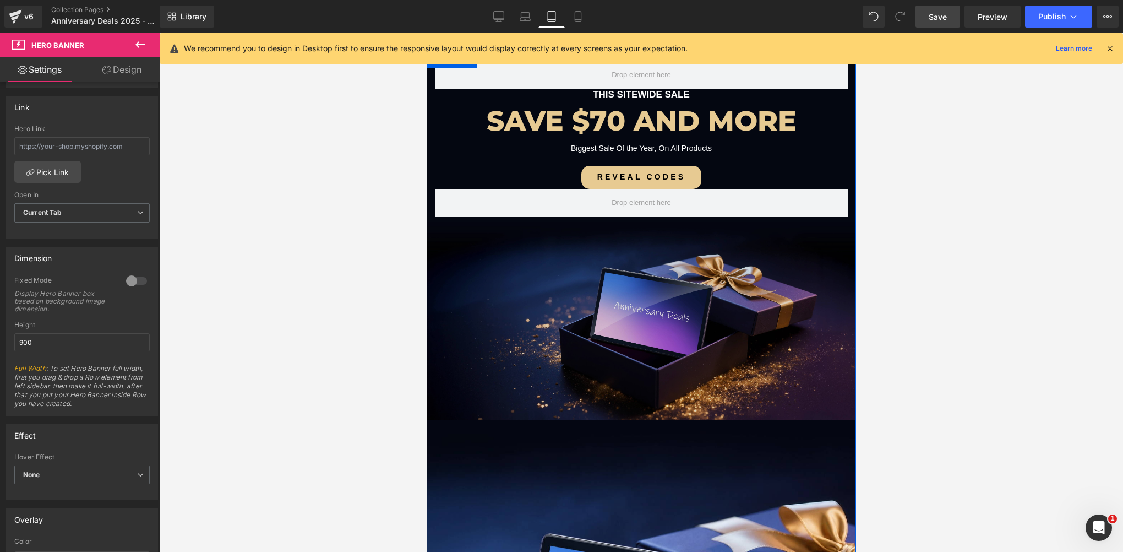
click at [641, 288] on img at bounding box center [640, 321] width 429 height 198
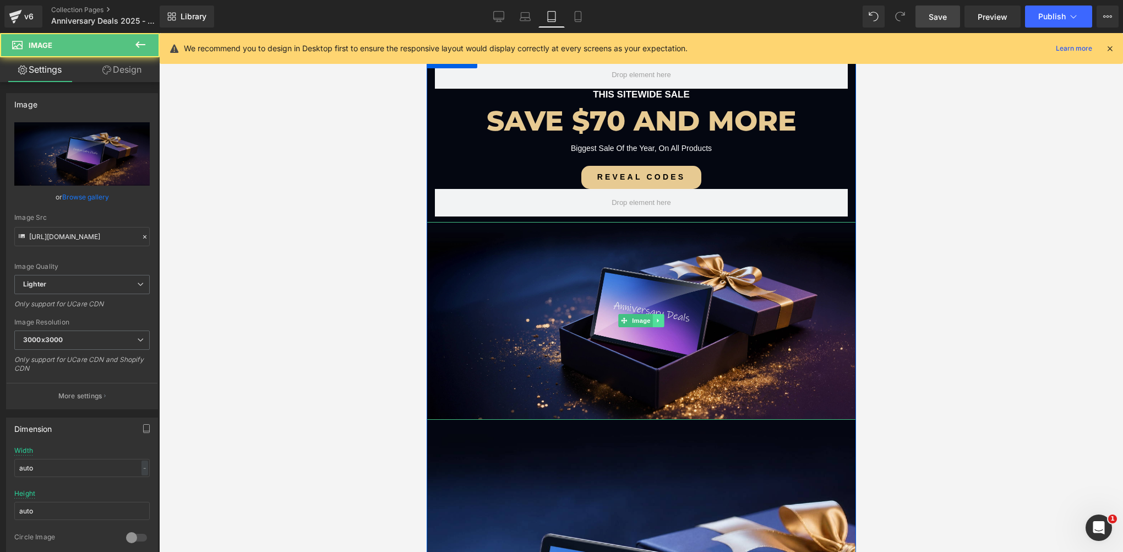
click at [657, 319] on link at bounding box center [658, 320] width 12 height 13
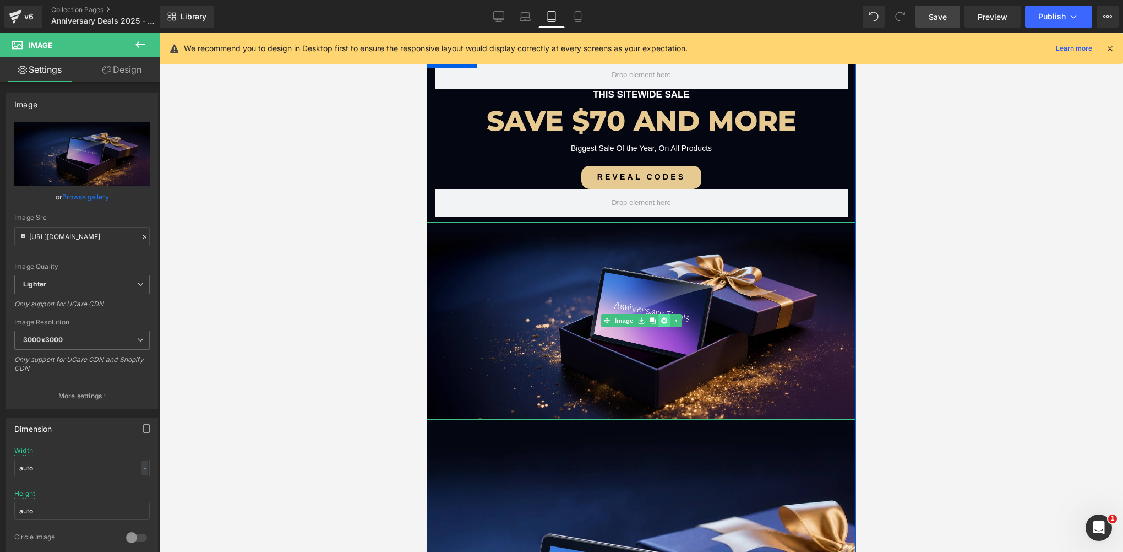
click at [661, 319] on icon at bounding box center [664, 321] width 6 height 6
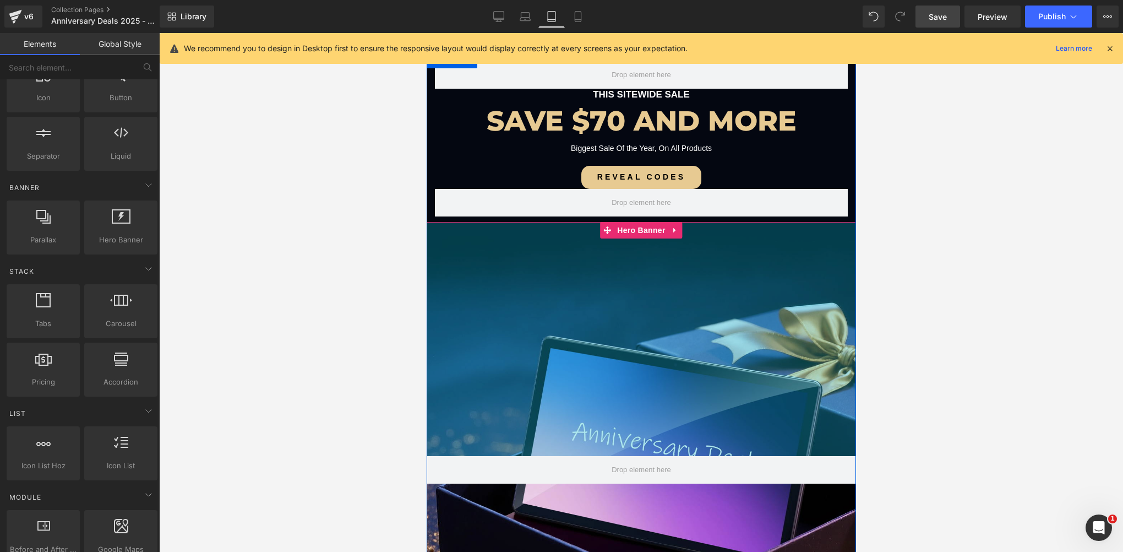
click at [416, 303] on div at bounding box center [641, 292] width 964 height 519
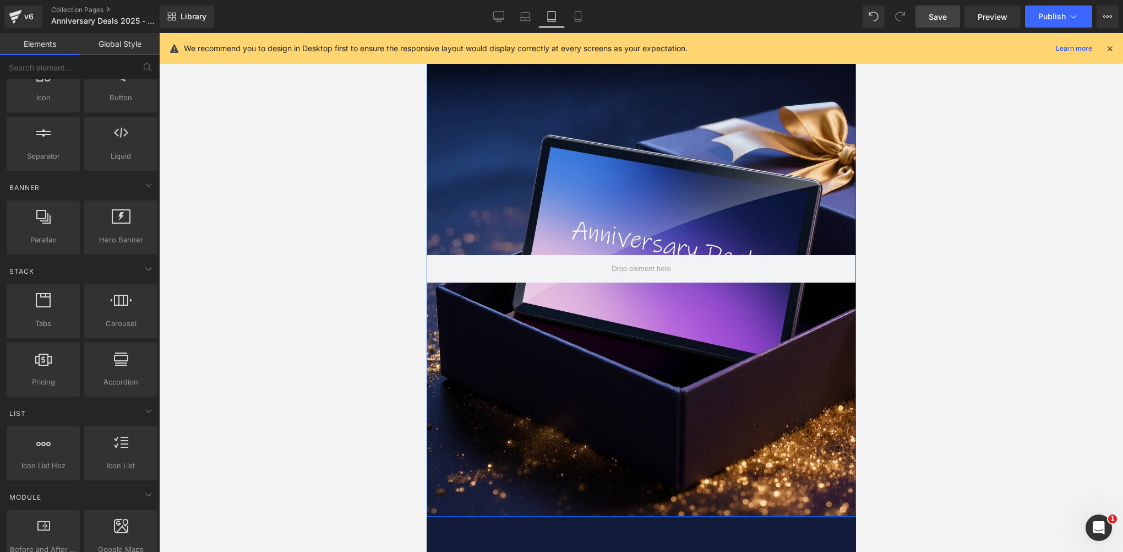
scroll to position [361, 0]
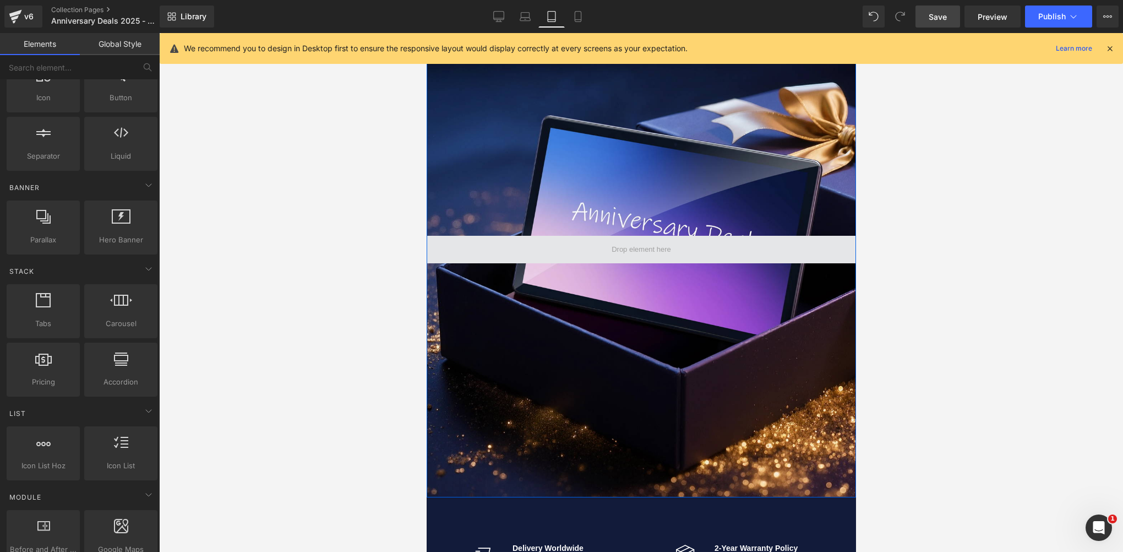
click at [657, 237] on span at bounding box center [640, 250] width 429 height 28
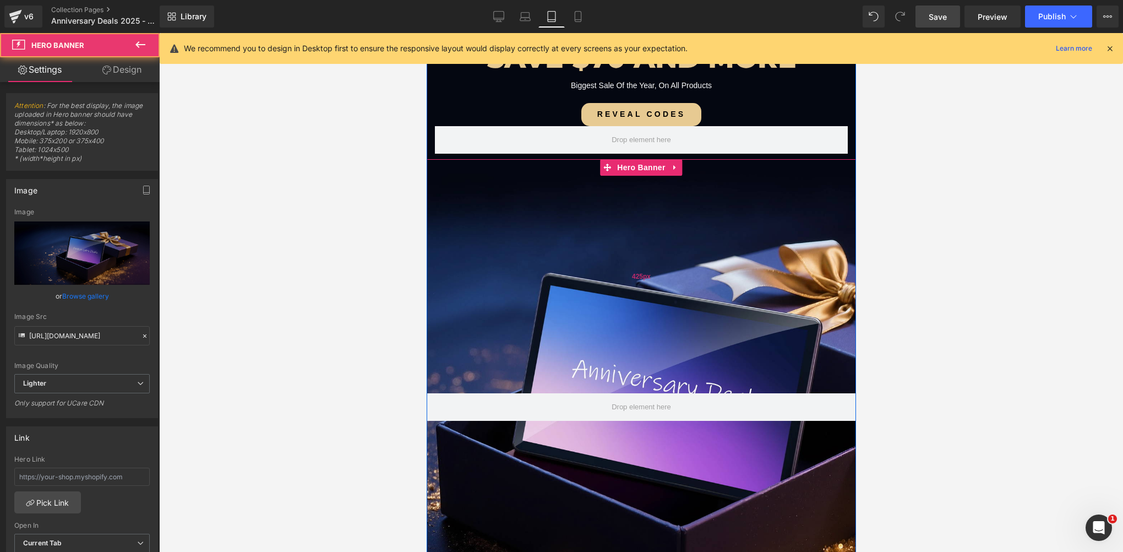
scroll to position [196, 0]
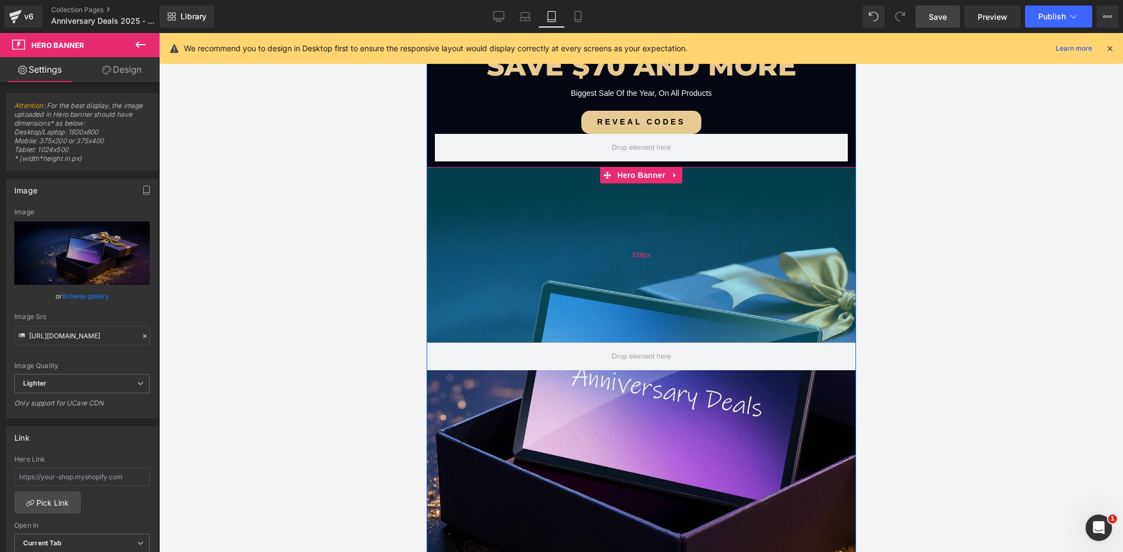
drag, startPoint x: 646, startPoint y: 340, endPoint x: 652, endPoint y: 282, distance: 58.7
click at [652, 282] on div "319px" at bounding box center [640, 255] width 429 height 176
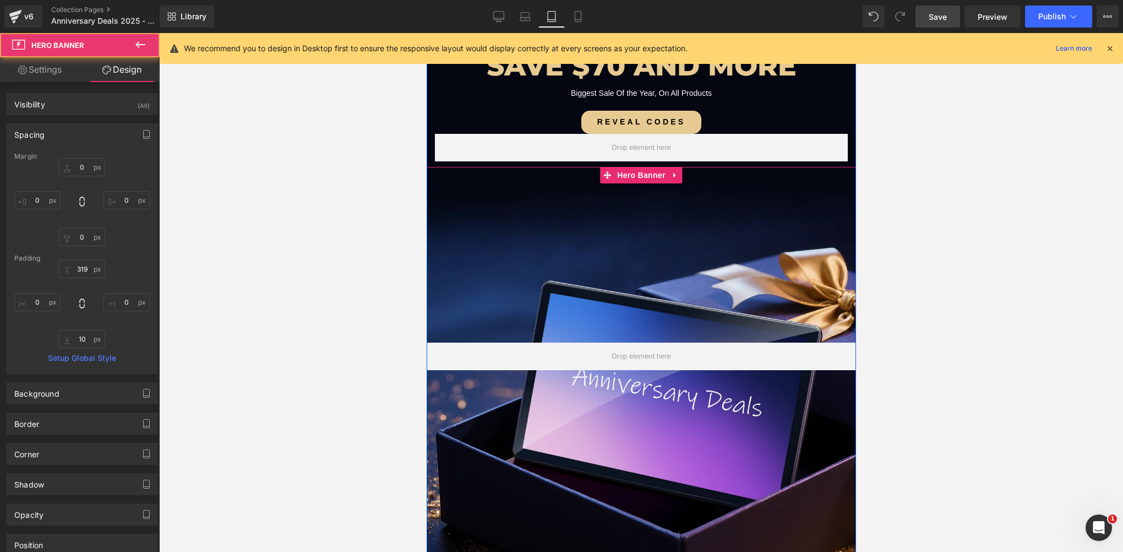
scroll to position [416, 0]
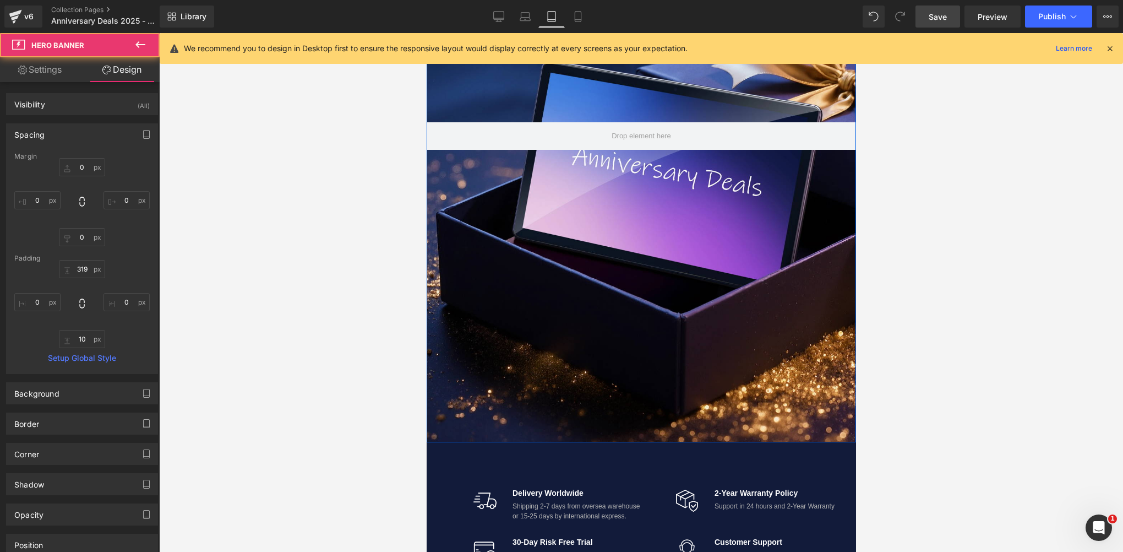
click at [644, 354] on div at bounding box center [640, 194] width 429 height 495
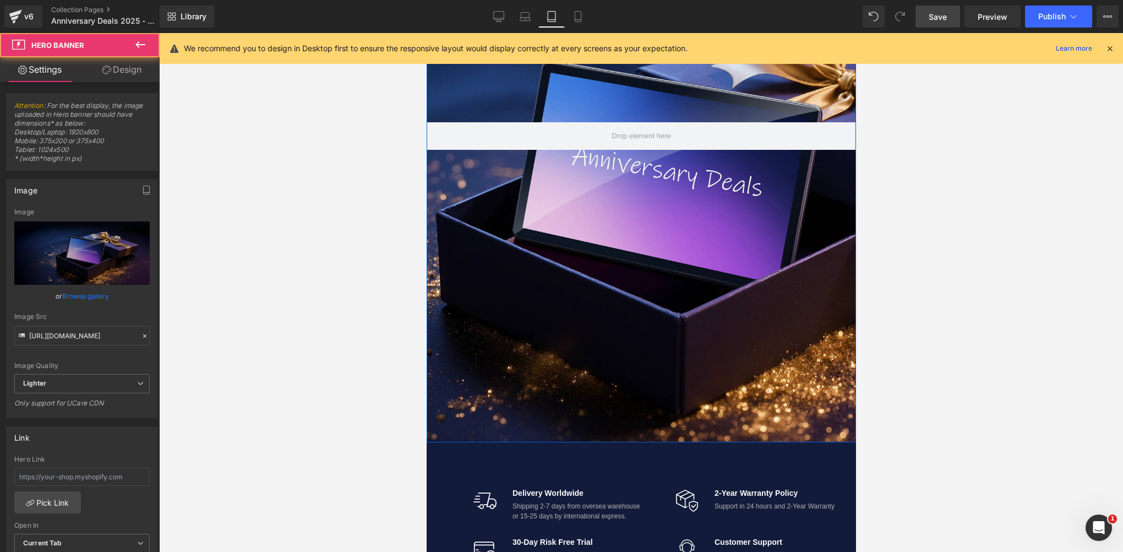
drag, startPoint x: 672, startPoint y: 362, endPoint x: 671, endPoint y: 335, distance: 27.0
click at [671, 335] on div at bounding box center [640, 194] width 429 height 495
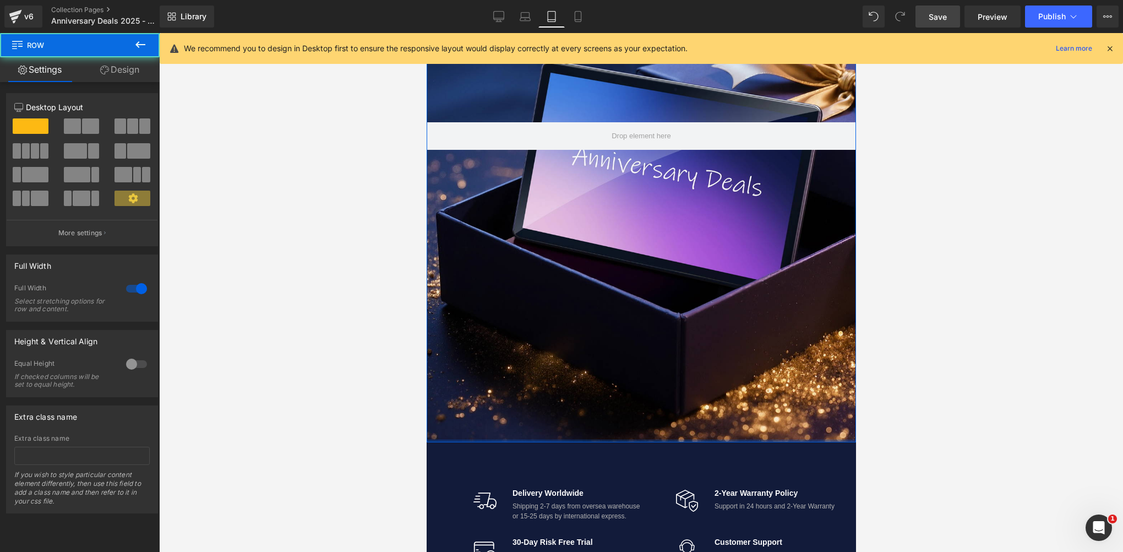
drag, startPoint x: 637, startPoint y: 438, endPoint x: 635, endPoint y: 424, distance: 14.5
click at [637, 433] on div "THIS SITEWIDE SALE Text Block SAVE $70 AND MORE Heading Biggest Sale Of the Yea…" at bounding box center [640, 110] width 429 height 666
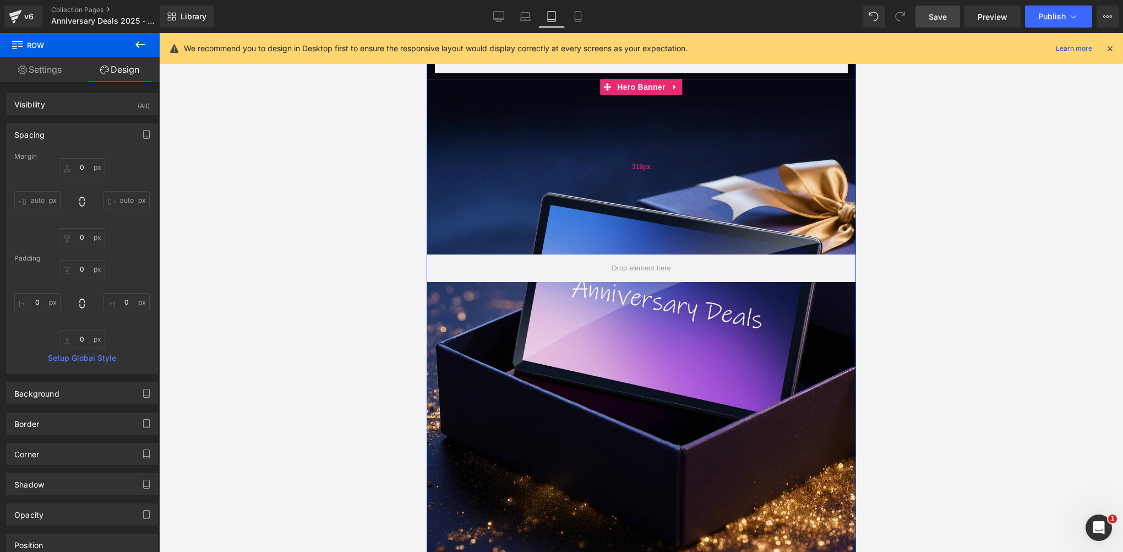
scroll to position [196, 0]
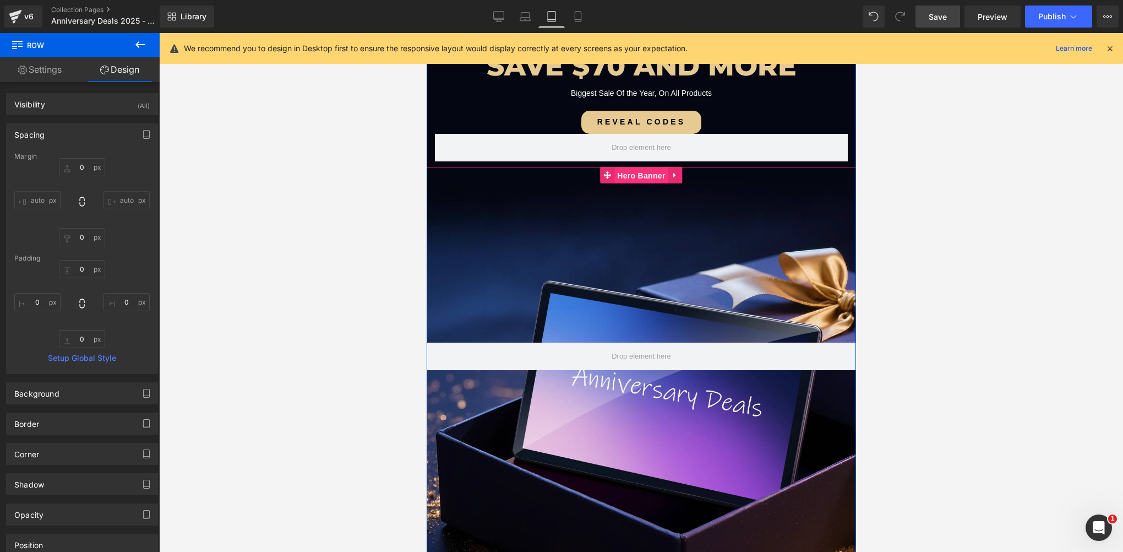
click at [631, 179] on span "Hero Banner" at bounding box center [640, 175] width 53 height 17
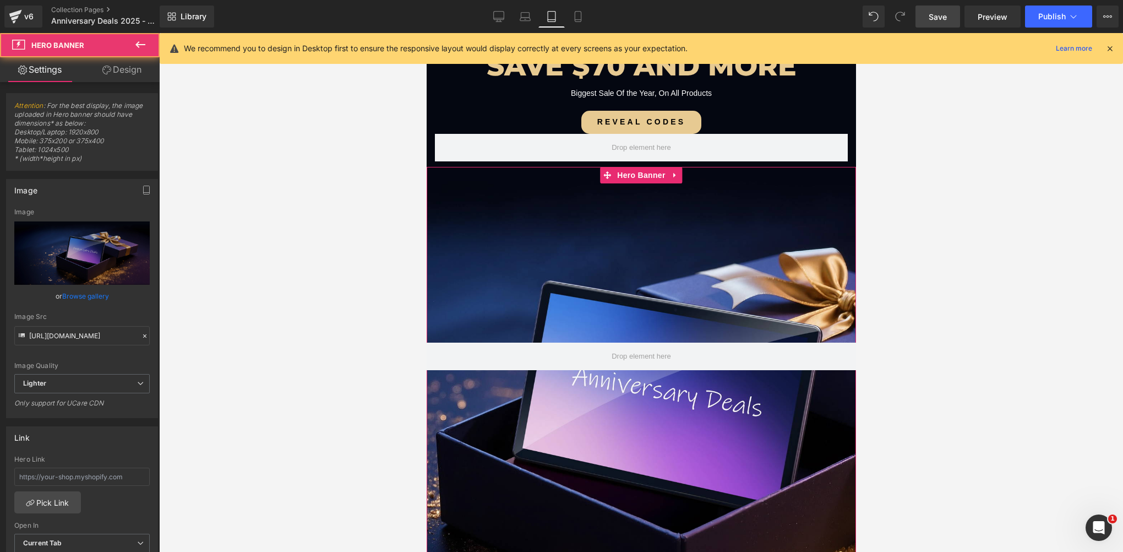
click at [126, 73] on link "Design" at bounding box center [122, 69] width 80 height 25
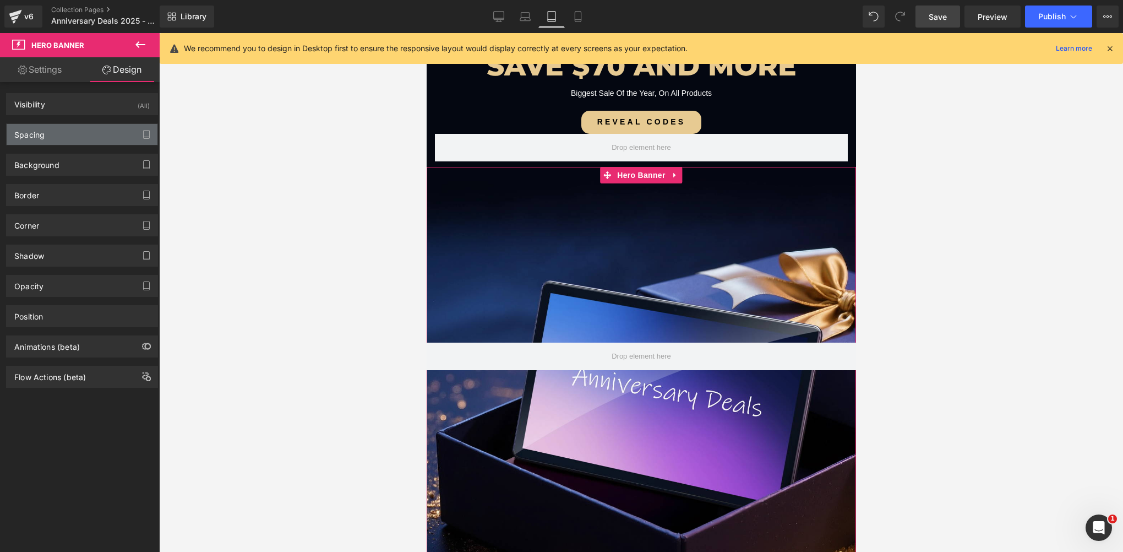
click at [61, 137] on div "Spacing" at bounding box center [82, 134] width 151 height 21
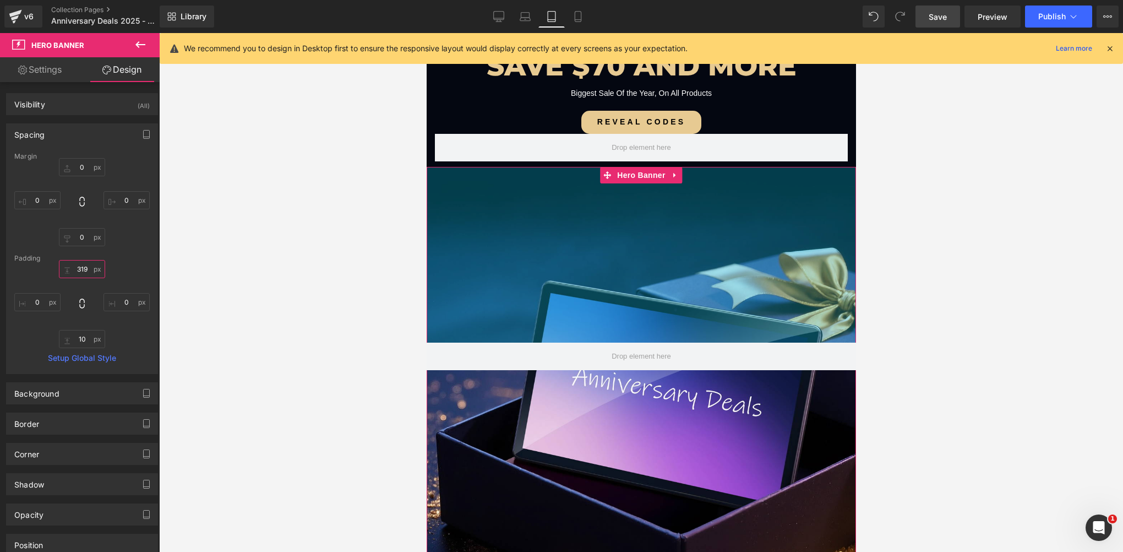
click at [88, 272] on input "319" at bounding box center [82, 269] width 46 height 18
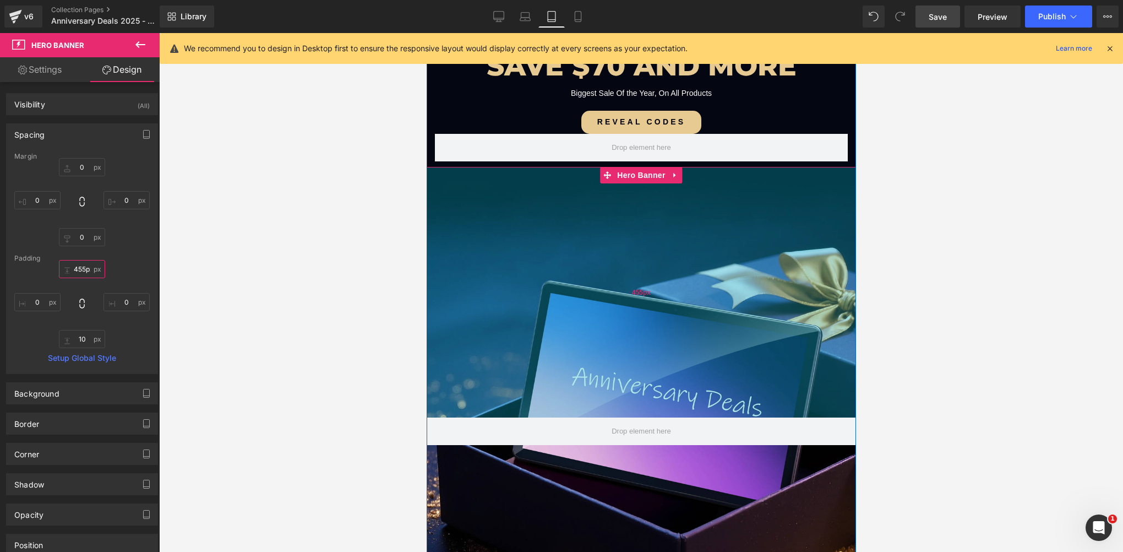
type input "467px"
drag, startPoint x: 624, startPoint y: 292, endPoint x: 634, endPoint y: 373, distance: 82.0
click at [634, 373] on div "455px" at bounding box center [640, 292] width 429 height 250
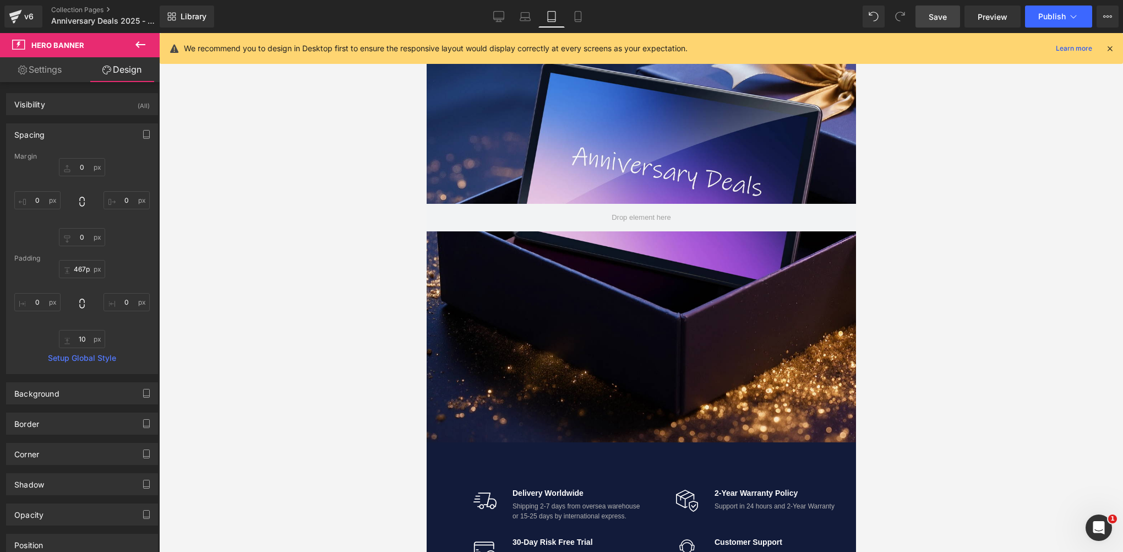
click at [352, 271] on div at bounding box center [641, 292] width 964 height 519
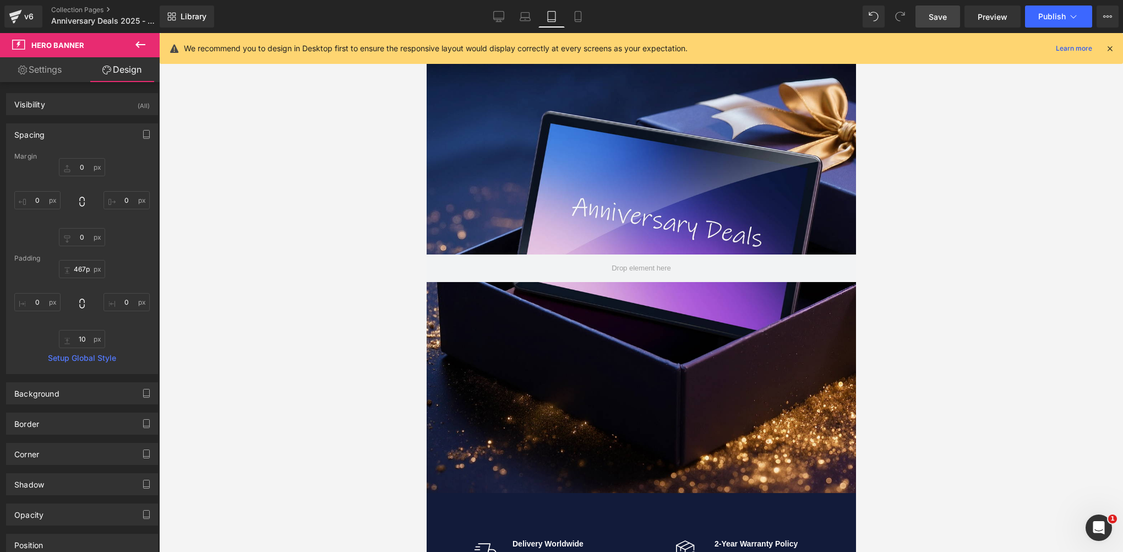
scroll to position [251, 0]
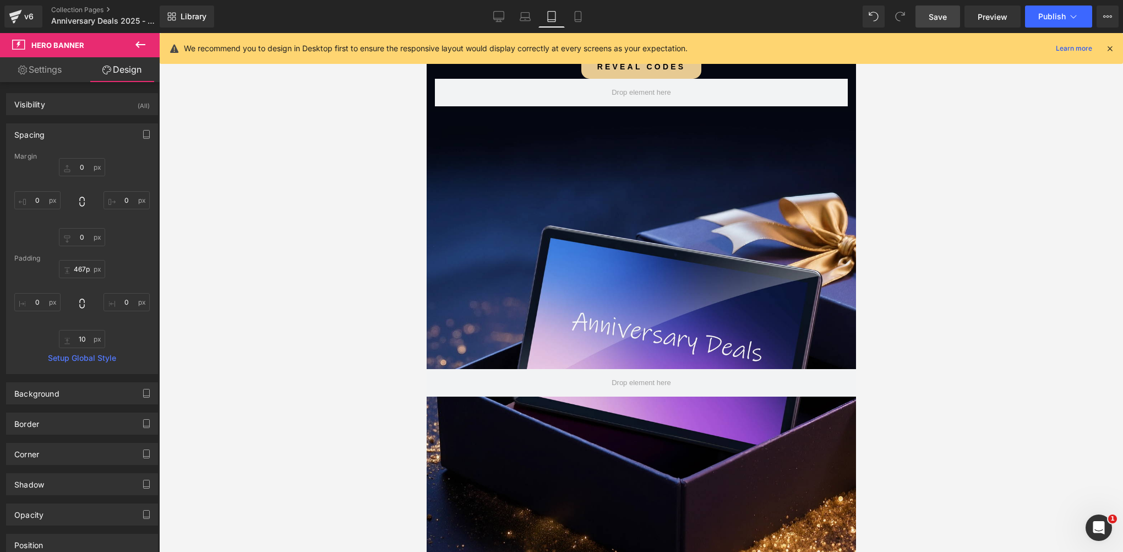
click at [593, 151] on div "Hero Banner 467px" at bounding box center [640, 359] width 429 height 495
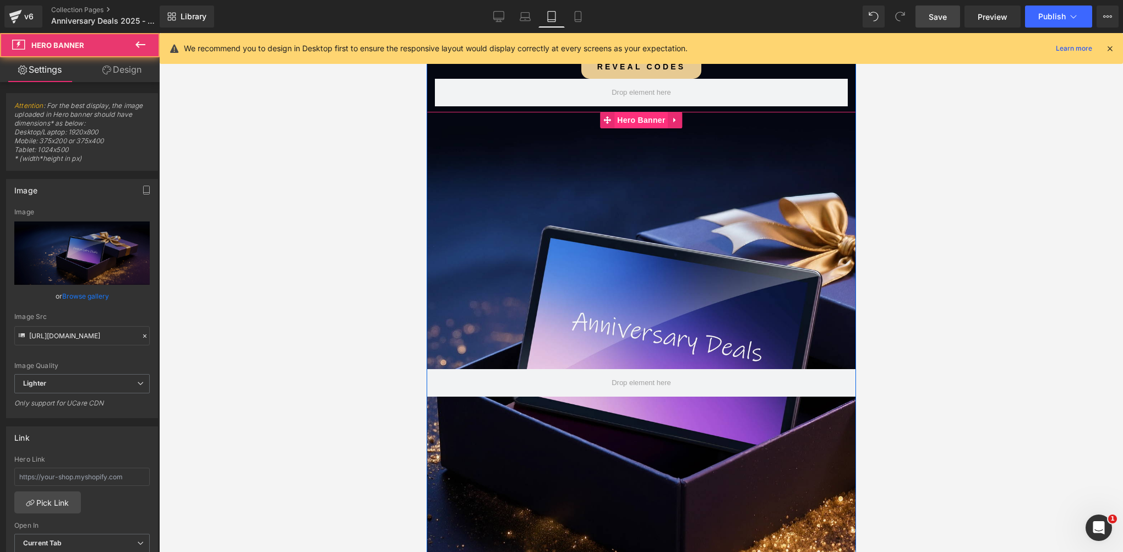
click at [633, 120] on span "Hero Banner" at bounding box center [640, 120] width 53 height 17
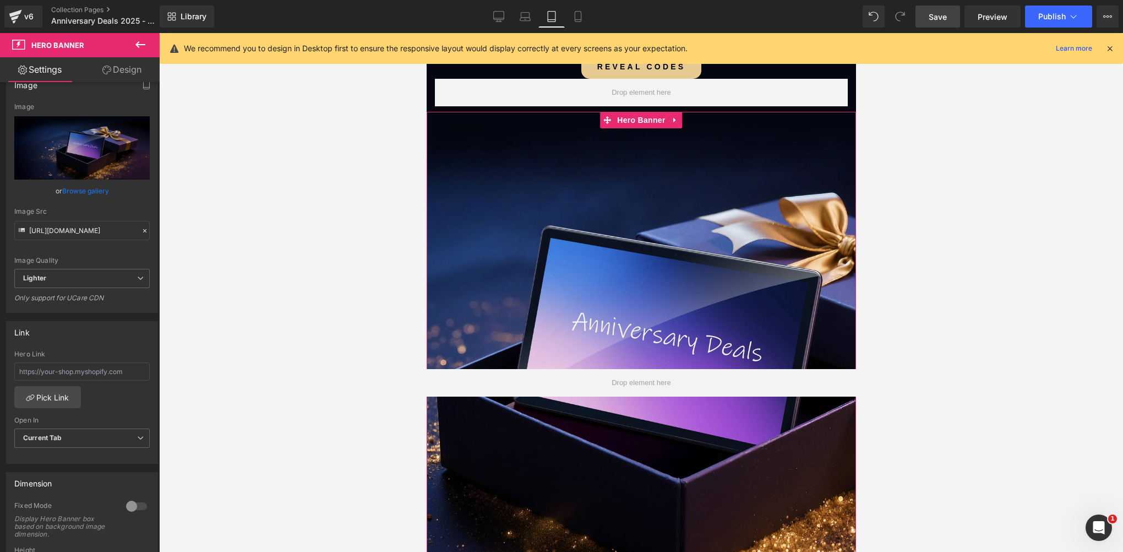
scroll to position [220, 0]
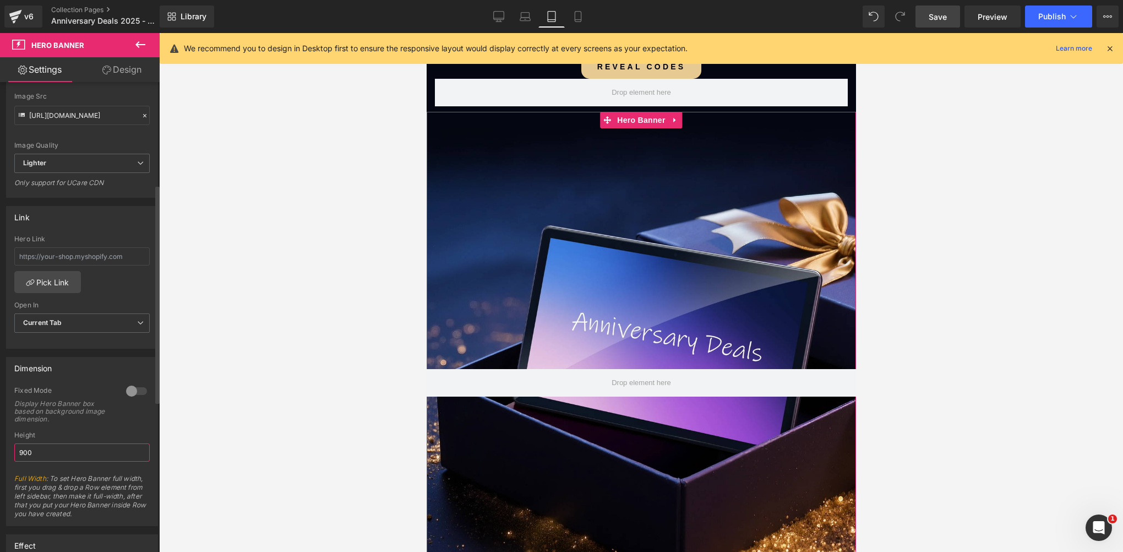
drag, startPoint x: 25, startPoint y: 451, endPoint x: 2, endPoint y: 450, distance: 22.6
click at [2, 450] on div "Dimension 0 Fixed Mode Display Hero Banner box based on background image dimens…" at bounding box center [82, 436] width 165 height 177
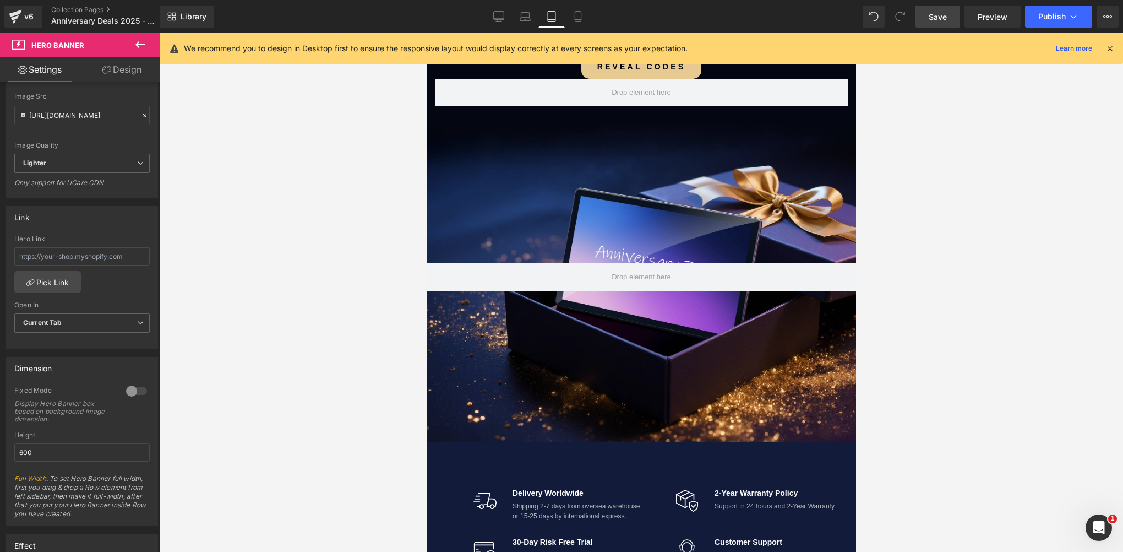
click at [303, 347] on div at bounding box center [641, 292] width 964 height 519
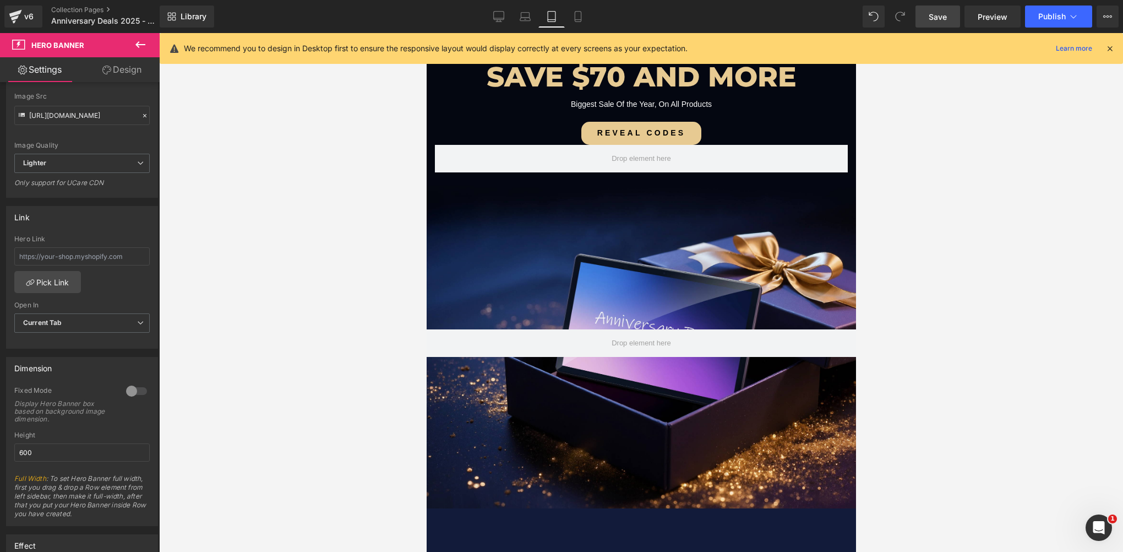
scroll to position [141, 0]
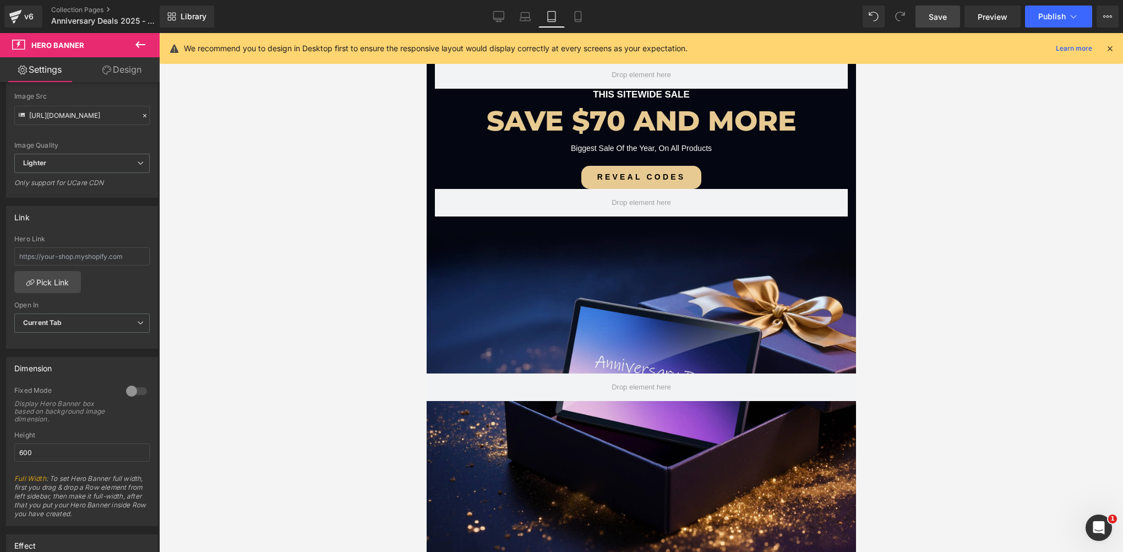
click at [422, 275] on div at bounding box center [641, 292] width 964 height 519
click at [581, 18] on icon at bounding box center [578, 17] width 6 height 10
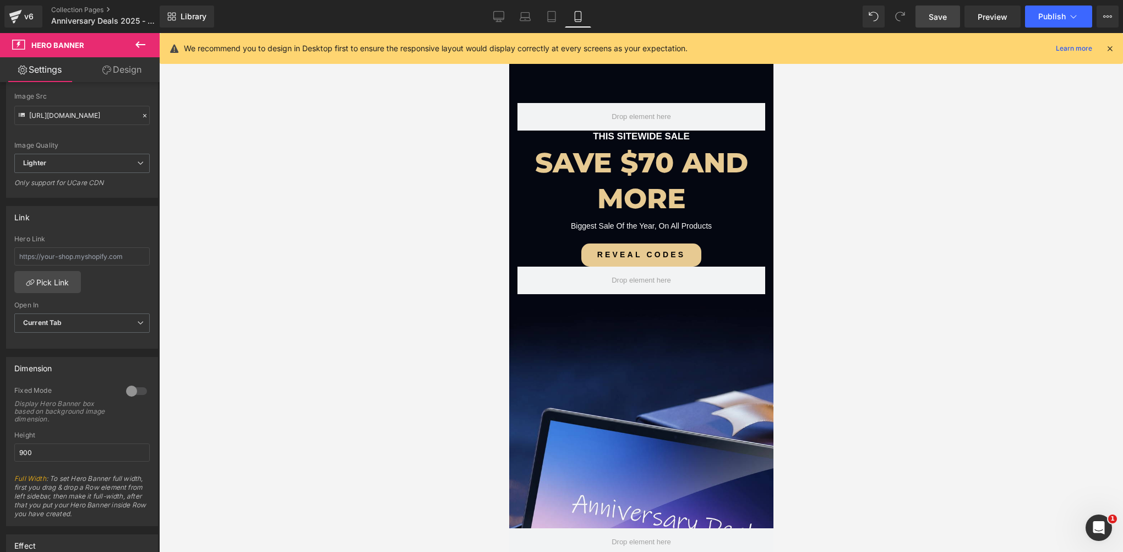
scroll to position [214, 0]
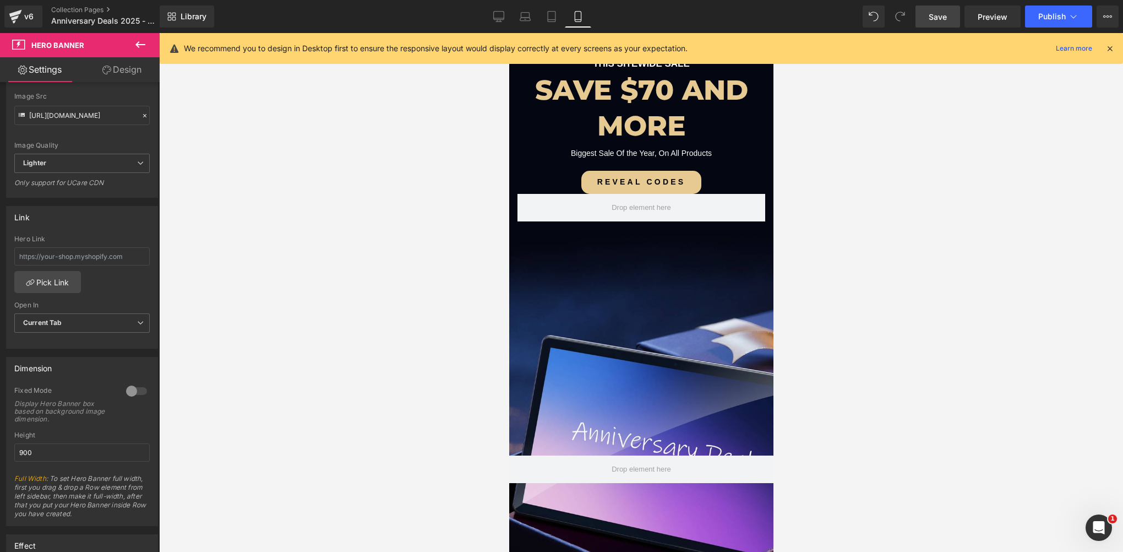
click at [628, 228] on div "Hero Banner 275px" at bounding box center [641, 468] width 264 height 495
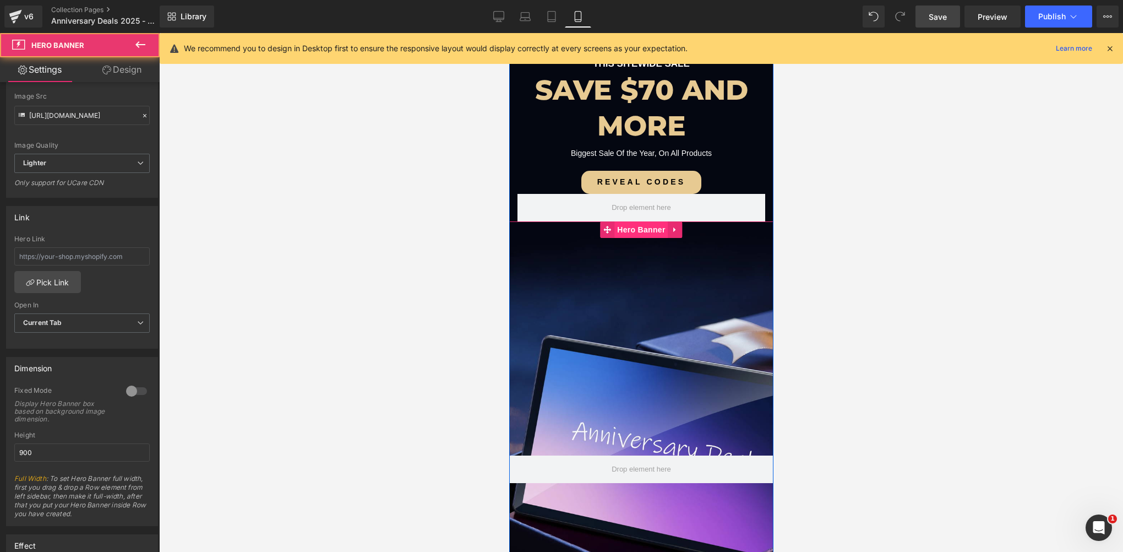
click at [629, 230] on span "Hero Banner" at bounding box center [640, 229] width 53 height 17
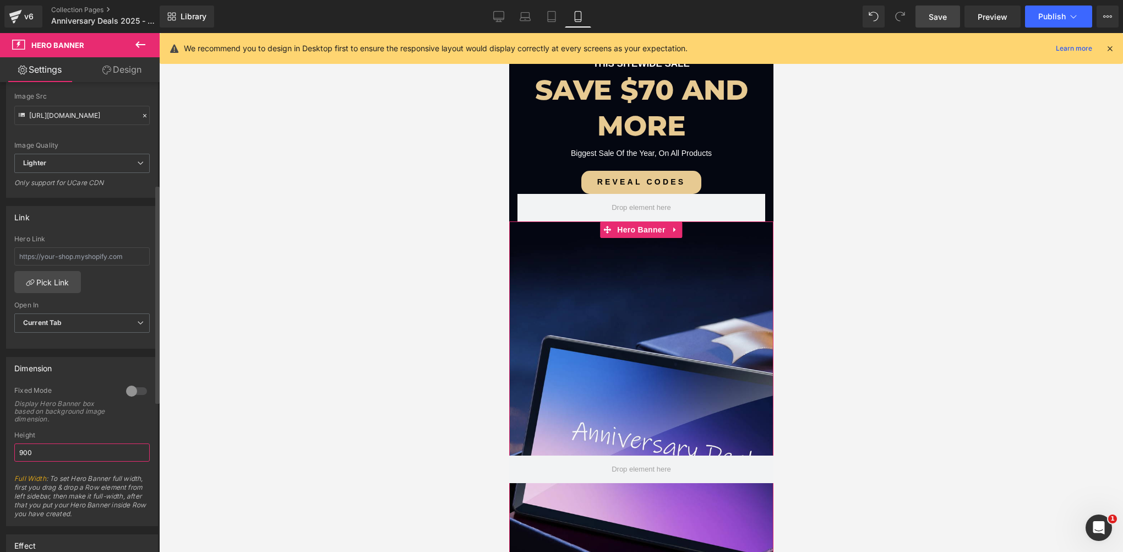
drag, startPoint x: 24, startPoint y: 451, endPoint x: 9, endPoint y: 455, distance: 15.2
click at [9, 455] on div "0 Fixed Mode Display Hero Banner box based on background image dimension. Top M…" at bounding box center [82, 455] width 151 height 139
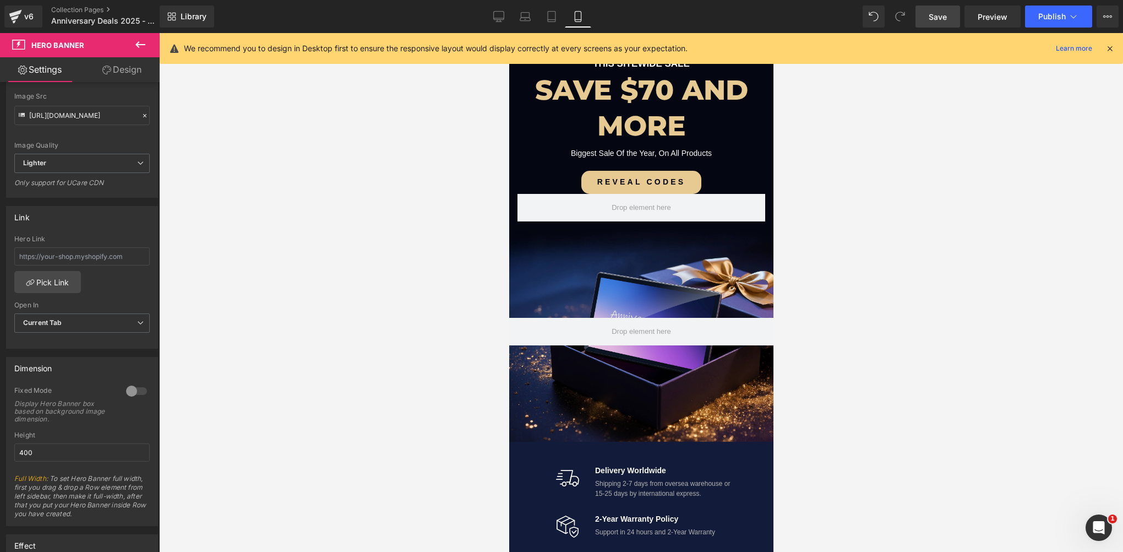
click at [451, 336] on div at bounding box center [641, 292] width 964 height 519
click at [944, 19] on span "Save" at bounding box center [938, 17] width 18 height 12
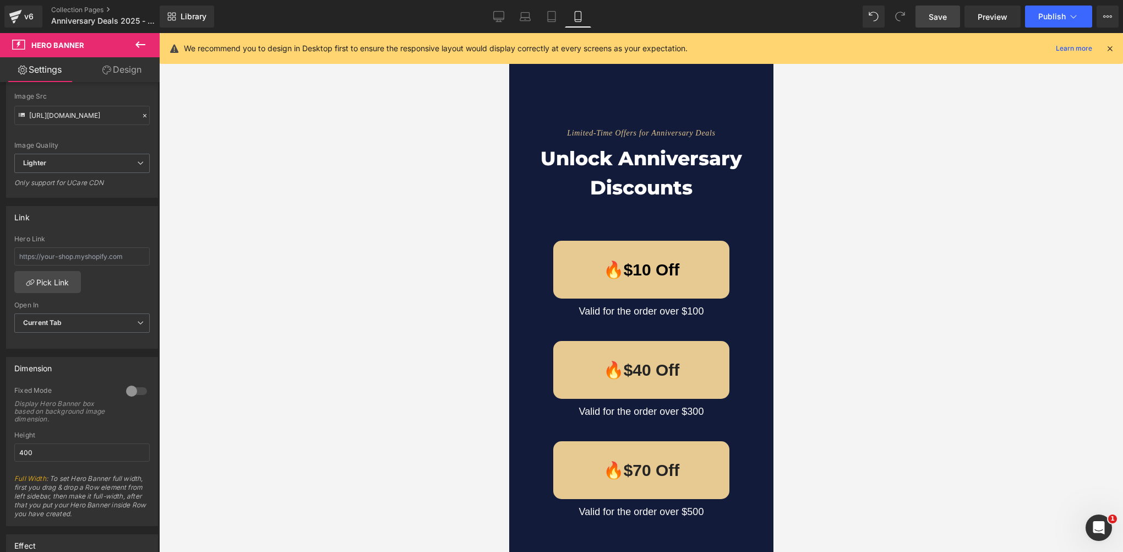
scroll to position [819, 0]
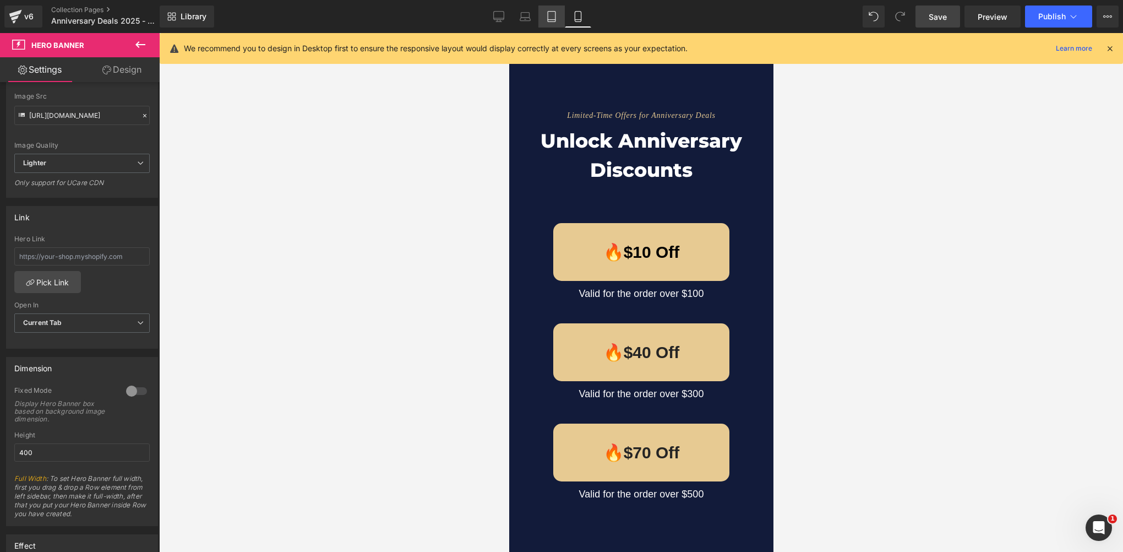
click at [553, 24] on link "Tablet" at bounding box center [551, 17] width 26 height 22
type input "600"
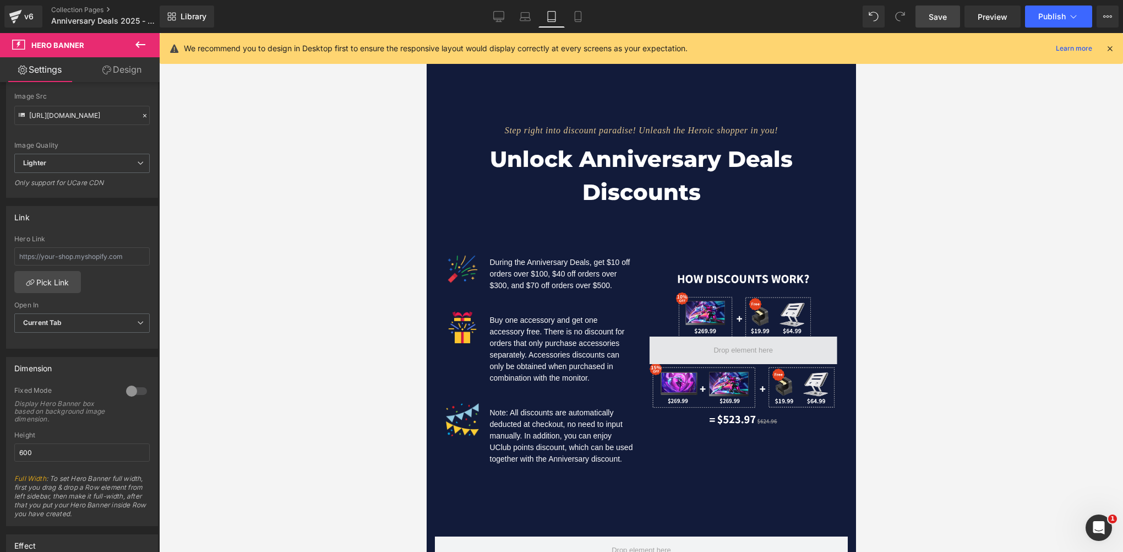
scroll to position [1255, 0]
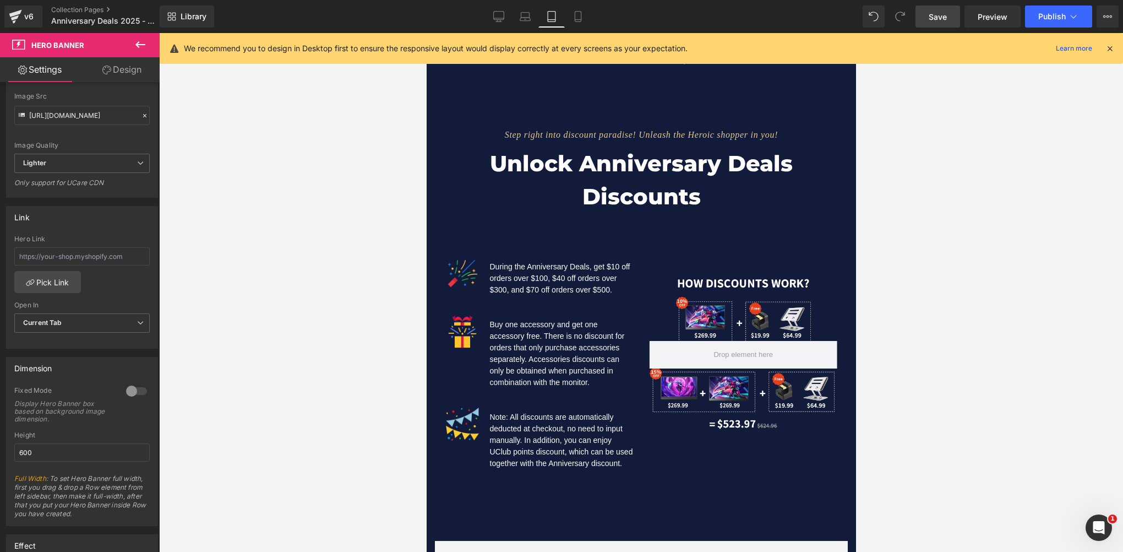
click at [739, 303] on div at bounding box center [743, 354] width 188 height 162
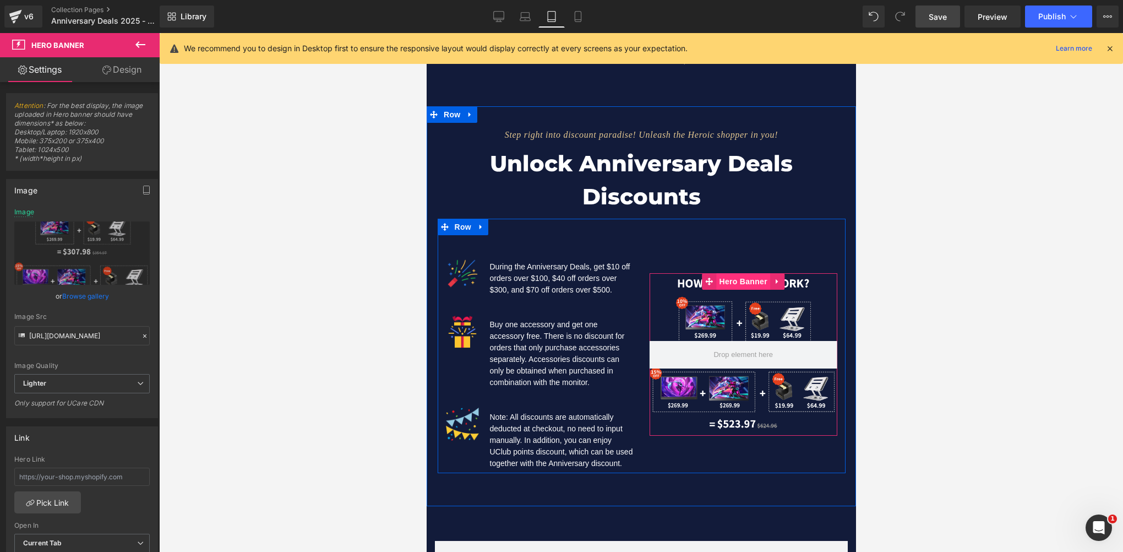
click at [734, 273] on span "Hero Banner" at bounding box center [742, 281] width 53 height 17
click at [734, 274] on span "Hero Banner" at bounding box center [742, 282] width 53 height 17
click at [732, 274] on span "Hero Banner" at bounding box center [742, 282] width 53 height 17
click at [732, 273] on span "Hero Banner" at bounding box center [742, 281] width 53 height 17
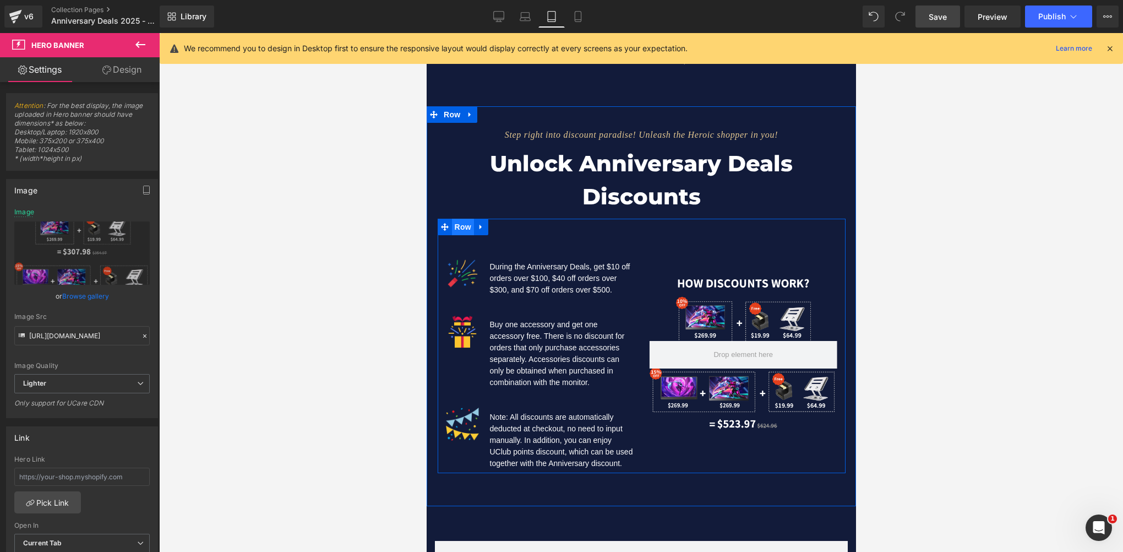
click at [459, 219] on span "Row" at bounding box center [462, 227] width 22 height 17
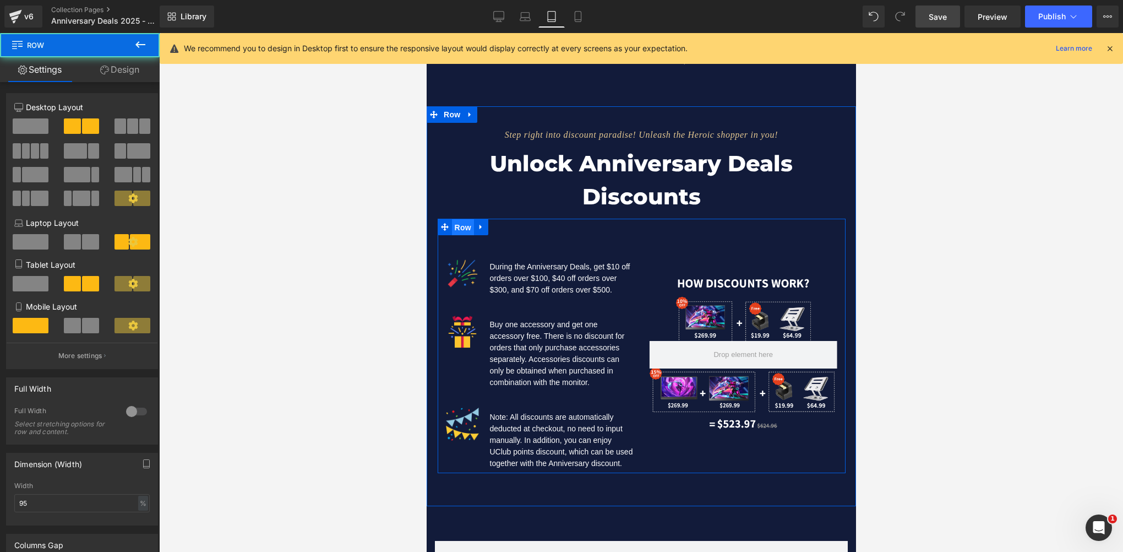
click at [459, 219] on span "Row" at bounding box center [462, 227] width 22 height 17
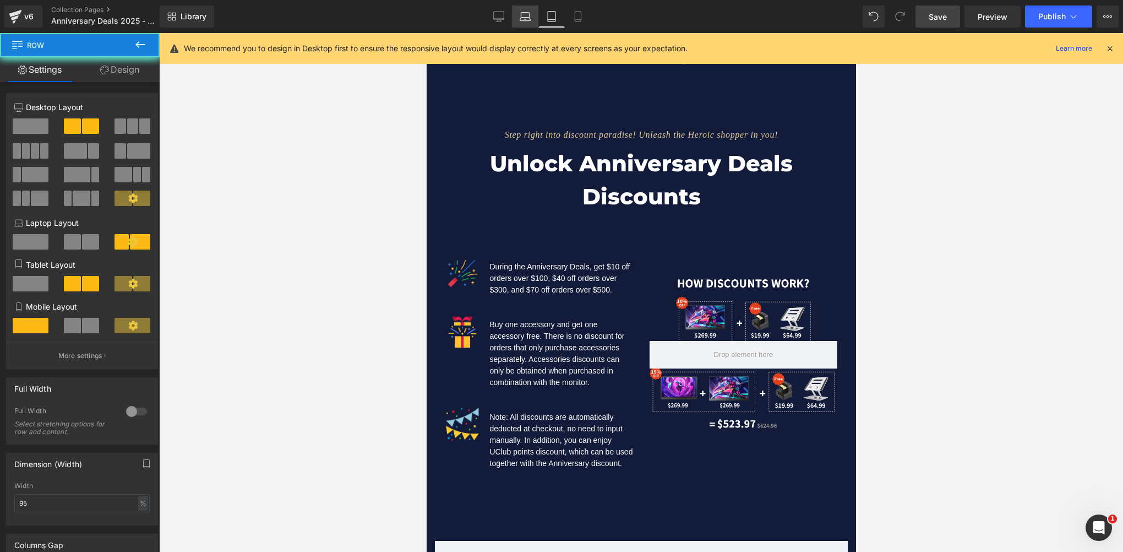
click at [526, 19] on icon at bounding box center [525, 16] width 11 height 11
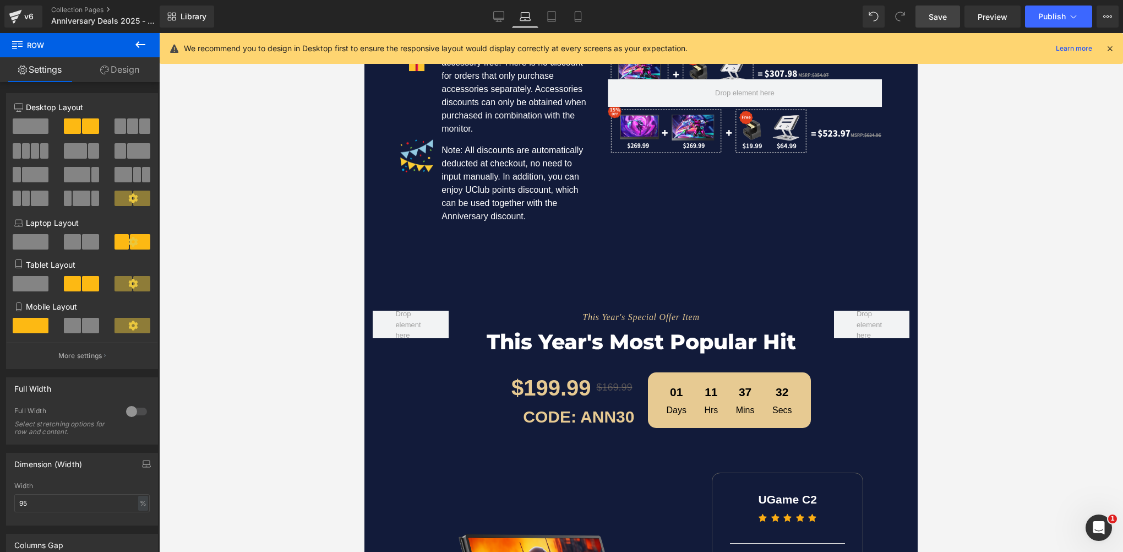
type input "90"
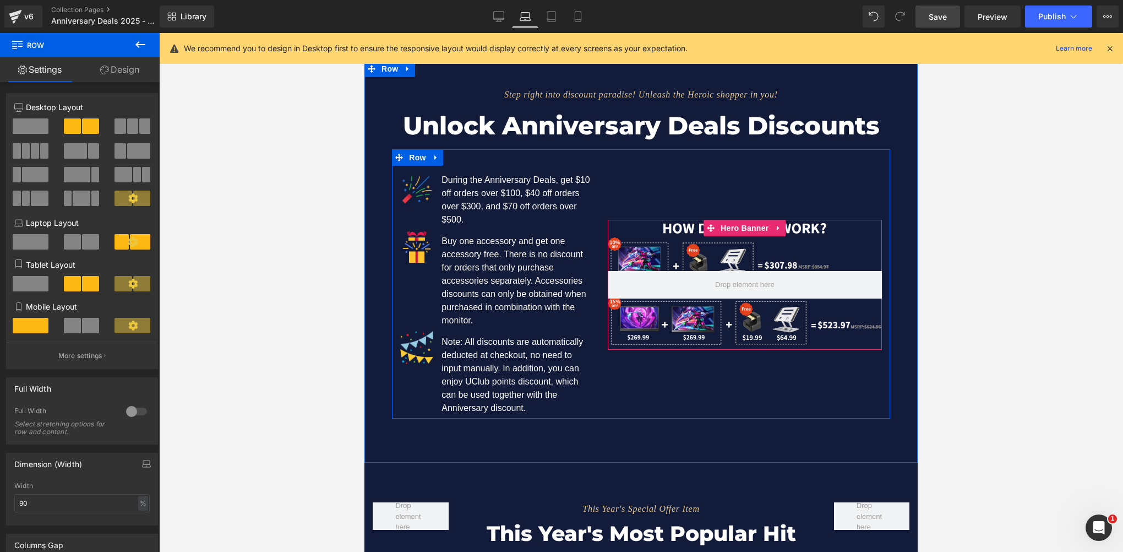
scroll to position [1083, 0]
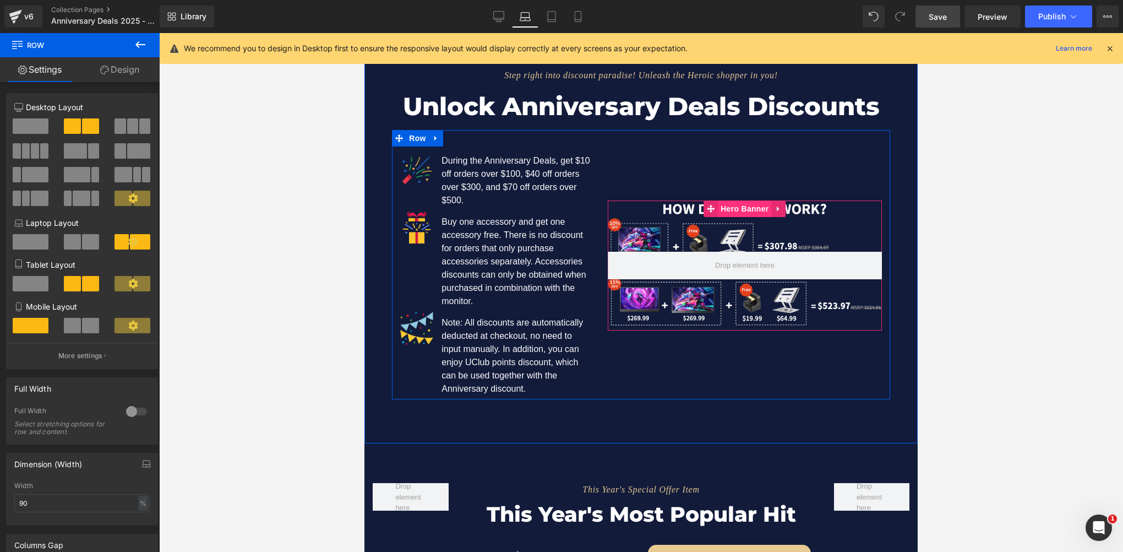
click at [746, 206] on span "Hero Banner" at bounding box center [744, 208] width 53 height 17
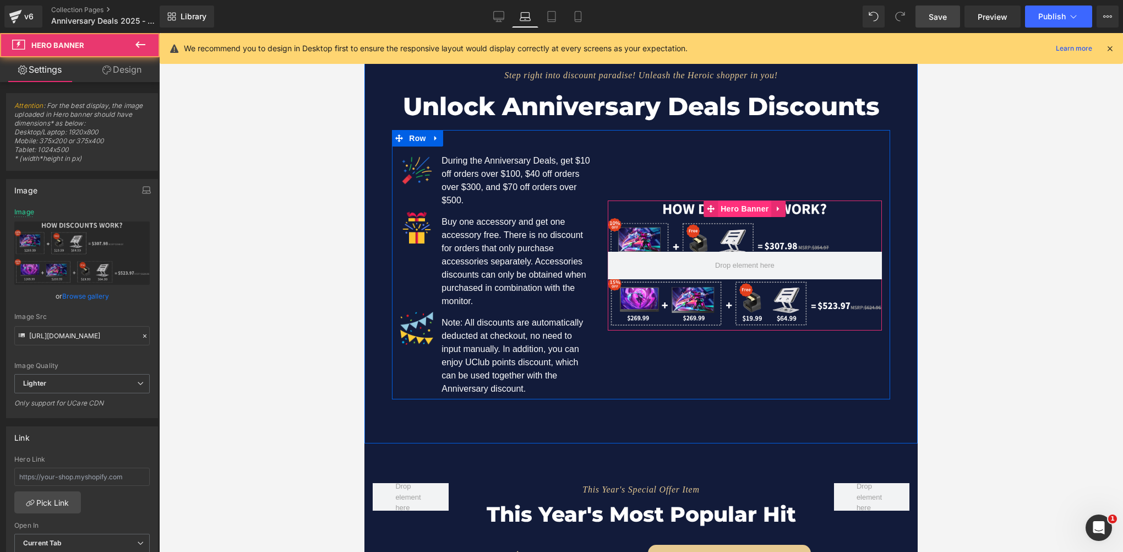
click at [746, 206] on span "Hero Banner" at bounding box center [744, 208] width 53 height 17
click at [746, 206] on span "Hero Banner" at bounding box center [744, 209] width 53 height 17
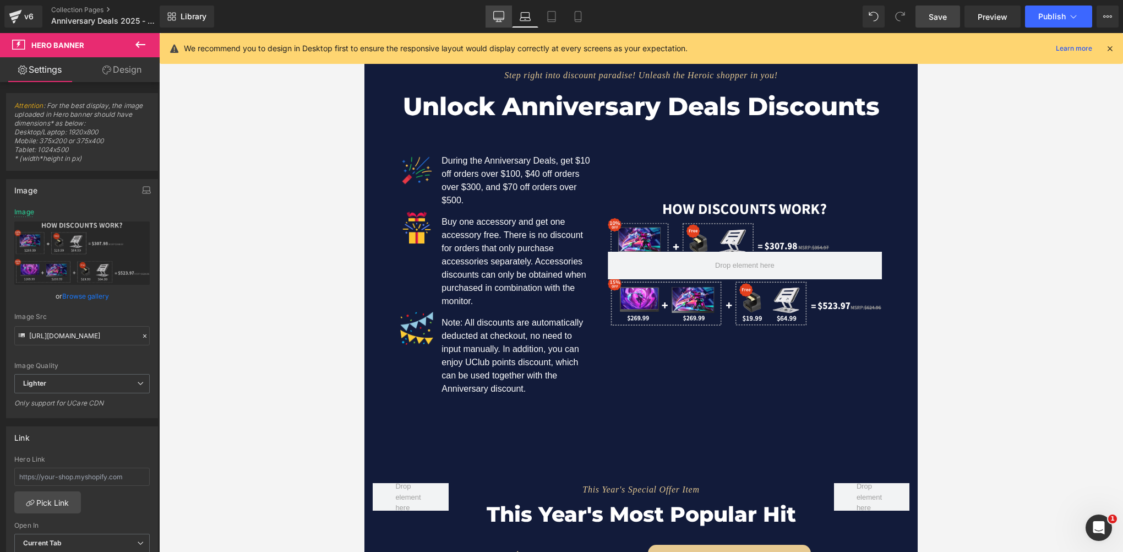
click at [504, 19] on icon at bounding box center [499, 16] width 10 height 8
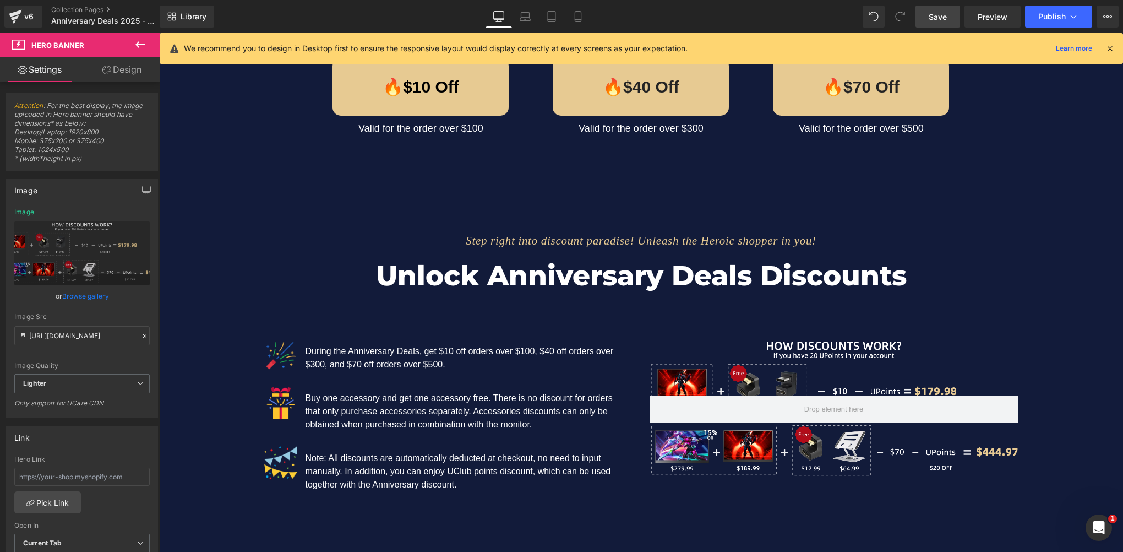
scroll to position [1207, 0]
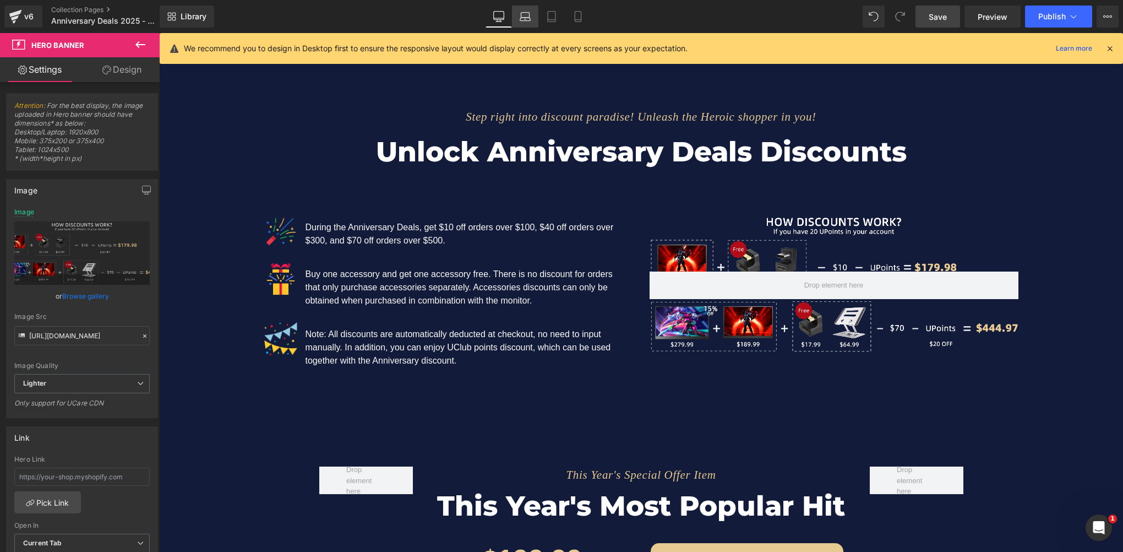
click at [529, 24] on link "Laptop" at bounding box center [525, 17] width 26 height 22
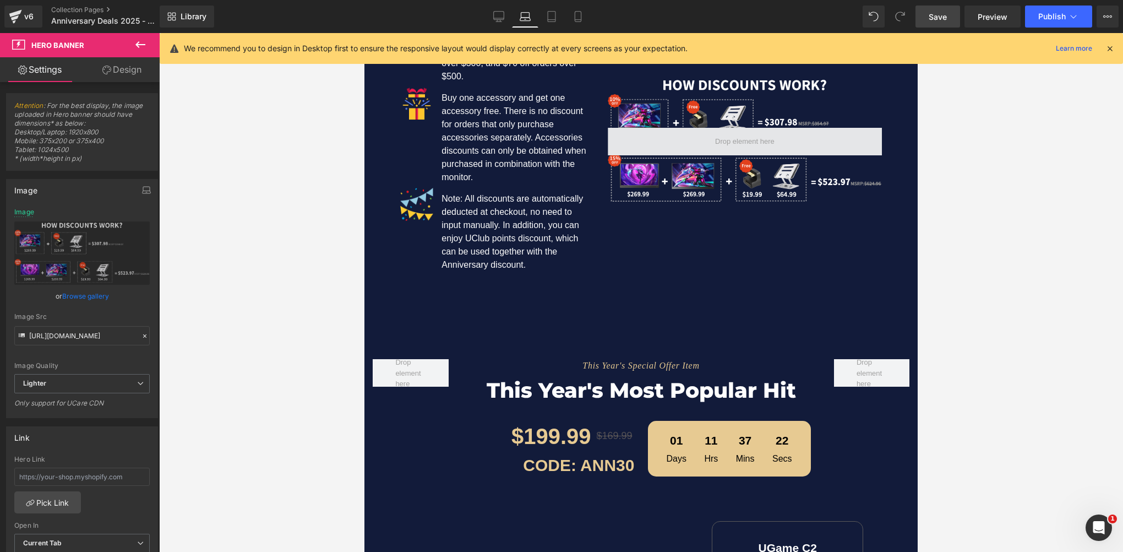
type input "https://ucarecdn.com/8e9b0047-acda-45f7-9551-90c8992ffbe3/-/format/auto/-/previ…"
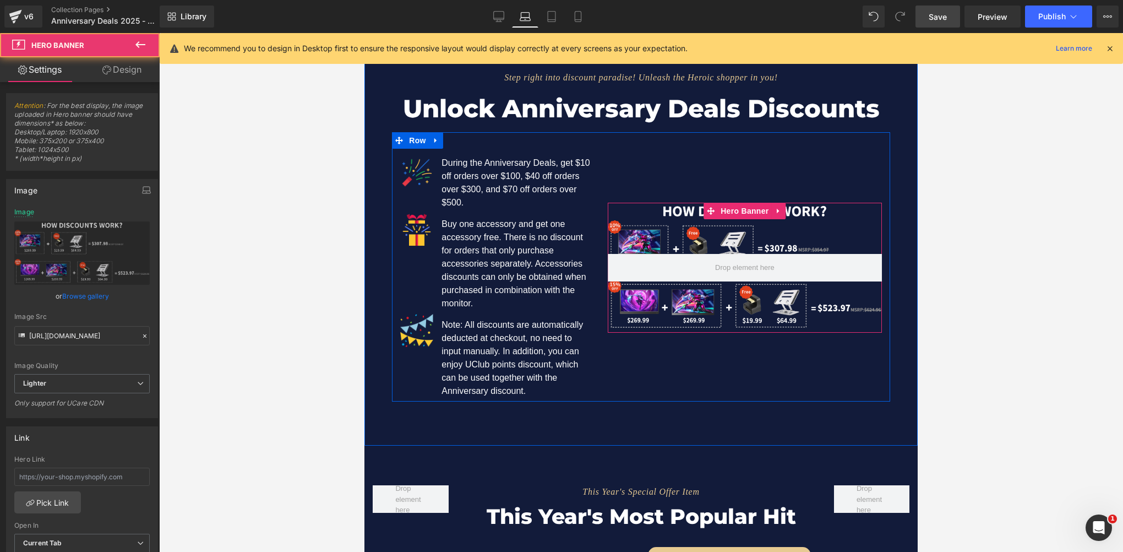
click at [701, 246] on div at bounding box center [745, 267] width 274 height 129
click at [723, 203] on span "Hero Banner" at bounding box center [744, 211] width 53 height 17
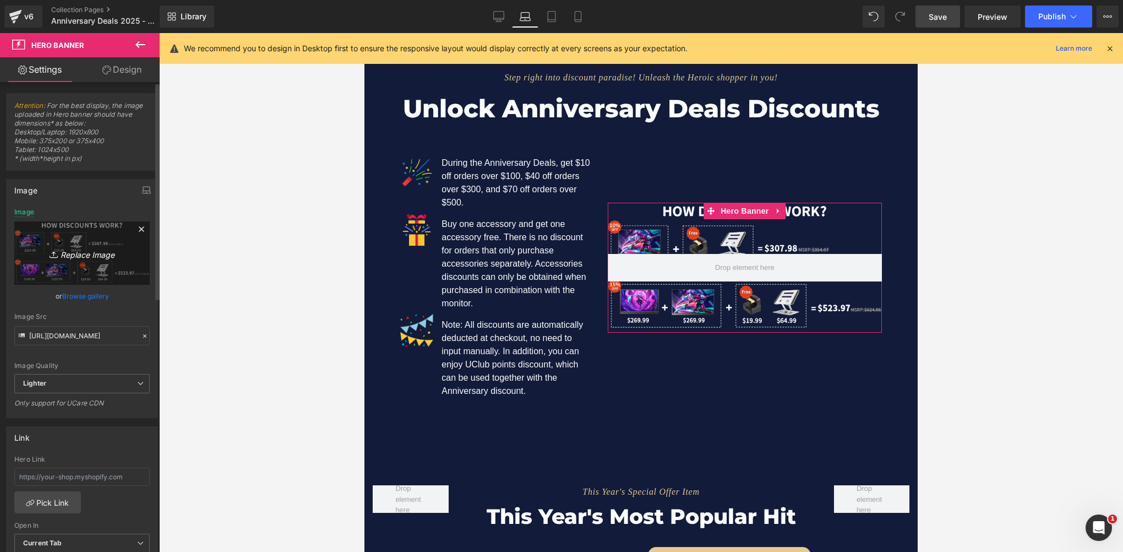
click at [45, 260] on link "Replace Image" at bounding box center [81, 252] width 135 height 63
type input "C:\fakepath\05 拷贝 2.webp"
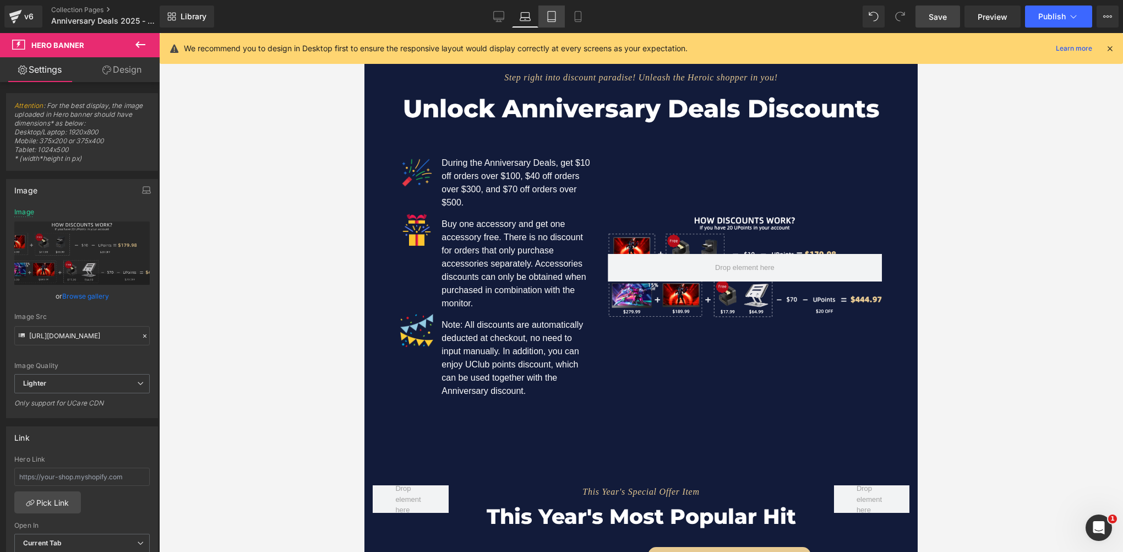
click at [553, 14] on icon at bounding box center [551, 16] width 11 height 11
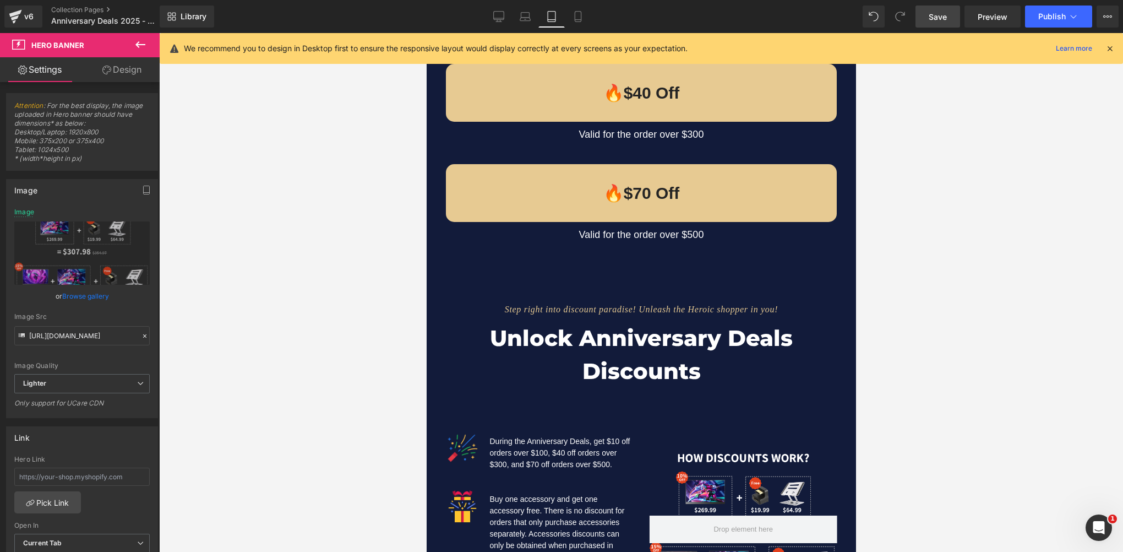
type input "https://ucarecdn.com/f3c27526-ea19-41f8-9f6a-a722bb8d54e5/-/format/auto/-/previ…"
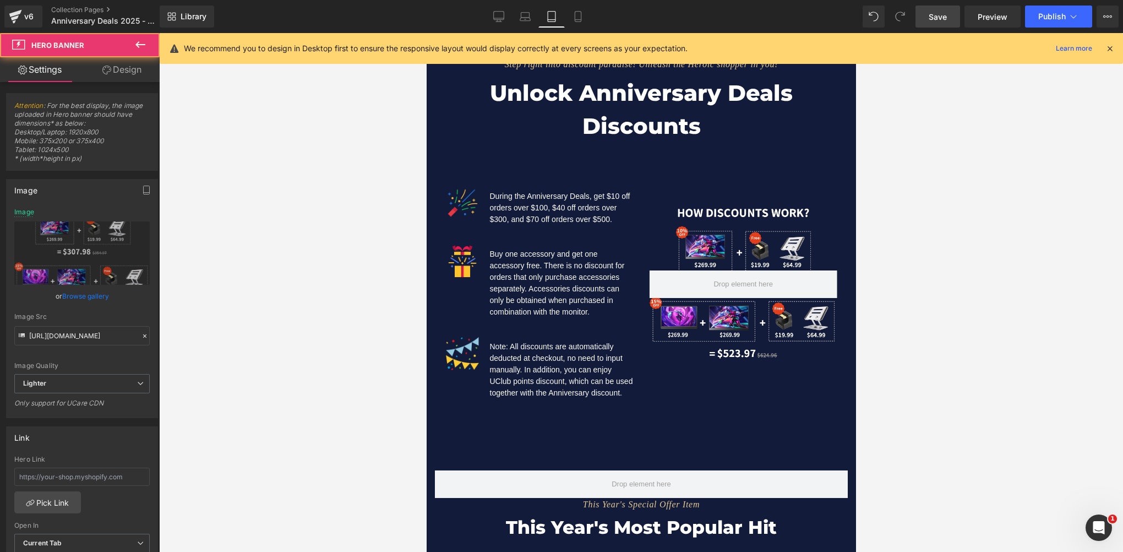
click at [717, 215] on div at bounding box center [743, 284] width 188 height 162
click at [724, 203] on span "Hero Banner" at bounding box center [742, 211] width 53 height 17
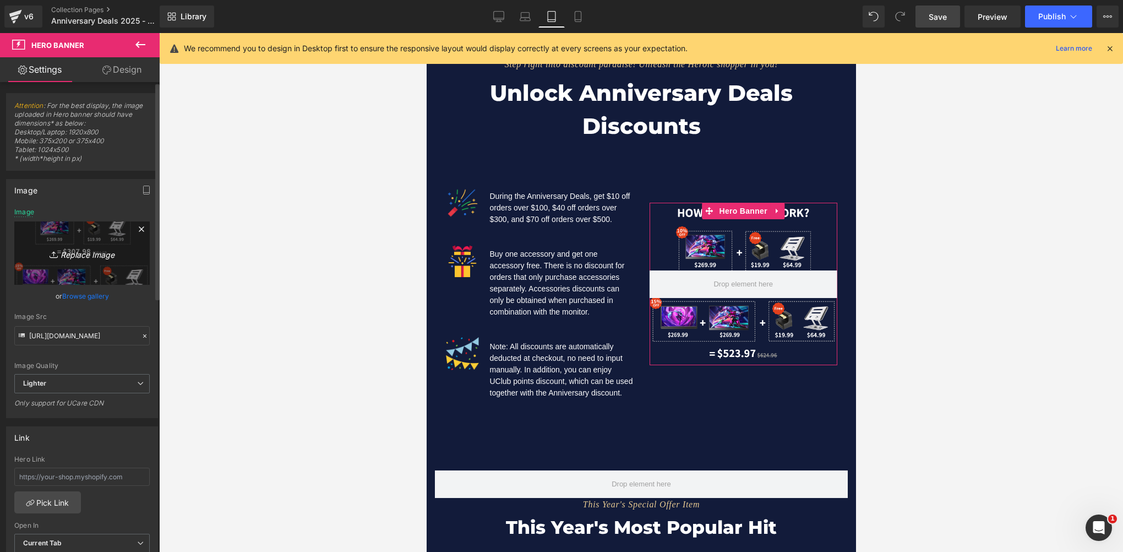
click at [32, 257] on link "Replace Image" at bounding box center [81, 252] width 135 height 63
type input "C:\fakepath\05 拷贝 2.webp"
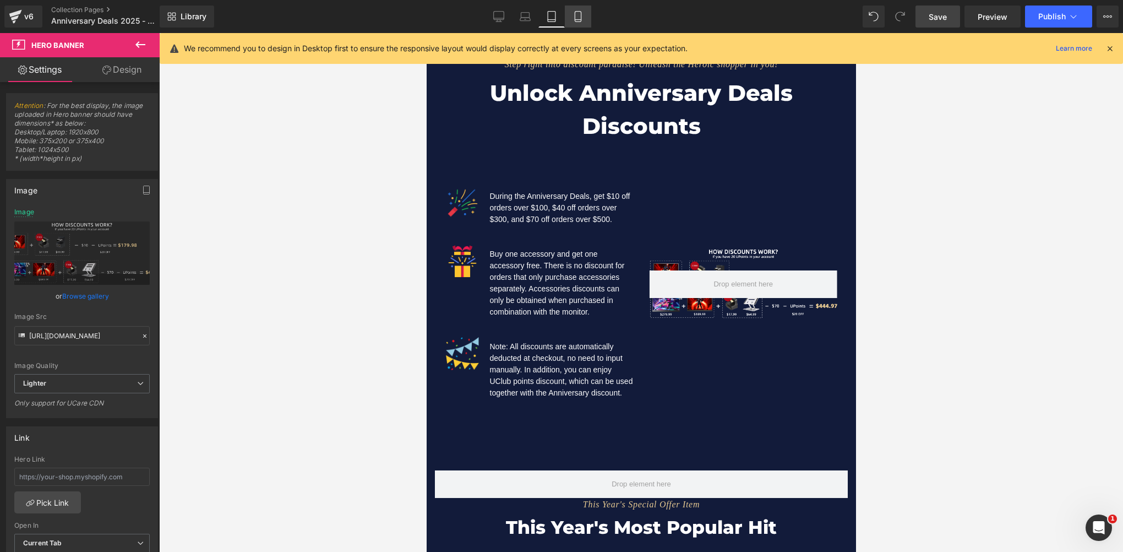
click at [574, 15] on icon at bounding box center [578, 16] width 11 height 11
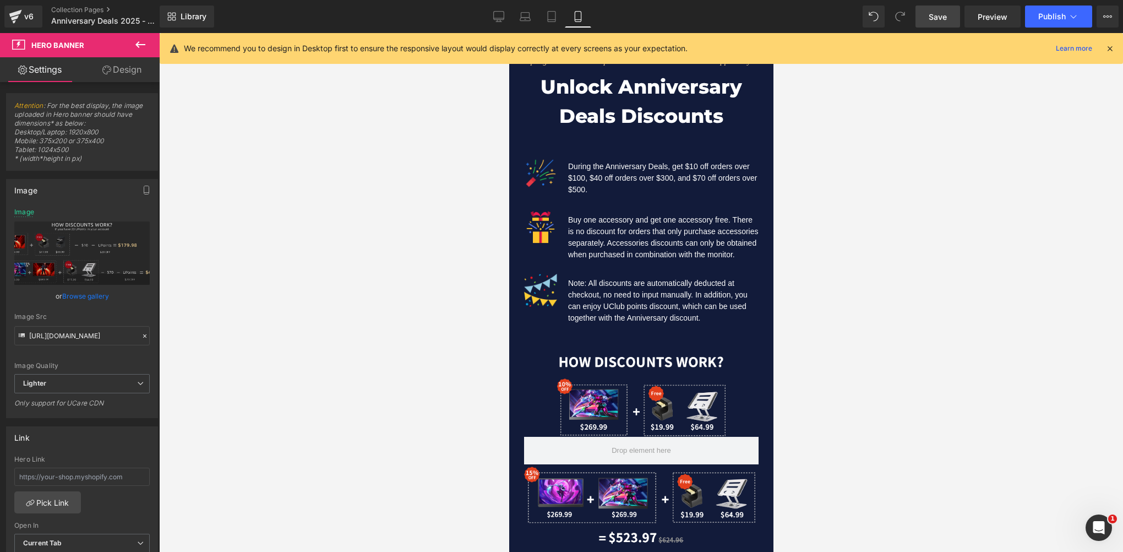
type input "https://ucarecdn.com/cd0d1bdb-2712-45d4-b34f-641279d0acfb/-/format/auto/-/previ…"
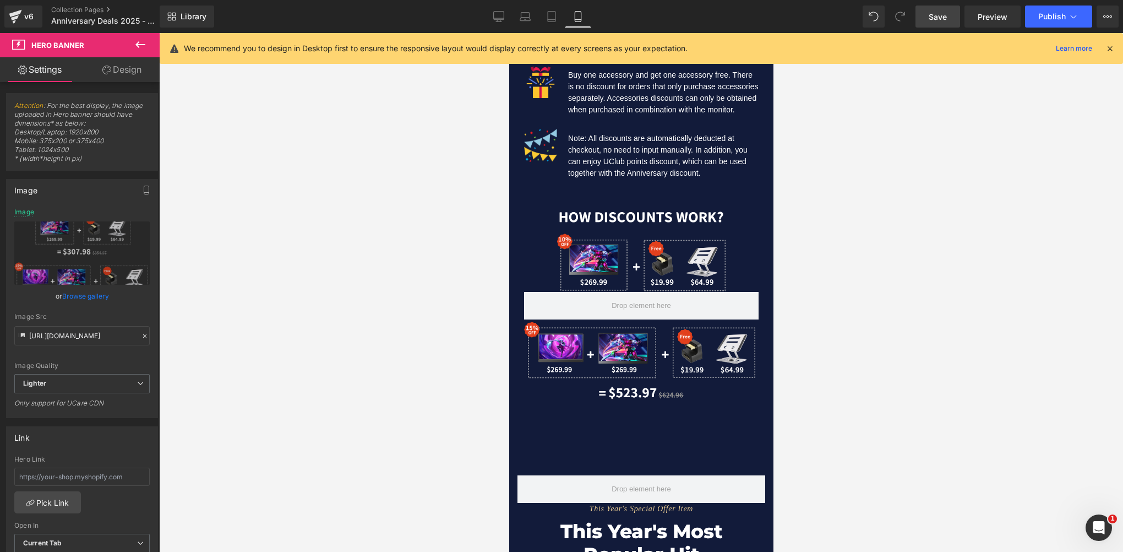
click at [619, 255] on div at bounding box center [641, 305] width 235 height 203
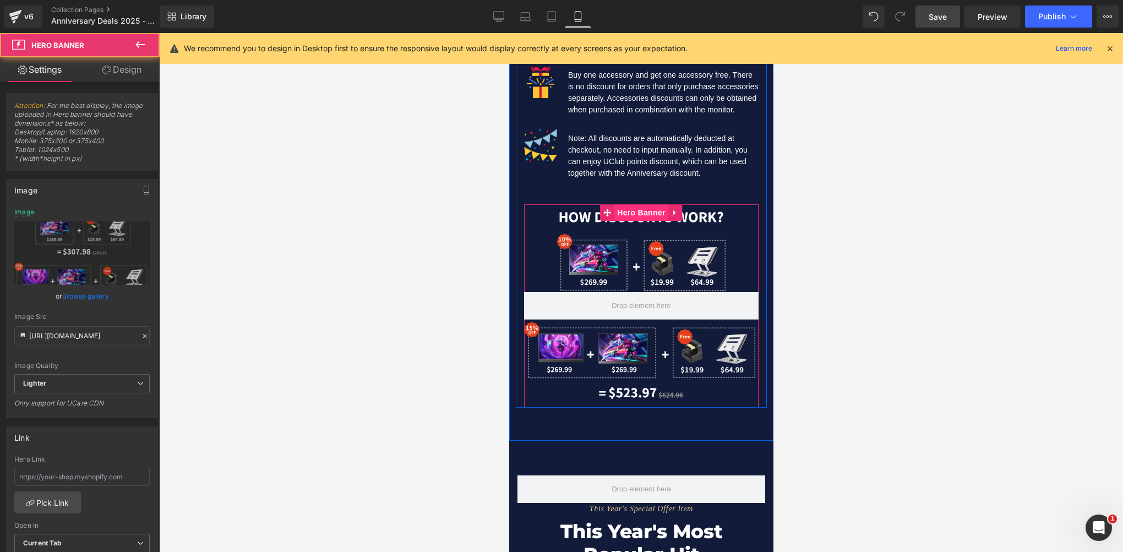
click at [640, 221] on span "Hero Banner" at bounding box center [640, 212] width 53 height 17
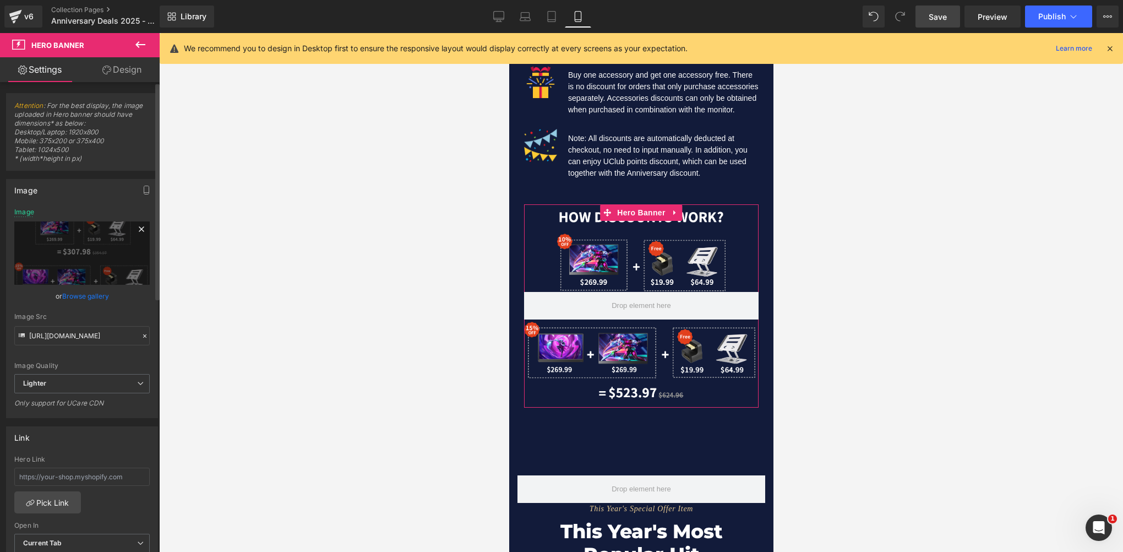
click at [133, 236] on link at bounding box center [141, 230] width 17 height 17
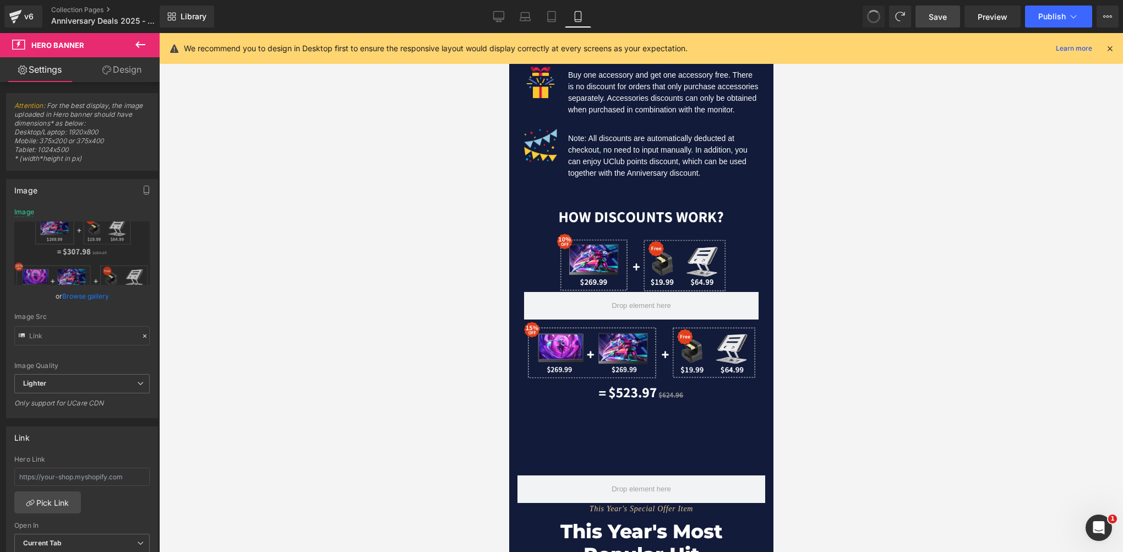
type input "https://ucarecdn.com/cd0d1bdb-2712-45d4-b34f-641279d0acfb/-/format/auto/-/previ…"
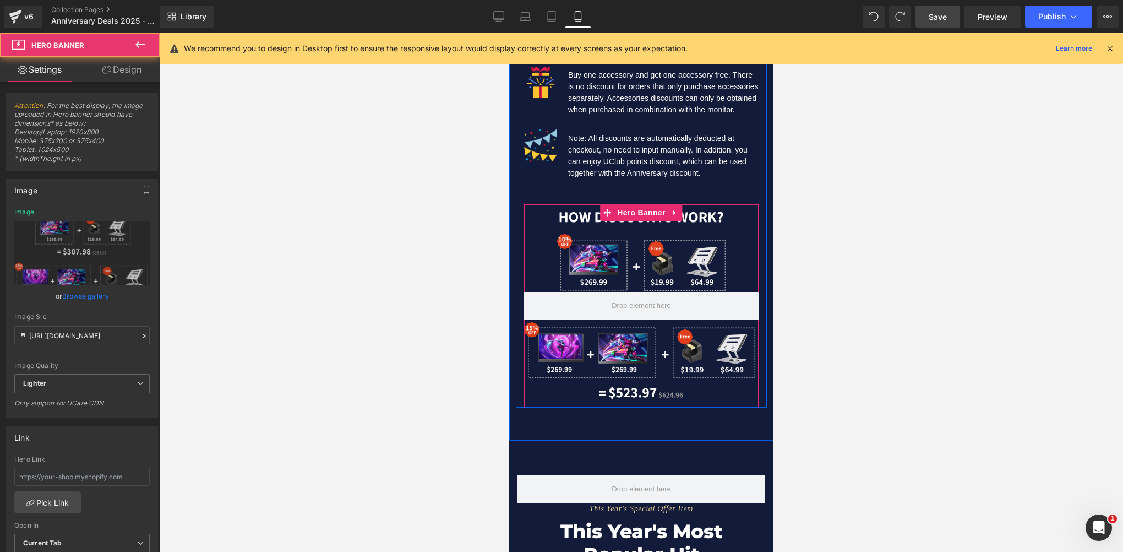
click at [613, 298] on div at bounding box center [641, 305] width 235 height 203
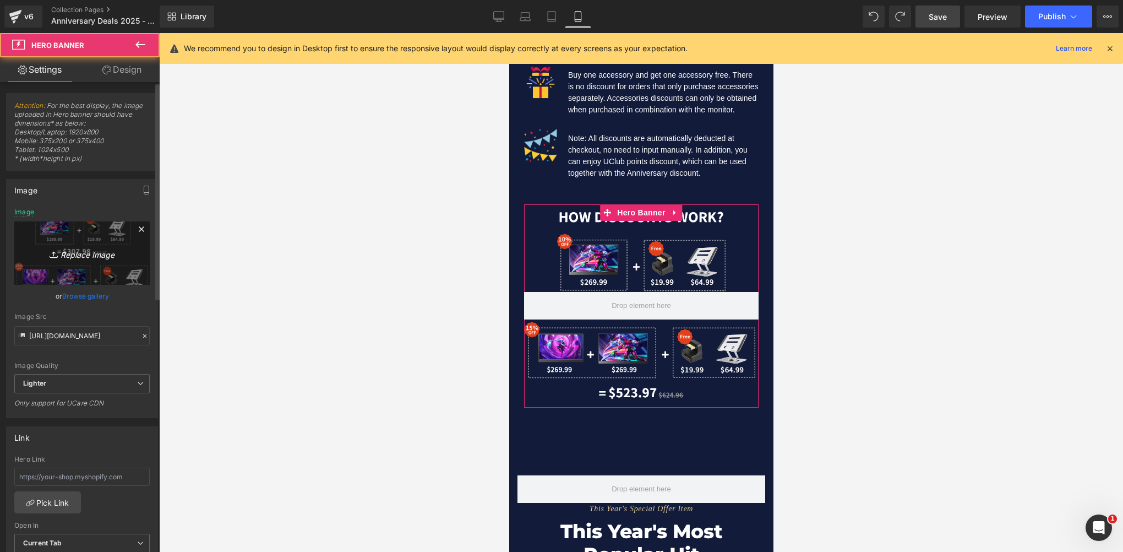
click at [68, 260] on link "Replace Image" at bounding box center [81, 252] width 135 height 63
type input "C:\fakepath\05 拷贝 2.webp"
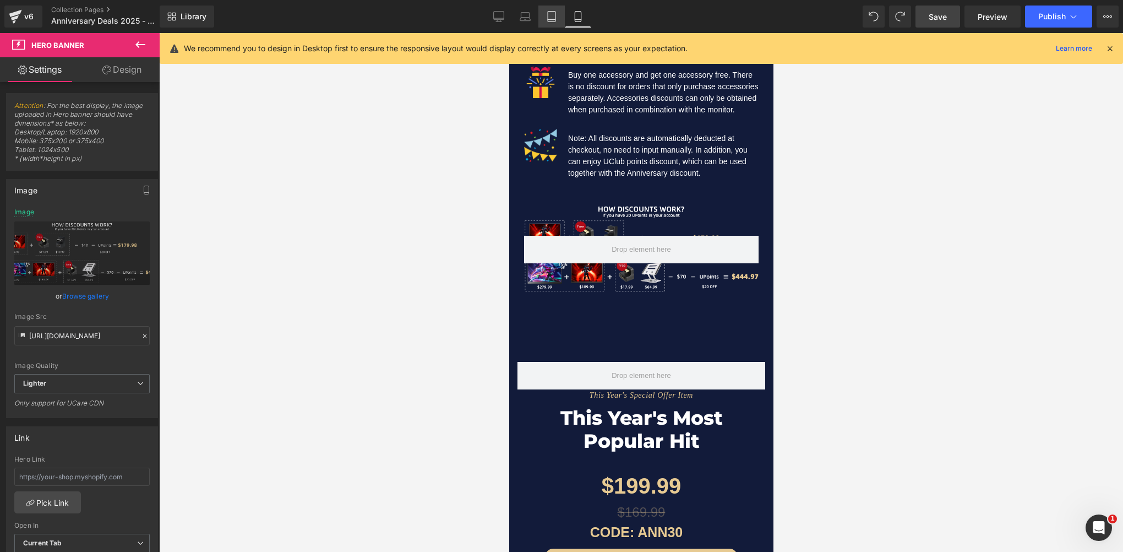
click at [550, 16] on icon at bounding box center [551, 16] width 11 height 11
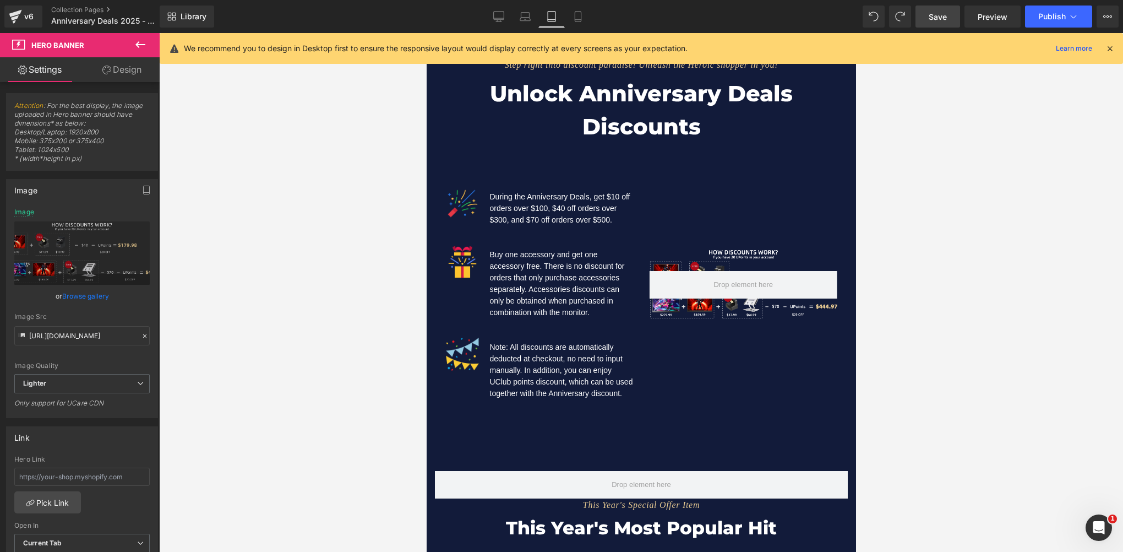
type input "https://ucarecdn.com/d0f3ab50-8d8a-4b9a-88f3-79ece6f5a0fd/-/format/auto/-/previ…"
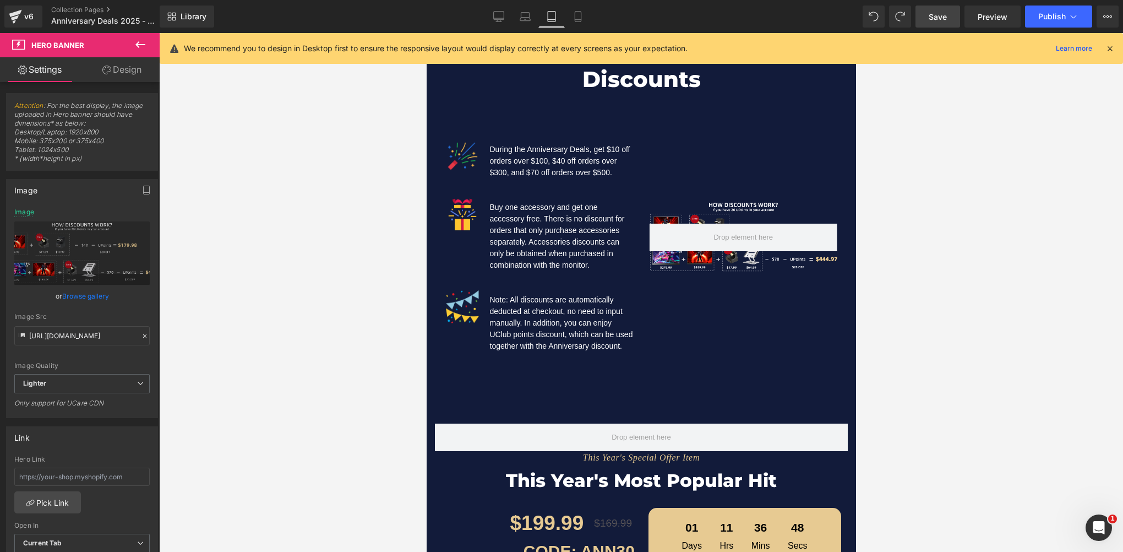
scroll to position [1325, 0]
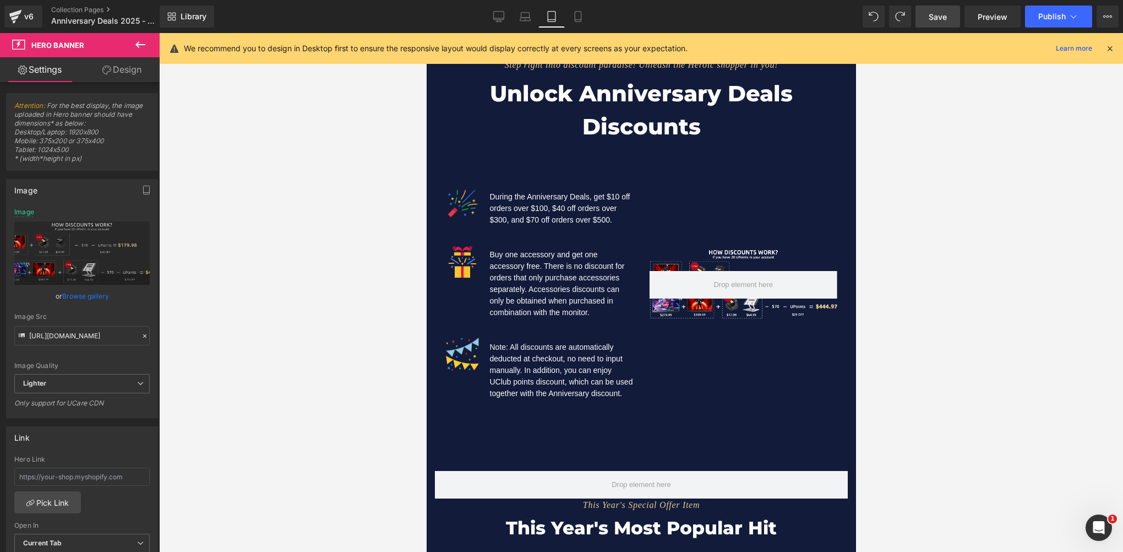
click at [397, 167] on div at bounding box center [641, 292] width 964 height 519
click at [457, 149] on span "Row" at bounding box center [462, 157] width 22 height 17
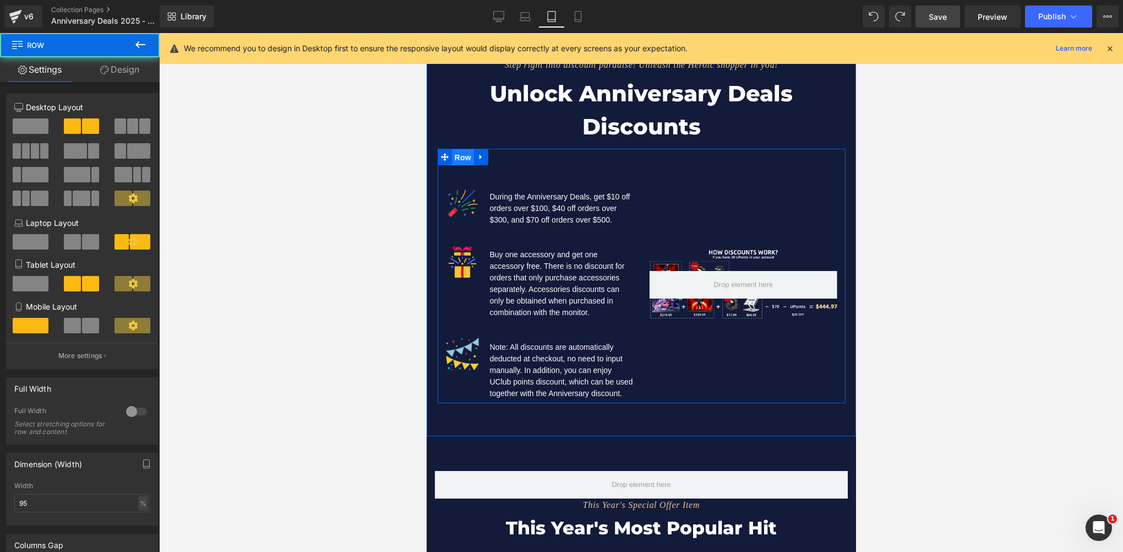
click at [457, 149] on span "Row" at bounding box center [462, 157] width 22 height 17
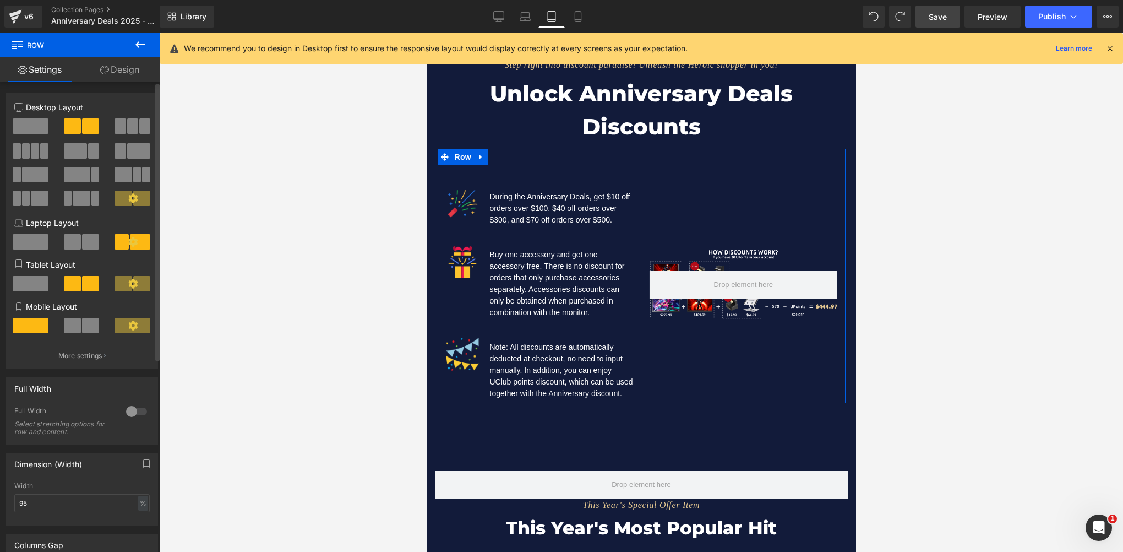
click at [28, 285] on span at bounding box center [31, 283] width 36 height 15
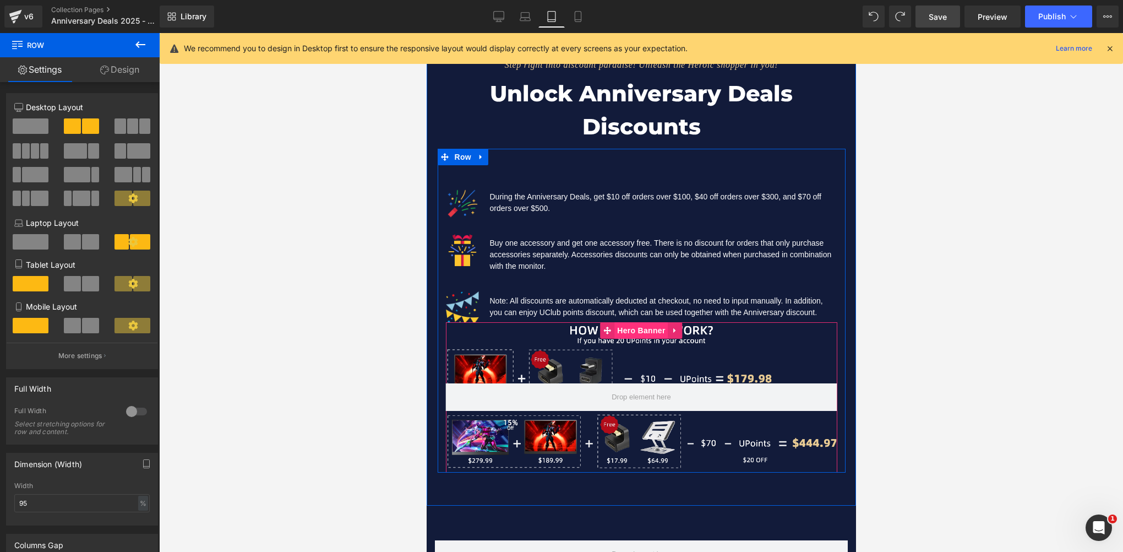
click at [639, 322] on span "Hero Banner" at bounding box center [640, 330] width 53 height 17
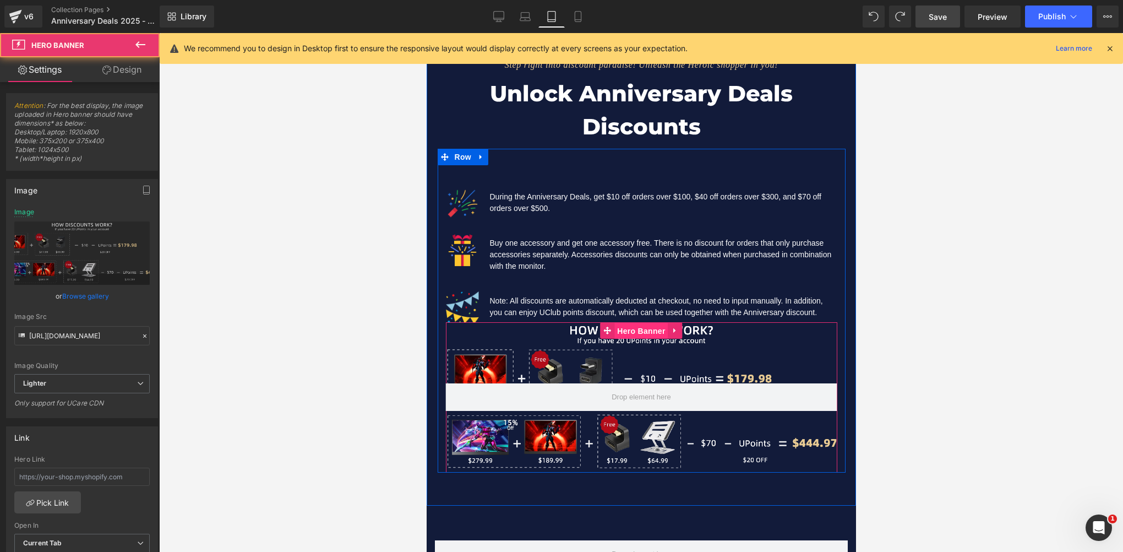
click at [639, 323] on span "Hero Banner" at bounding box center [640, 331] width 53 height 17
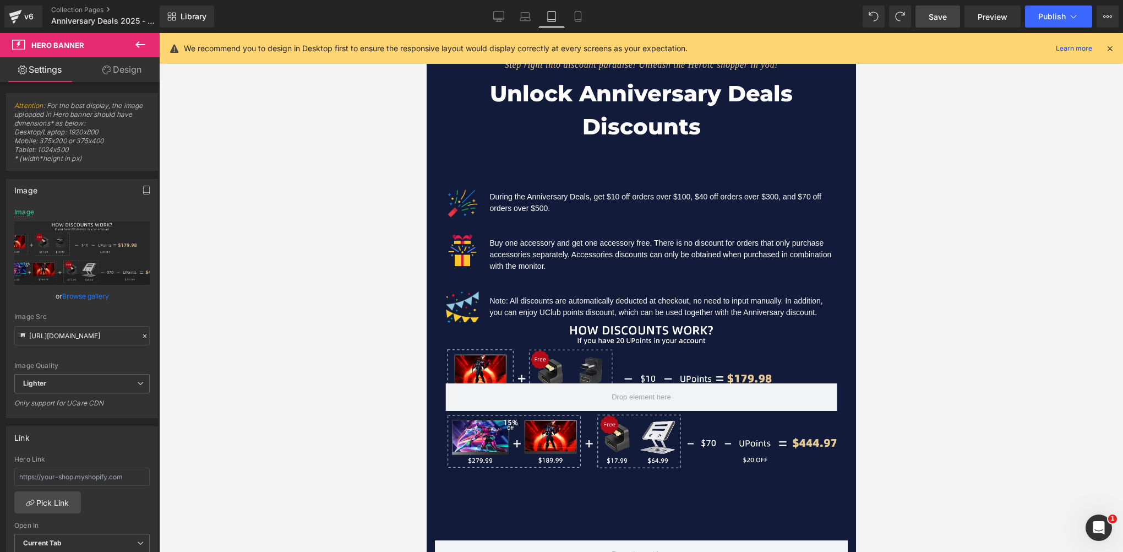
click at [141, 67] on link "Design" at bounding box center [122, 69] width 80 height 25
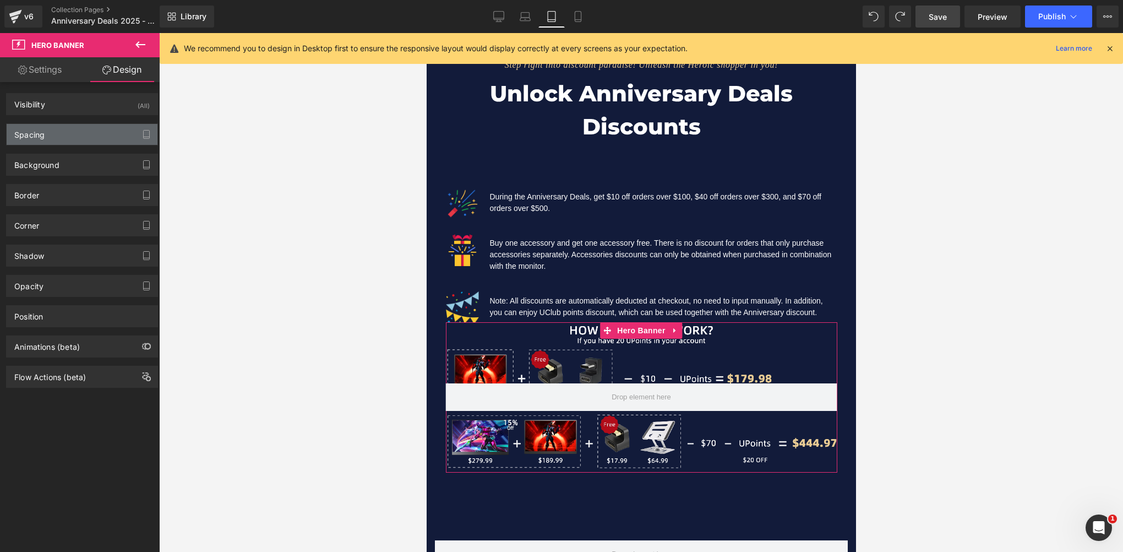
type input "0"
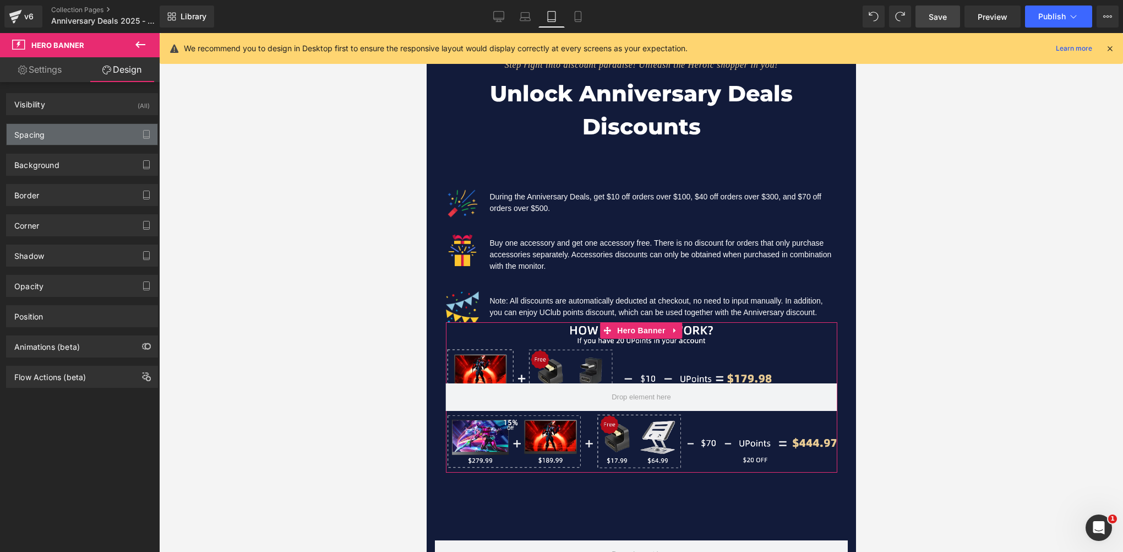
type input "0"
click at [77, 137] on div "Spacing" at bounding box center [82, 134] width 151 height 21
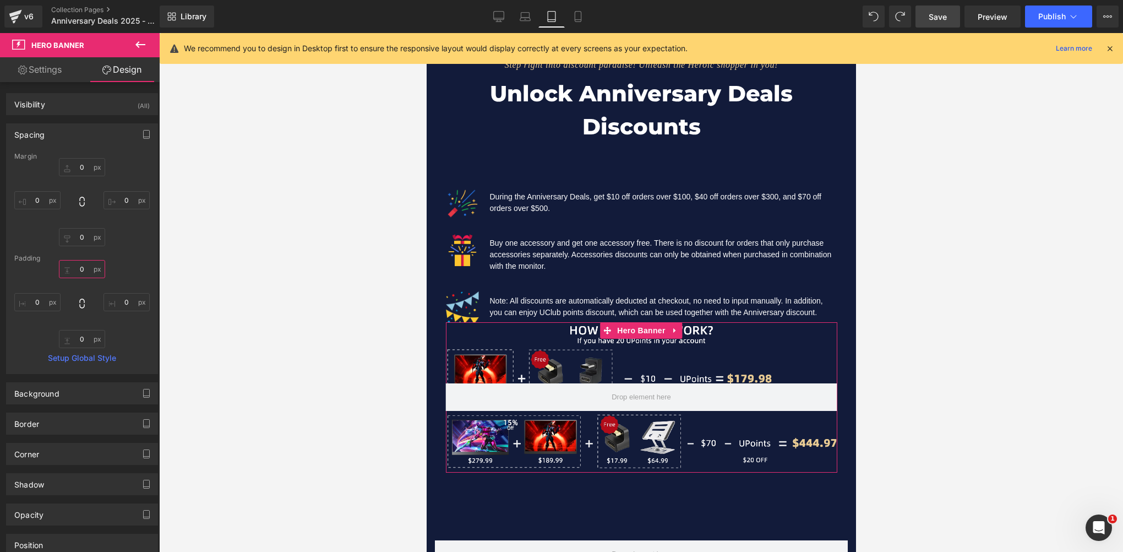
click at [83, 270] on input "0" at bounding box center [82, 269] width 46 height 18
type input "30"
click at [123, 263] on div "30 30 0px 0 0px 0 0px 0" at bounding box center [81, 304] width 135 height 88
click at [90, 272] on input "30" at bounding box center [82, 269] width 46 height 18
drag, startPoint x: 636, startPoint y: 295, endPoint x: 735, endPoint y: 200, distance: 137.1
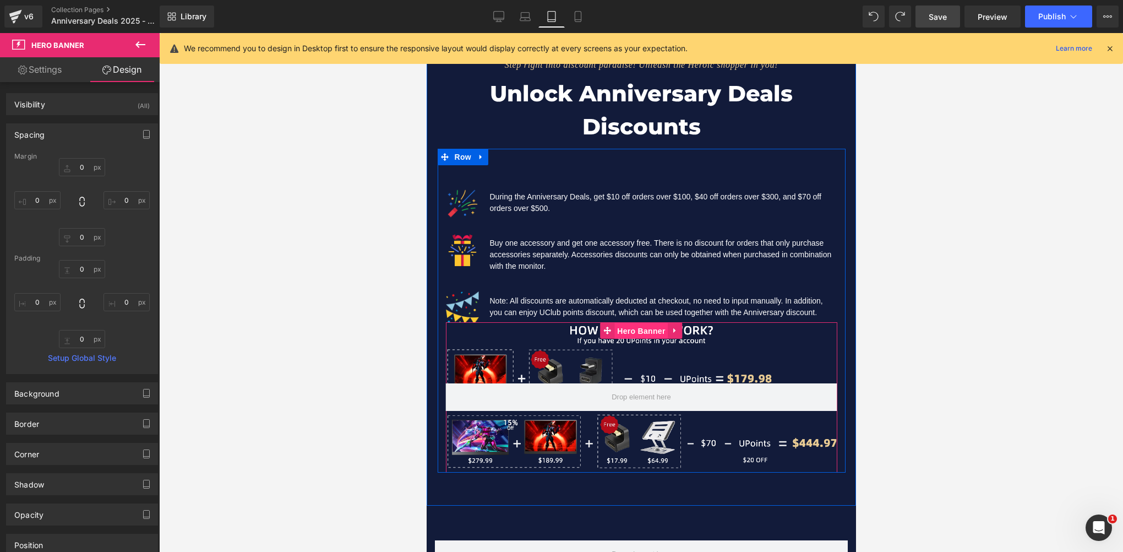
click at [636, 323] on span "Hero Banner" at bounding box center [640, 331] width 53 height 17
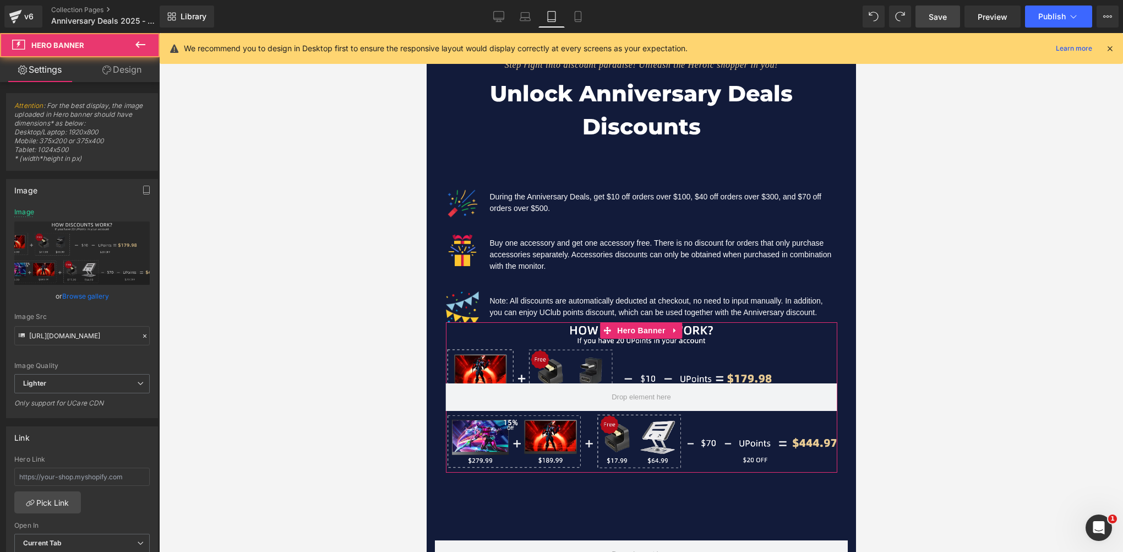
click at [134, 69] on link "Design" at bounding box center [122, 69] width 80 height 25
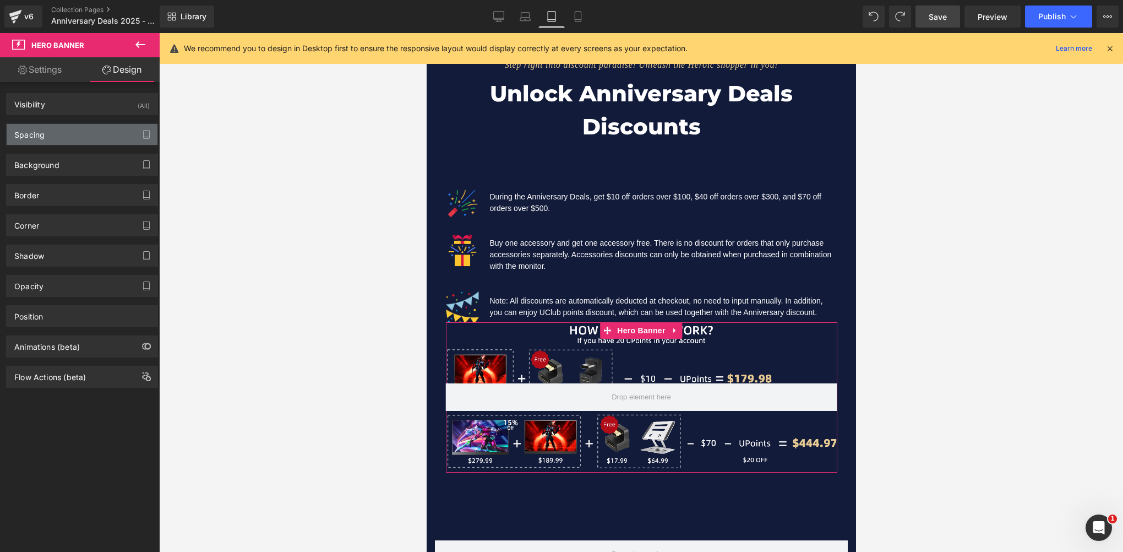
click at [40, 131] on div "Spacing" at bounding box center [29, 131] width 30 height 15
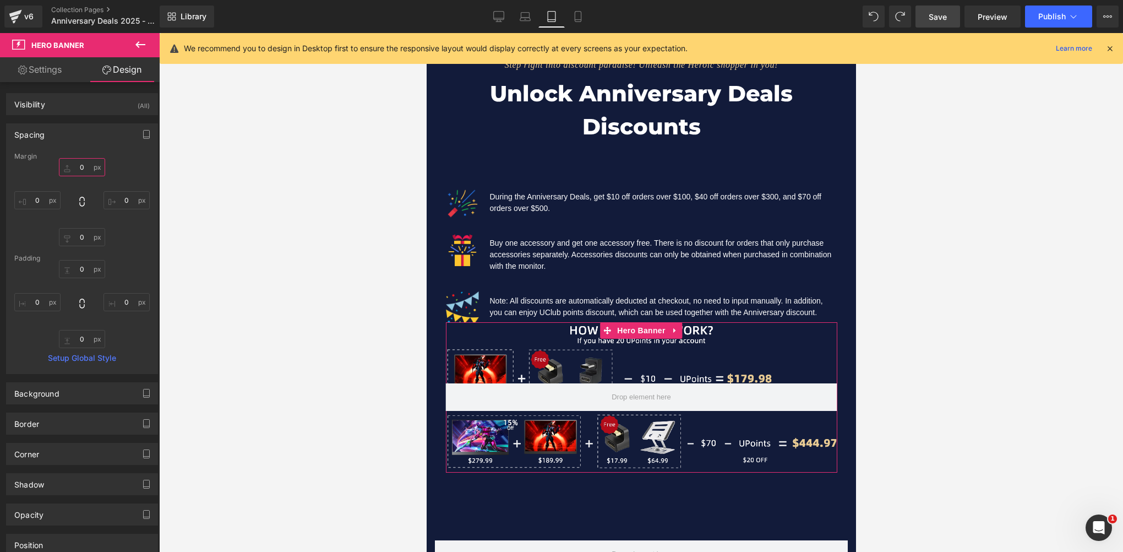
click at [88, 166] on input "0" at bounding box center [82, 167] width 46 height 18
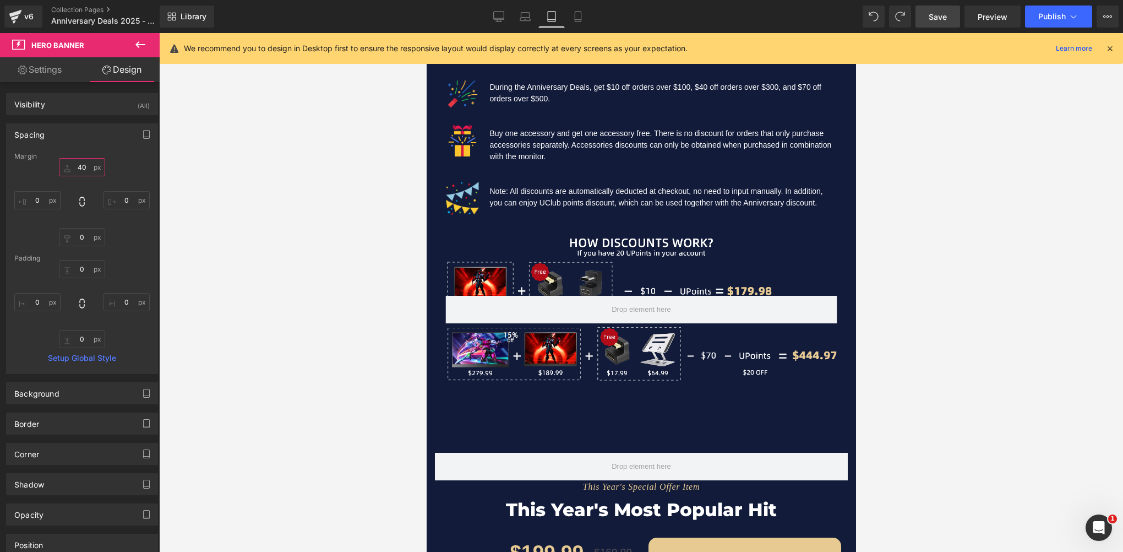
scroll to position [1270, 0]
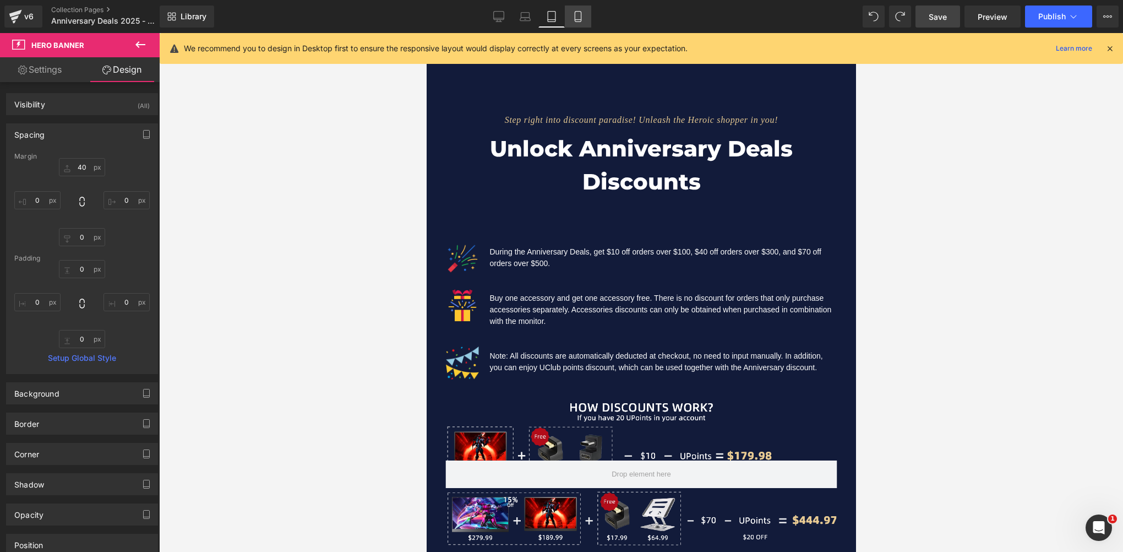
click at [581, 17] on icon at bounding box center [578, 16] width 11 height 11
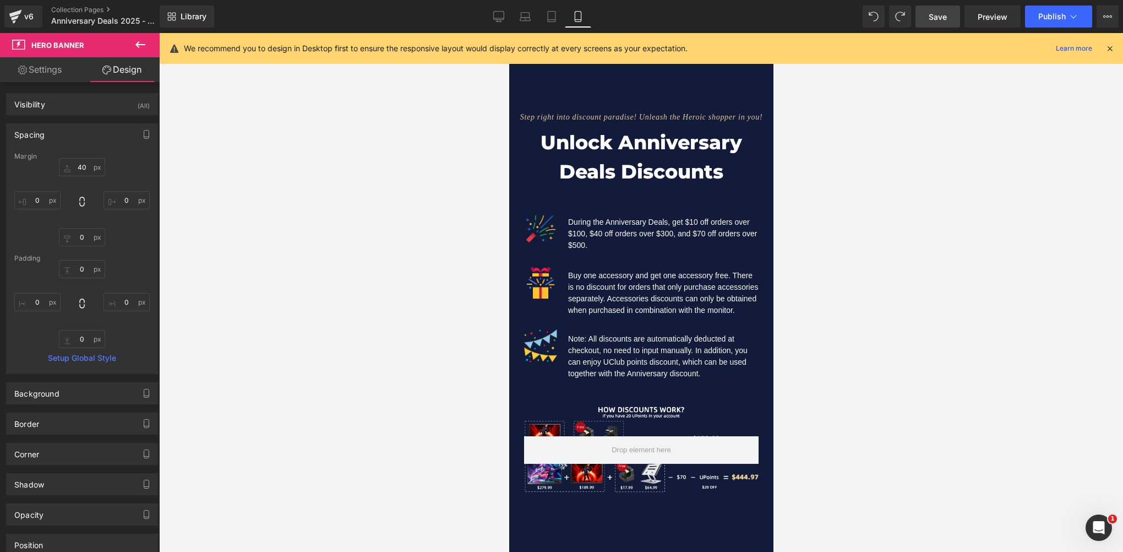
type input "40"
type input "0"
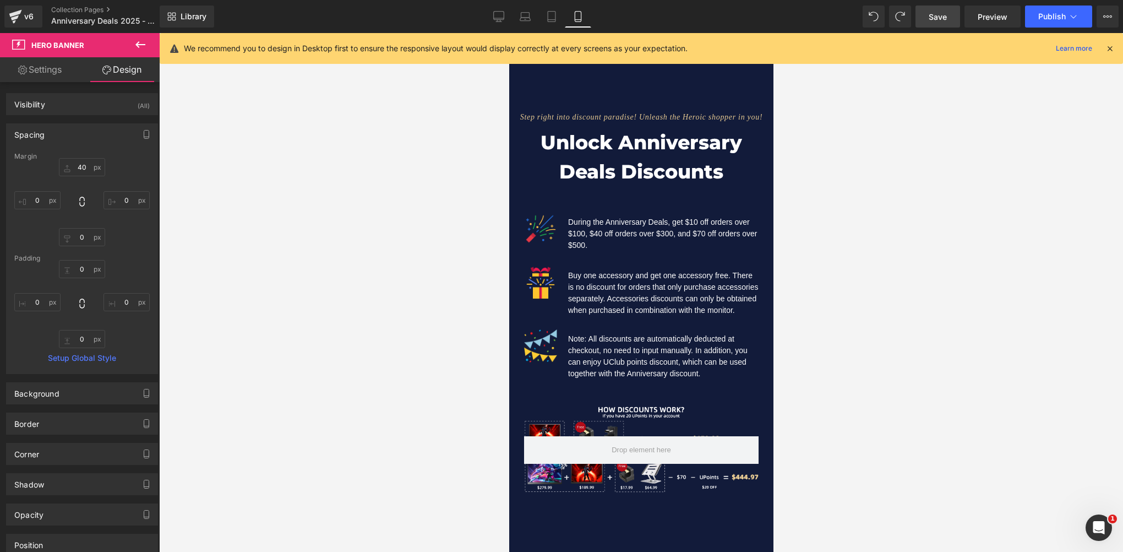
type input "0"
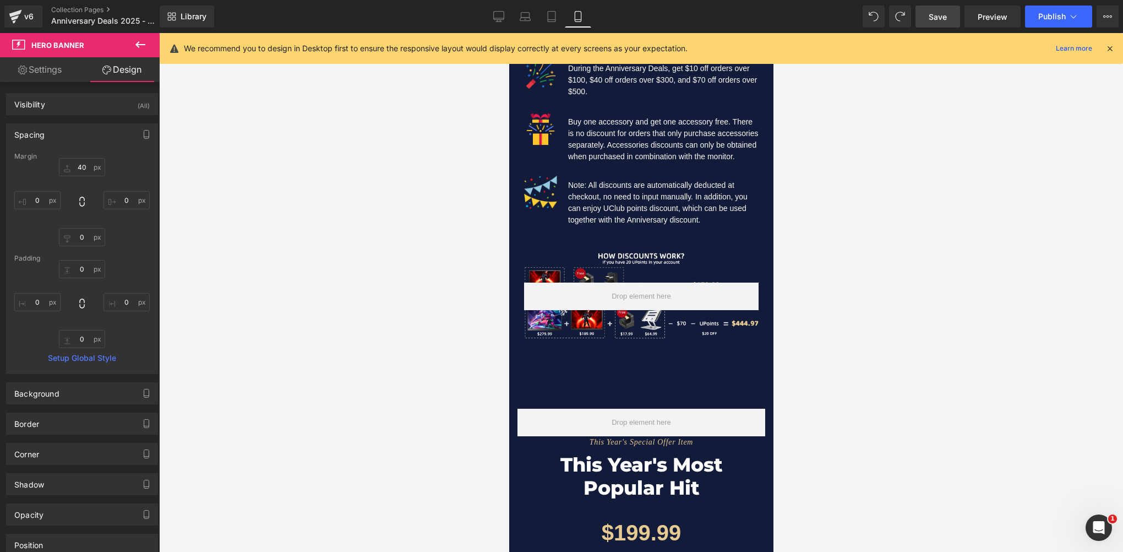
scroll to position [1486, 0]
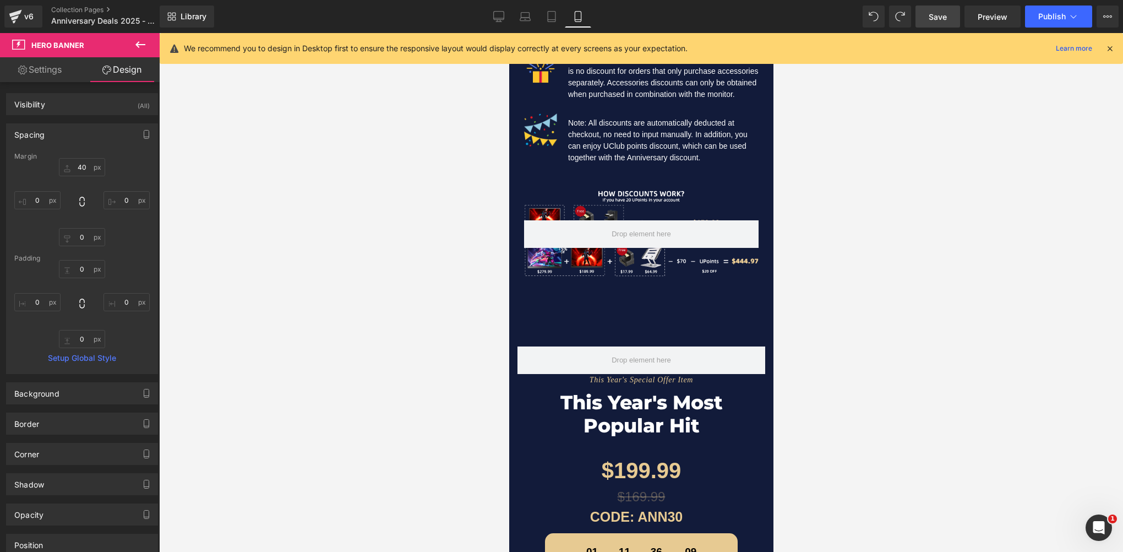
click at [587, 208] on div at bounding box center [641, 234] width 235 height 90
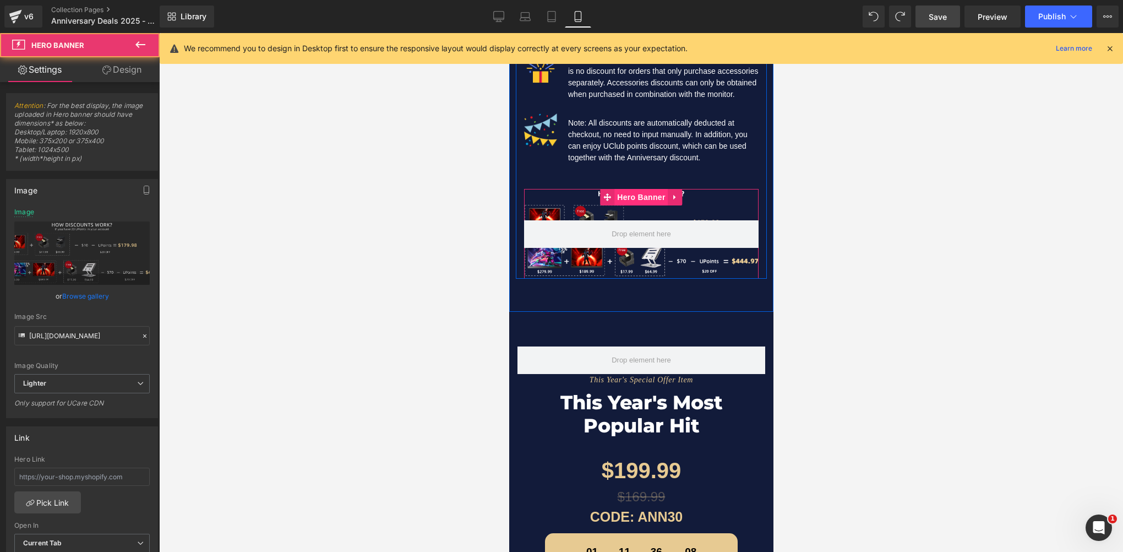
click at [636, 201] on span "Hero Banner" at bounding box center [640, 197] width 53 height 17
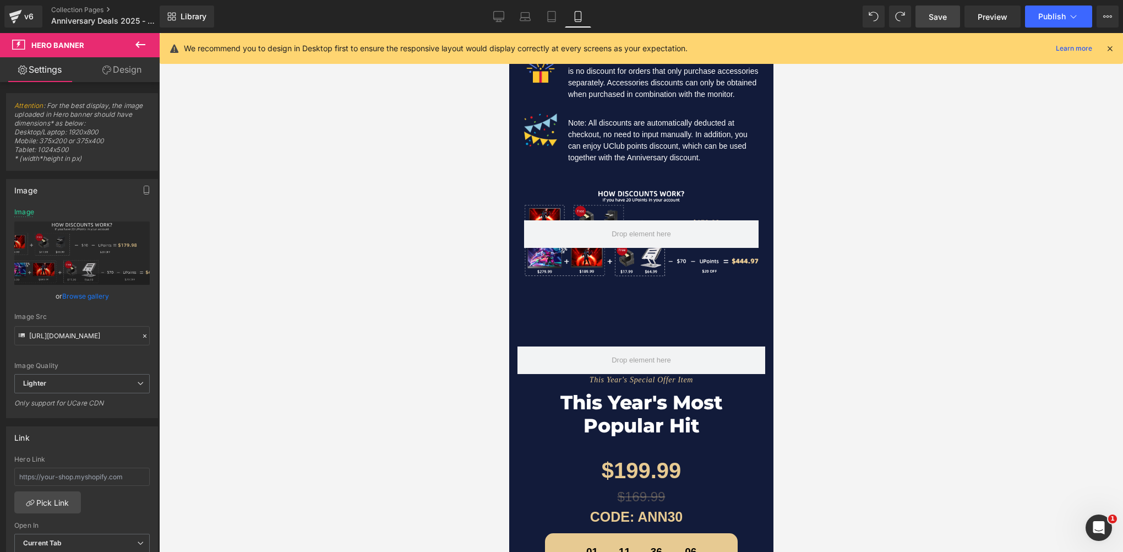
click at [933, 15] on span "Save" at bounding box center [938, 17] width 18 height 12
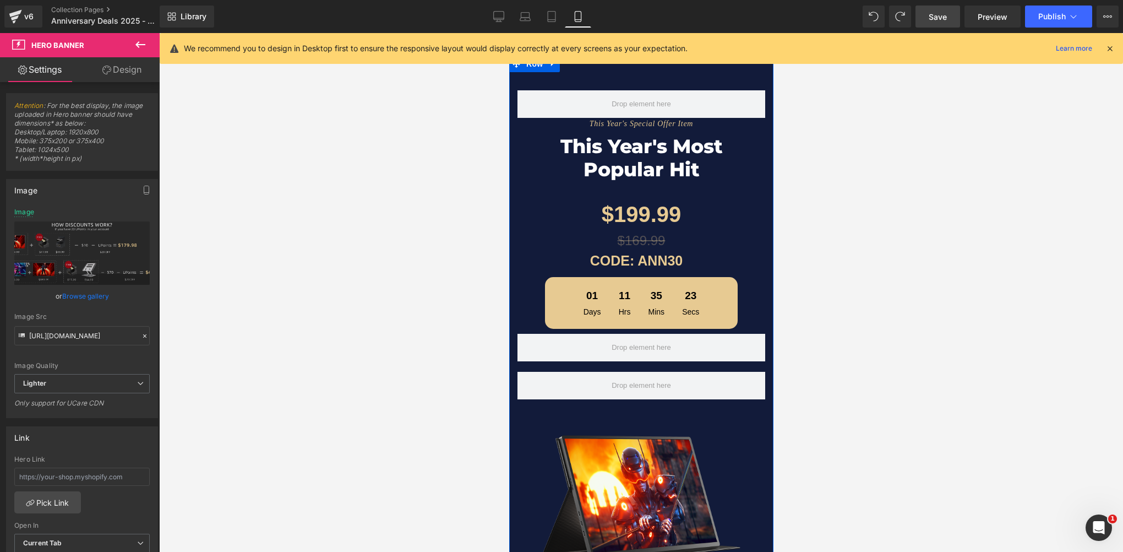
scroll to position [1761, 0]
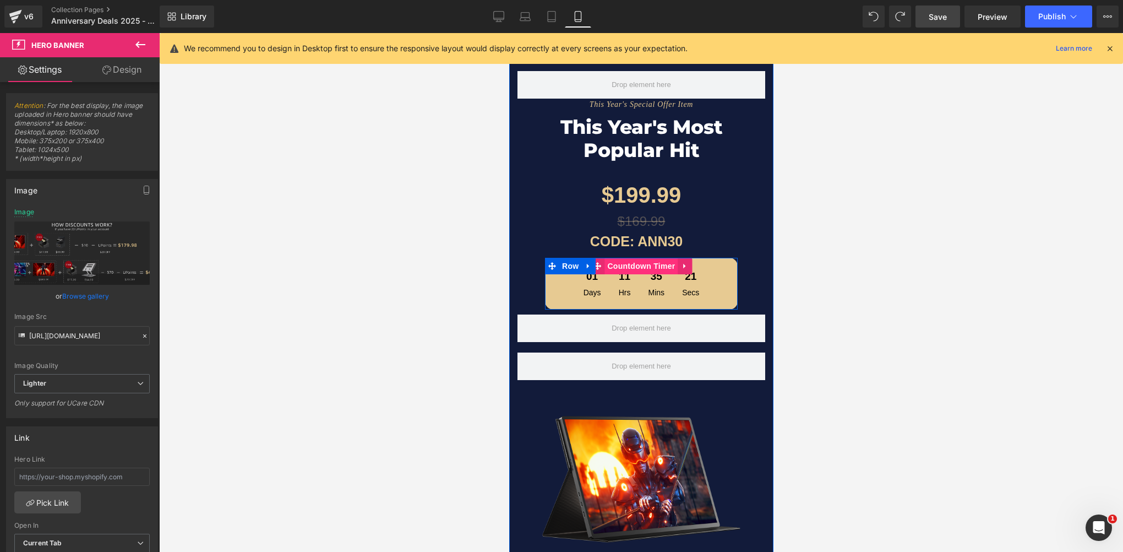
click at [644, 274] on span "Countdown Timer" at bounding box center [640, 266] width 73 height 17
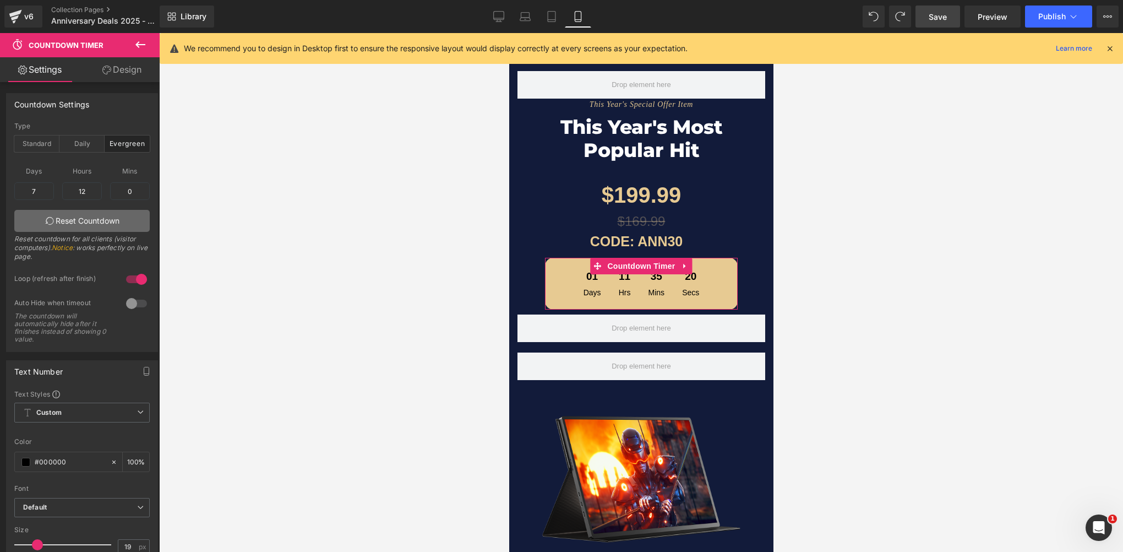
click at [64, 219] on link "Reset Countdown" at bounding box center [81, 221] width 135 height 22
click at [937, 19] on span "Save" at bounding box center [938, 17] width 18 height 12
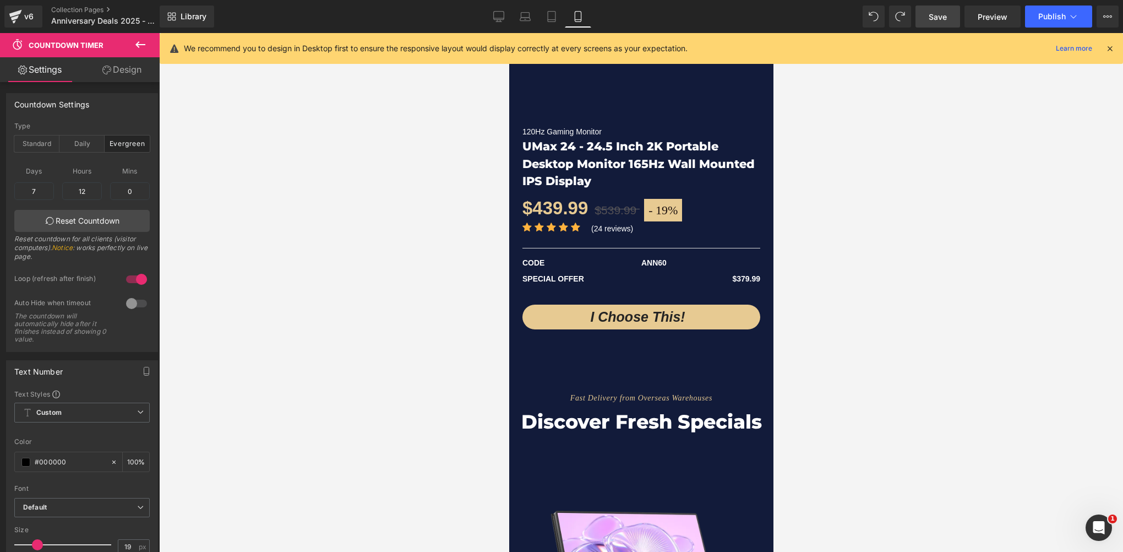
scroll to position [2807, 0]
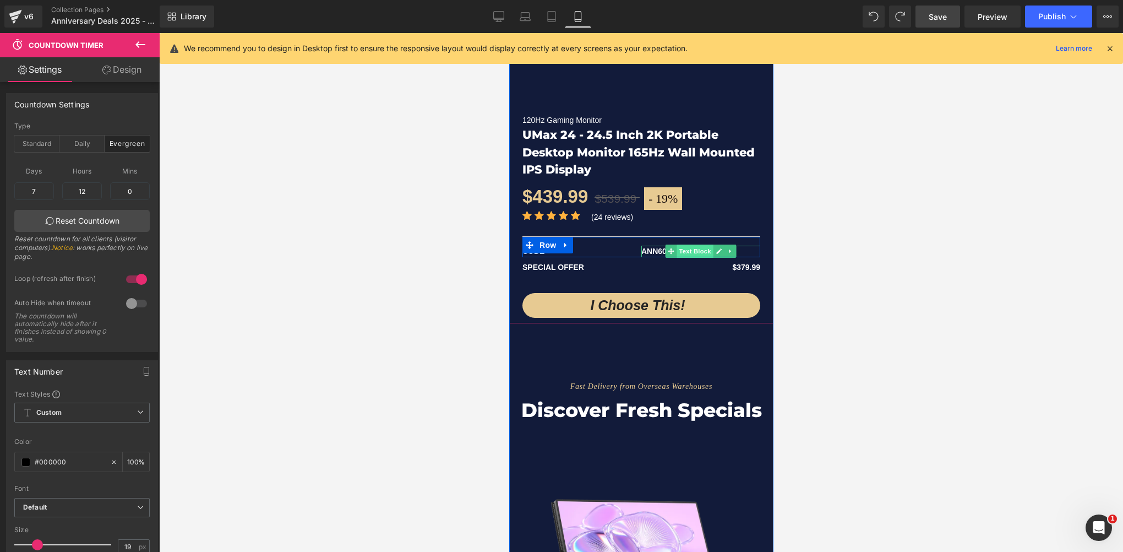
click at [682, 258] on span "Text Block" at bounding box center [694, 250] width 36 height 13
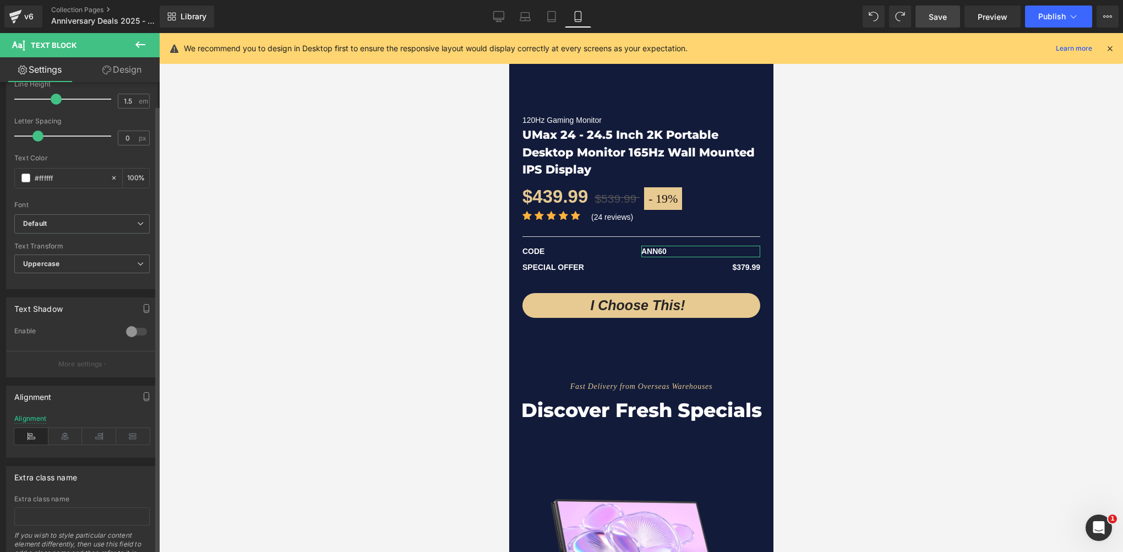
scroll to position [225, 0]
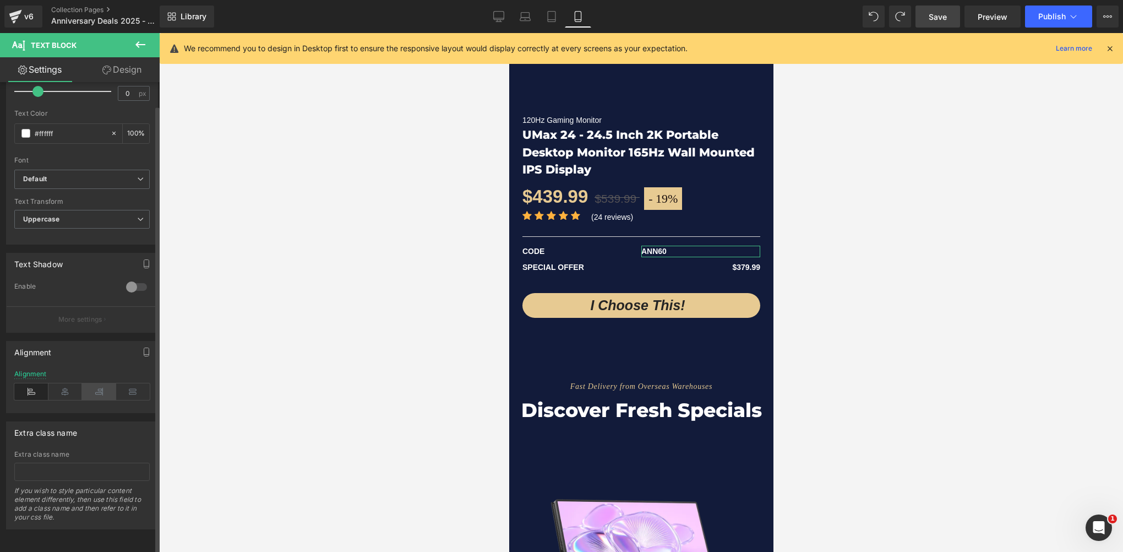
click at [99, 386] on icon at bounding box center [99, 391] width 34 height 17
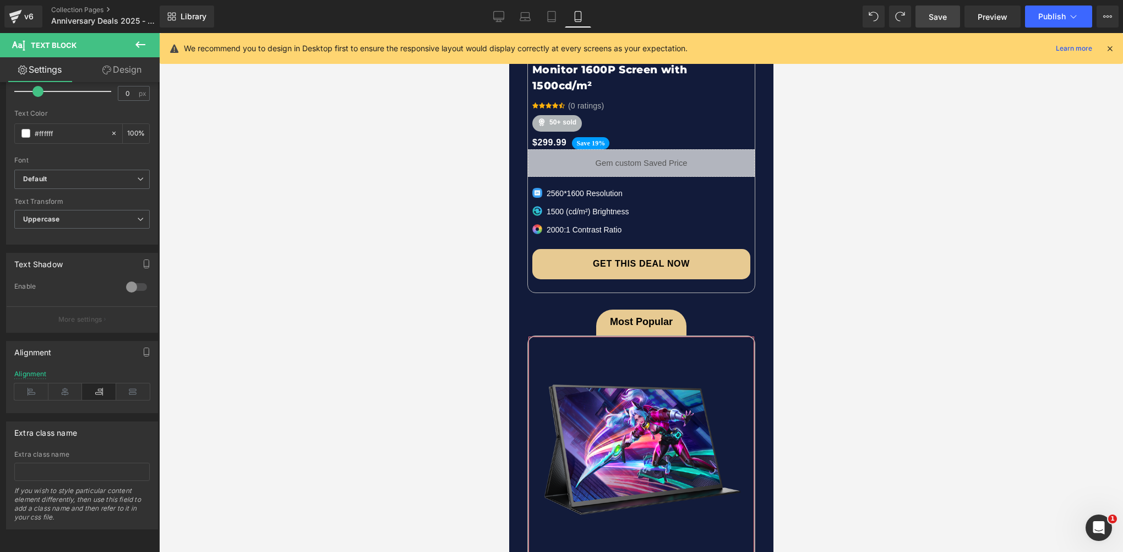
scroll to position [4128, 0]
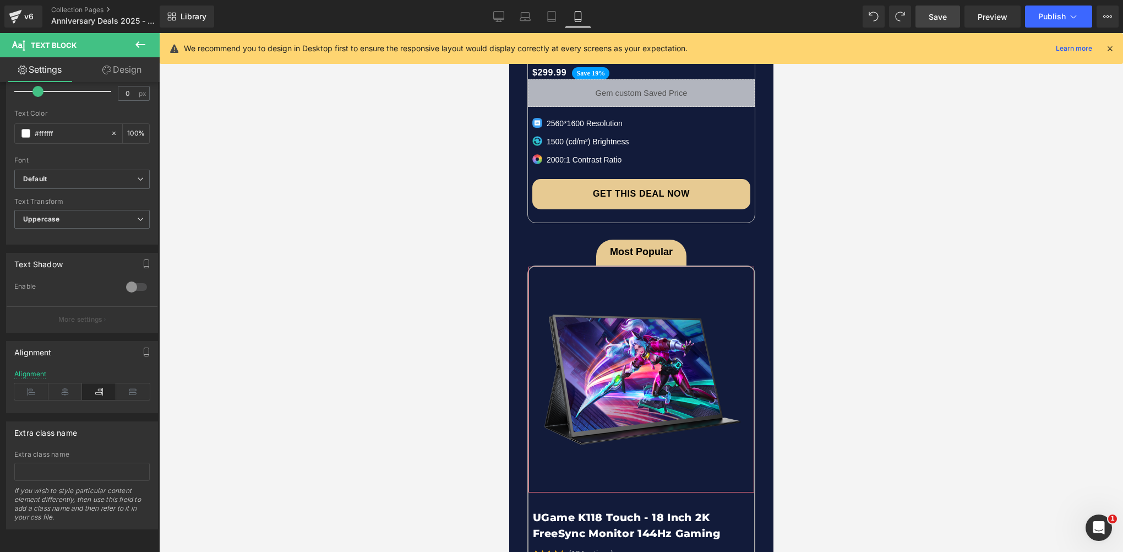
click at [934, 14] on span "Save" at bounding box center [938, 17] width 18 height 12
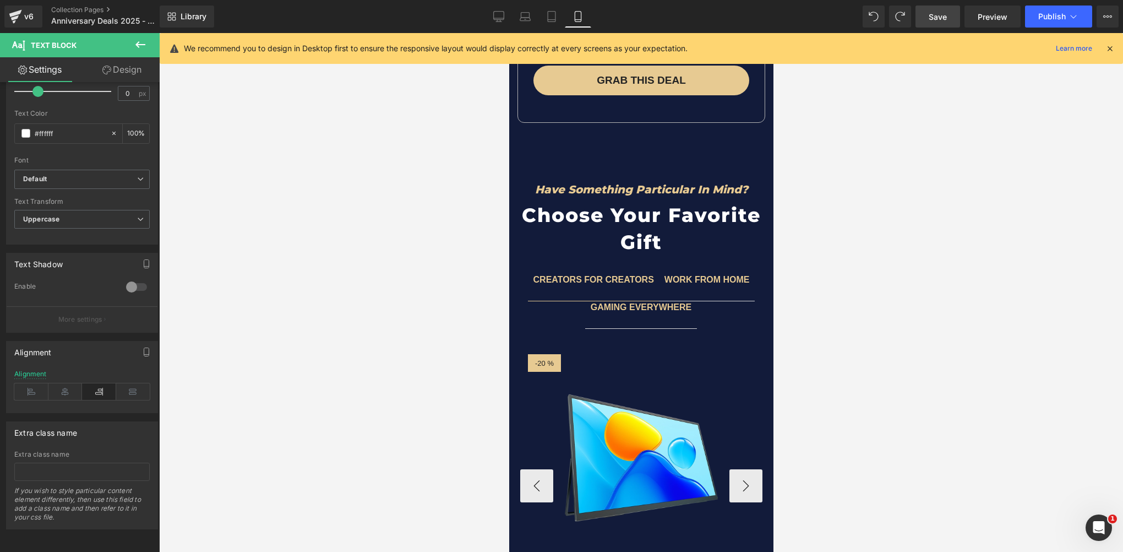
scroll to position [6991, 0]
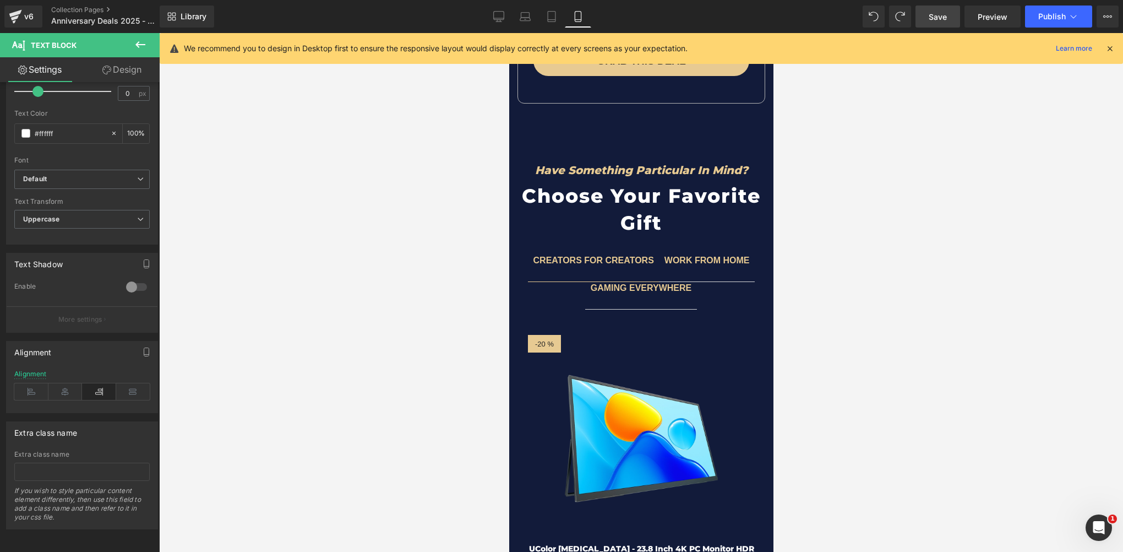
drag, startPoint x: 942, startPoint y: 17, endPoint x: 212, endPoint y: 194, distance: 751.8
click at [942, 17] on span "Save" at bounding box center [938, 17] width 18 height 12
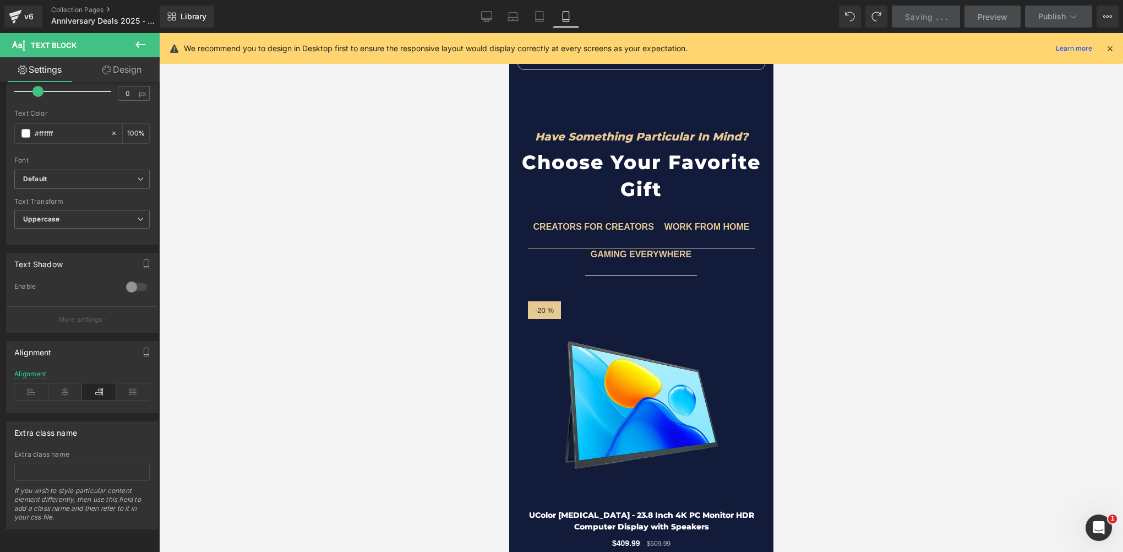
scroll to position [6936, 0]
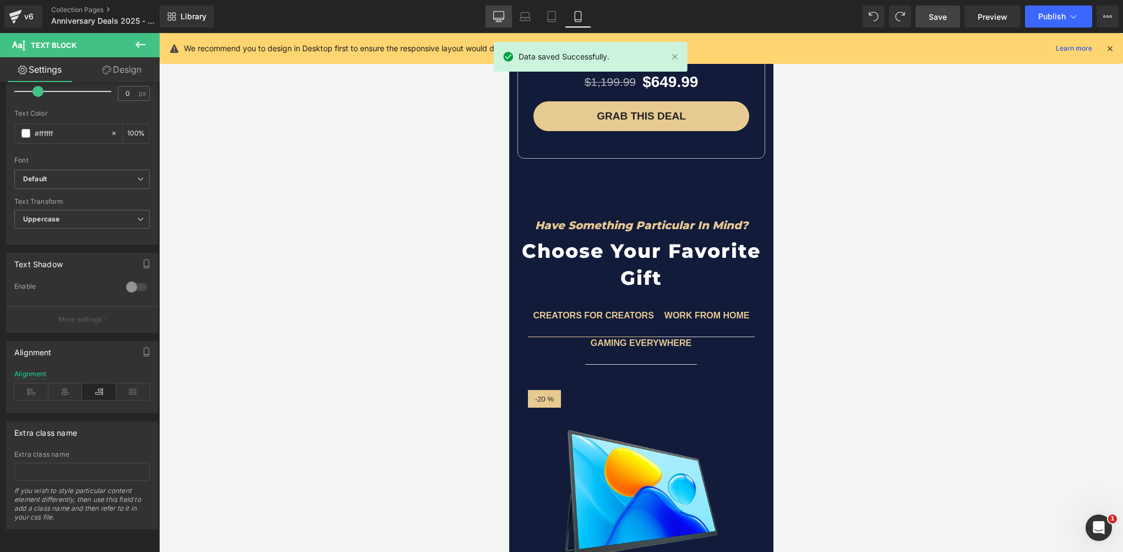
click at [493, 21] on link "Desktop" at bounding box center [499, 17] width 26 height 22
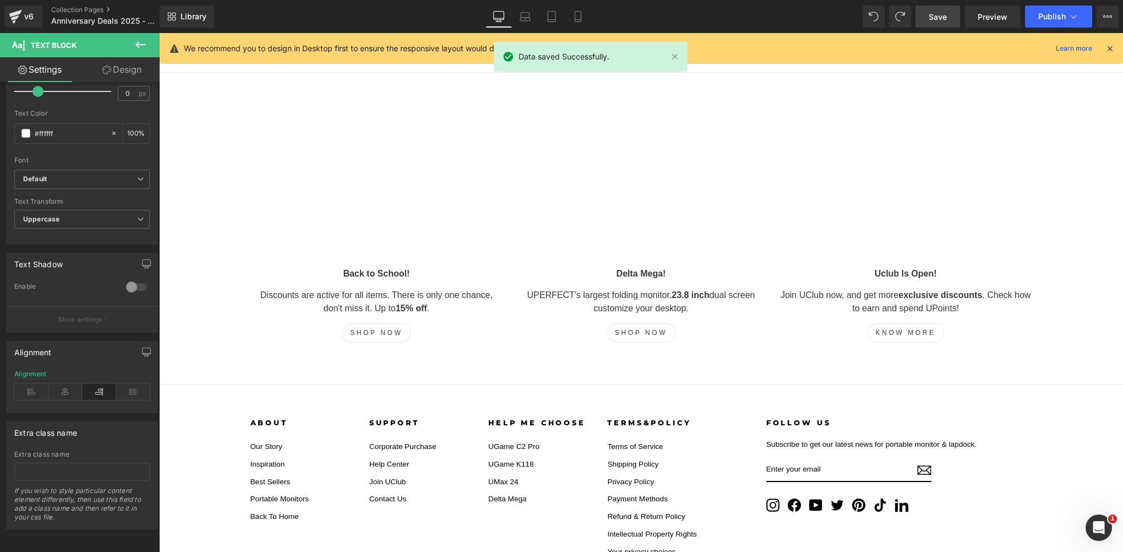
type input "18"
type input "100"
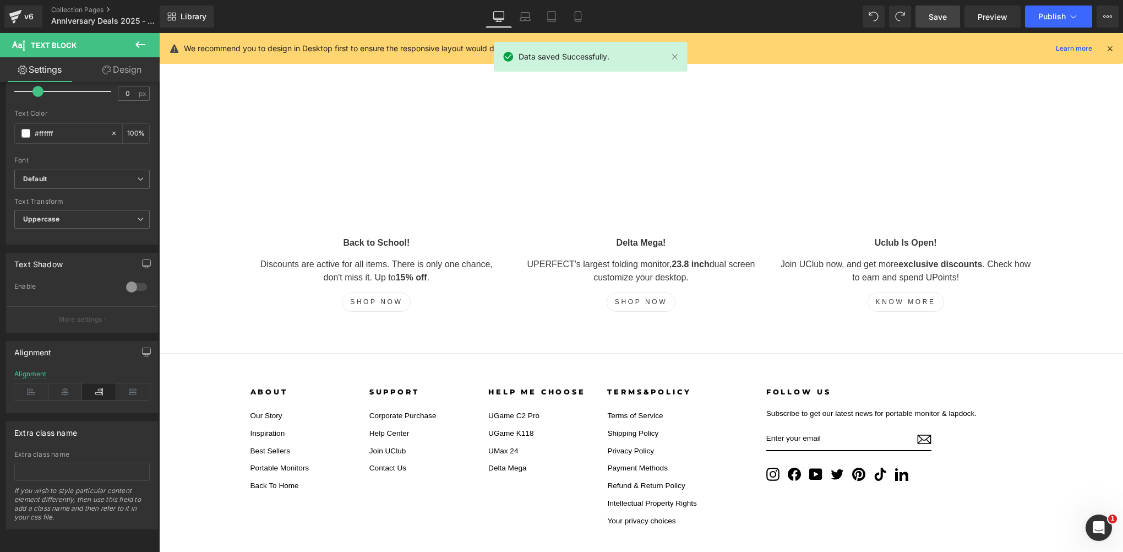
scroll to position [2142, 0]
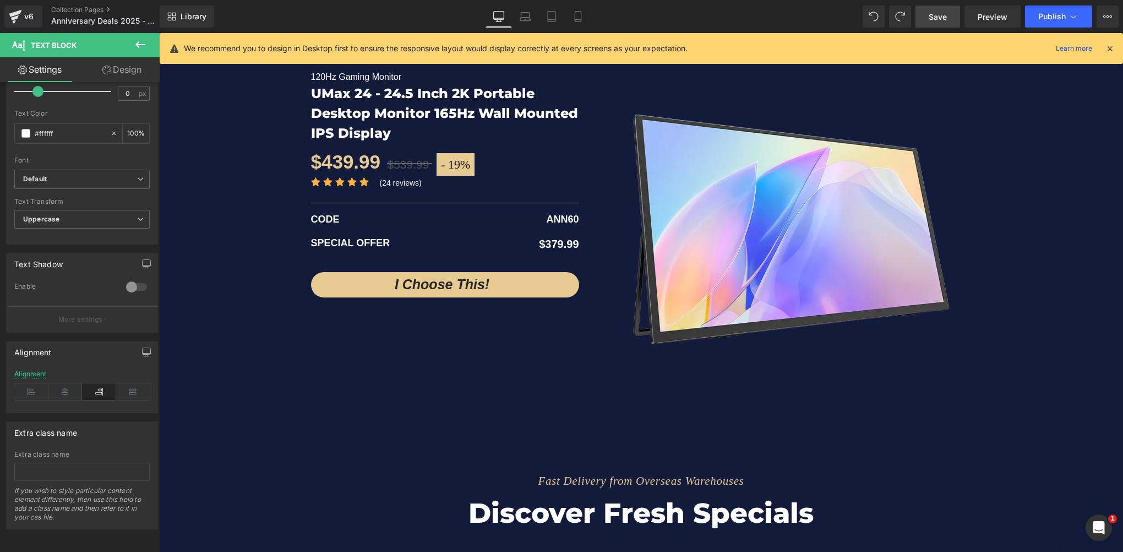
click at [947, 19] on span "Save" at bounding box center [938, 17] width 18 height 12
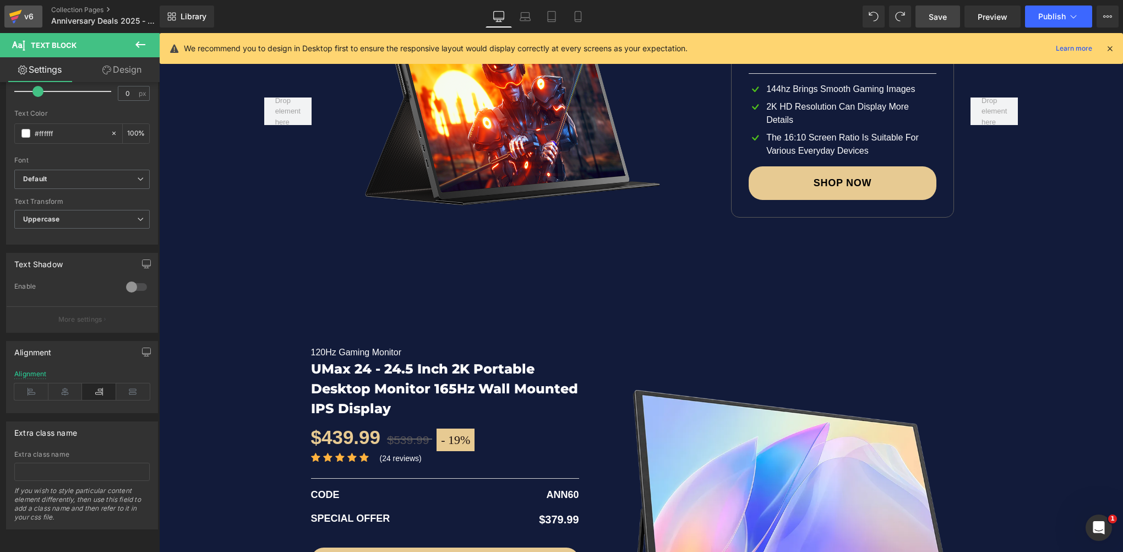
click at [14, 13] on icon at bounding box center [15, 13] width 13 height 7
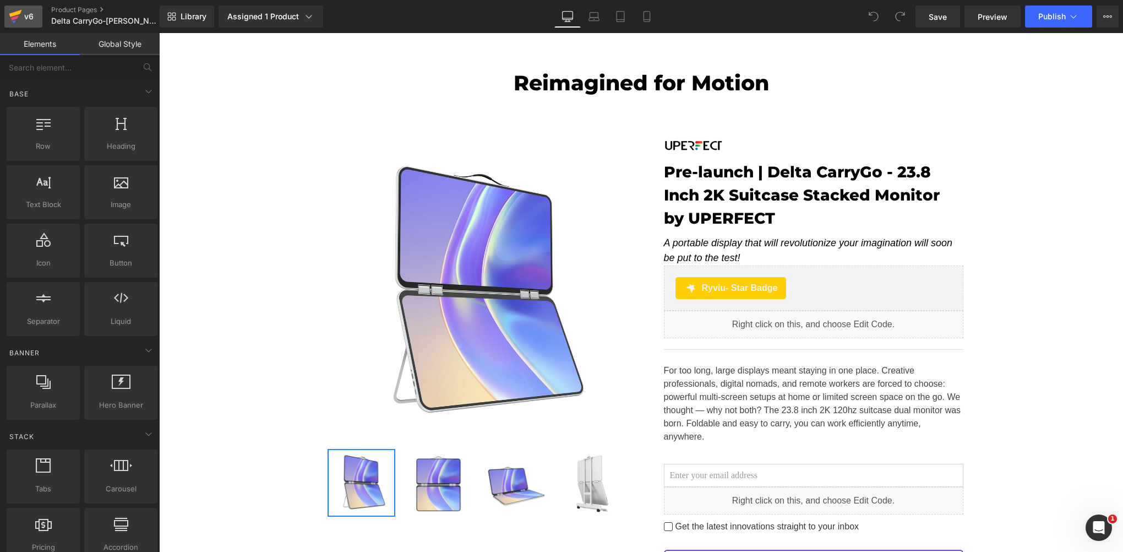
click at [27, 10] on div "v6" at bounding box center [29, 16] width 14 height 14
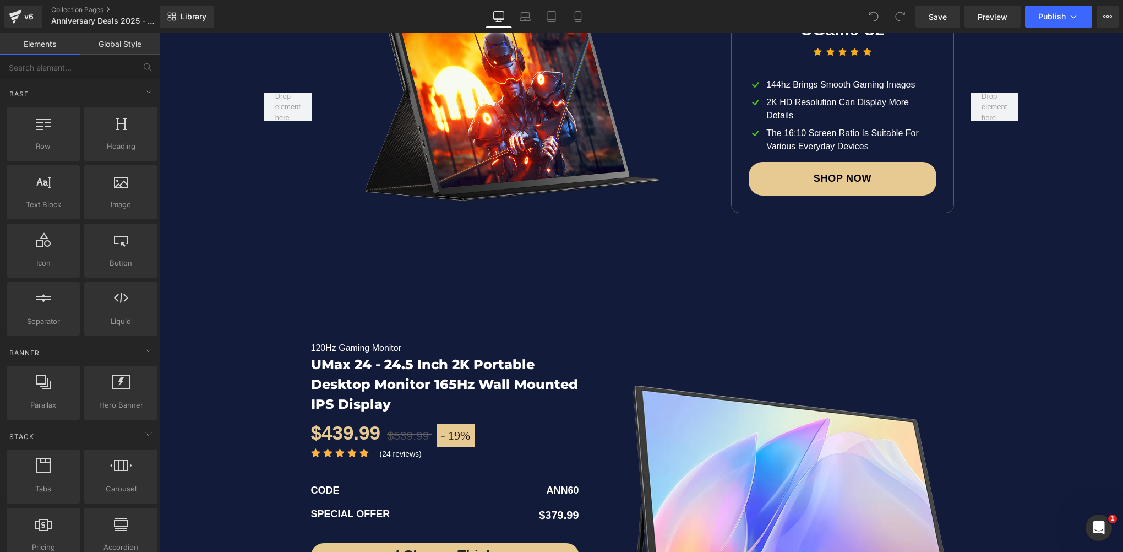
scroll to position [2147, 0]
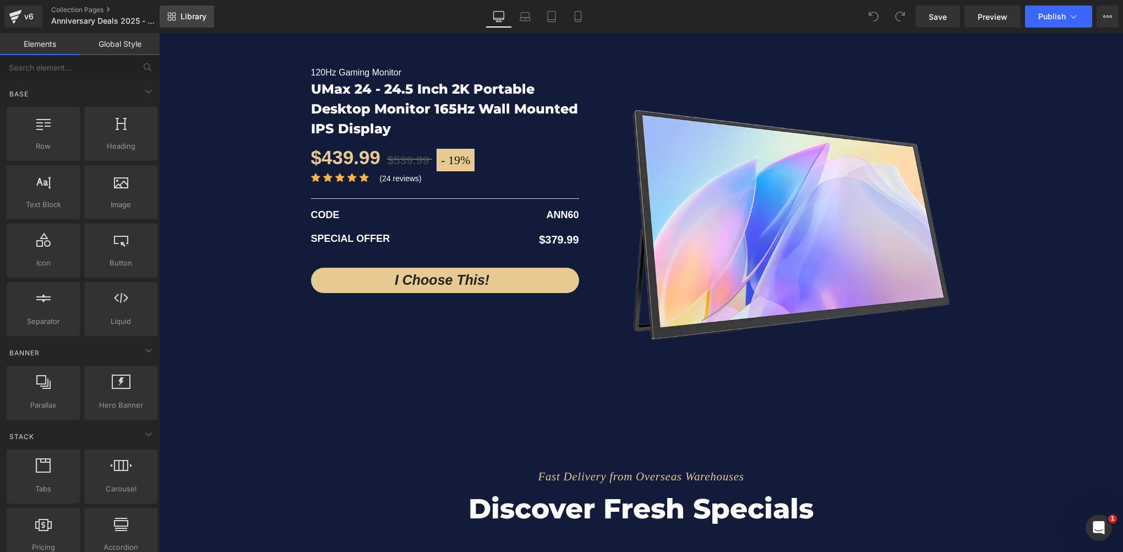
click at [197, 21] on span "Library" at bounding box center [194, 17] width 26 height 10
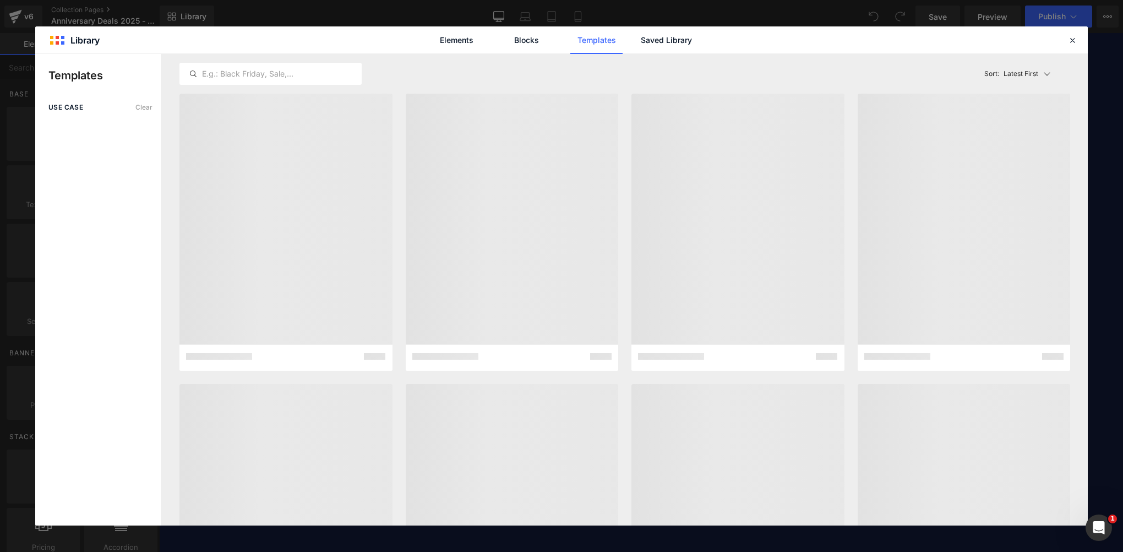
scroll to position [1982, 0]
click at [0, 0] on link "Saved Library" at bounding box center [0, 0] width 0 height 0
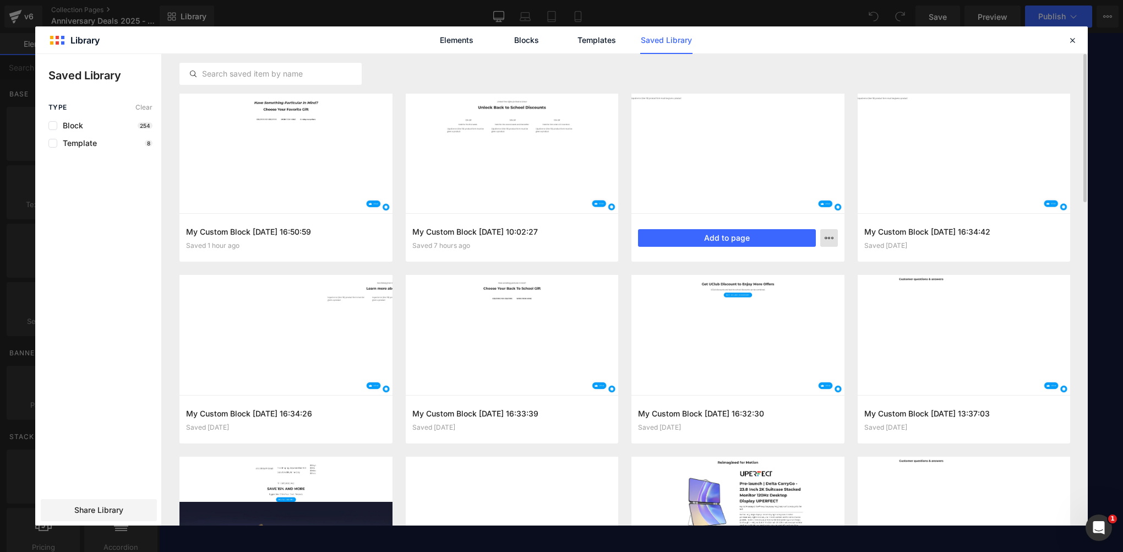
click at [0, 0] on icon "button" at bounding box center [0, 0] width 0 height 0
click at [851, 260] on div at bounding box center [561, 289] width 1053 height 471
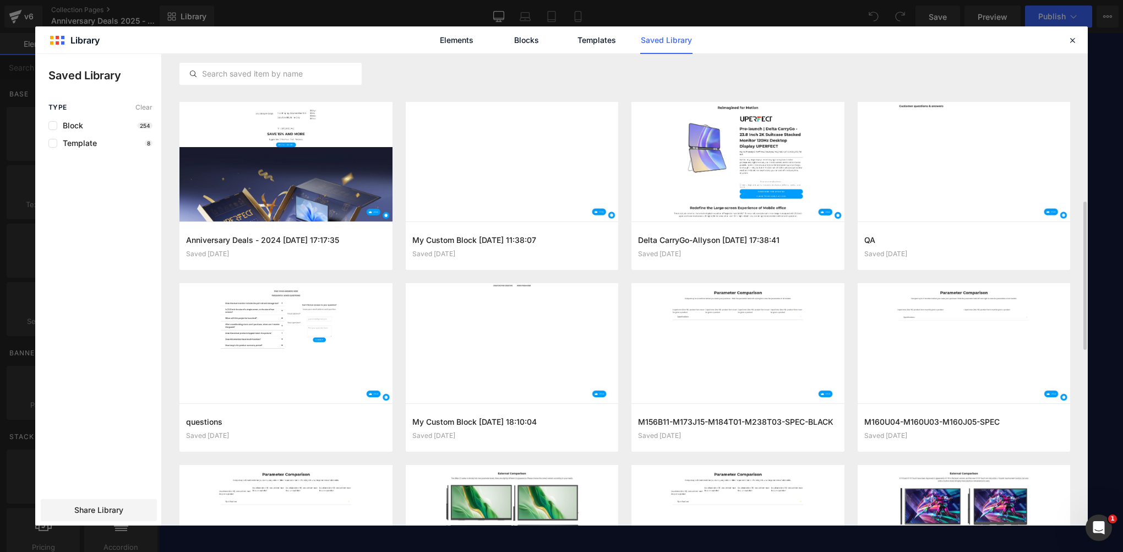
scroll to position [437, 0]
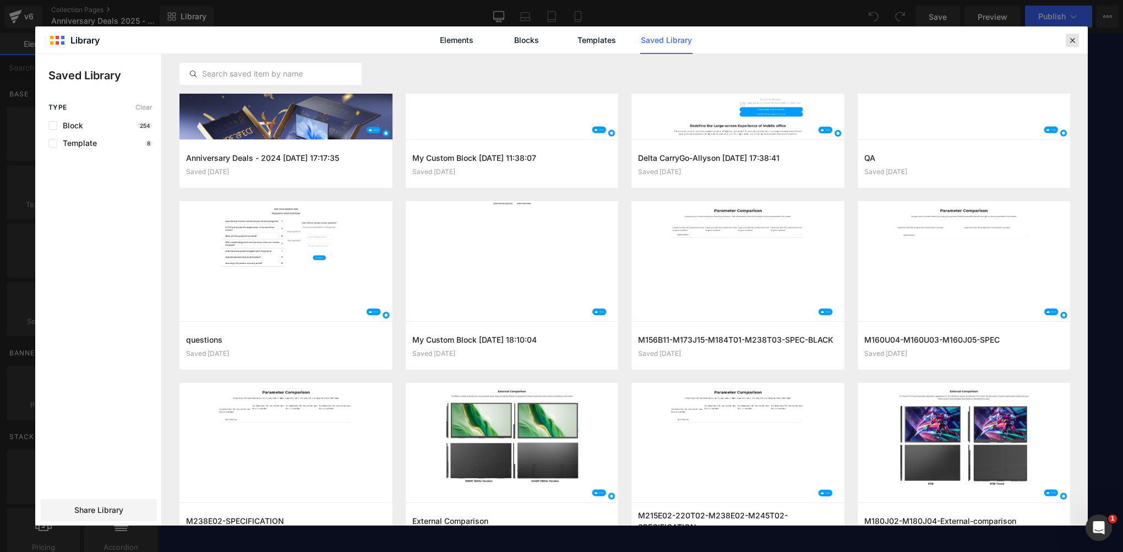
drag, startPoint x: 1071, startPoint y: 40, endPoint x: 680, endPoint y: 23, distance: 391.2
click at [1071, 40] on icon at bounding box center [1072, 40] width 10 height 10
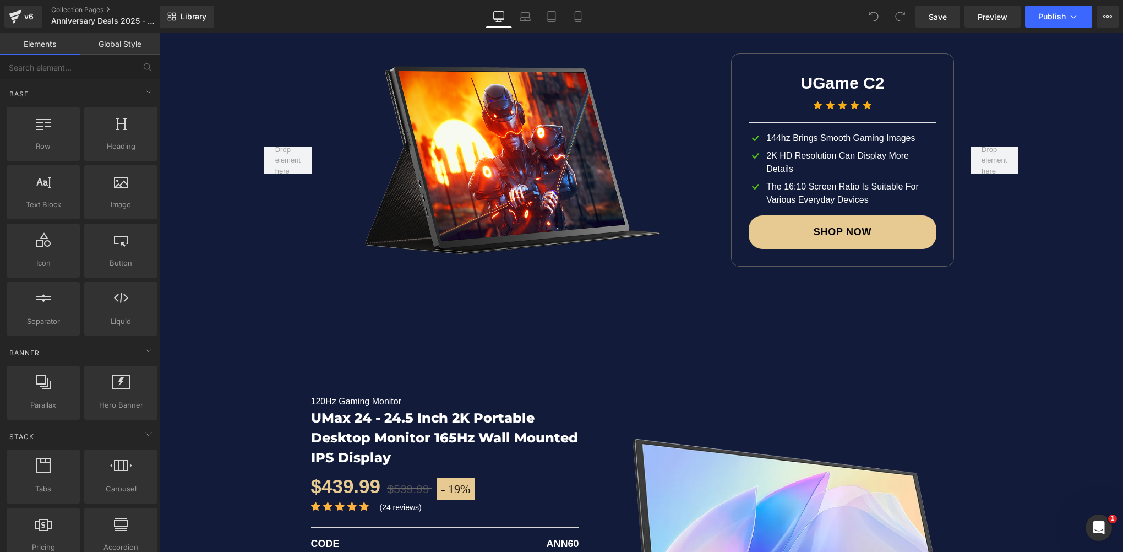
scroll to position [1817, 0]
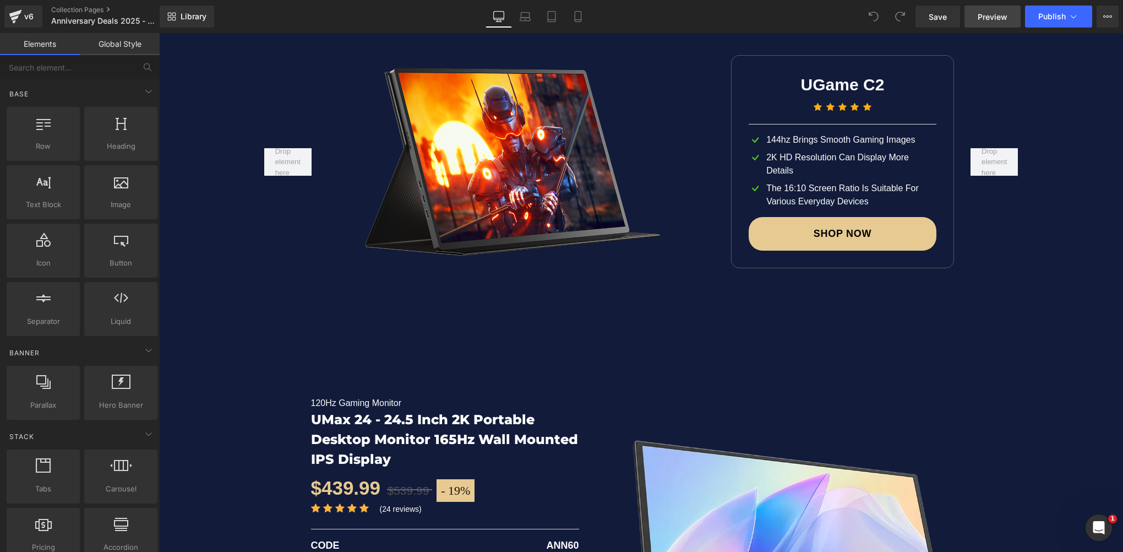
click at [986, 9] on link "Preview" at bounding box center [992, 17] width 56 height 22
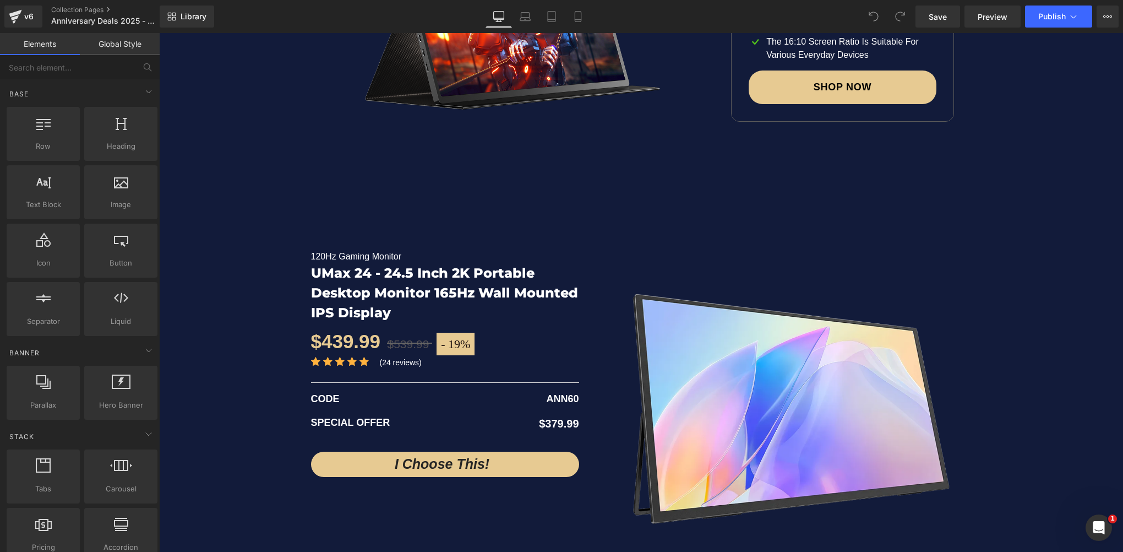
scroll to position [1982, 0]
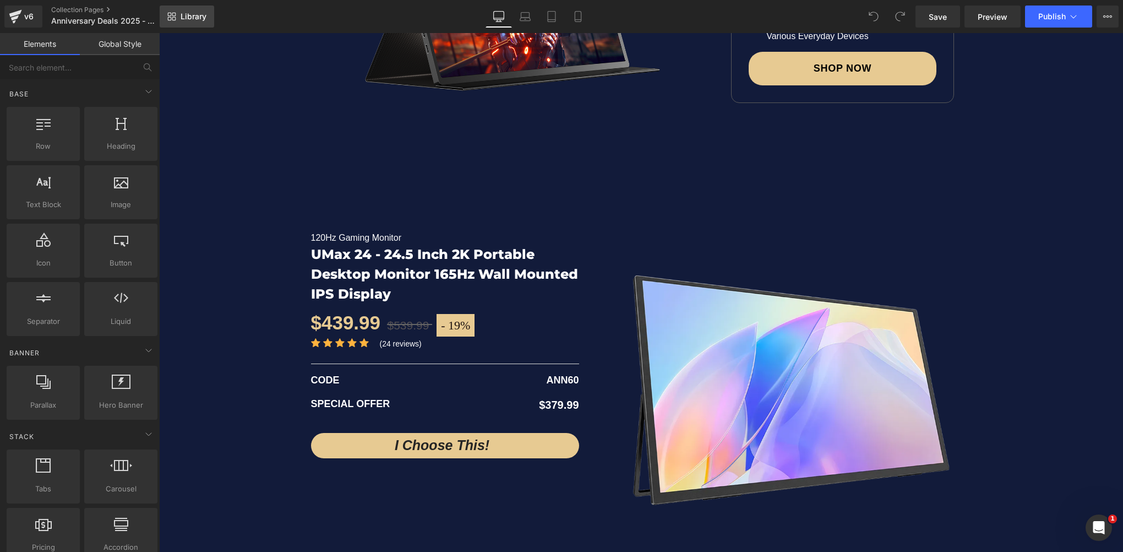
click at [198, 17] on span "Library" at bounding box center [194, 17] width 26 height 10
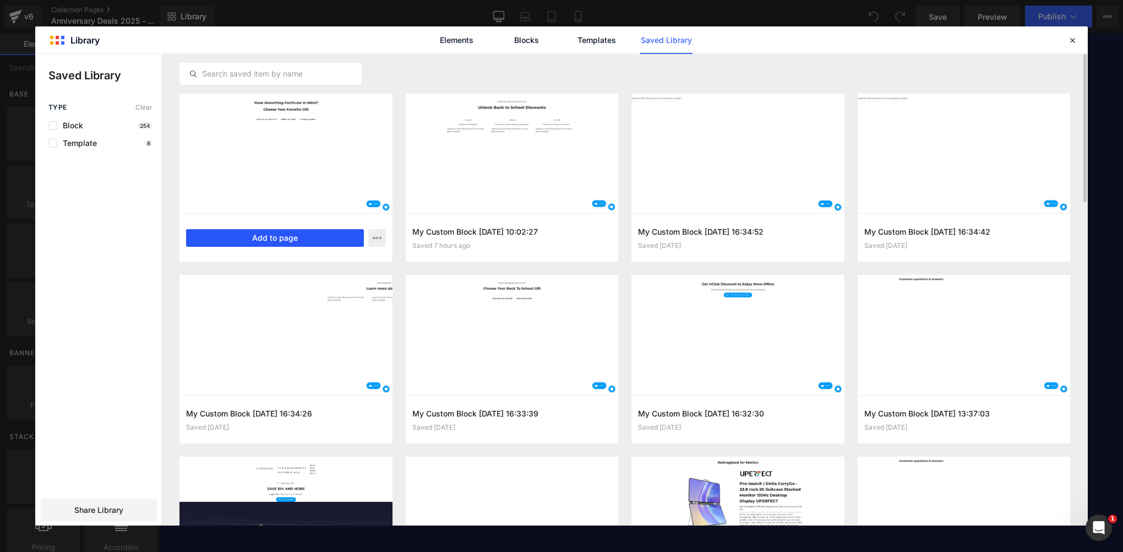
click at [293, 234] on button "Add to page" at bounding box center [275, 238] width 178 height 18
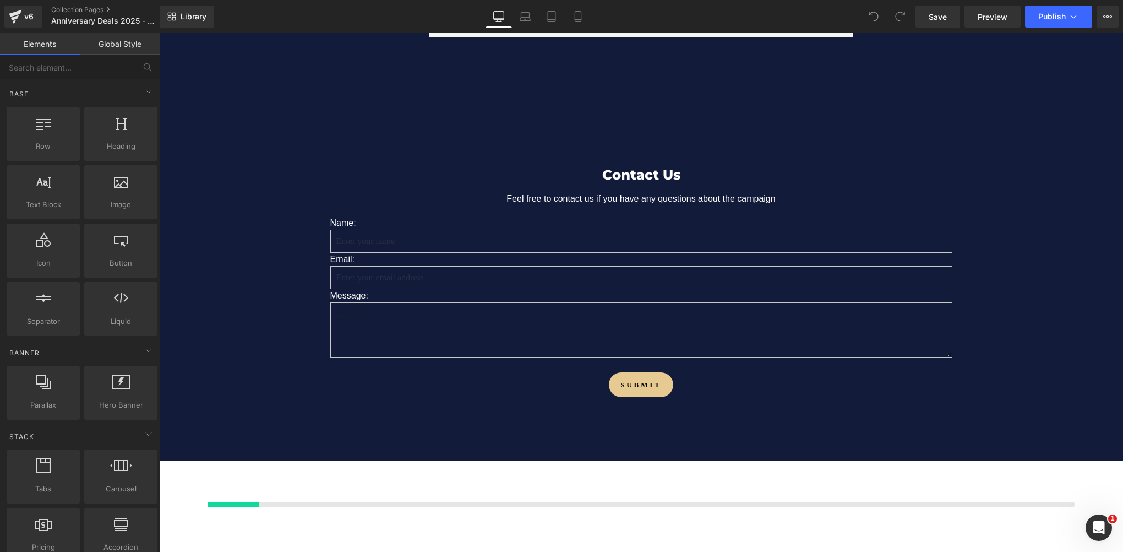
scroll to position [10045, 0]
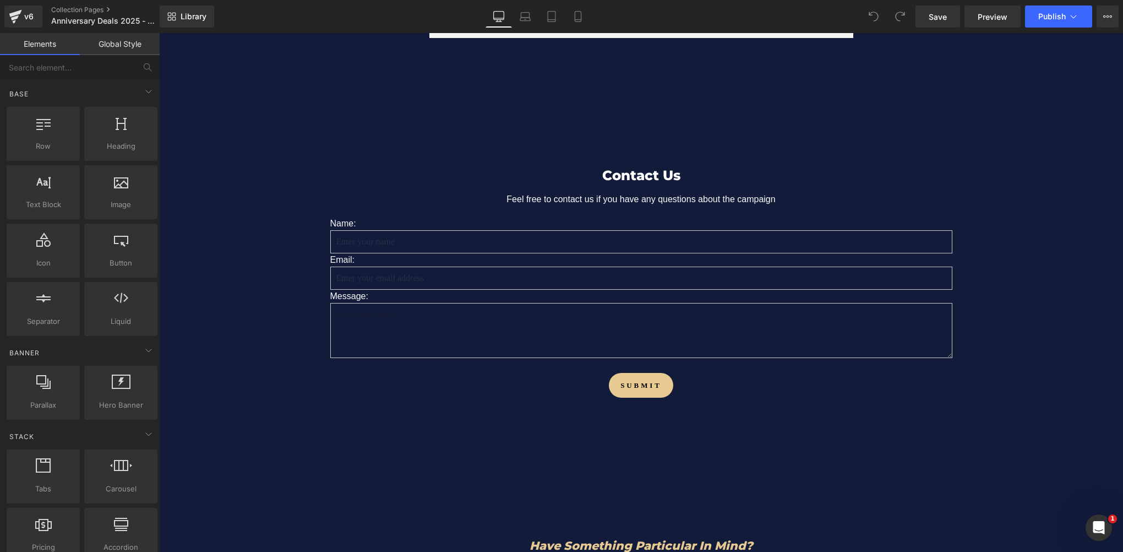
click at [401, 516] on div "Have Something Particular In Mind? Choose Your Favorite Gift" at bounding box center [641, 558] width 661 height 85
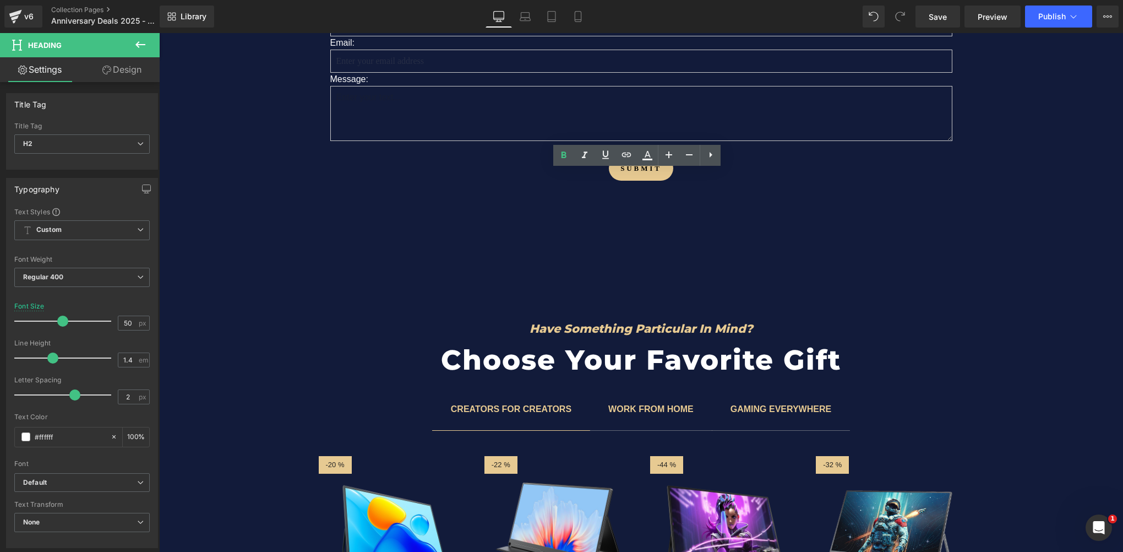
scroll to position [10210, 0]
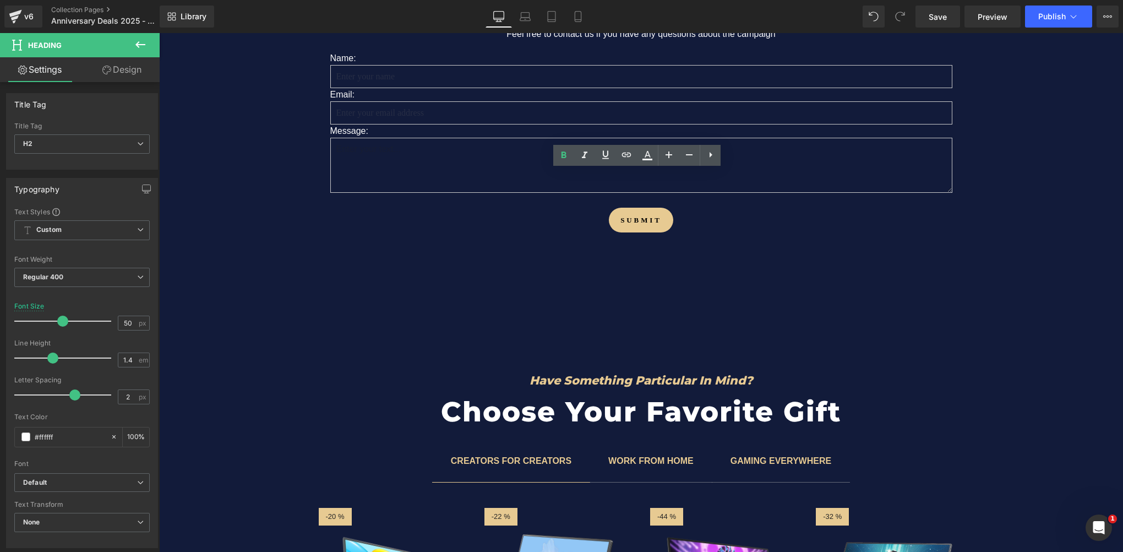
click at [266, 351] on div "Have Something Particular In Mind? Heading Choose Your Favorite Gift Heading Ro…" at bounding box center [641, 559] width 964 height 417
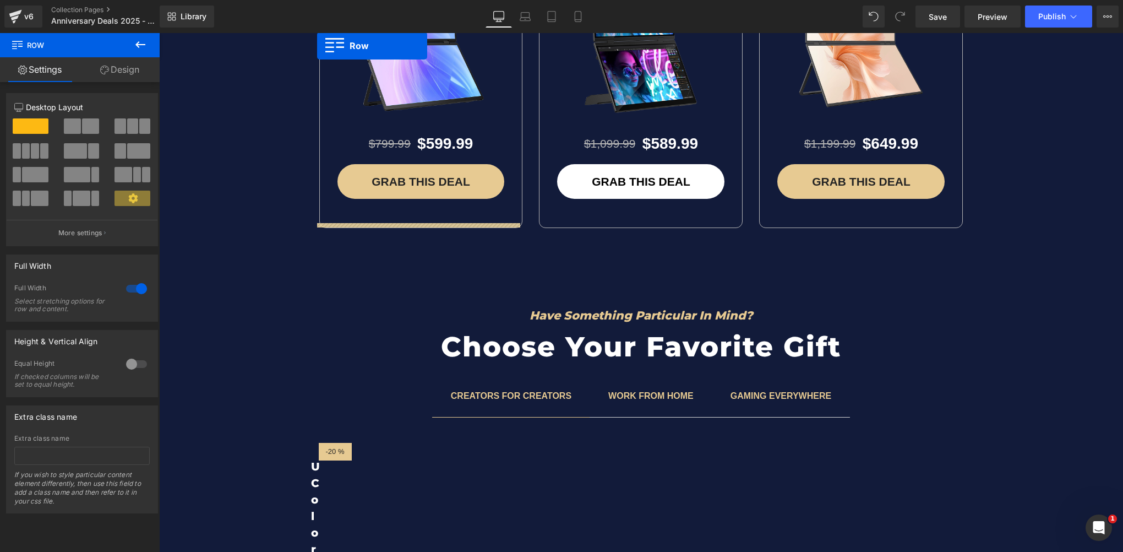
scroll to position [4232, 0]
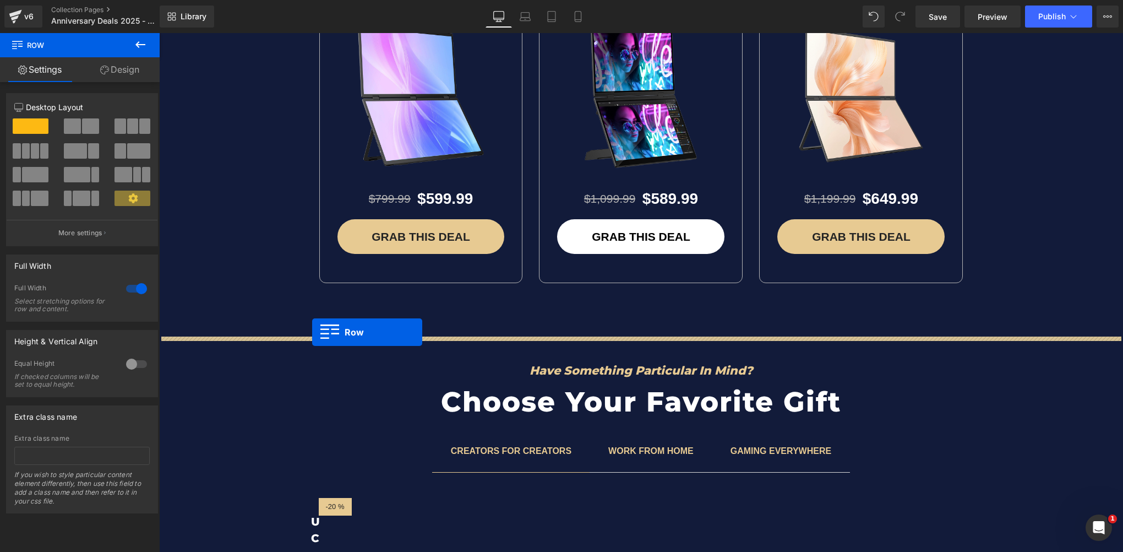
drag, startPoint x: 161, startPoint y: 99, endPoint x: 312, endPoint y: 331, distance: 277.3
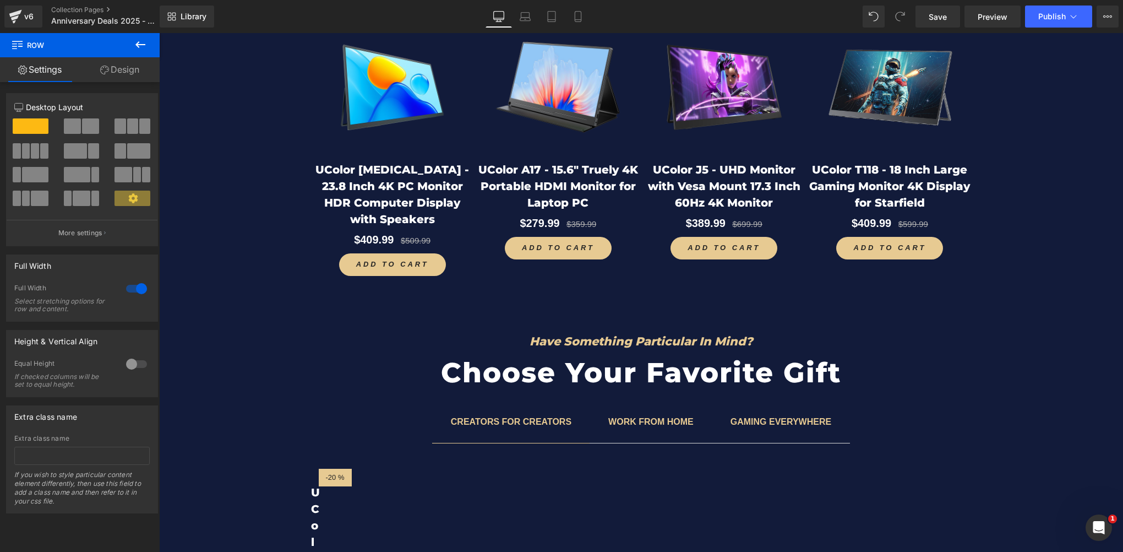
scroll to position [4837, 0]
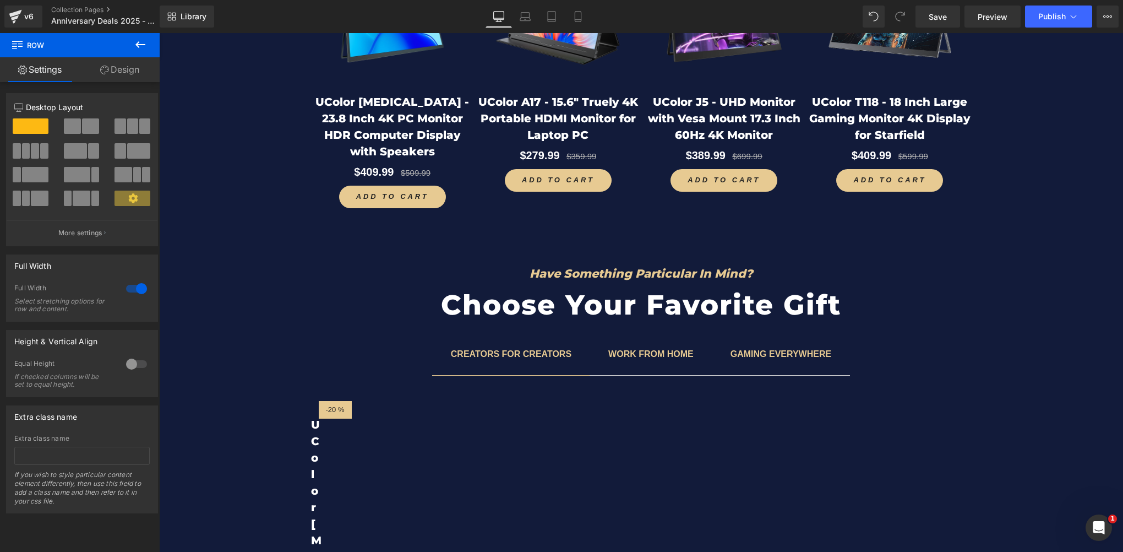
drag, startPoint x: 206, startPoint y: 231, endPoint x: 230, endPoint y: 232, distance: 23.7
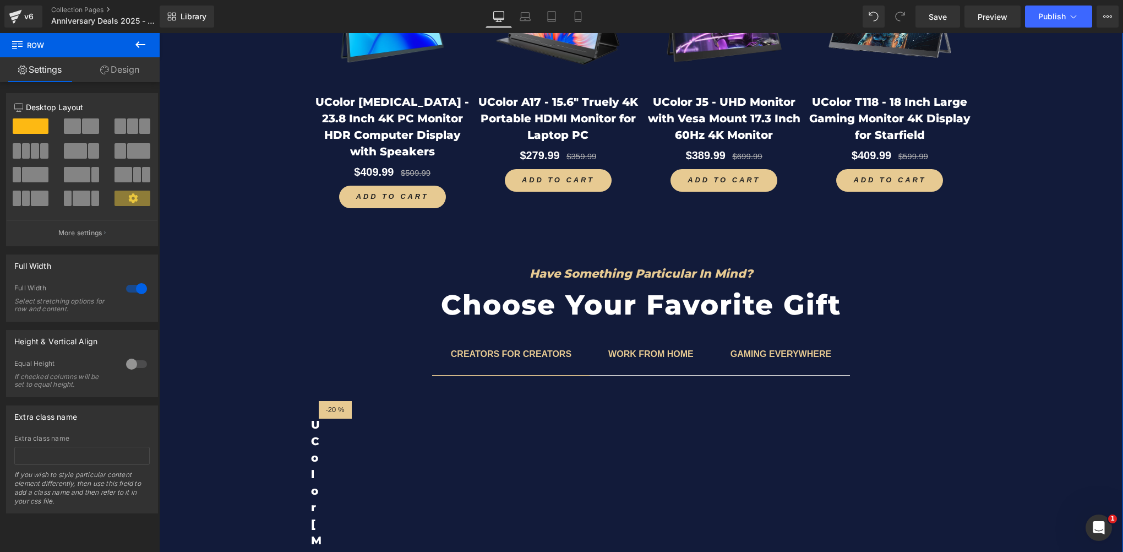
drag, startPoint x: 350, startPoint y: 235, endPoint x: 367, endPoint y: 235, distance: 17.6
click at [351, 248] on icon at bounding box center [355, 252] width 8 height 8
click at [379, 249] on icon at bounding box center [383, 253] width 8 height 8
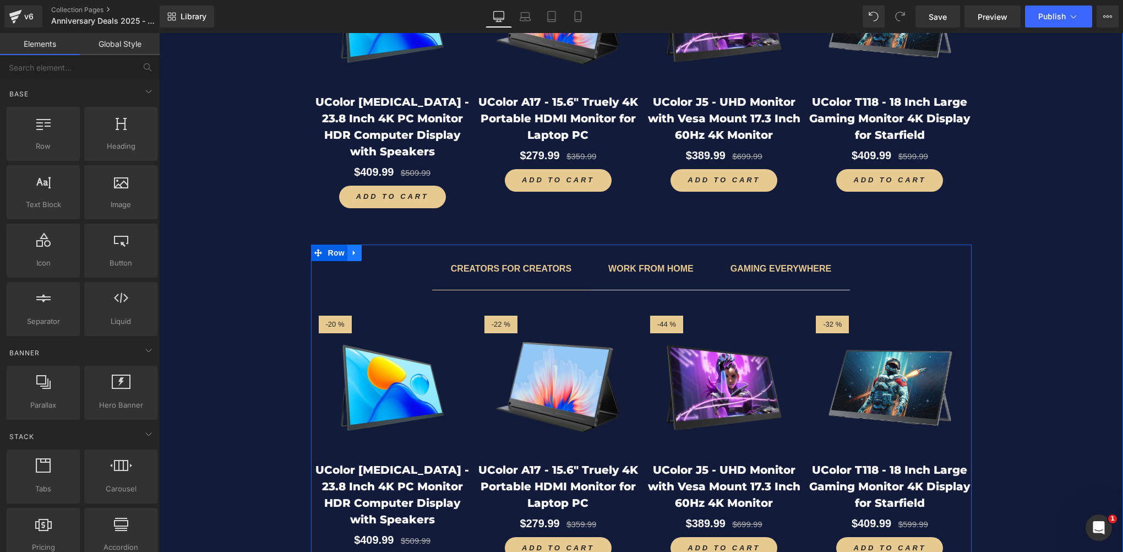
click at [351, 248] on icon at bounding box center [355, 252] width 8 height 8
click at [379, 249] on icon at bounding box center [383, 253] width 8 height 8
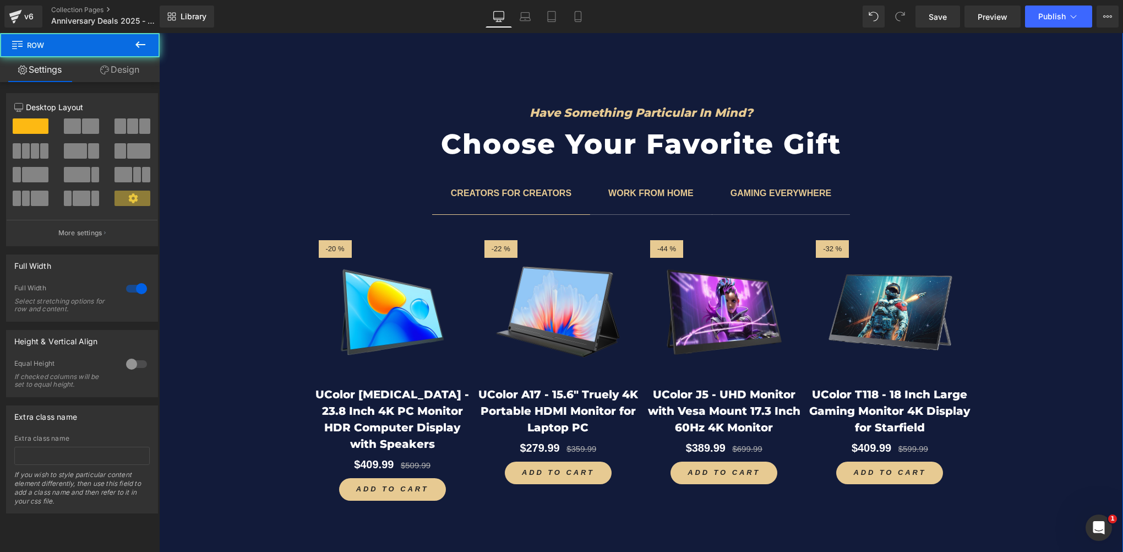
scroll to position [4452, 0]
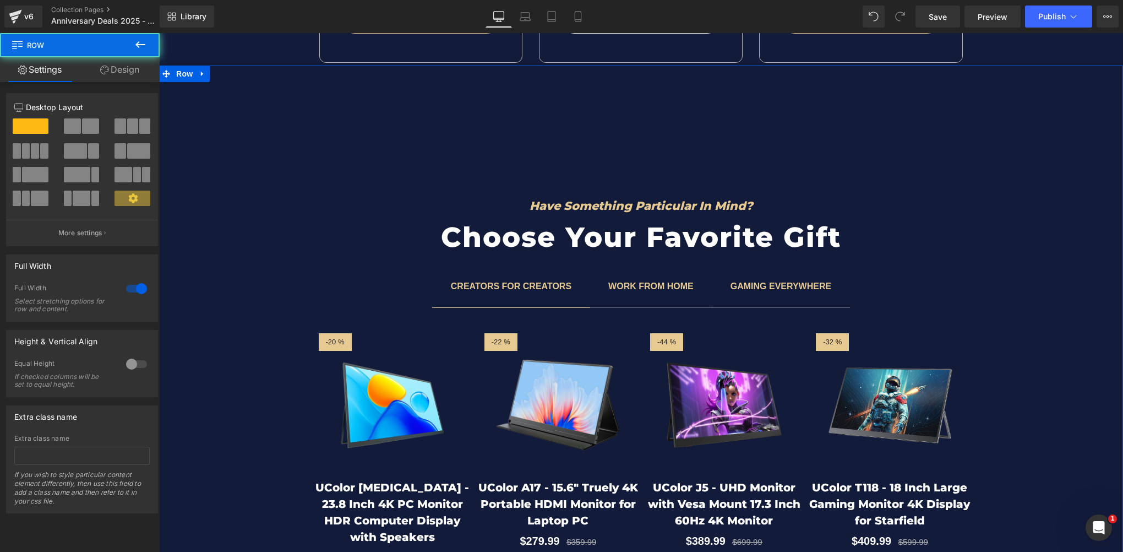
click at [243, 232] on div "Have Something Particular In Mind? Heading Choose Your Favorite Gift Heading Ro…" at bounding box center [641, 385] width 964 height 417
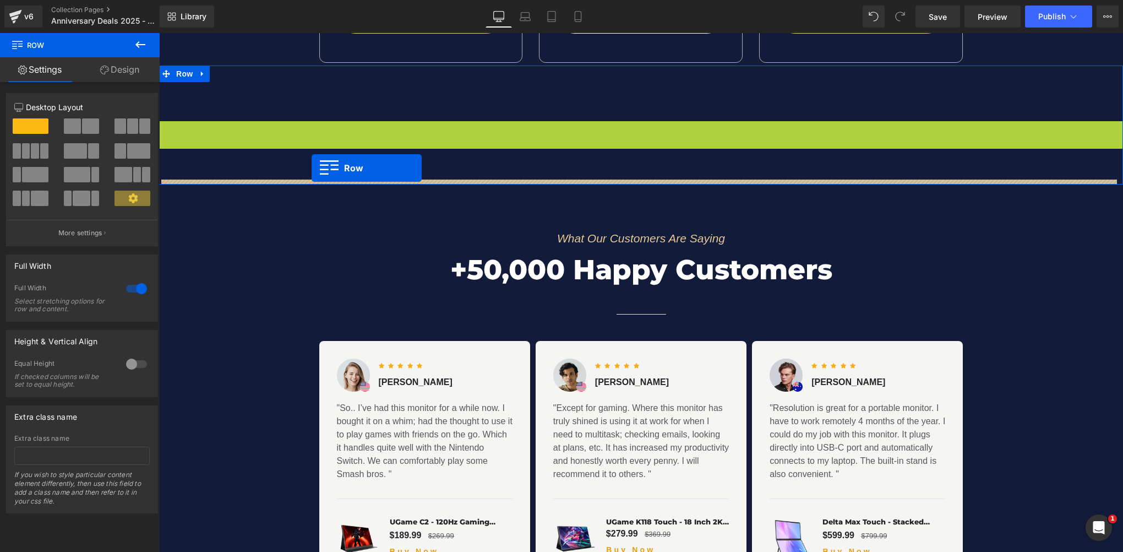
drag, startPoint x: 165, startPoint y: 123, endPoint x: 312, endPoint y: 168, distance: 153.2
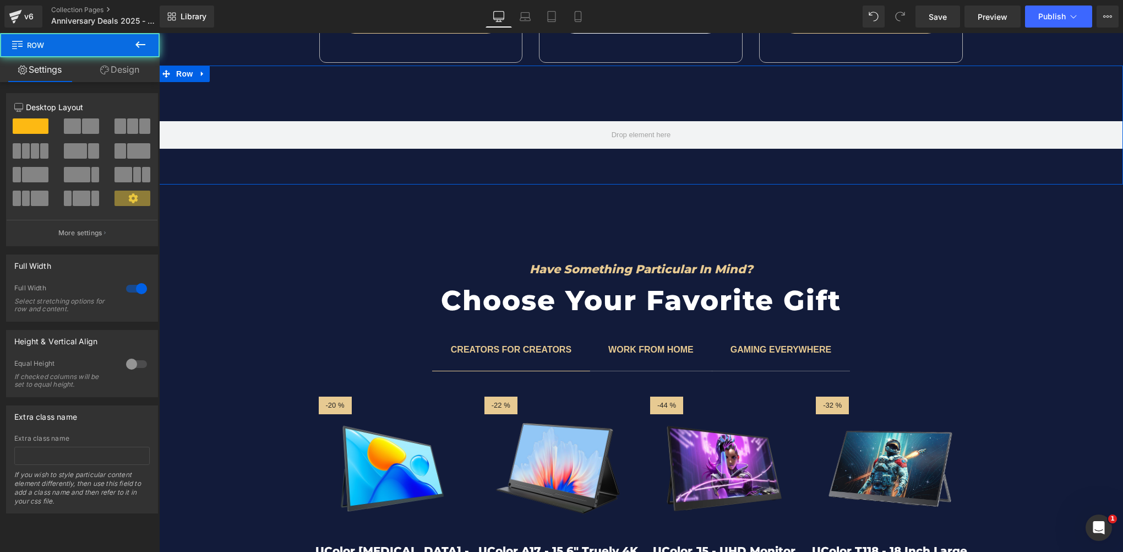
click at [257, 99] on div "Row 65px" at bounding box center [641, 125] width 964 height 119
click at [203, 74] on link at bounding box center [202, 74] width 14 height 17
click at [231, 70] on link at bounding box center [231, 74] width 14 height 17
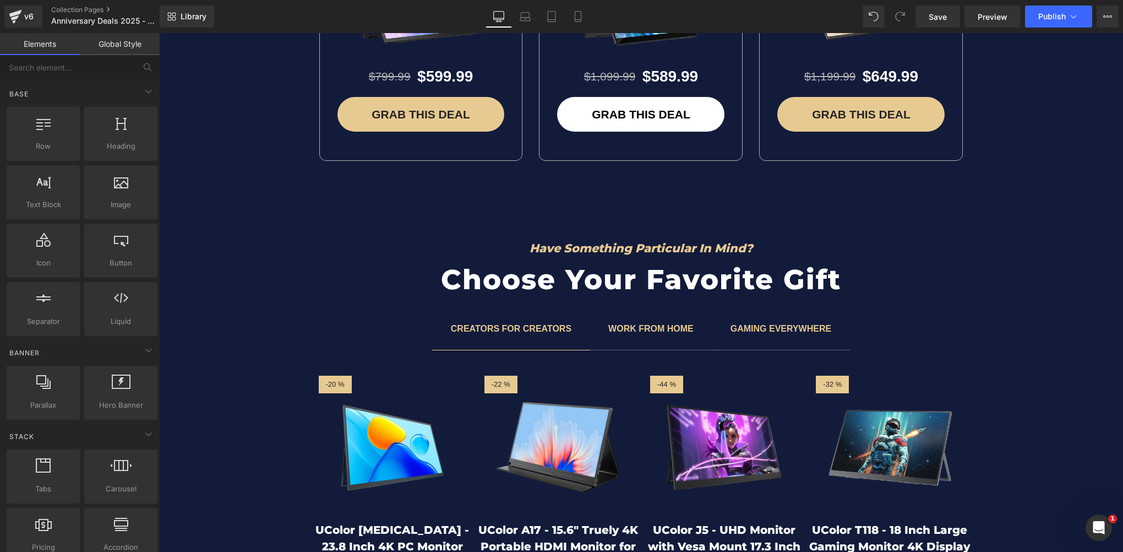
scroll to position [4342, 0]
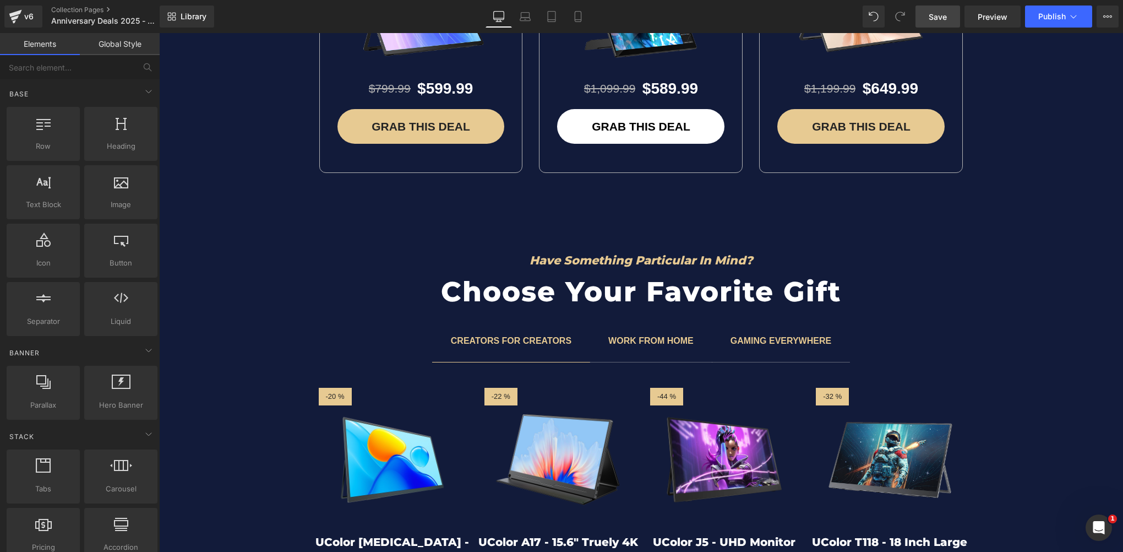
drag, startPoint x: 951, startPoint y: 20, endPoint x: 553, endPoint y: 307, distance: 491.0
click at [951, 20] on link "Save" at bounding box center [937, 17] width 45 height 22
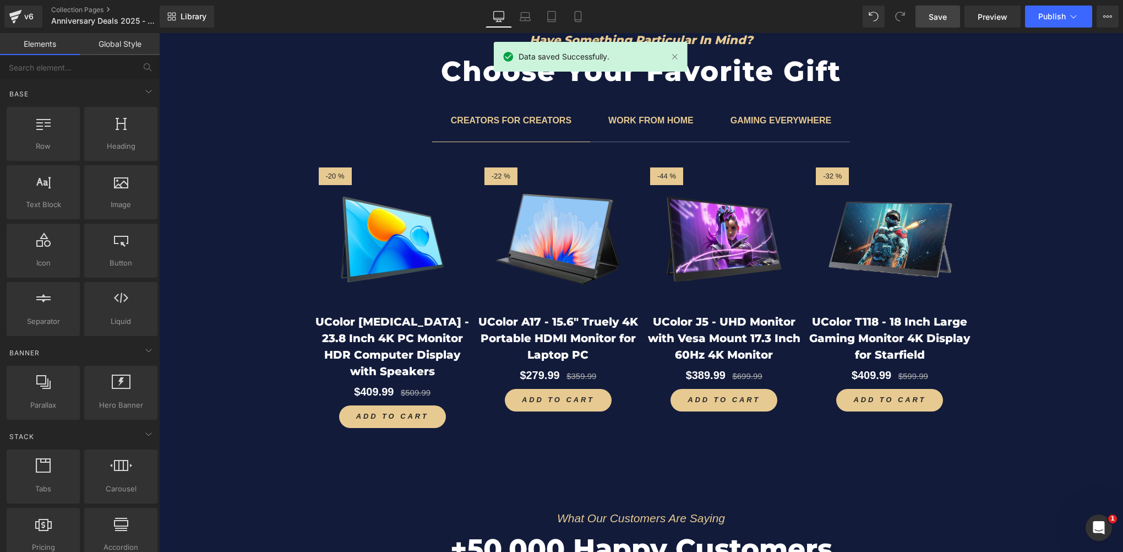
click at [937, 17] on span "Save" at bounding box center [938, 17] width 18 height 12
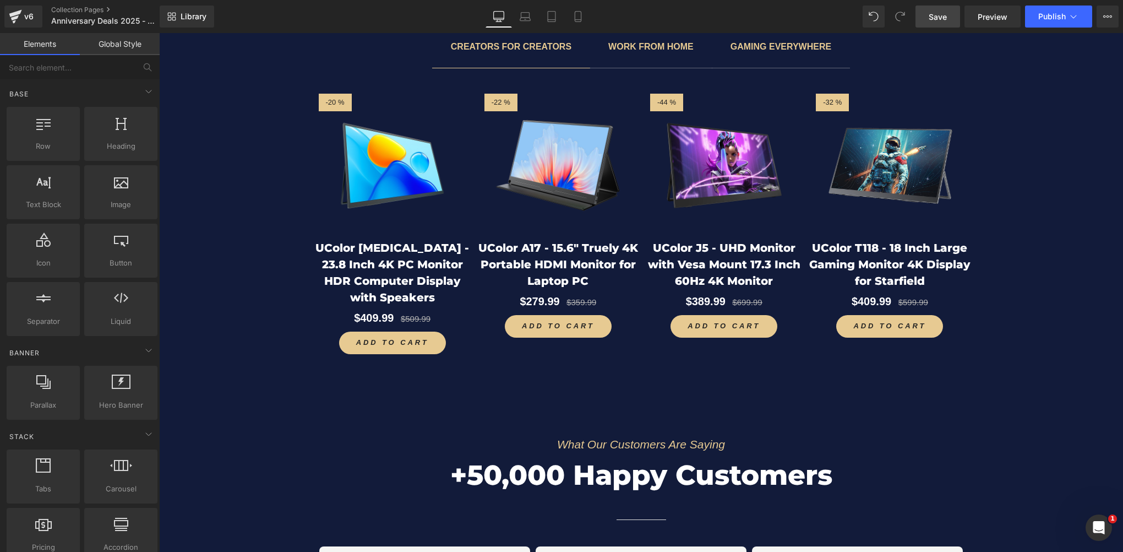
scroll to position [4727, 0]
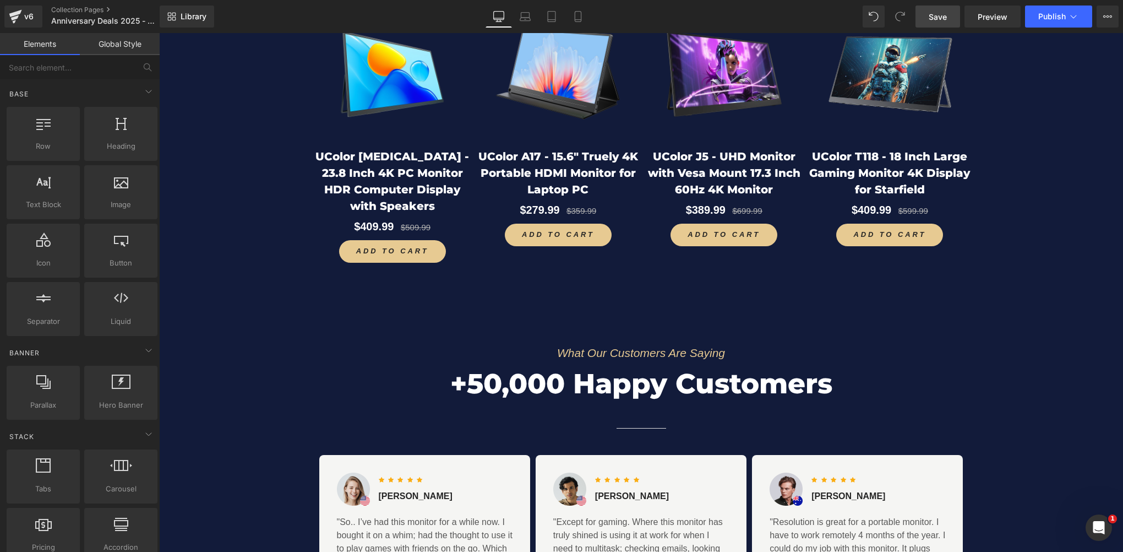
click at [943, 12] on span "Save" at bounding box center [938, 17] width 18 height 12
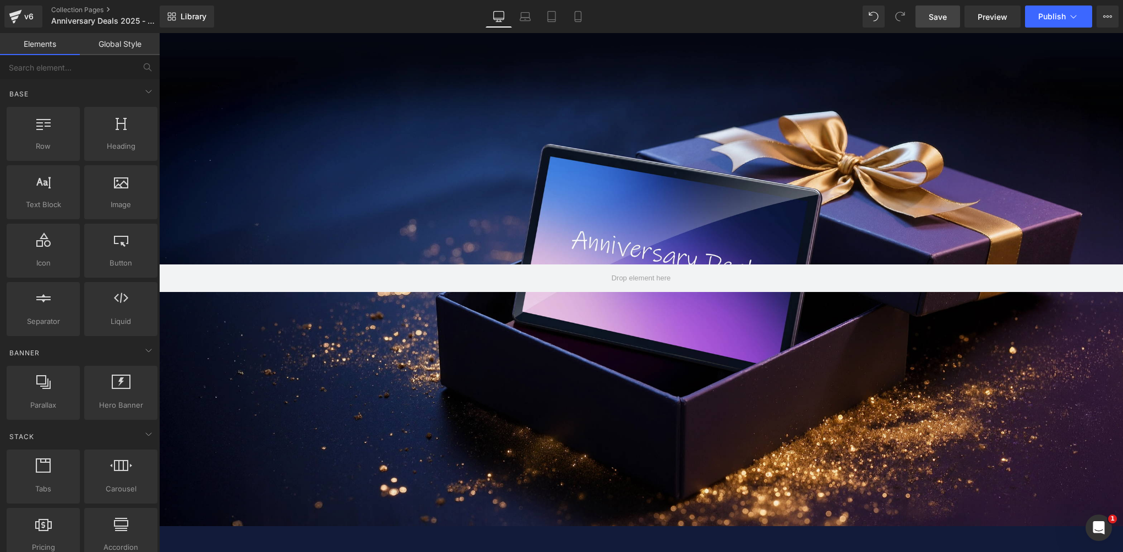
scroll to position [0, 0]
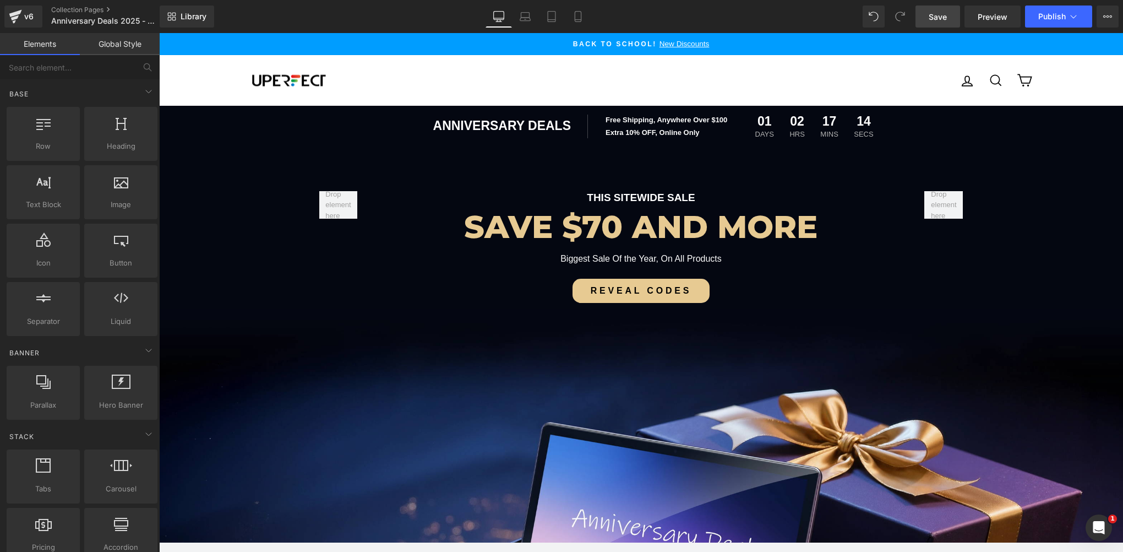
click at [937, 20] on span "Save" at bounding box center [938, 17] width 18 height 12
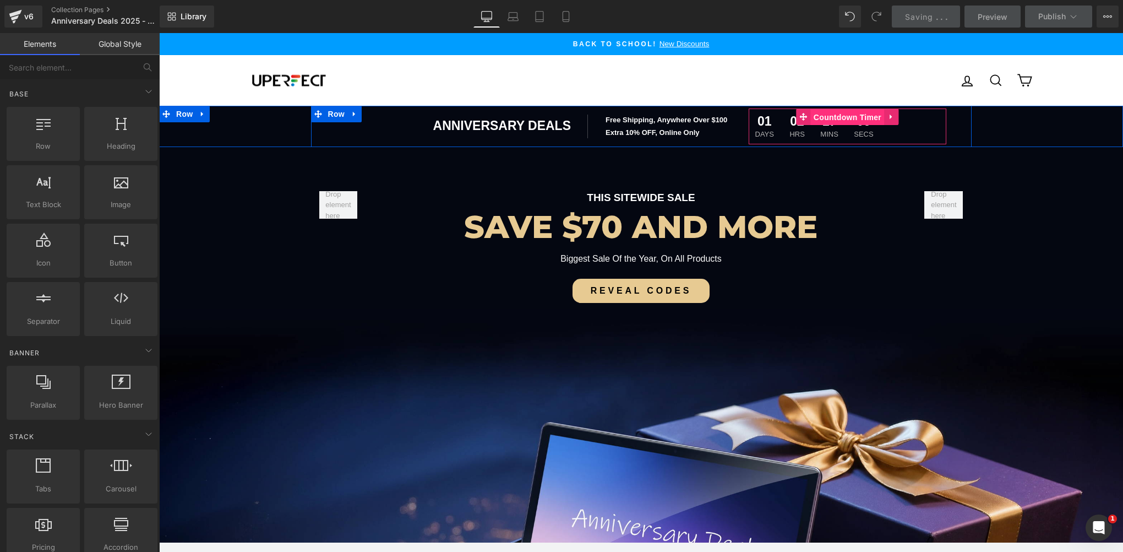
click at [826, 117] on span "Countdown Timer" at bounding box center [847, 117] width 73 height 17
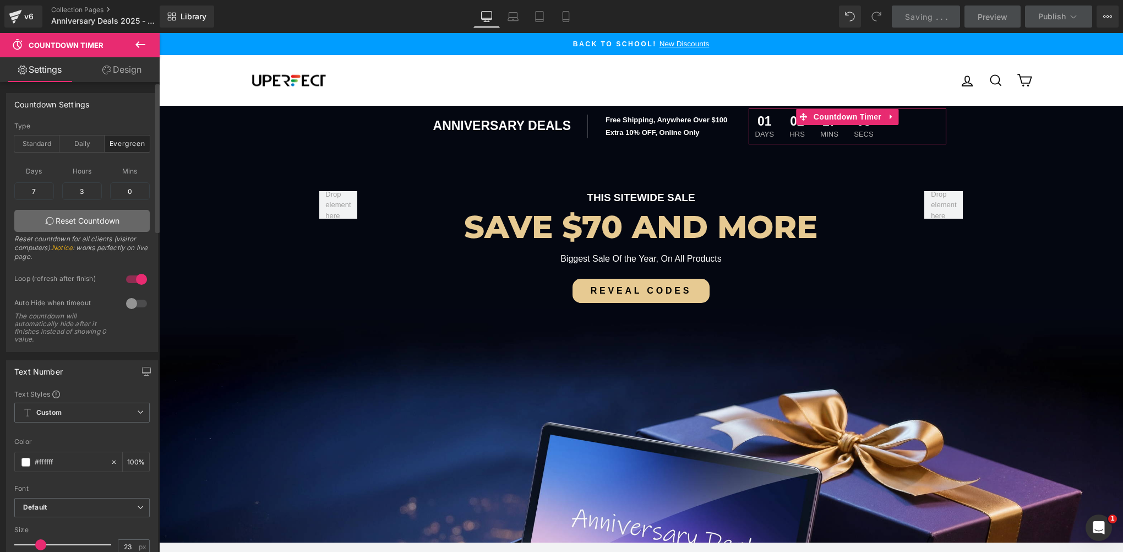
drag, startPoint x: 62, startPoint y: 219, endPoint x: 148, endPoint y: 184, distance: 93.3
click at [62, 219] on link "Reset Countdown" at bounding box center [81, 221] width 135 height 22
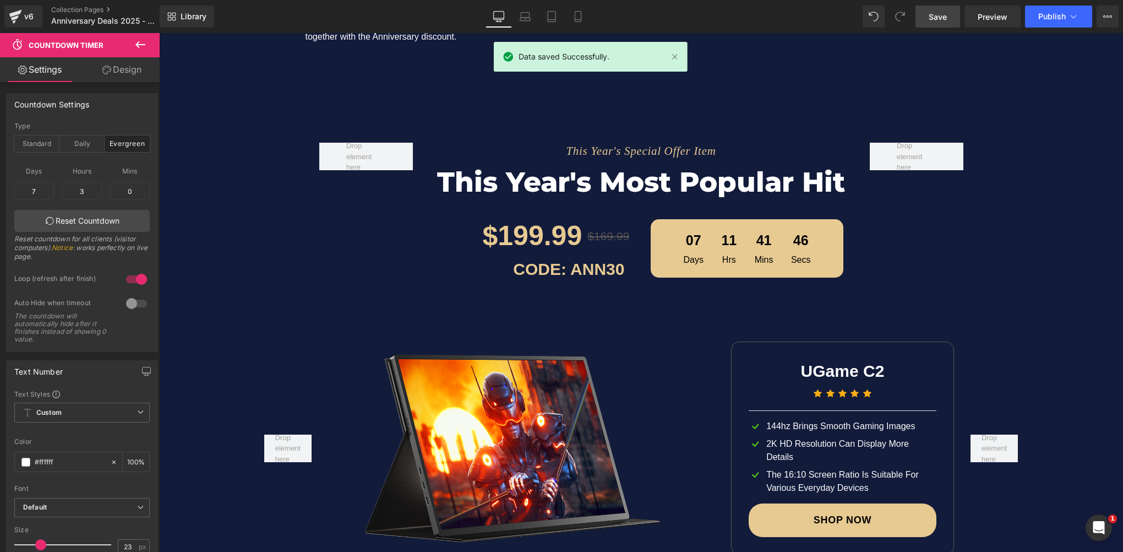
scroll to position [1376, 0]
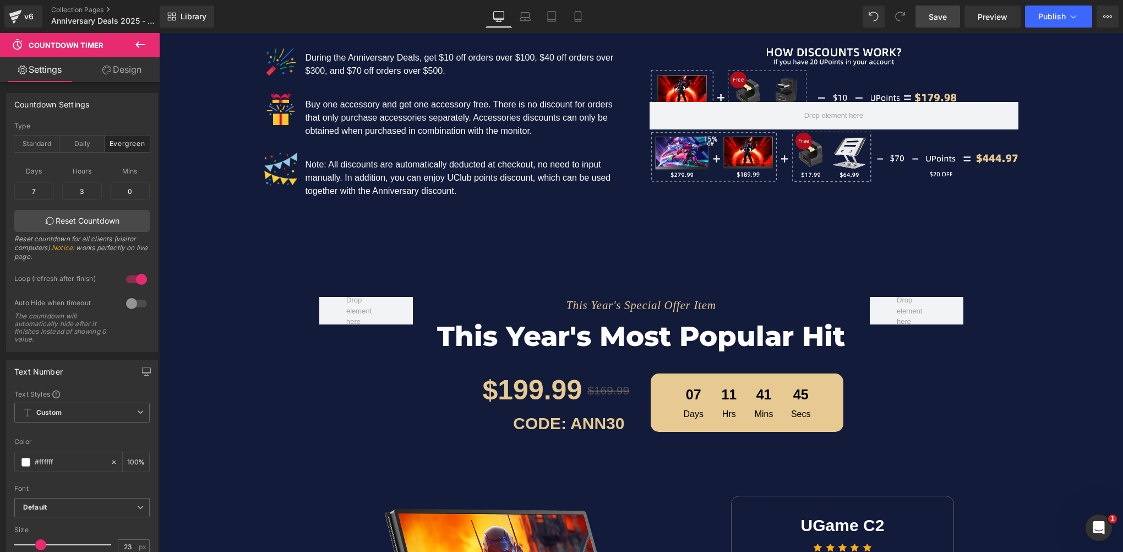
drag, startPoint x: 953, startPoint y: 25, endPoint x: 631, endPoint y: 274, distance: 406.5
click at [953, 25] on link "Save" at bounding box center [937, 17] width 45 height 22
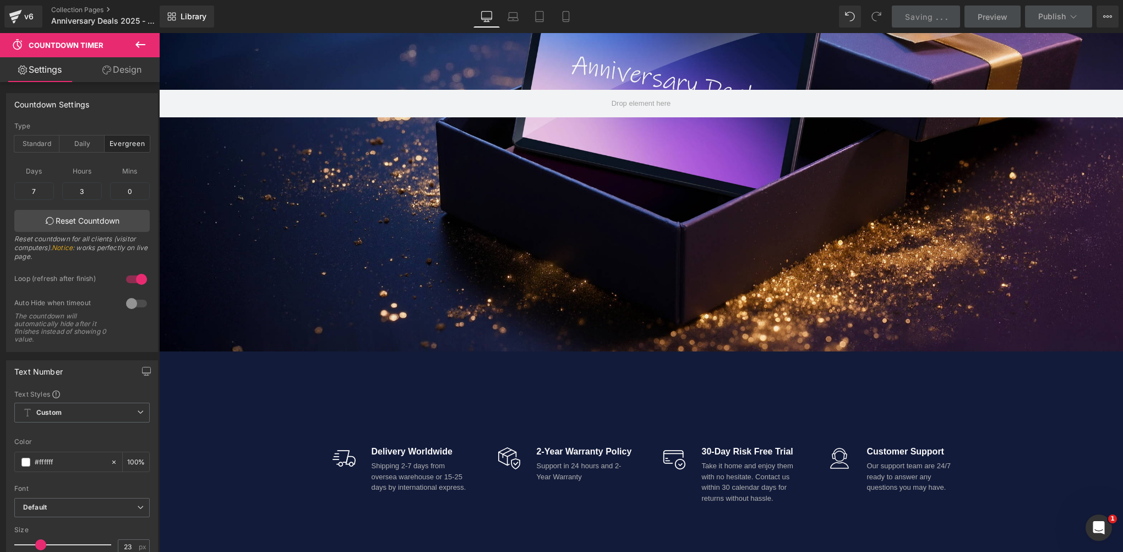
scroll to position [440, 0]
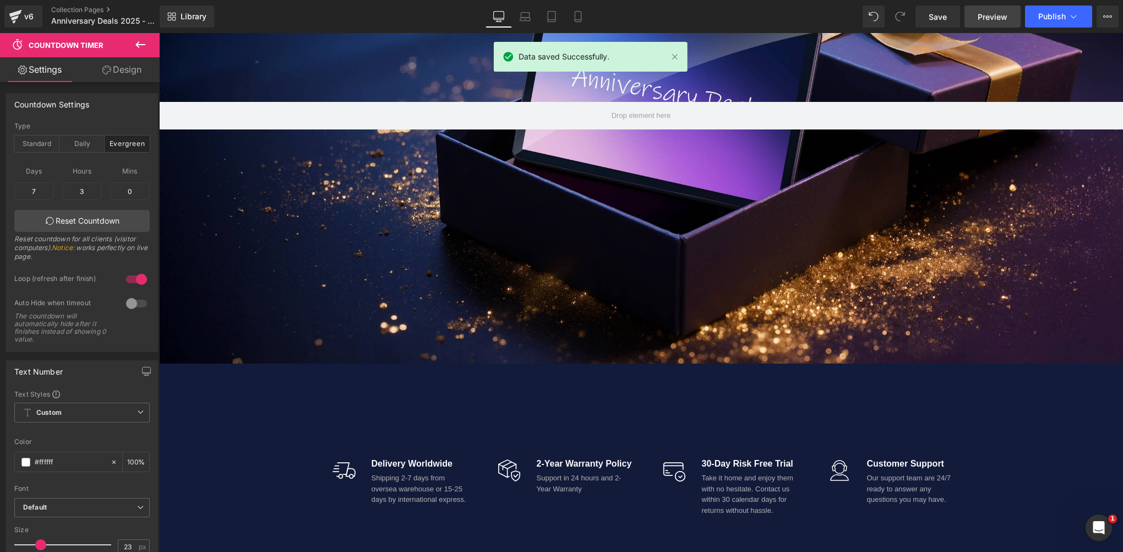
click at [985, 17] on span "Preview" at bounding box center [993, 17] width 30 height 12
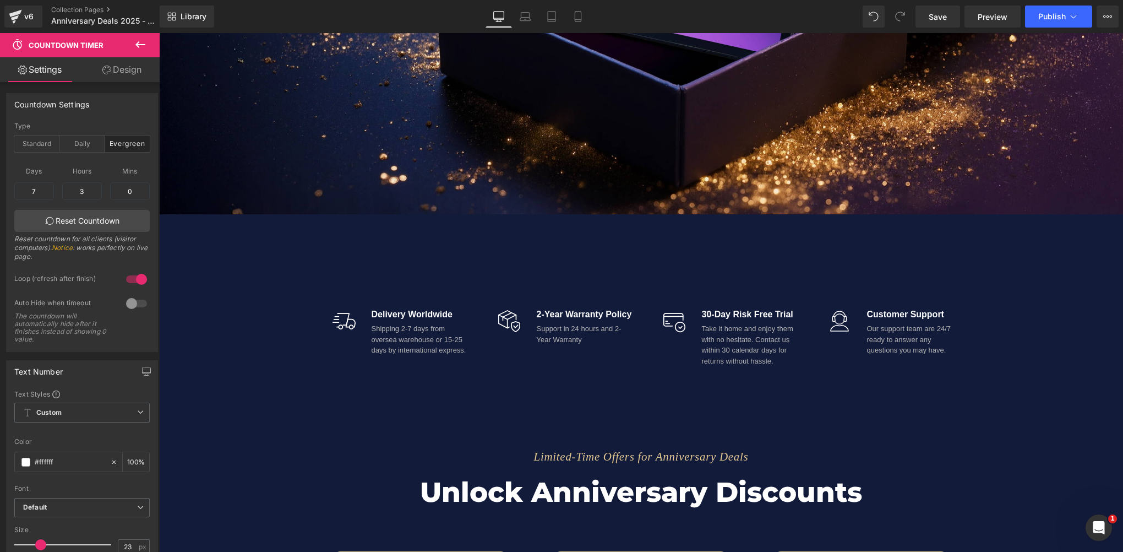
scroll to position [606, 0]
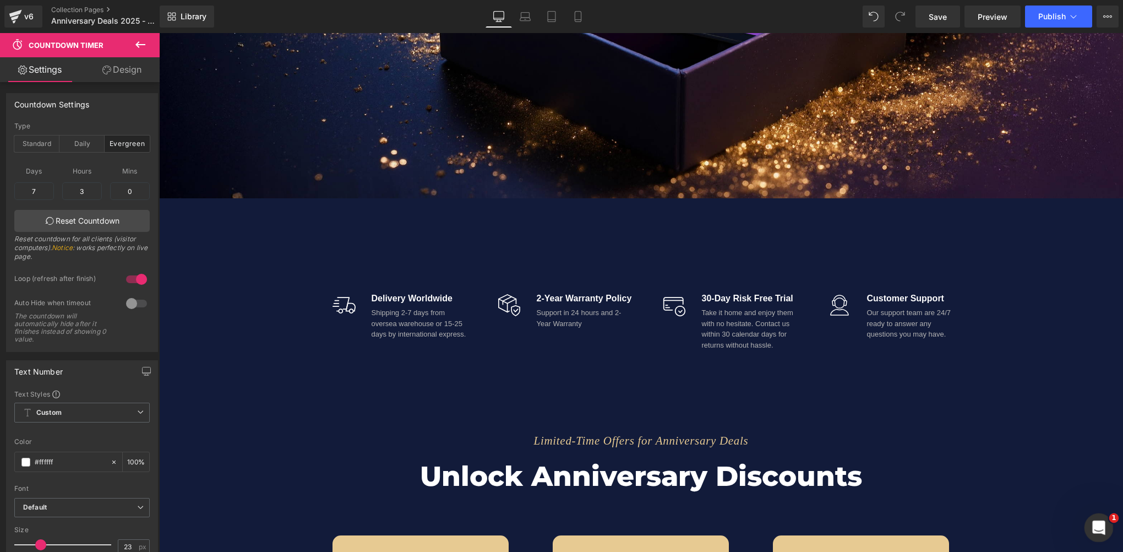
click at [1091, 530] on div "打开 Intercom Messenger" at bounding box center [1097, 526] width 36 height 36
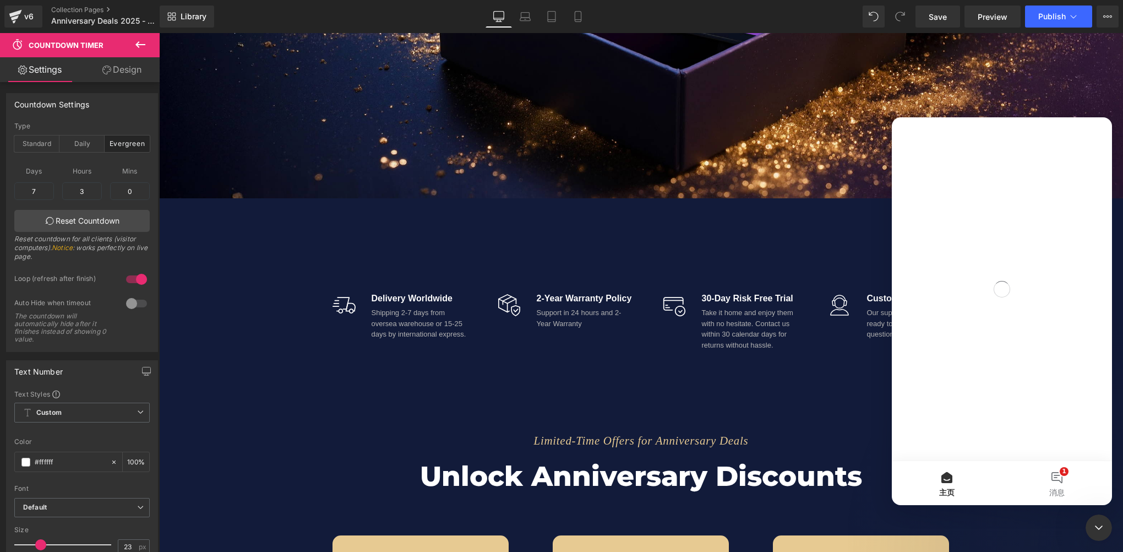
scroll to position [0, 0]
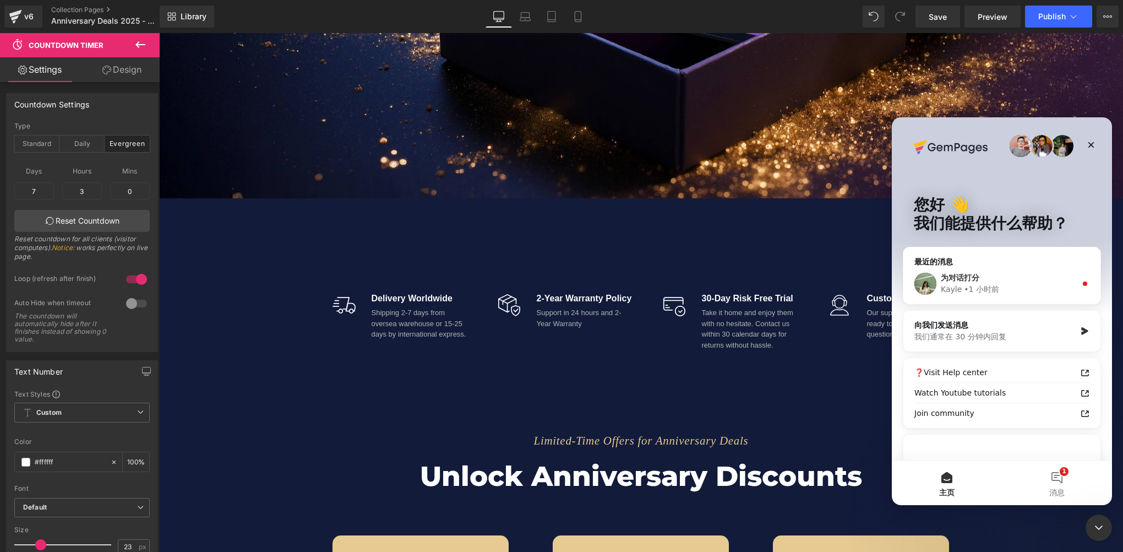
click at [995, 276] on div "为对话打分" at bounding box center [1008, 278] width 135 height 12
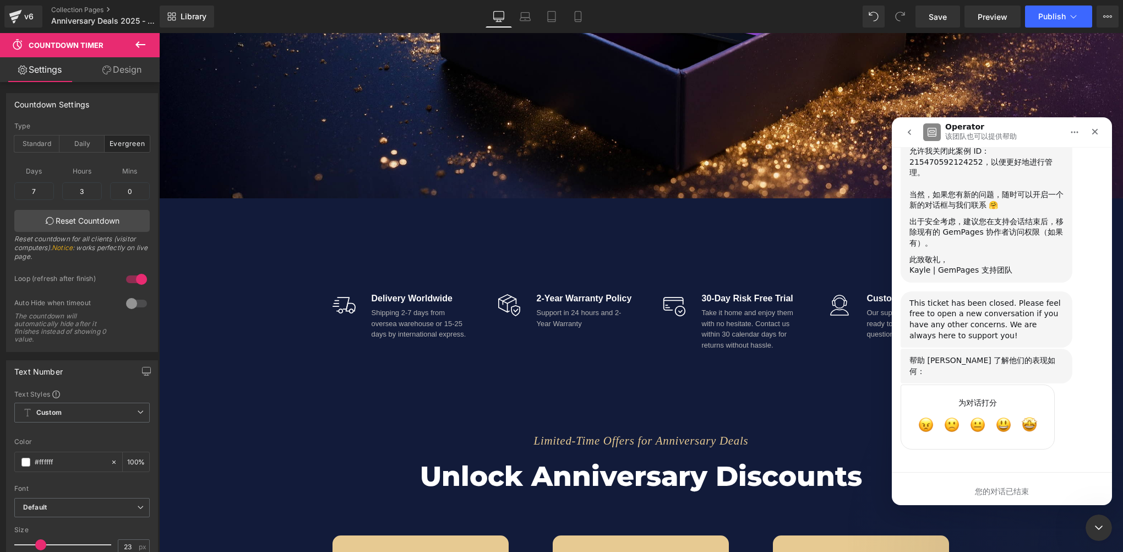
scroll to position [2130, 0]
click at [914, 132] on button "go back" at bounding box center [909, 132] width 21 height 21
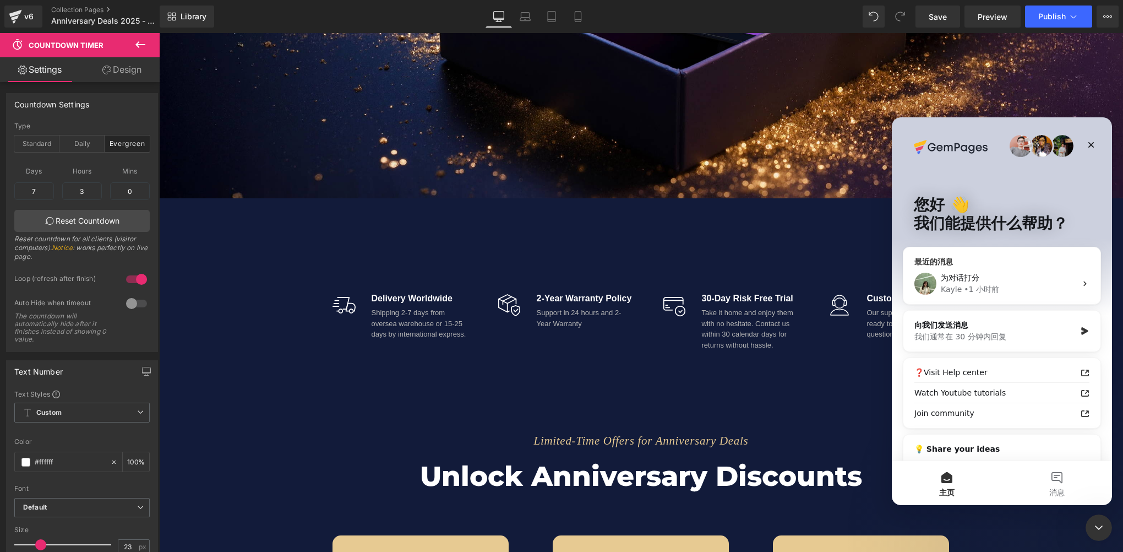
scroll to position [0, 0]
click at [1009, 328] on div "向我们发送消息" at bounding box center [994, 325] width 161 height 12
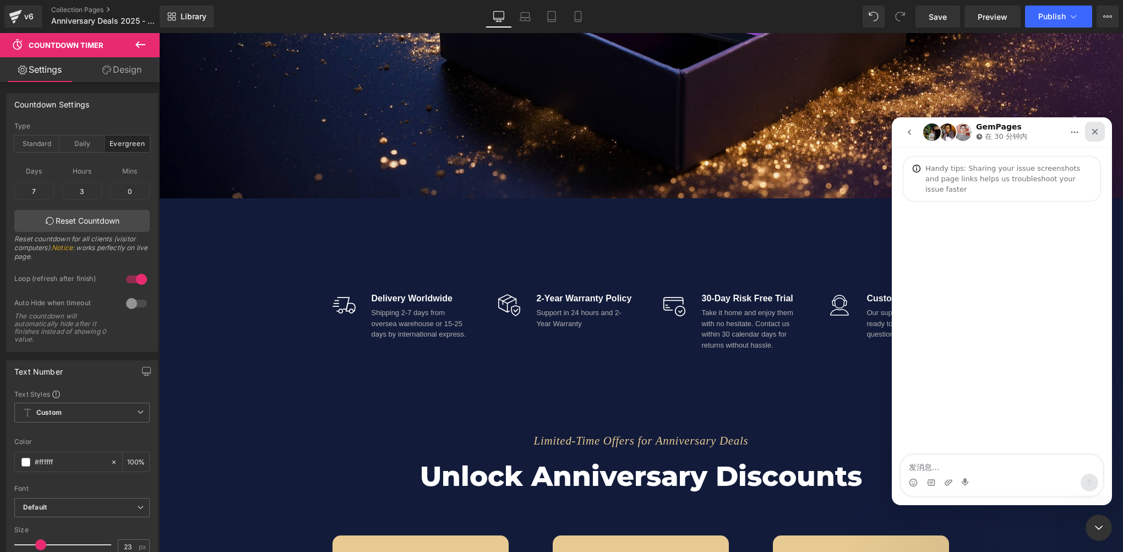
click at [1094, 134] on icon "关闭" at bounding box center [1095, 131] width 9 height 9
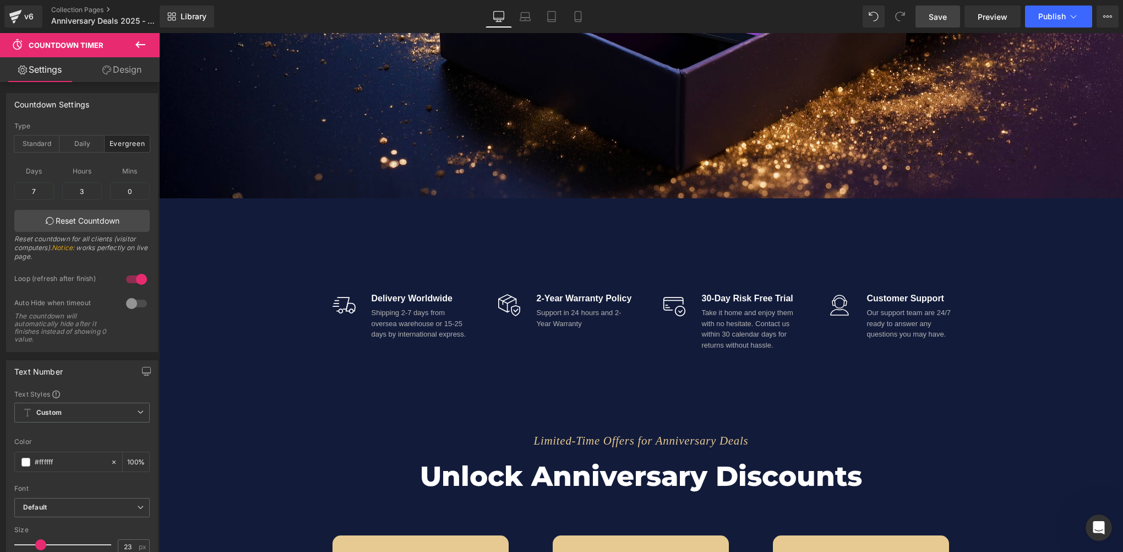
click at [939, 17] on span "Save" at bounding box center [938, 17] width 18 height 12
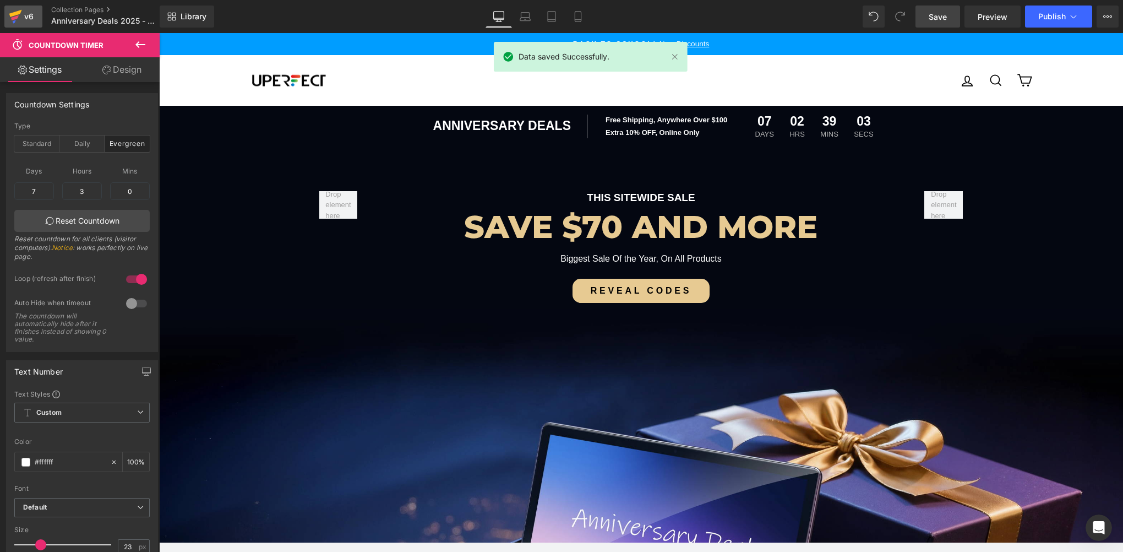
click at [16, 15] on icon at bounding box center [15, 17] width 13 height 28
